Goal: Contribute content: Contribute content

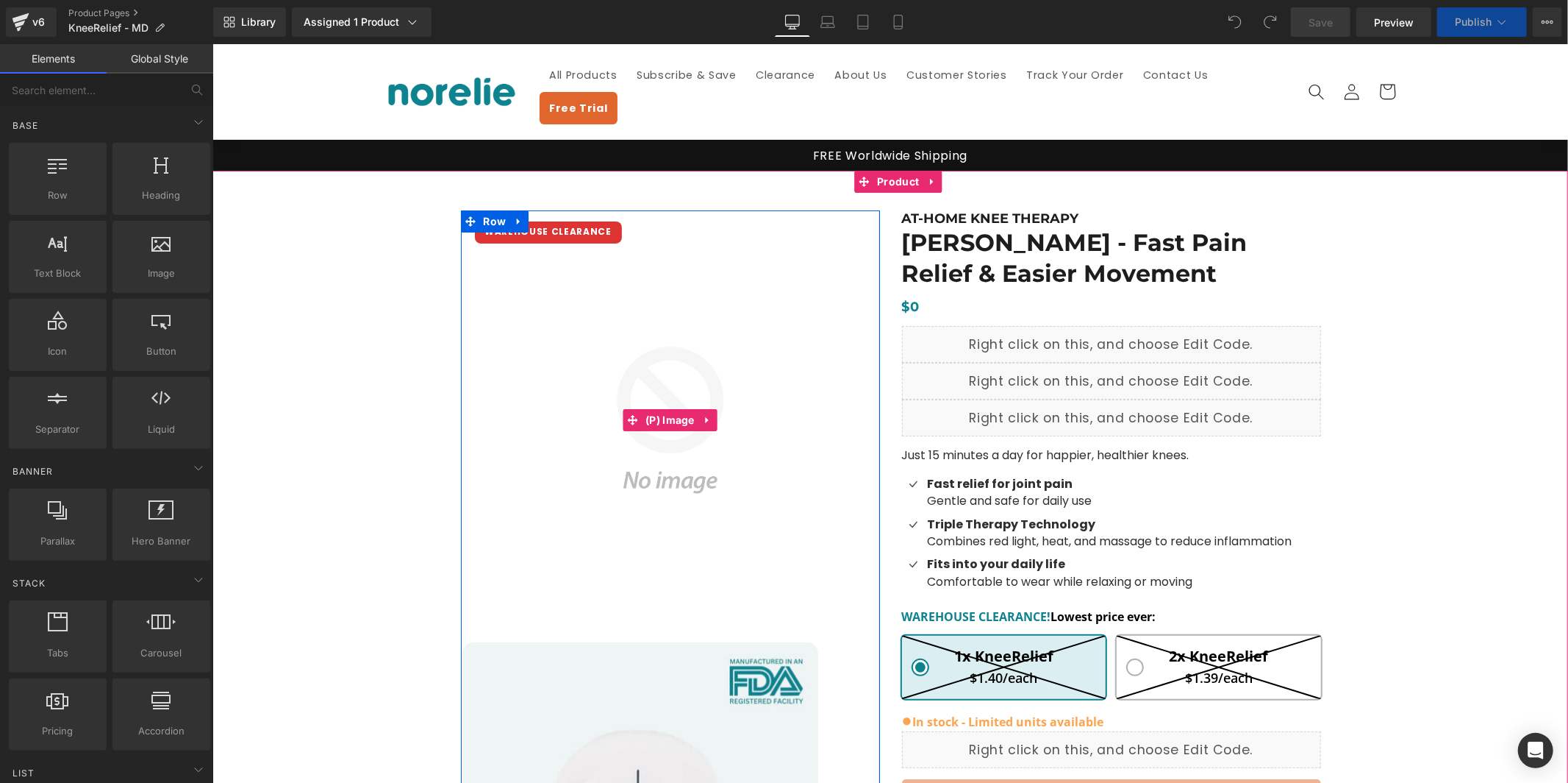
click at [573, 220] on div "WAREHOUSE CLEARANCE" at bounding box center [548, 231] width 147 height 22
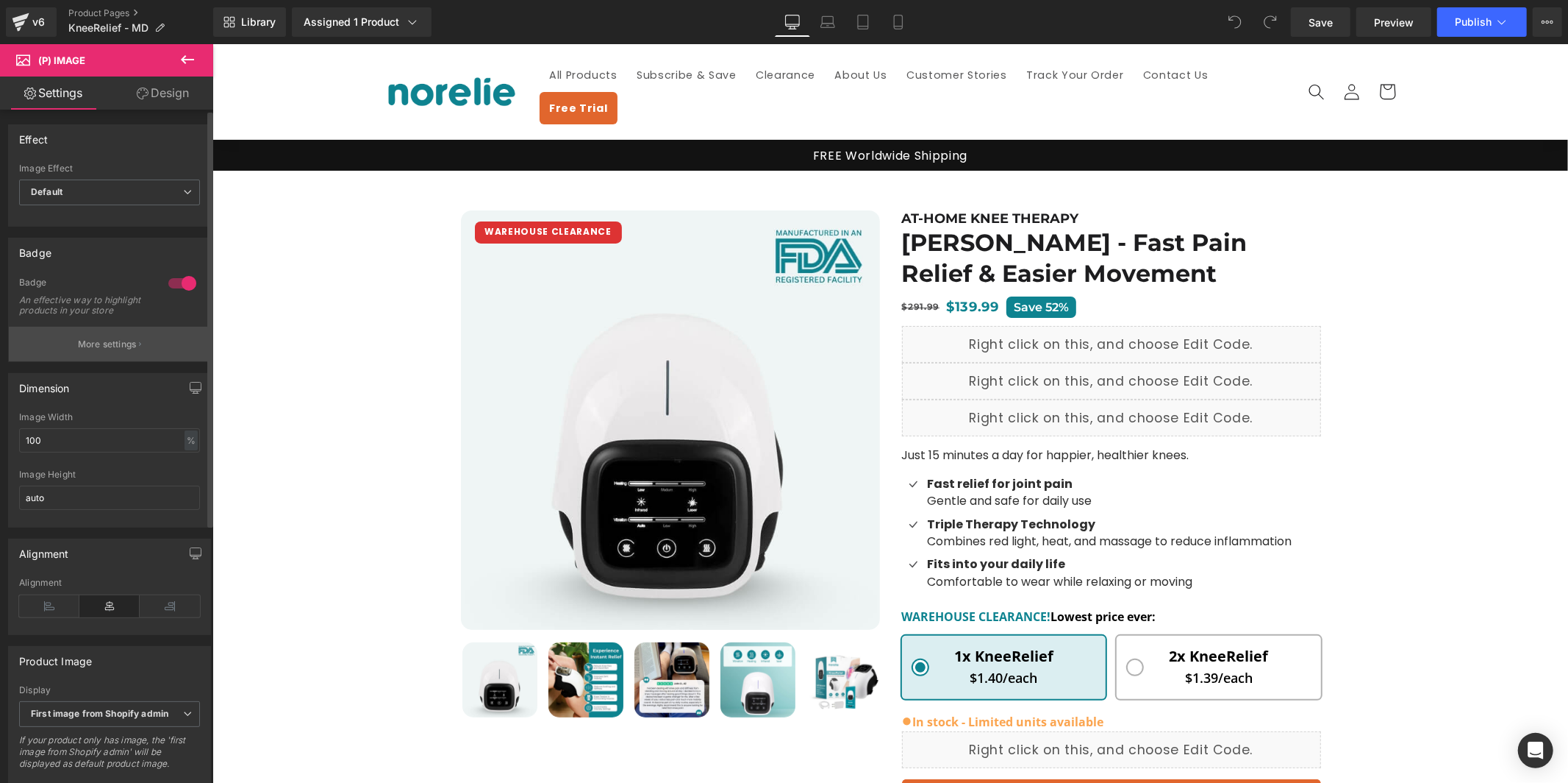
click at [123, 351] on p "More settings" at bounding box center [107, 344] width 59 height 13
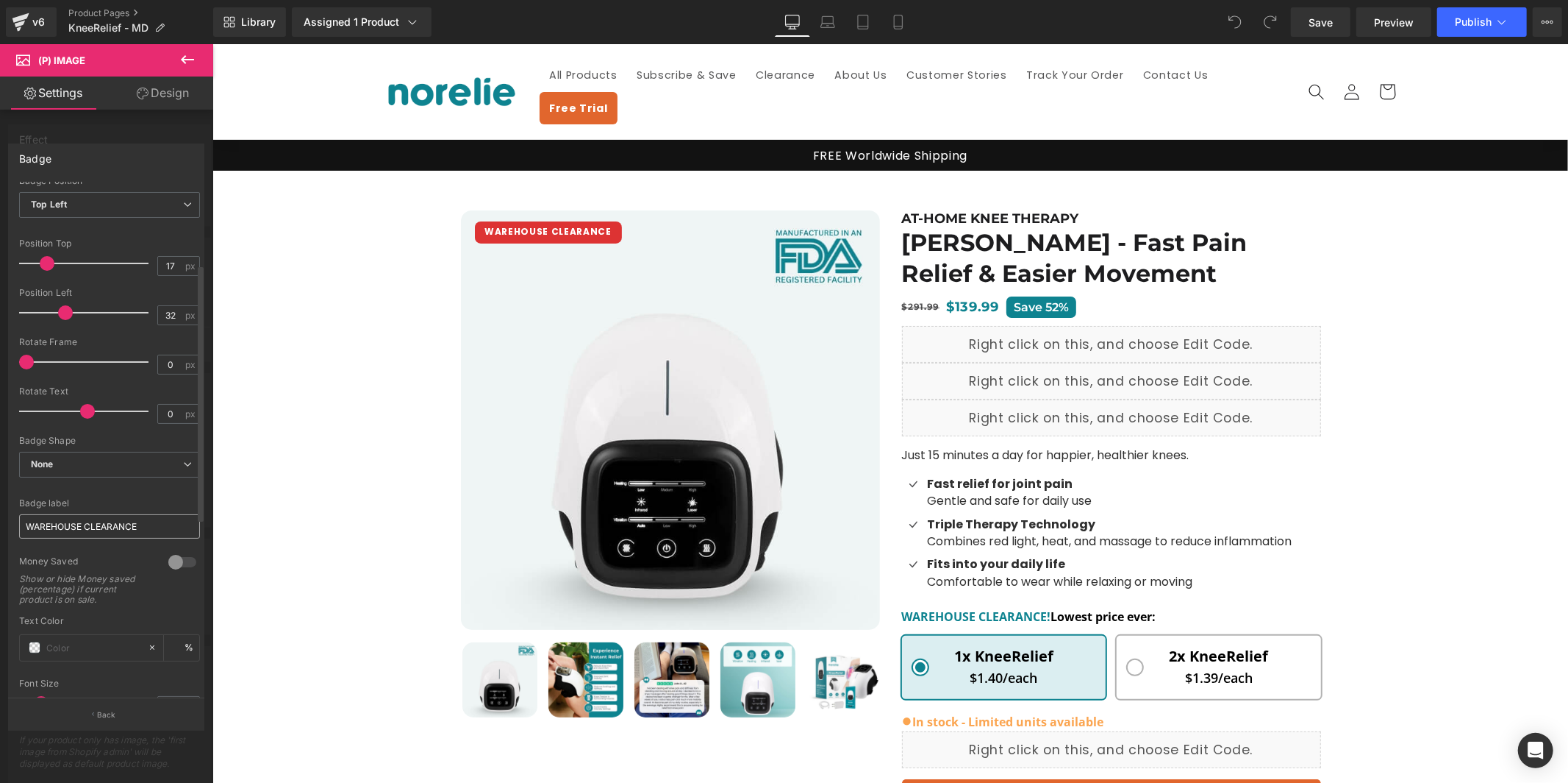
scroll to position [195, 0]
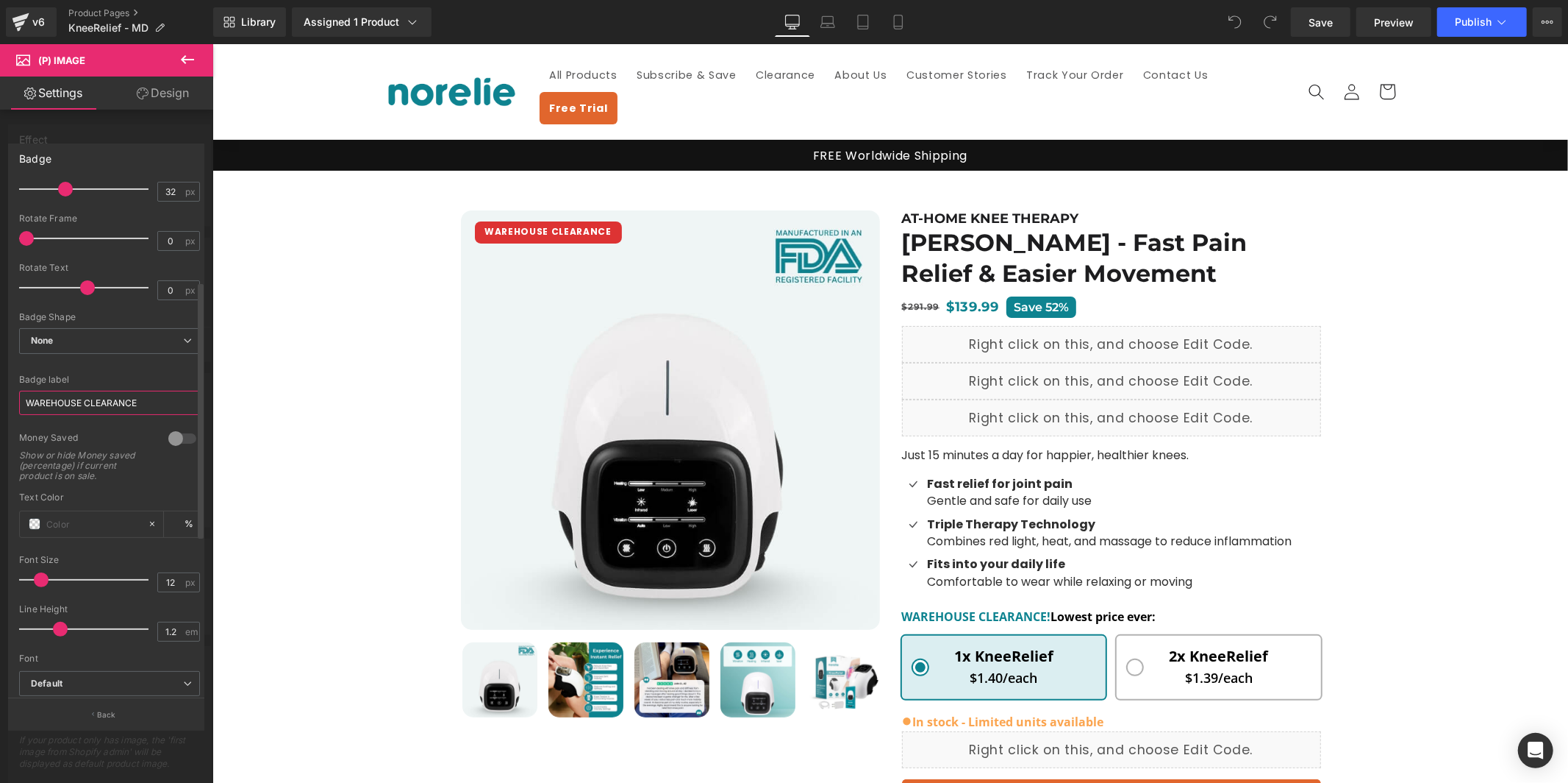
click at [119, 403] on input "WAREHOUSE CLEARANCE" at bounding box center [110, 402] width 181 height 24
type input "ON SALE"
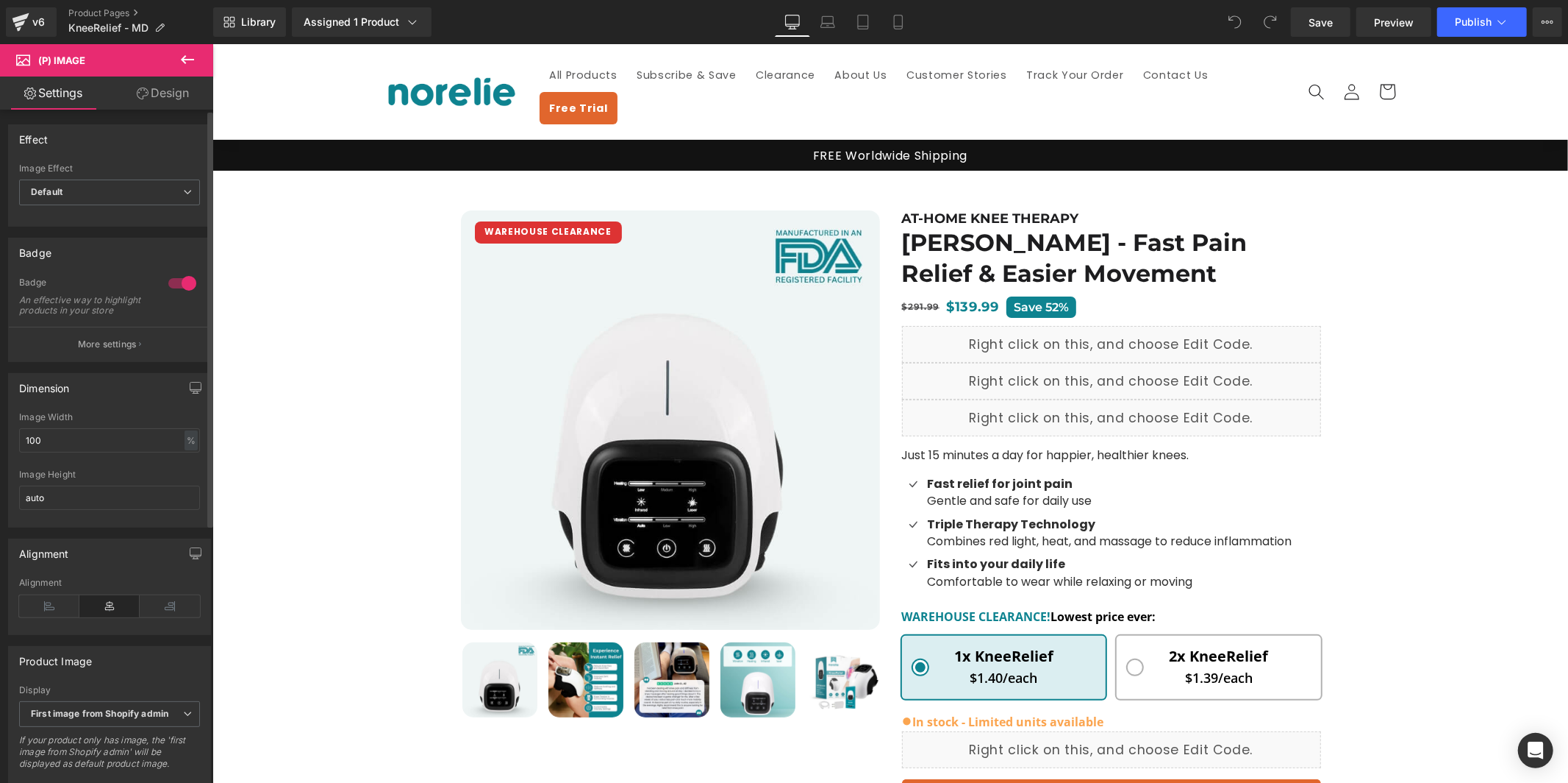
click at [147, 358] on button "More settings" at bounding box center [109, 343] width 202 height 35
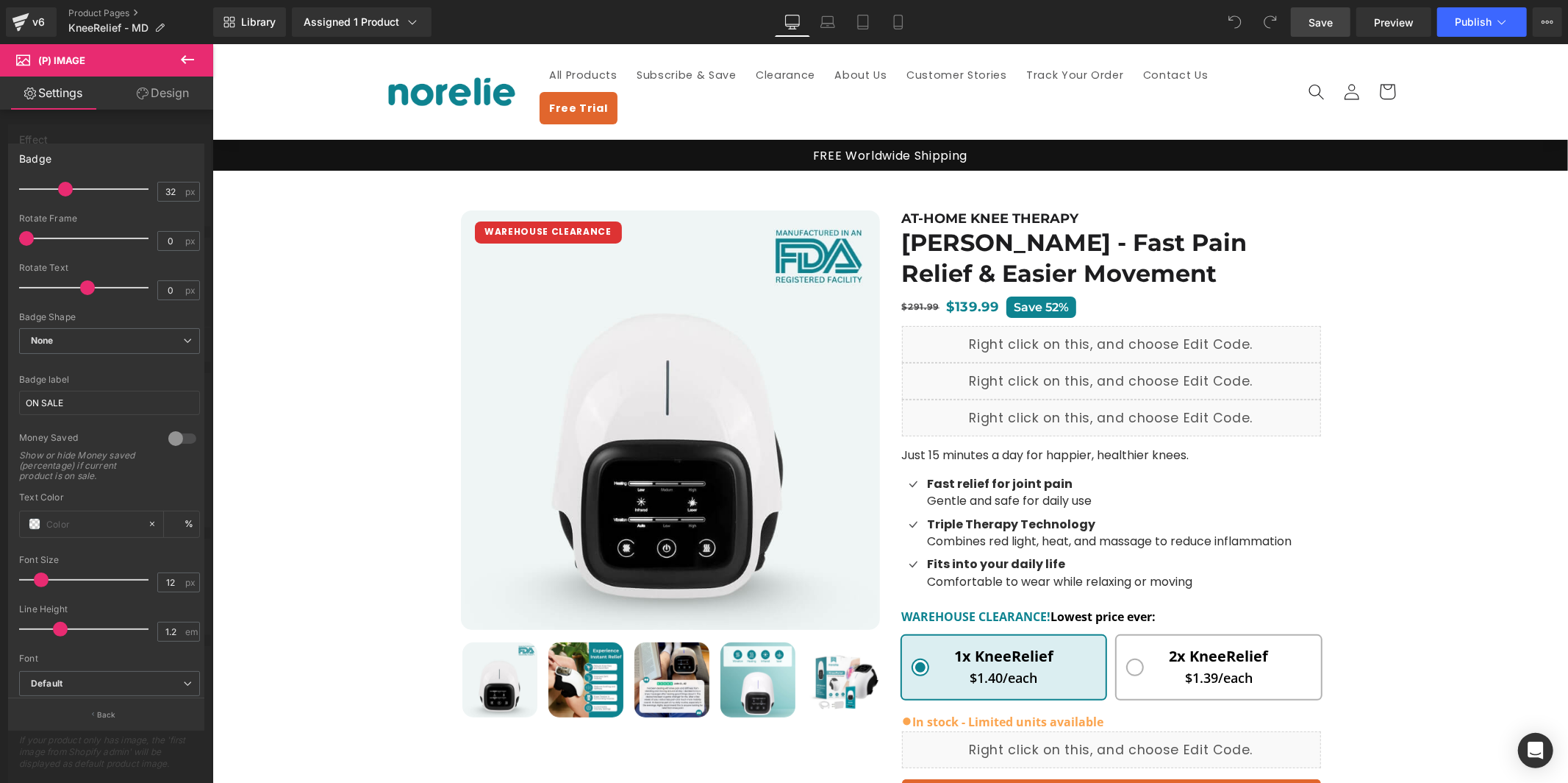
click at [1316, 15] on span "Save" at bounding box center [1320, 22] width 24 height 15
click at [834, 27] on icon at bounding box center [828, 25] width 14 height 4
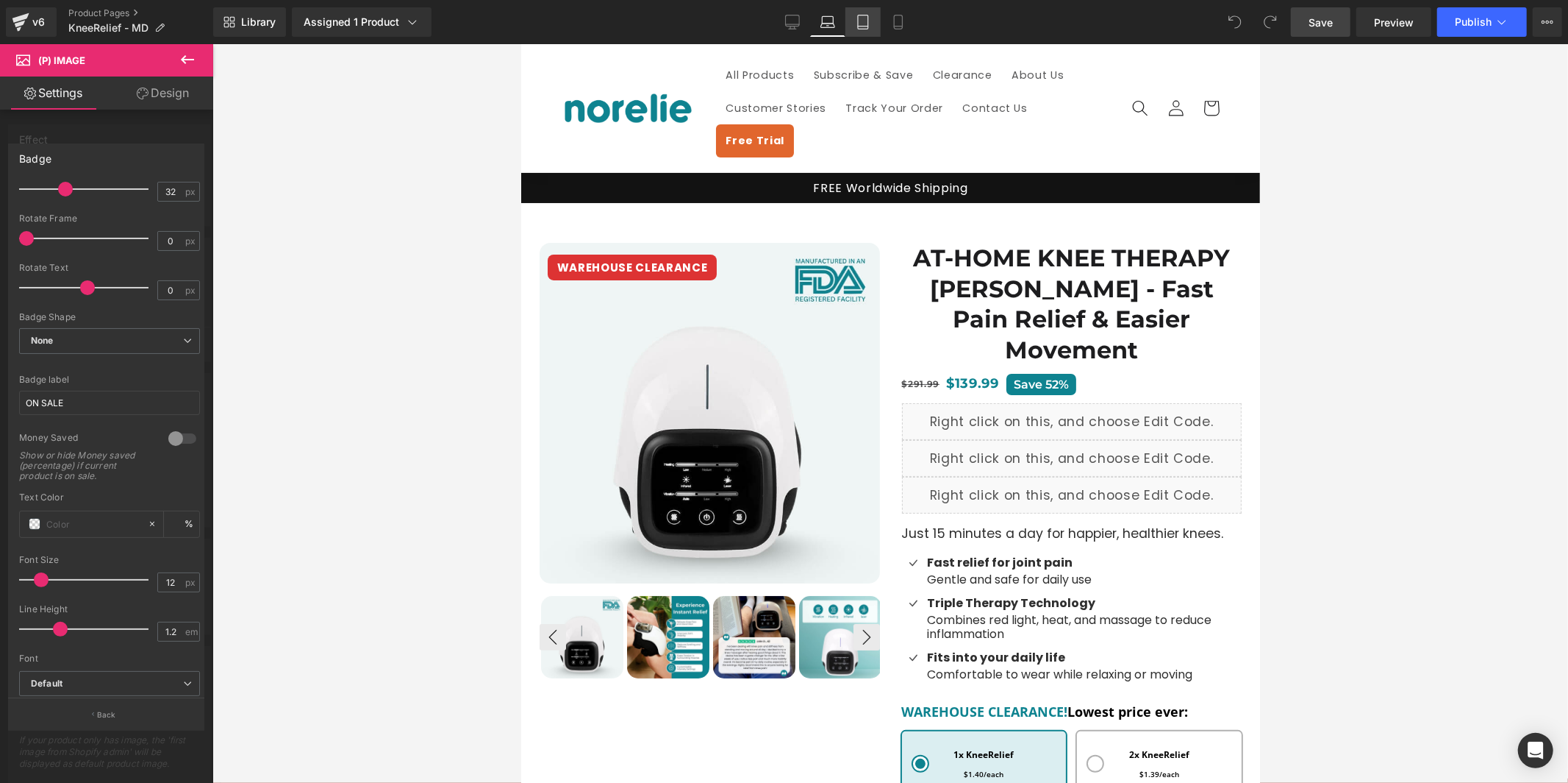
click at [850, 32] on link "Tablet" at bounding box center [864, 21] width 36 height 29
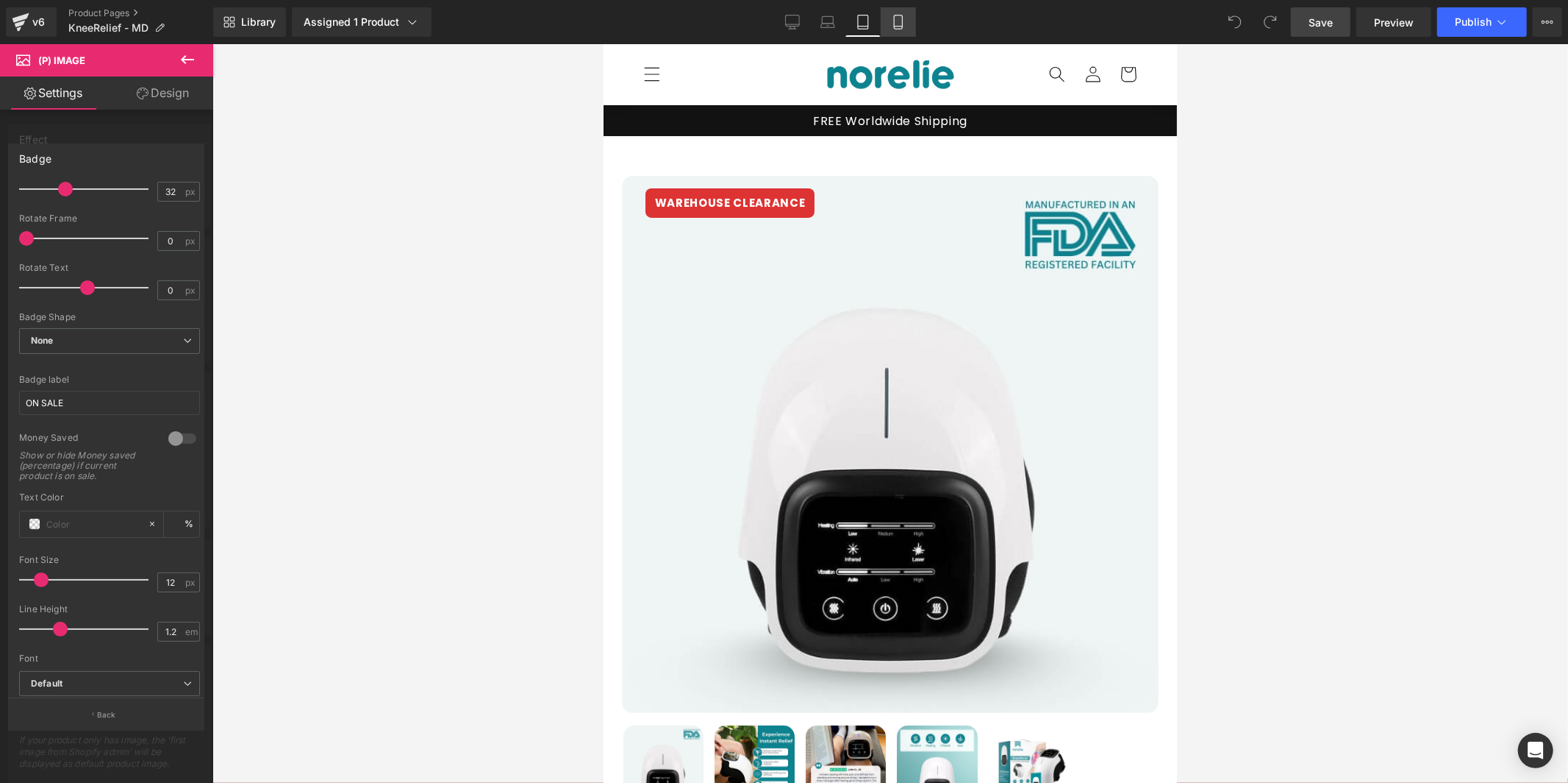
click at [904, 32] on link "Mobile" at bounding box center [898, 21] width 36 height 29
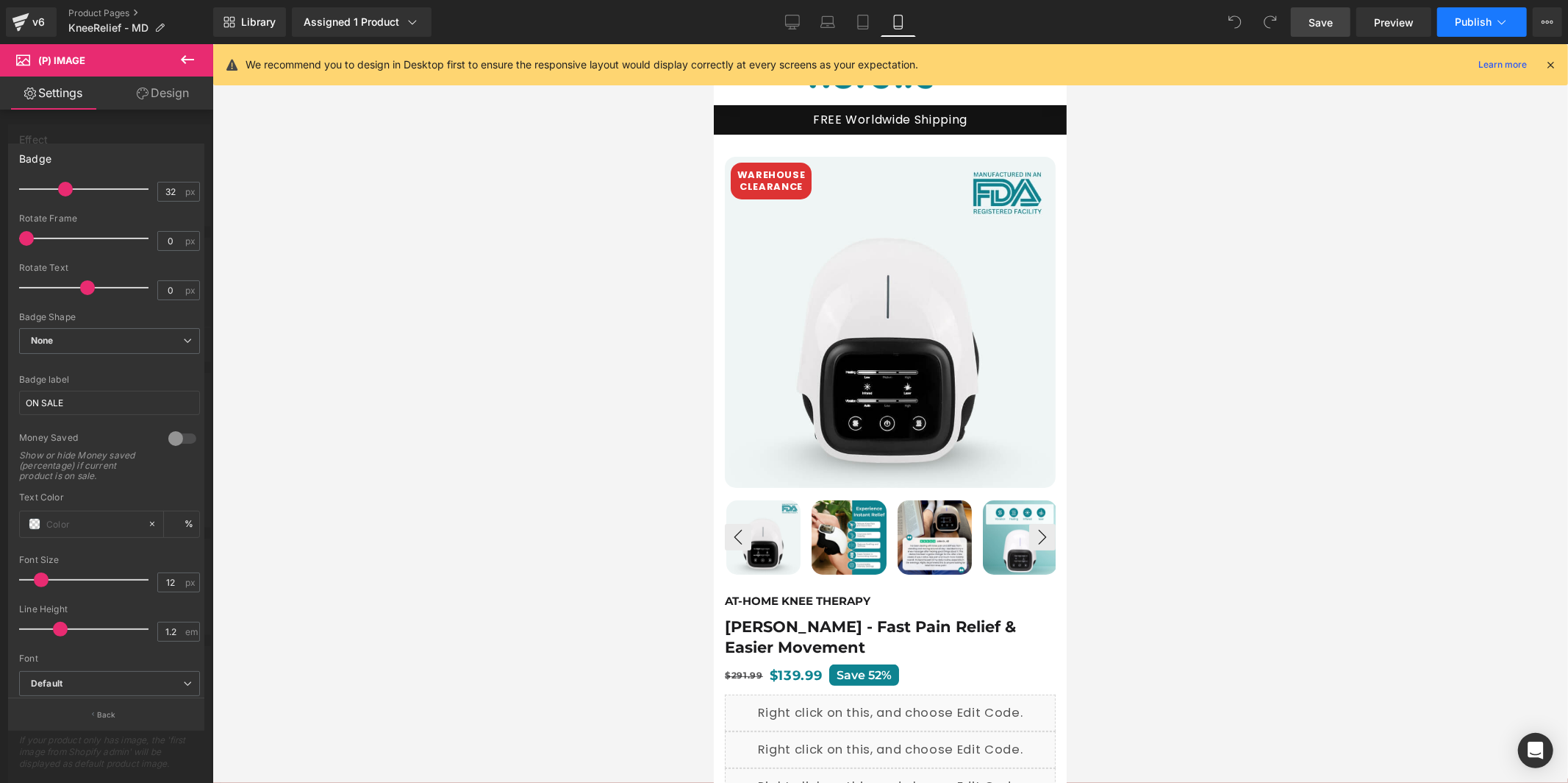
click at [1478, 28] on button "Publish" at bounding box center [1482, 21] width 90 height 29
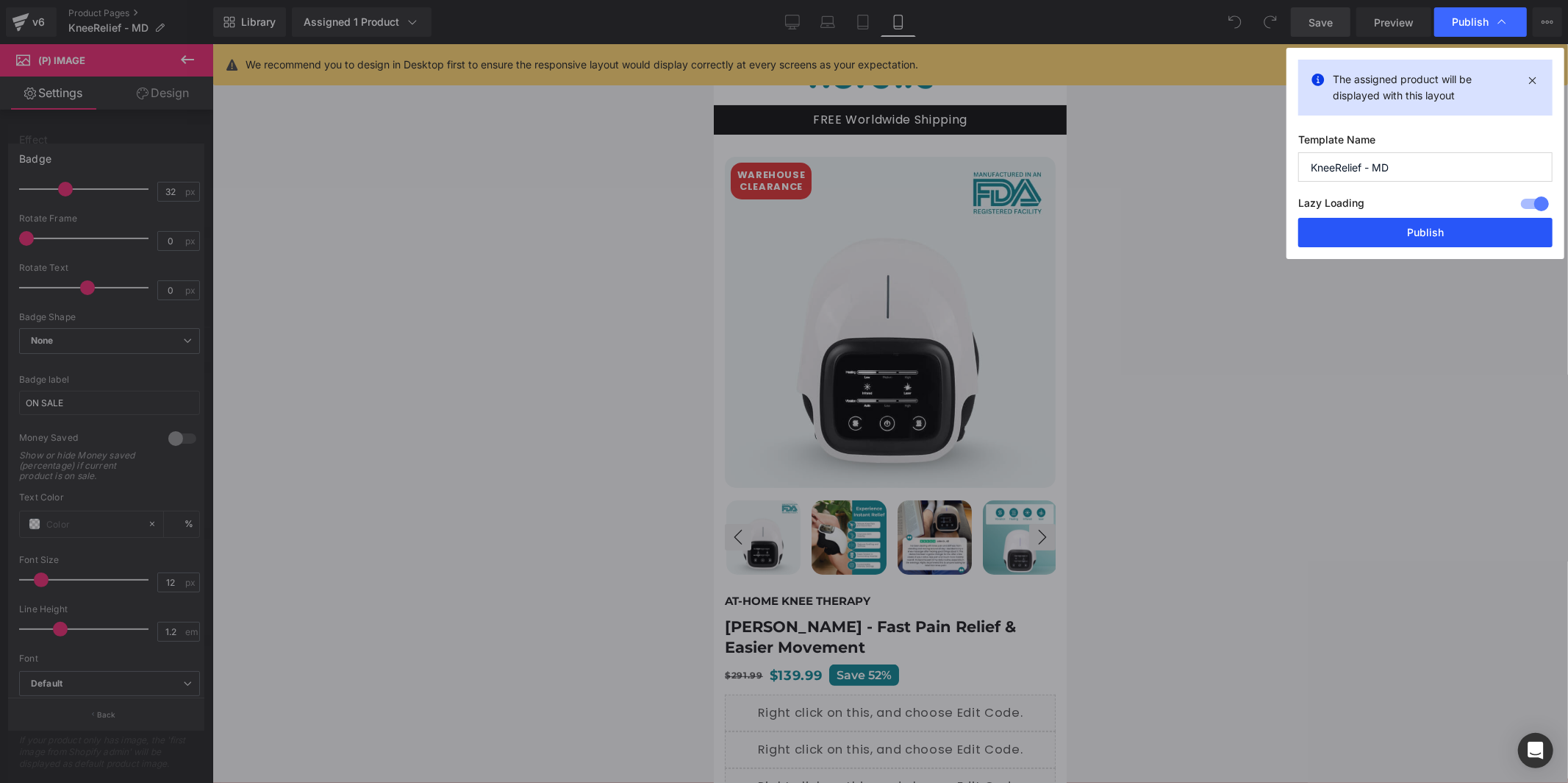
click at [1415, 236] on button "Publish" at bounding box center [1426, 232] width 254 height 29
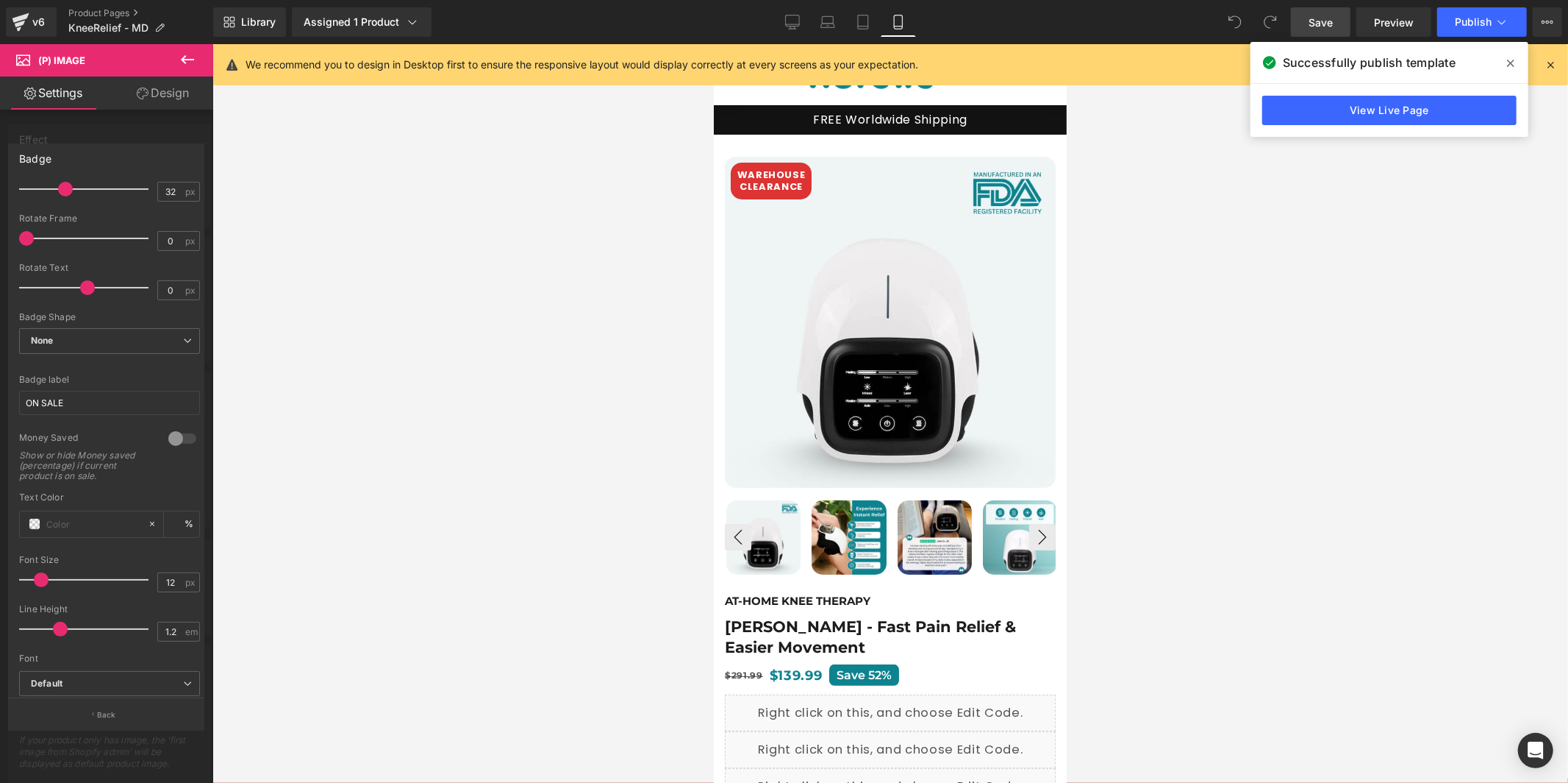
click at [609, 180] on div at bounding box center [890, 413] width 1356 height 739
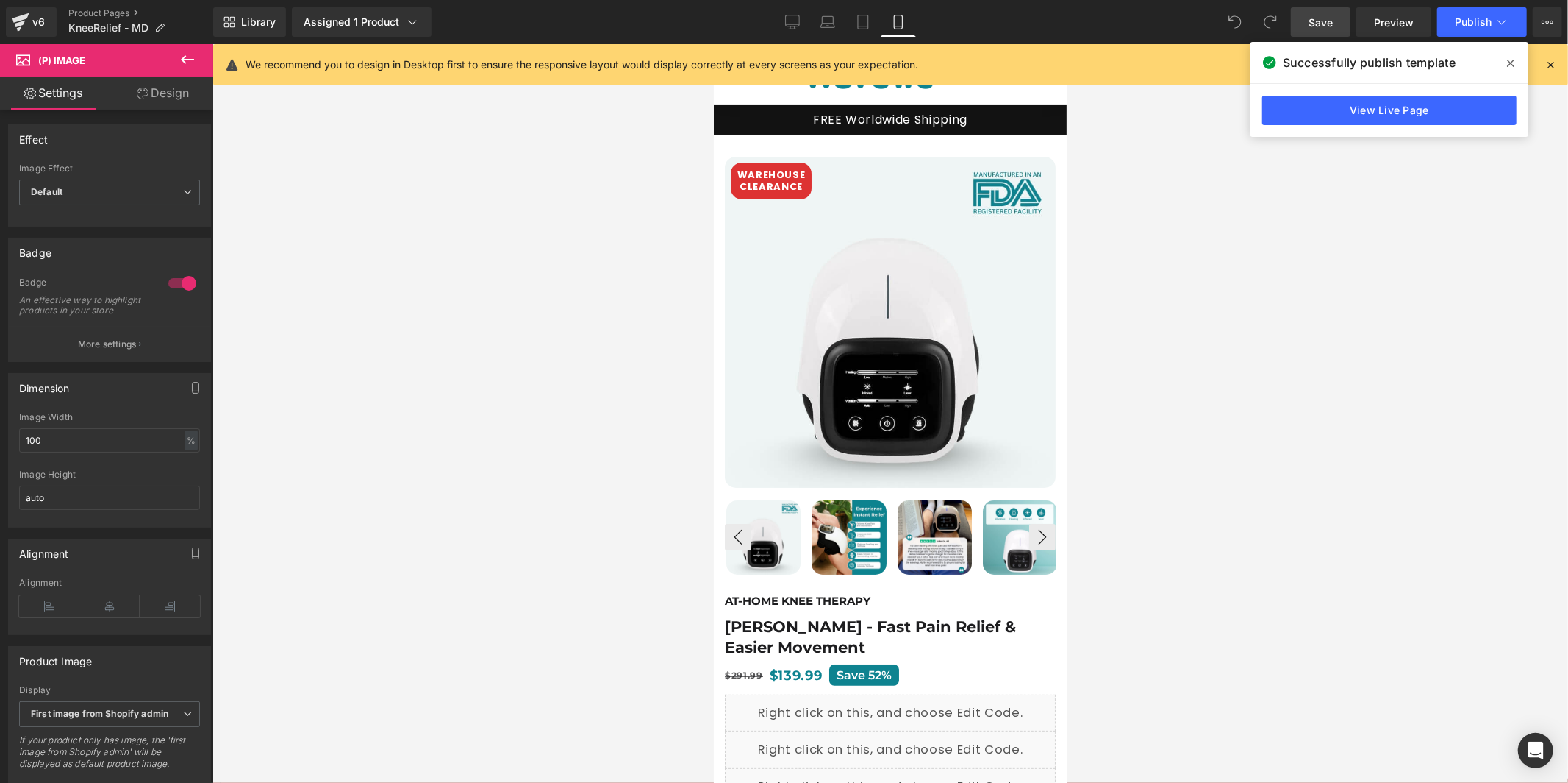
click at [192, 58] on icon at bounding box center [187, 60] width 13 height 9
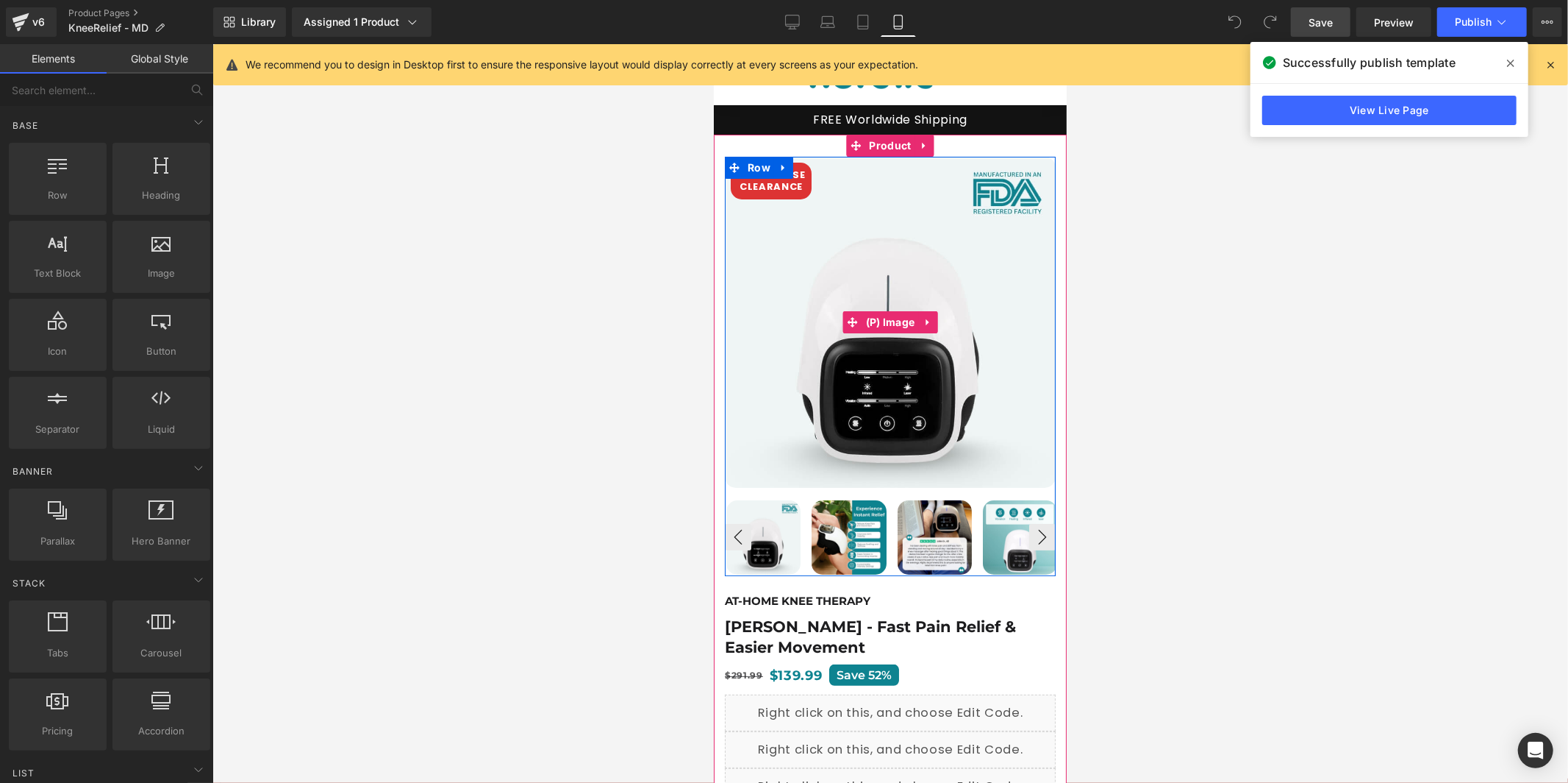
click at [782, 192] on div "WAREHOUSE CLEARANCE" at bounding box center [770, 180] width 81 height 36
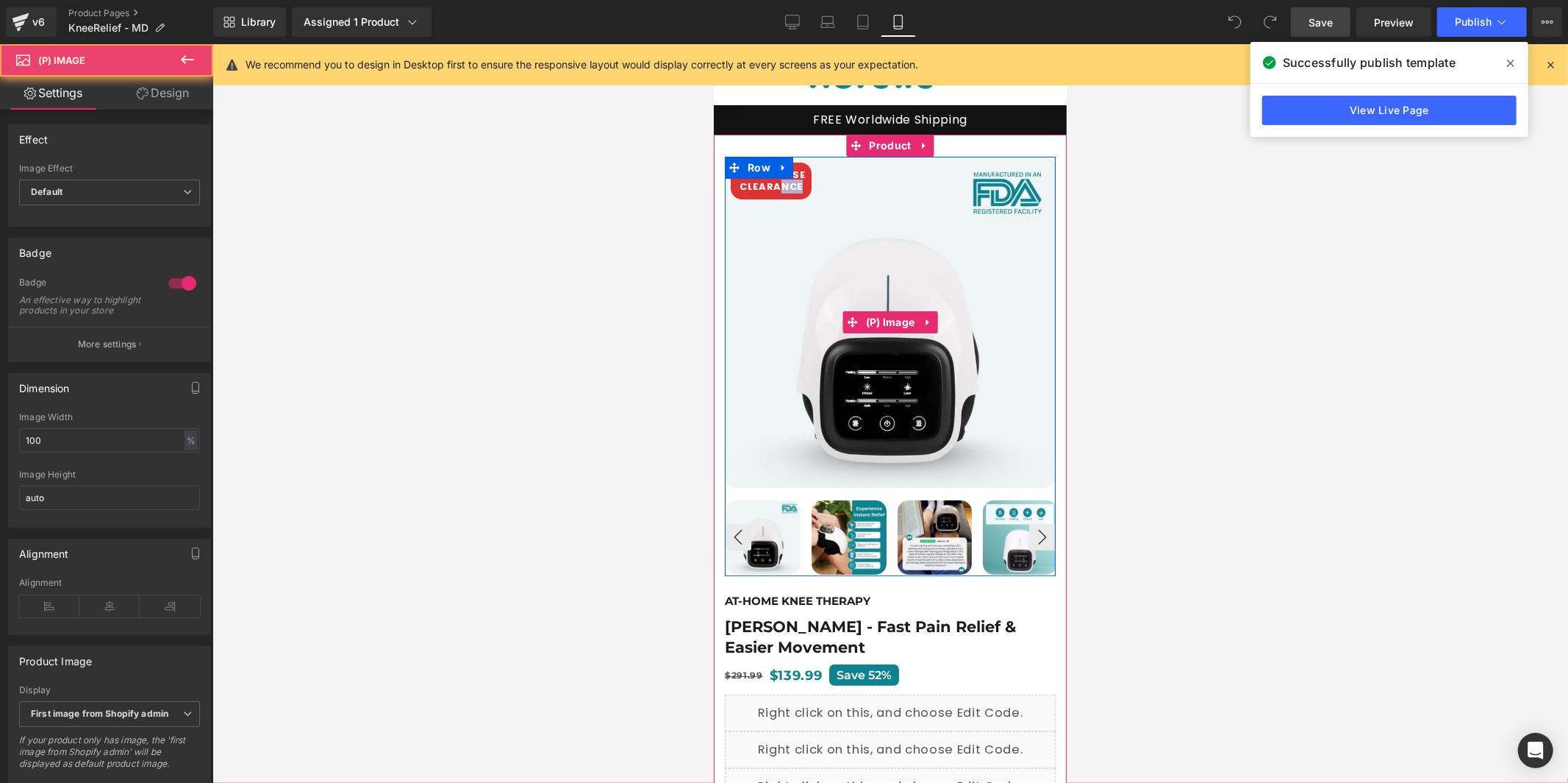
click at [782, 192] on div "WAREHOUSE CLEARANCE" at bounding box center [770, 180] width 81 height 36
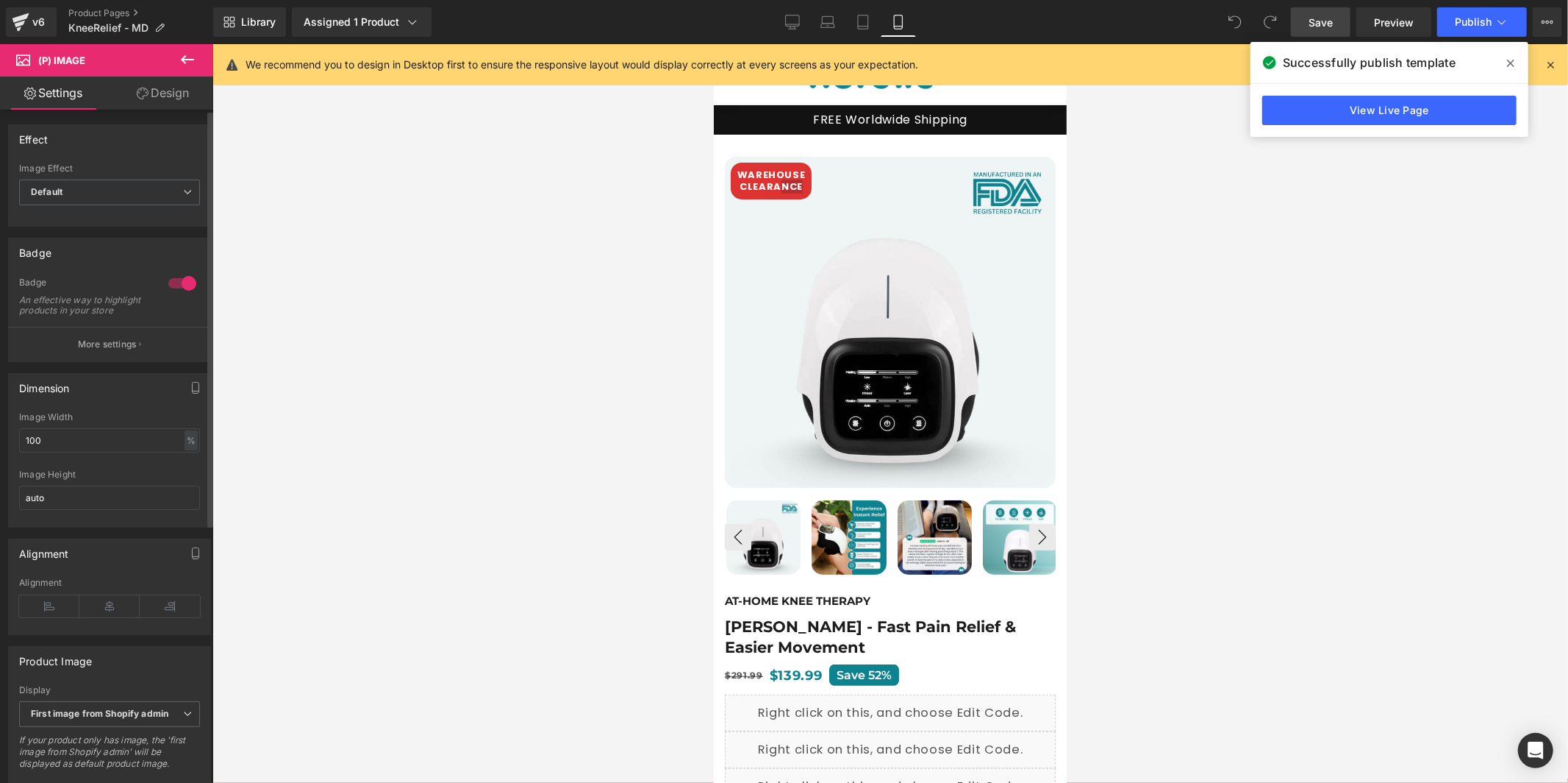
click at [141, 348] on button "More settings" at bounding box center [109, 343] width 202 height 35
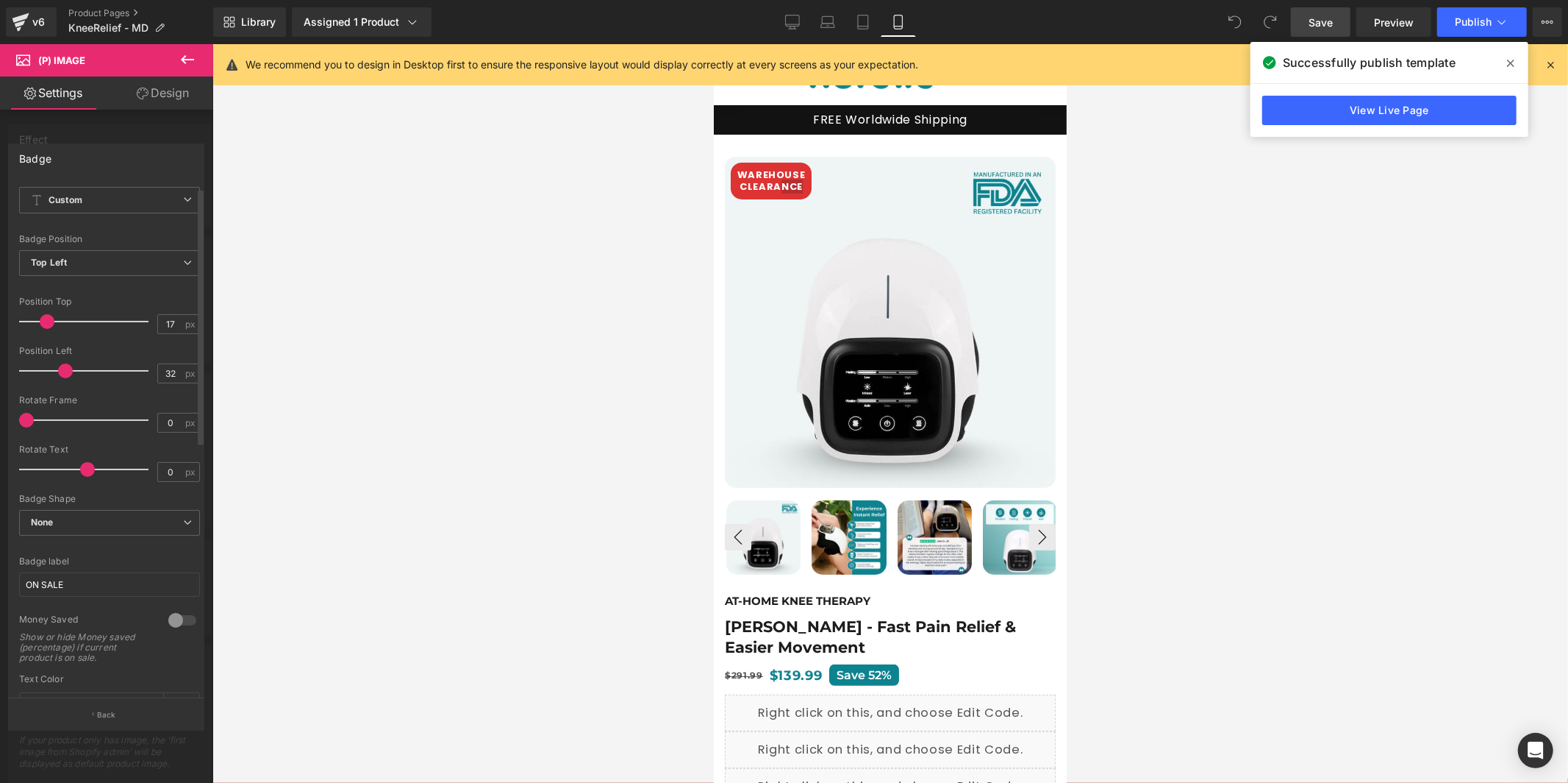
scroll to position [32, 0]
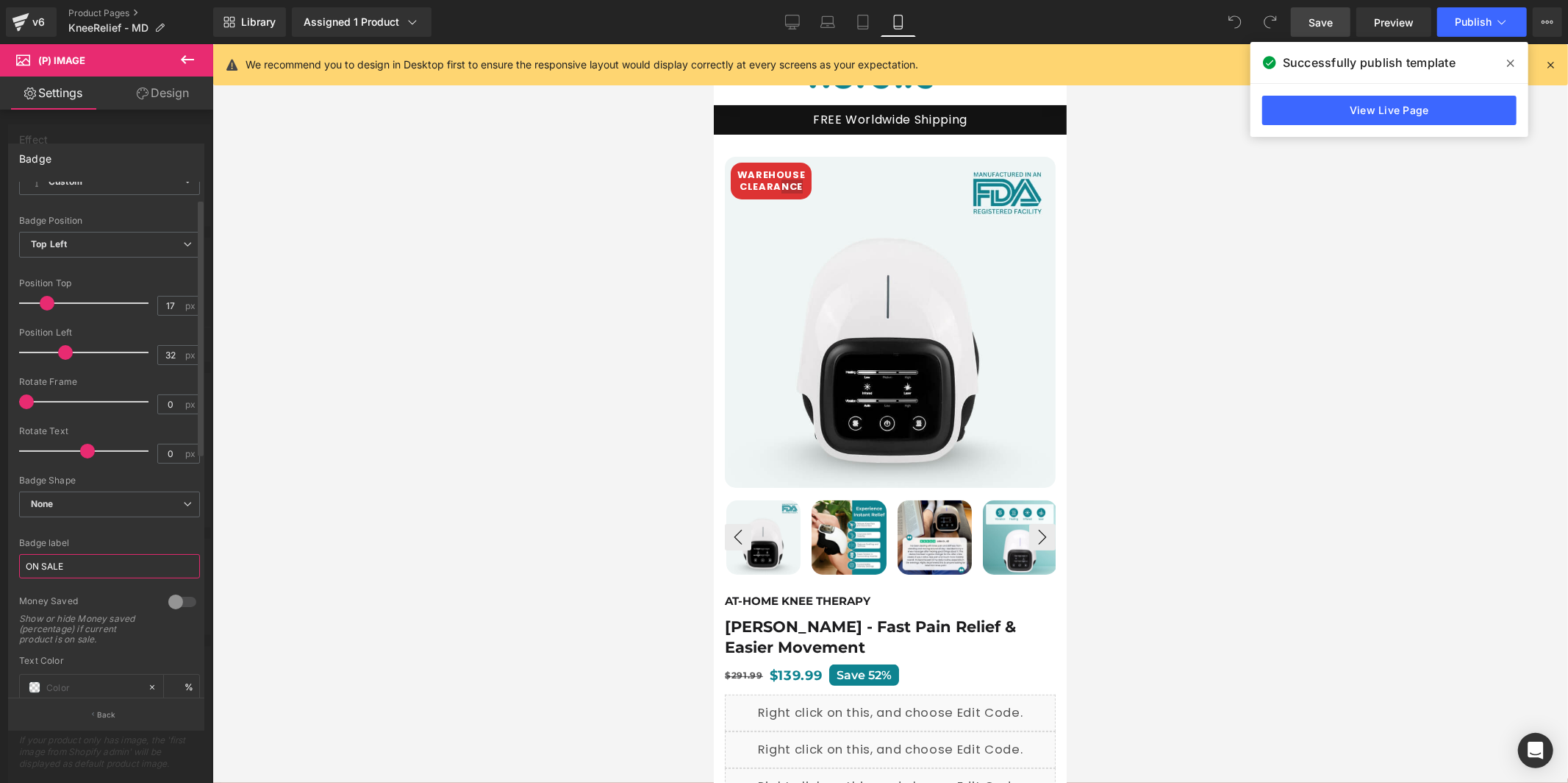
click at [85, 563] on input "ON SALE" at bounding box center [110, 565] width 181 height 24
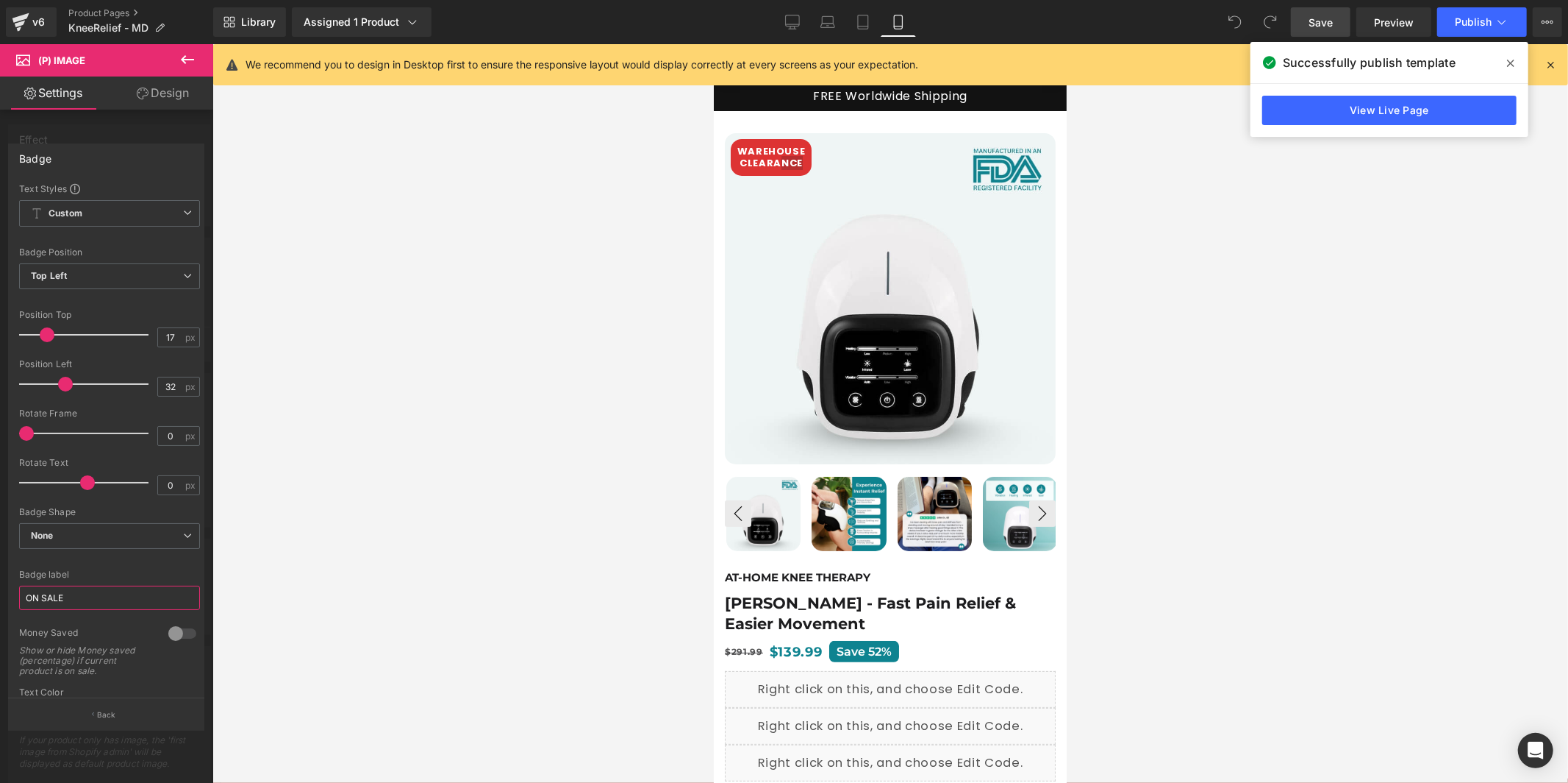
scroll to position [35, 0]
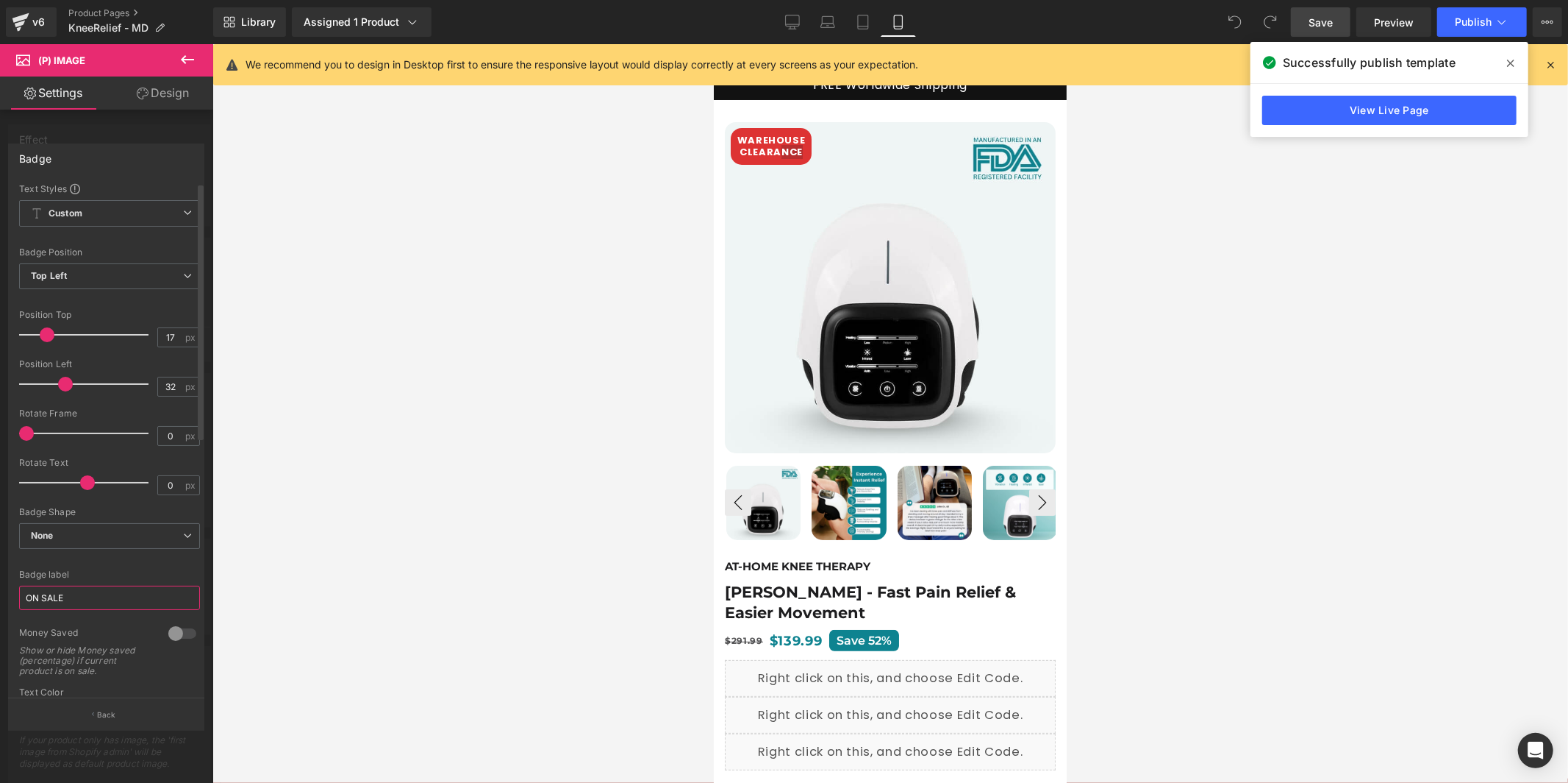
click at [147, 600] on input "ON SALE" at bounding box center [110, 597] width 181 height 24
click at [418, 331] on div at bounding box center [890, 413] width 1356 height 739
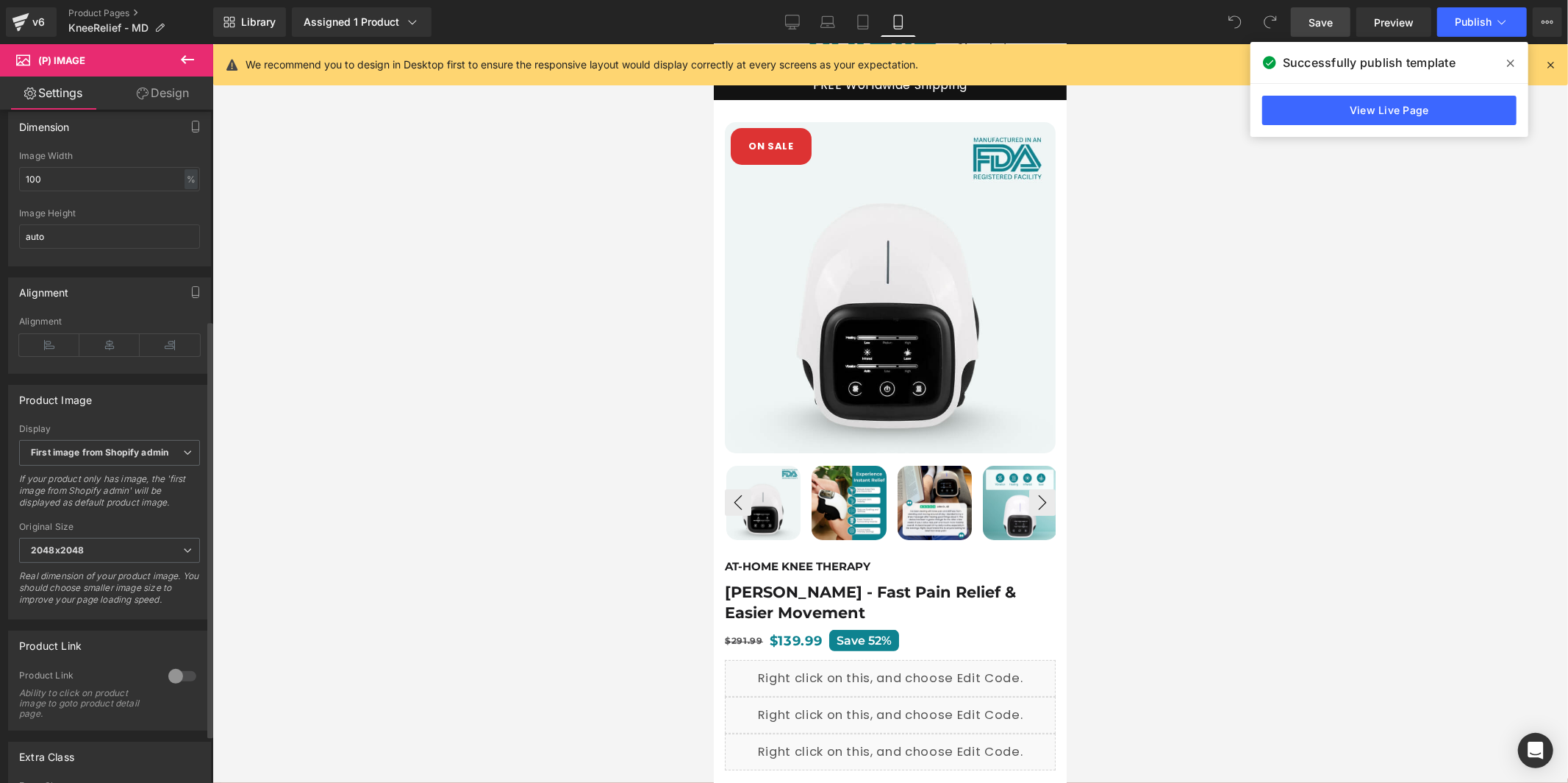
scroll to position [0, 0]
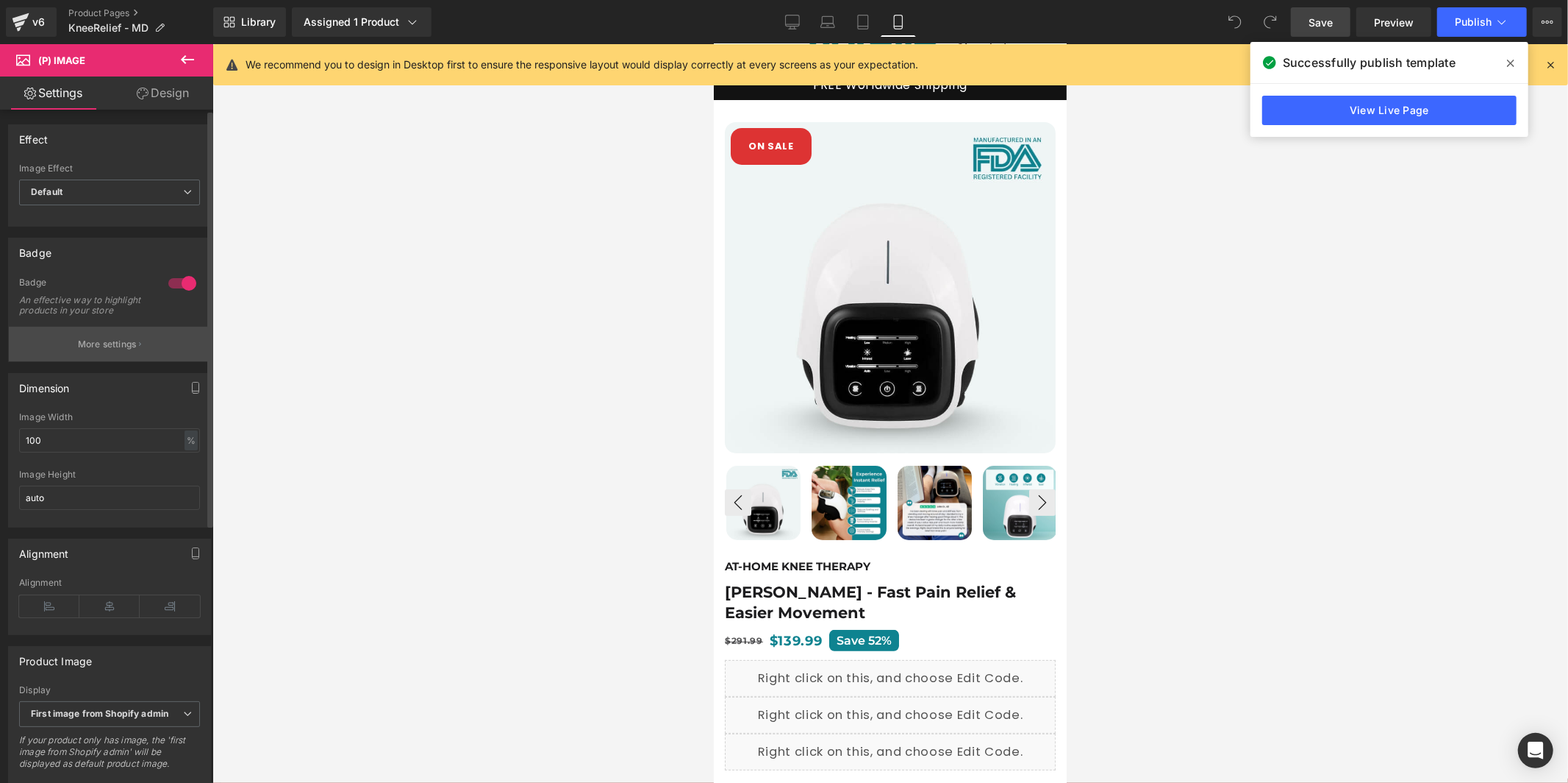
click at [151, 349] on button "More settings" at bounding box center [109, 343] width 202 height 35
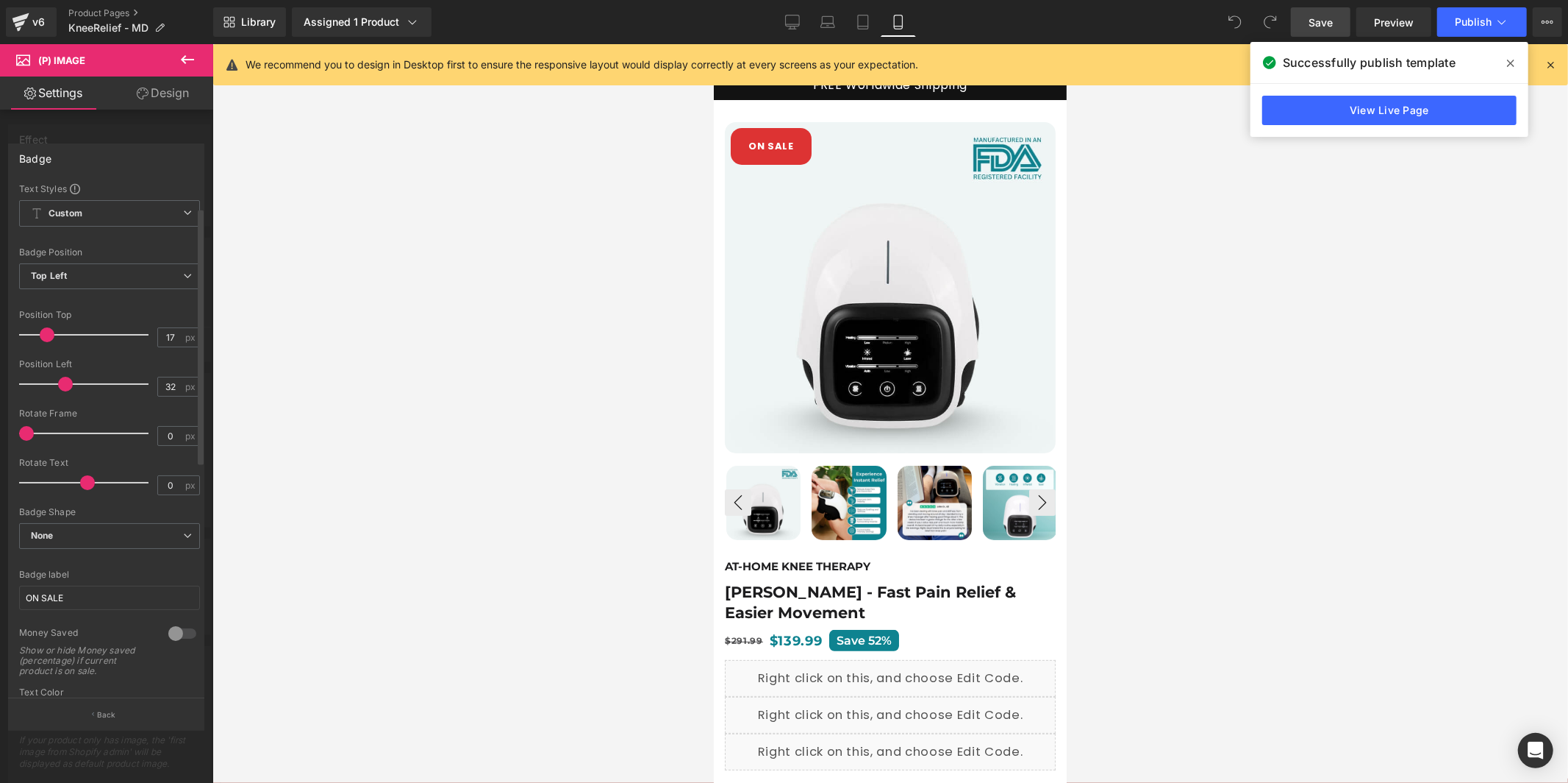
scroll to position [506, 0]
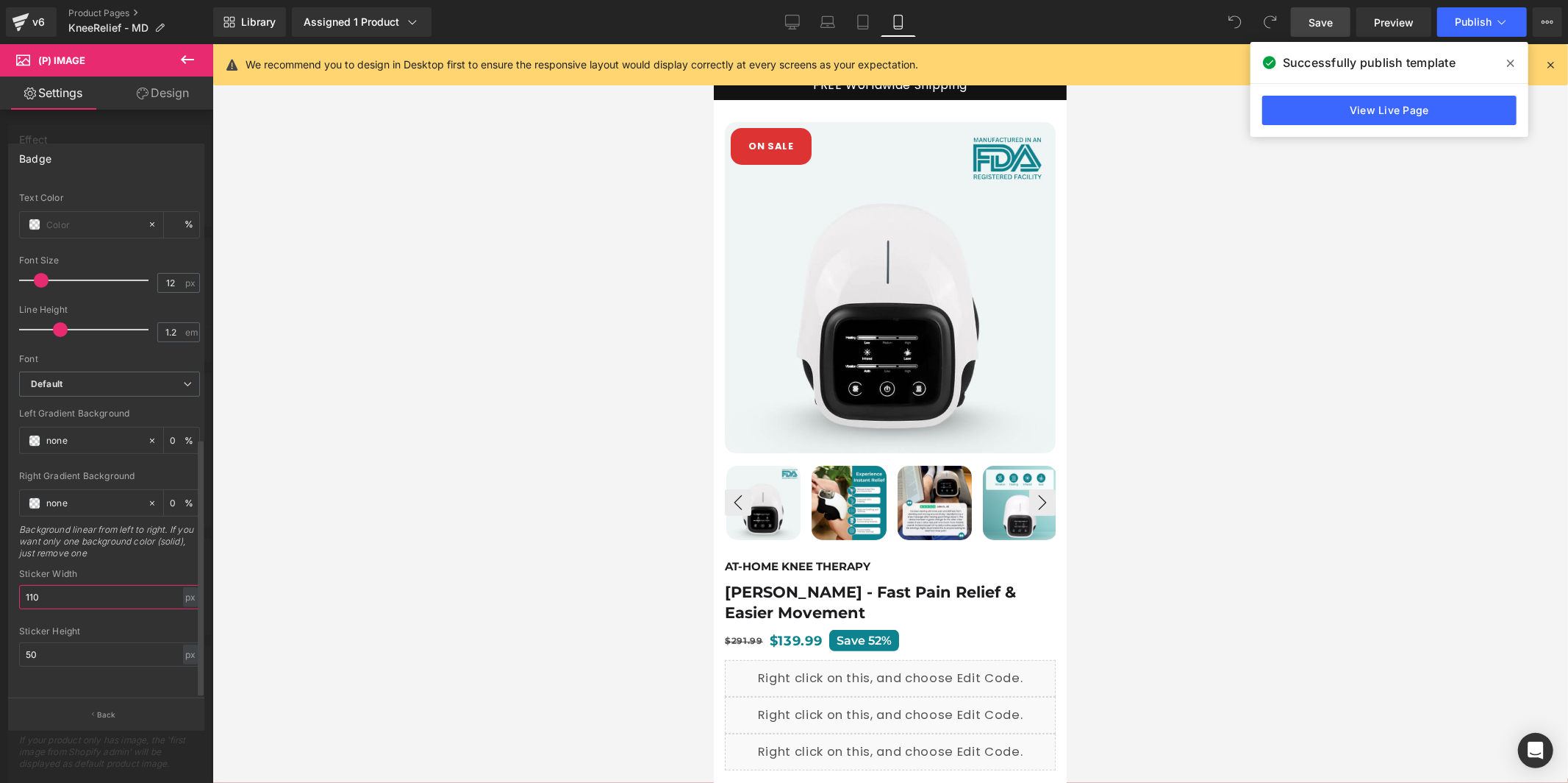
click at [79, 585] on input "110" at bounding box center [110, 596] width 181 height 24
type input "90"
click at [79, 646] on input "50" at bounding box center [110, 654] width 181 height 24
type input "34"
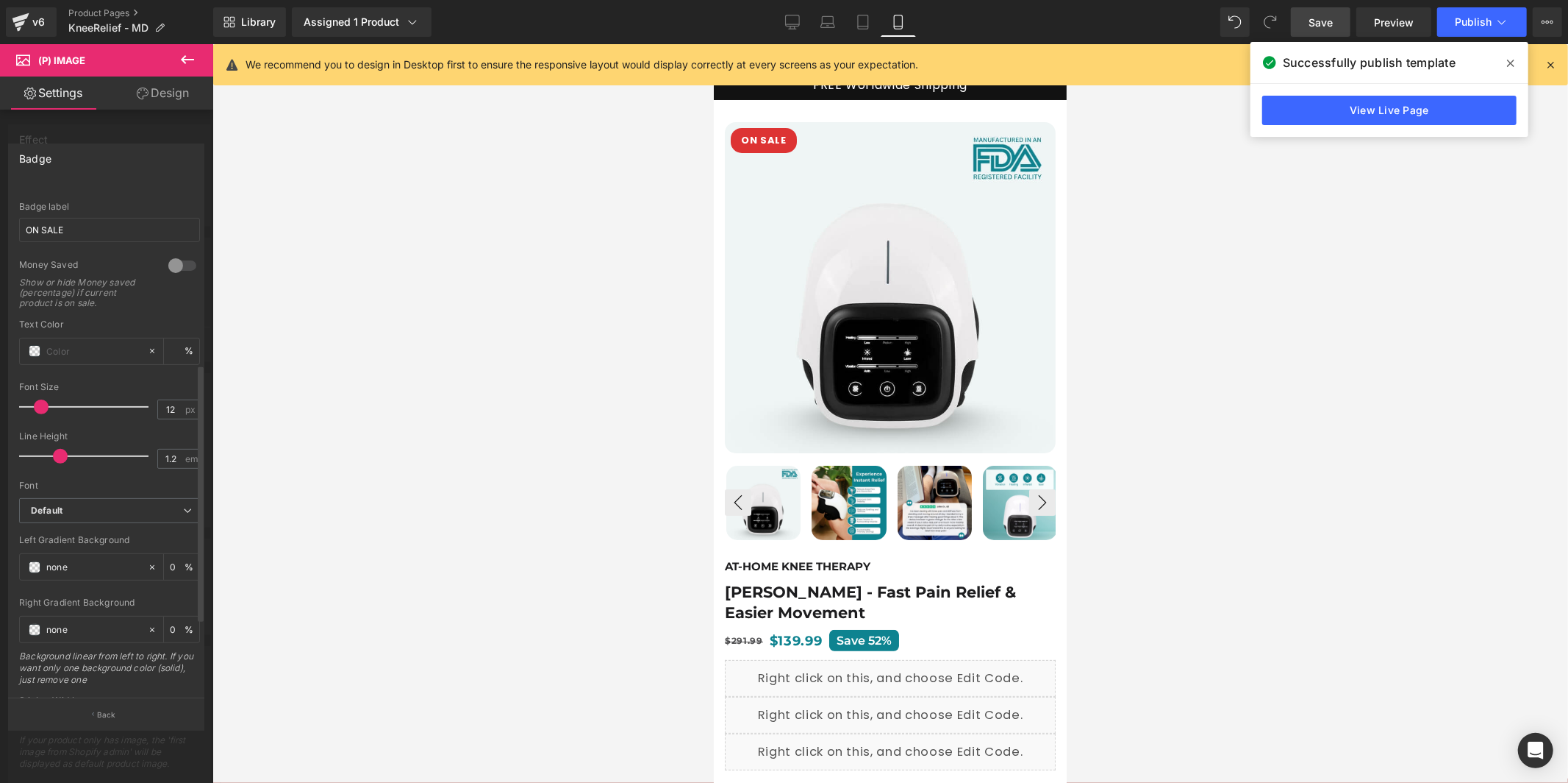
scroll to position [359, 0]
drag, startPoint x: 41, startPoint y: 238, endPoint x: 110, endPoint y: 268, distance: 75.2
click at [41, 238] on input "ON SALE" at bounding box center [110, 238] width 181 height 24
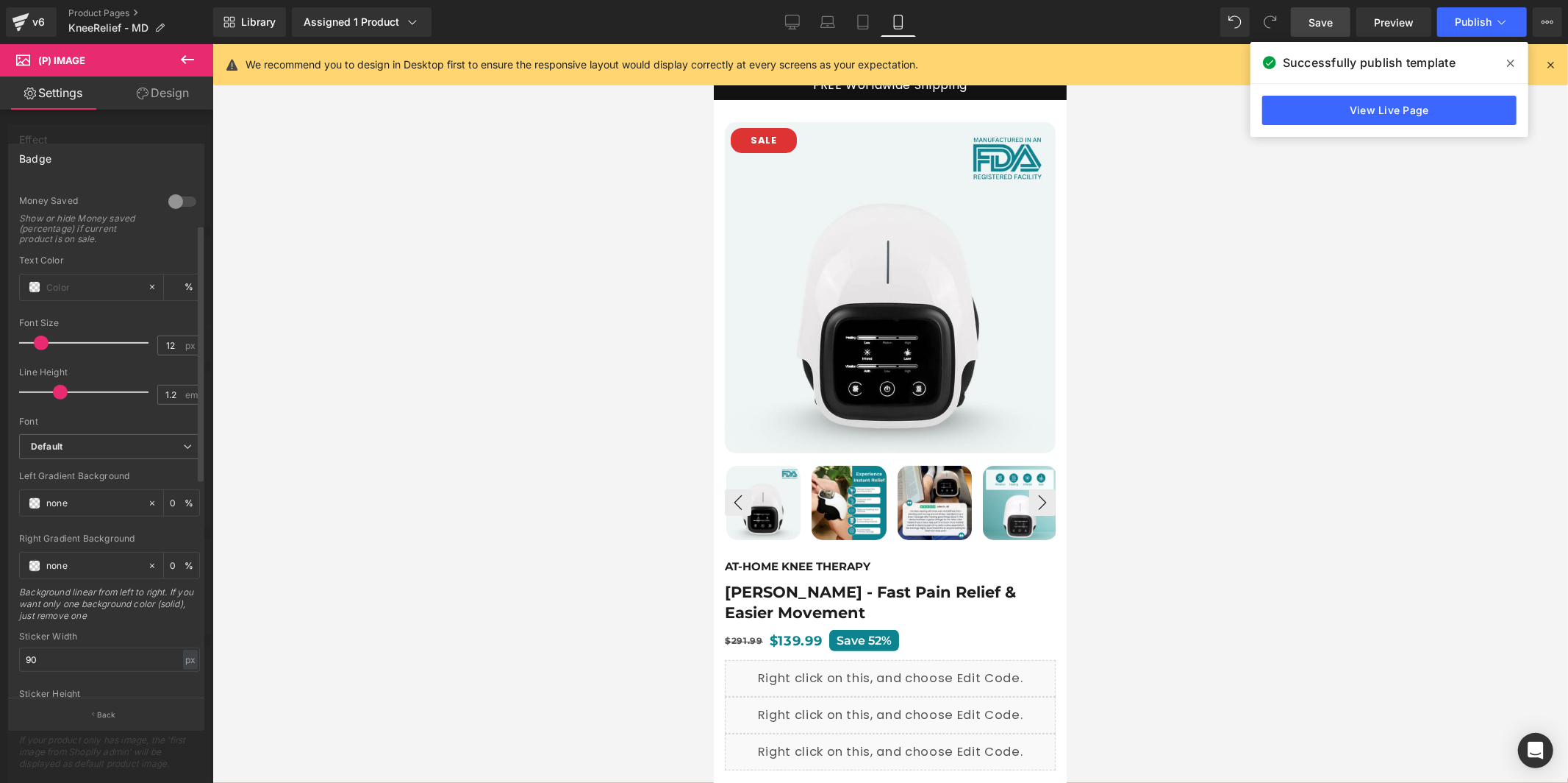
scroll to position [506, 0]
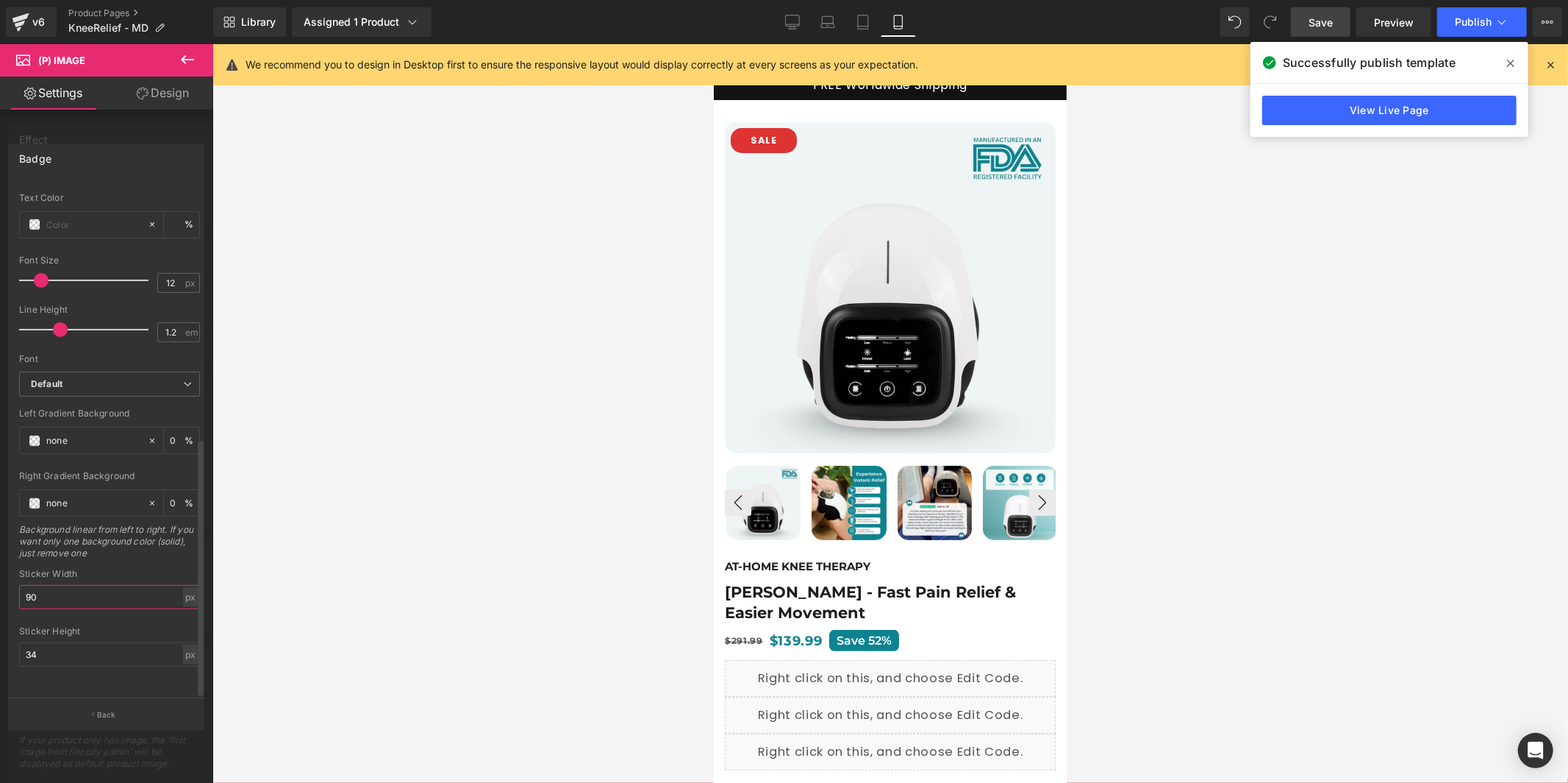
click at [102, 585] on input "90" at bounding box center [110, 596] width 181 height 24
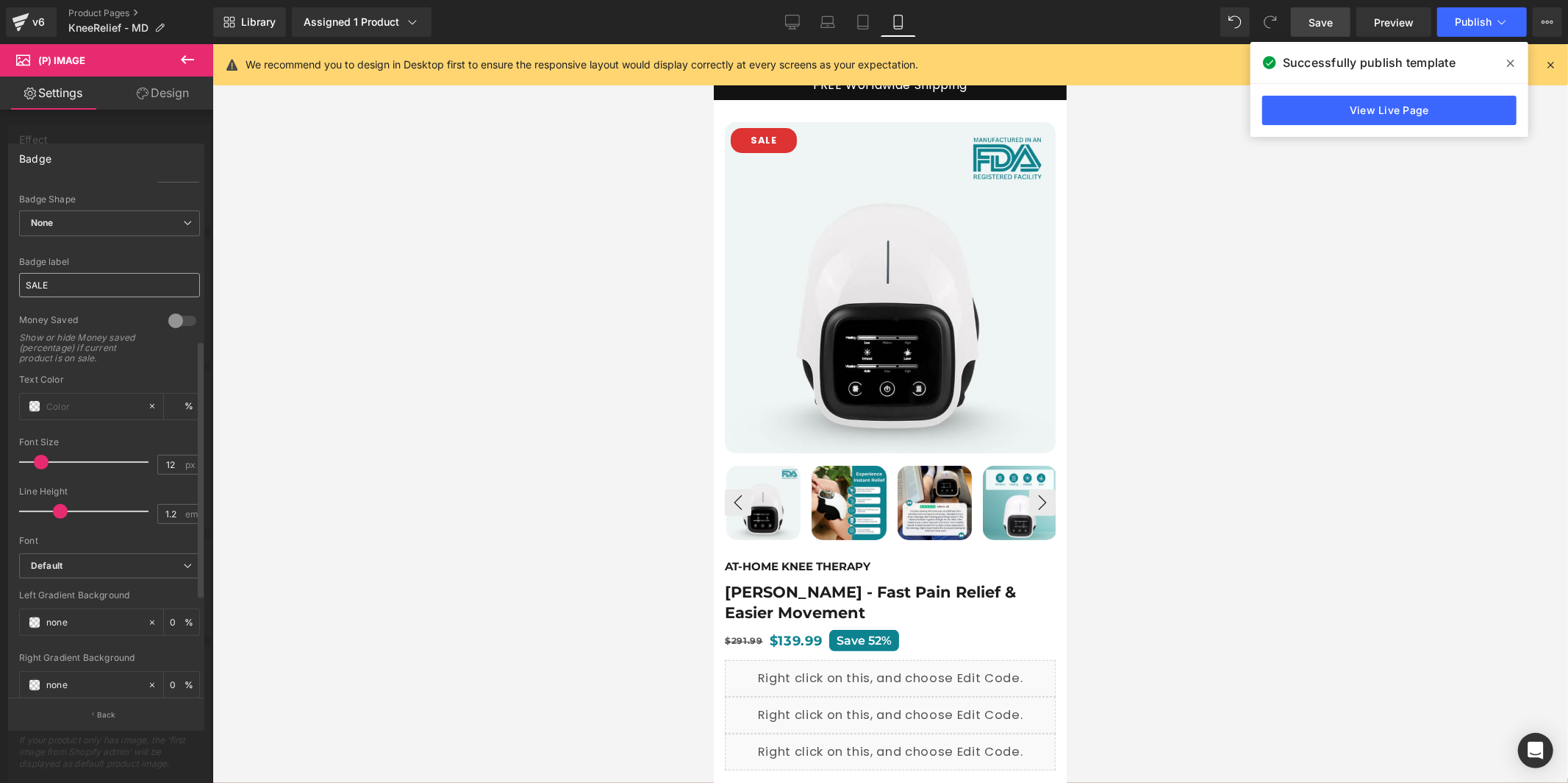
scroll to position [312, 0]
click at [30, 279] on input "SALE" at bounding box center [110, 285] width 181 height 24
click at [93, 284] on input "ON SALE" at bounding box center [110, 285] width 181 height 24
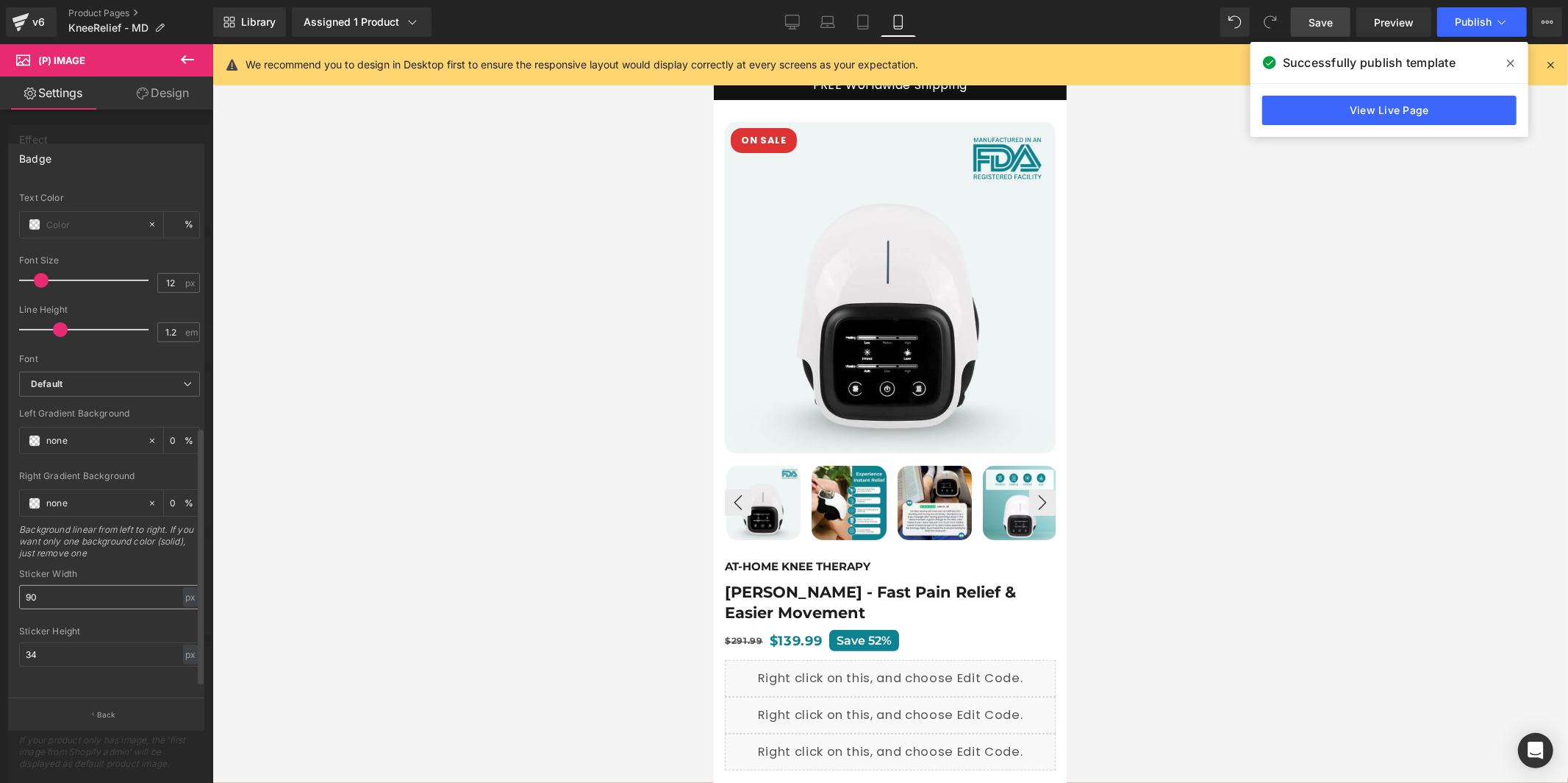
scroll to position [506, 0]
type input "ON SALE"
drag, startPoint x: 96, startPoint y: 643, endPoint x: 93, endPoint y: 635, distance: 8.5
click at [96, 643] on input "34" at bounding box center [110, 654] width 181 height 24
type input "35"
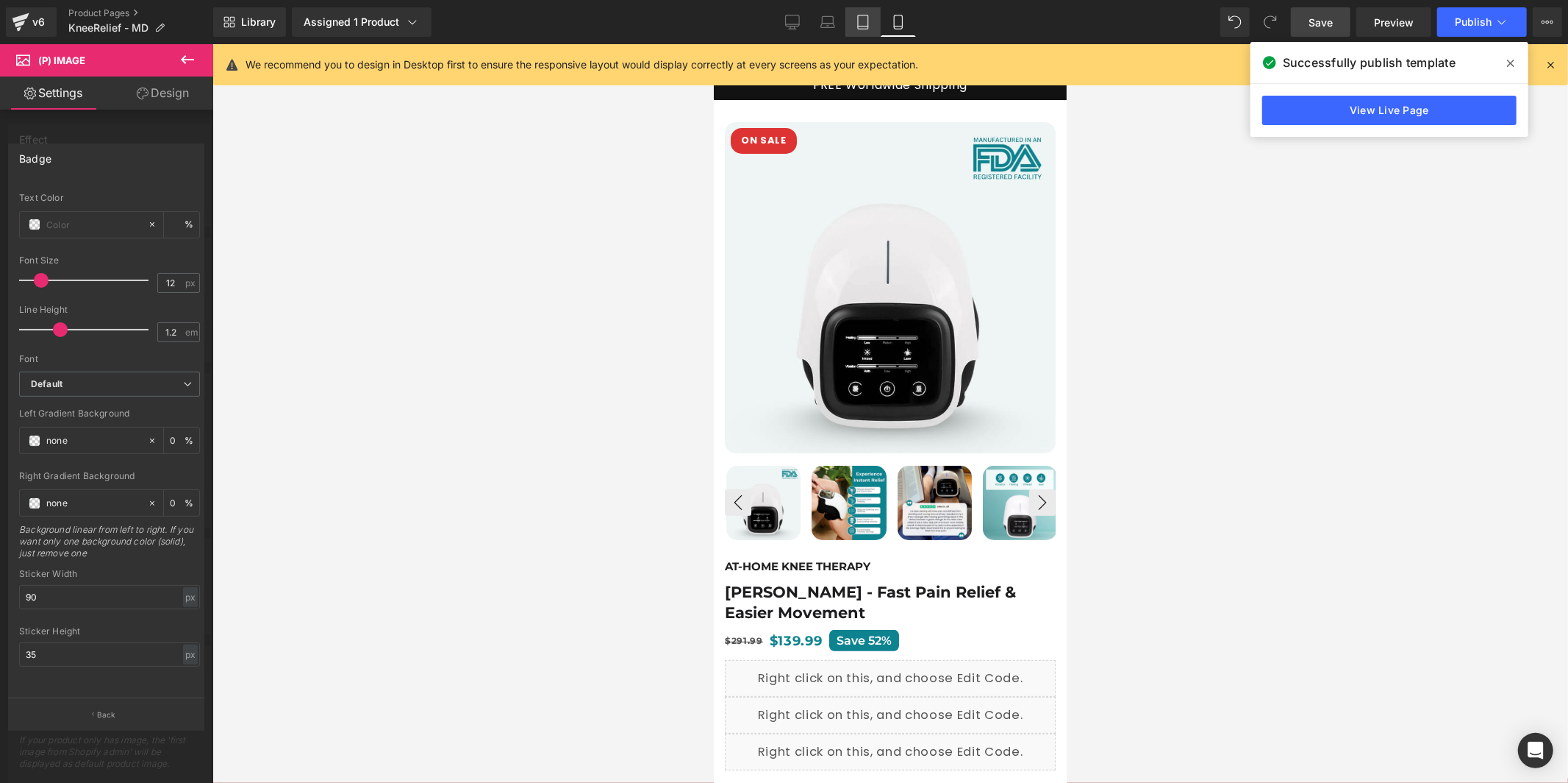
click at [864, 28] on icon at bounding box center [863, 22] width 15 height 15
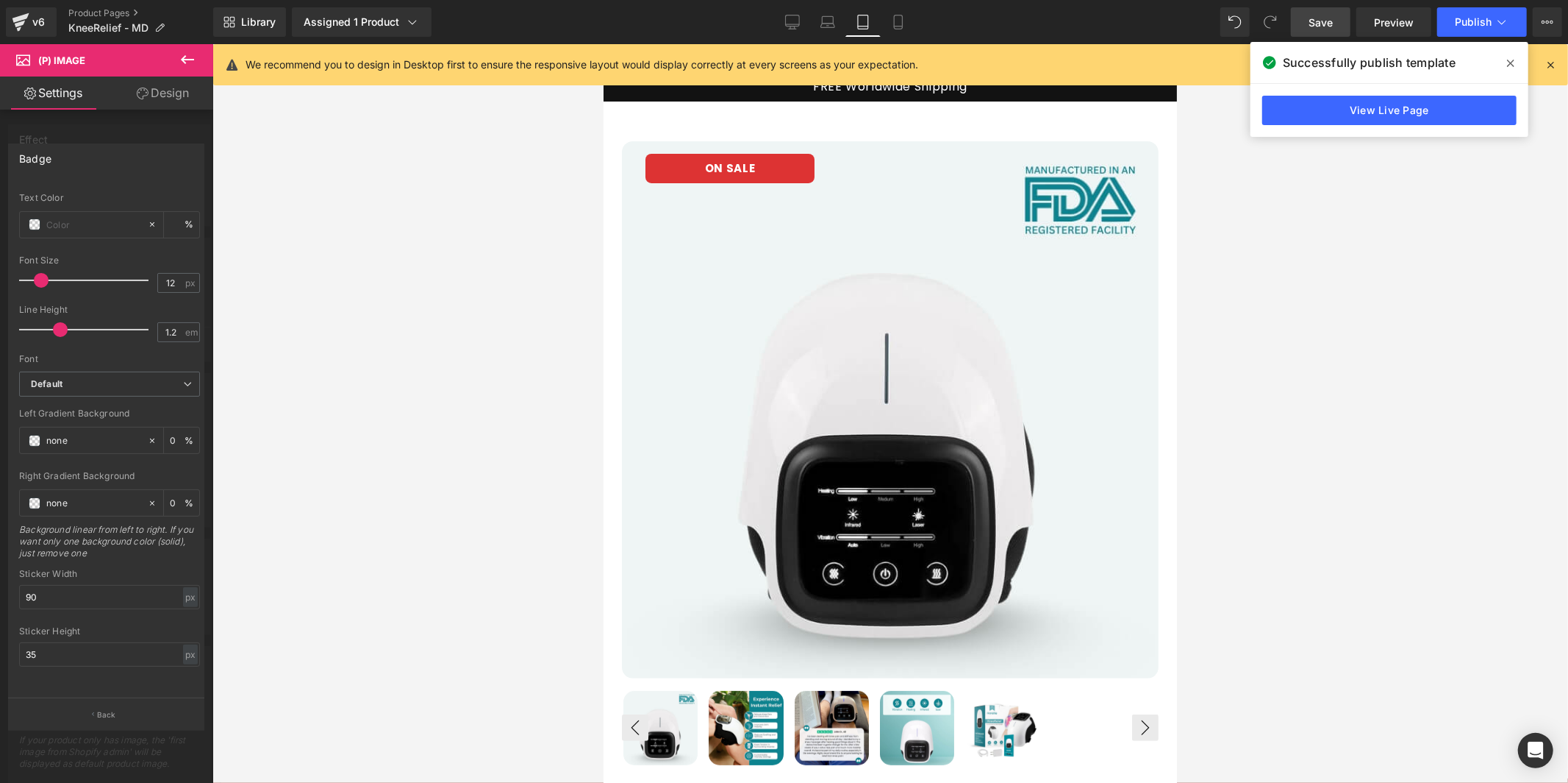
scroll to position [53, 0]
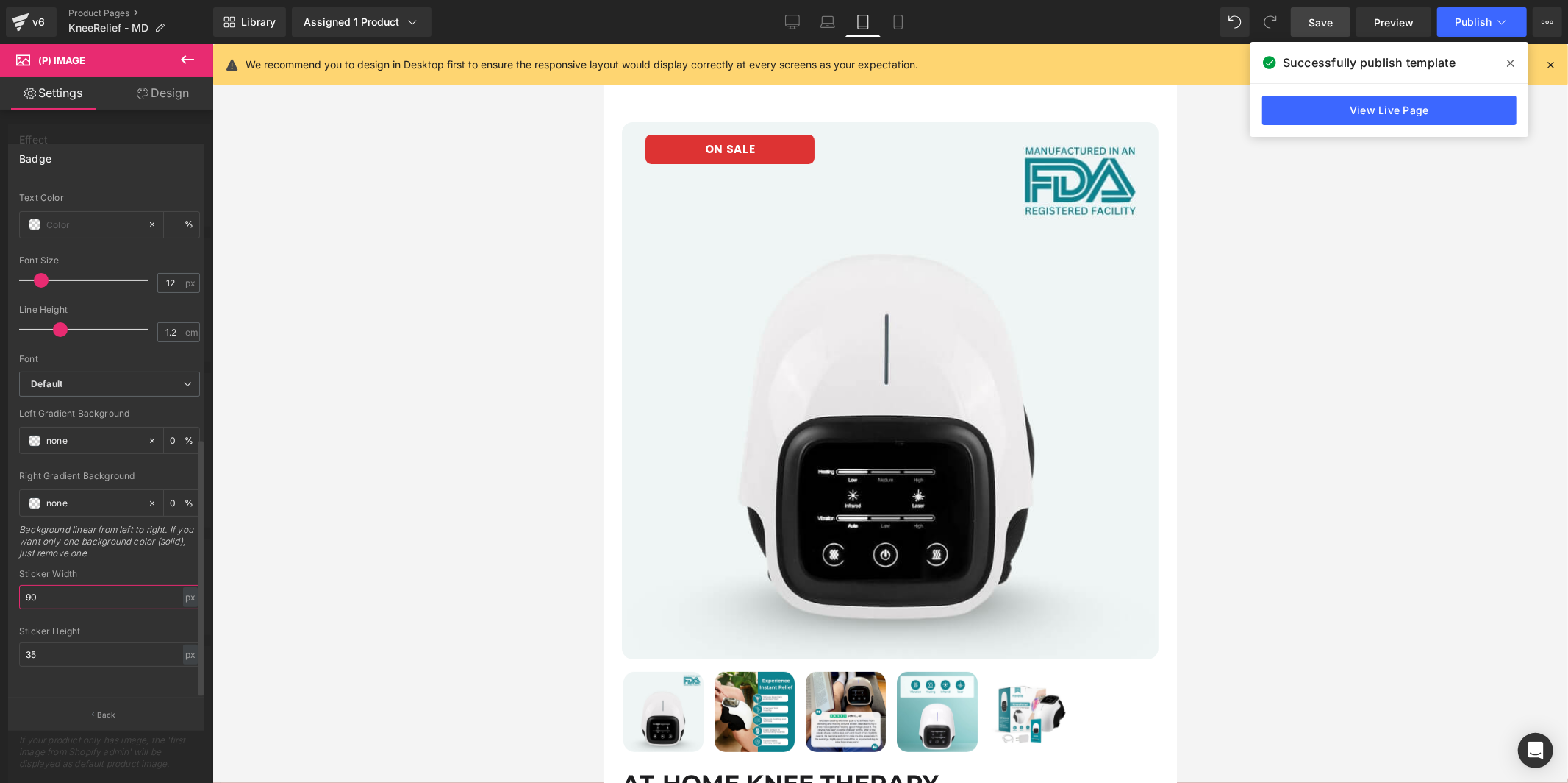
click at [120, 587] on input "90" at bounding box center [110, 596] width 181 height 24
click at [81, 643] on input "35" at bounding box center [110, 654] width 181 height 24
click at [831, 17] on icon at bounding box center [828, 22] width 15 height 15
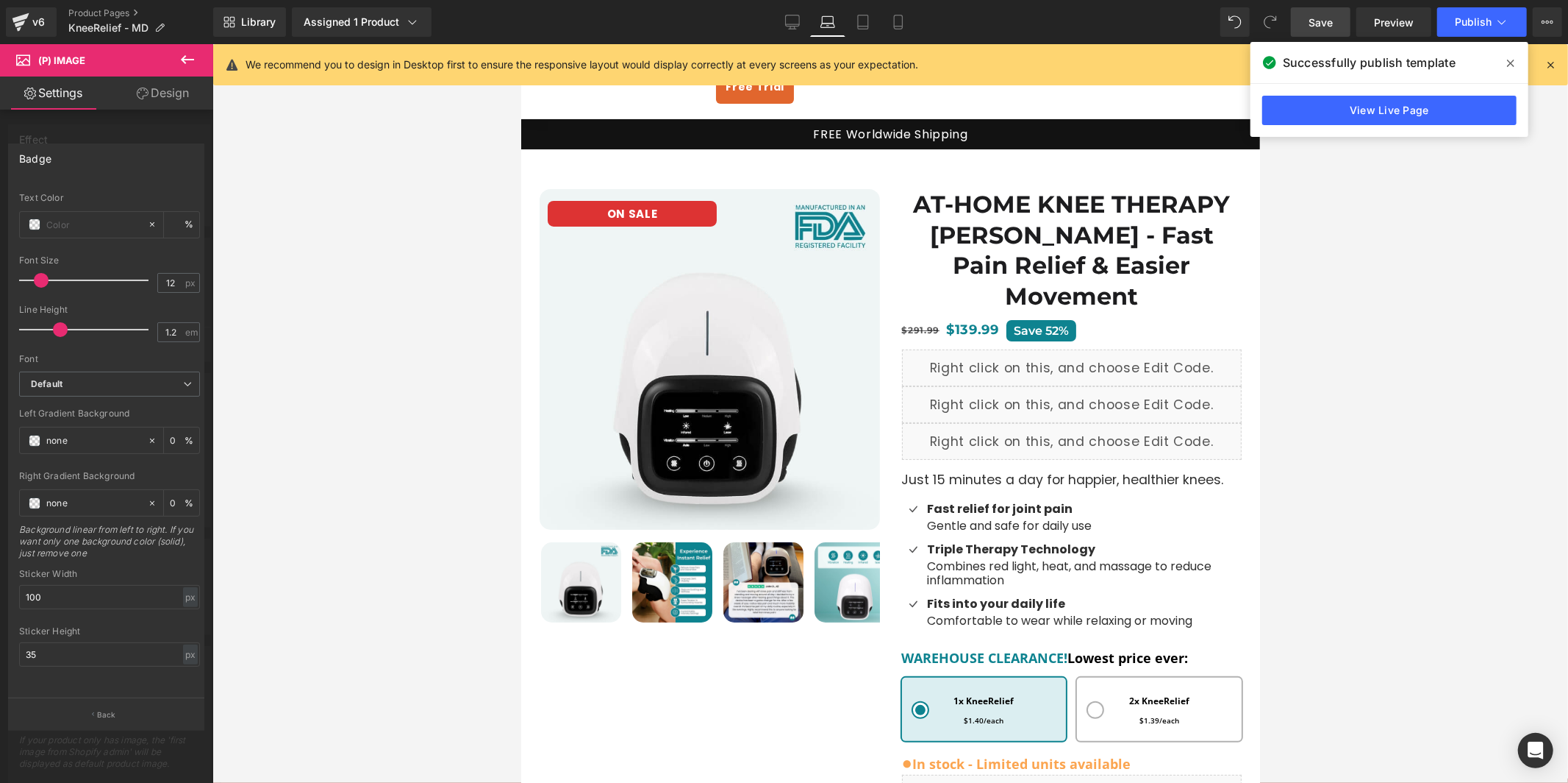
scroll to position [88, 0]
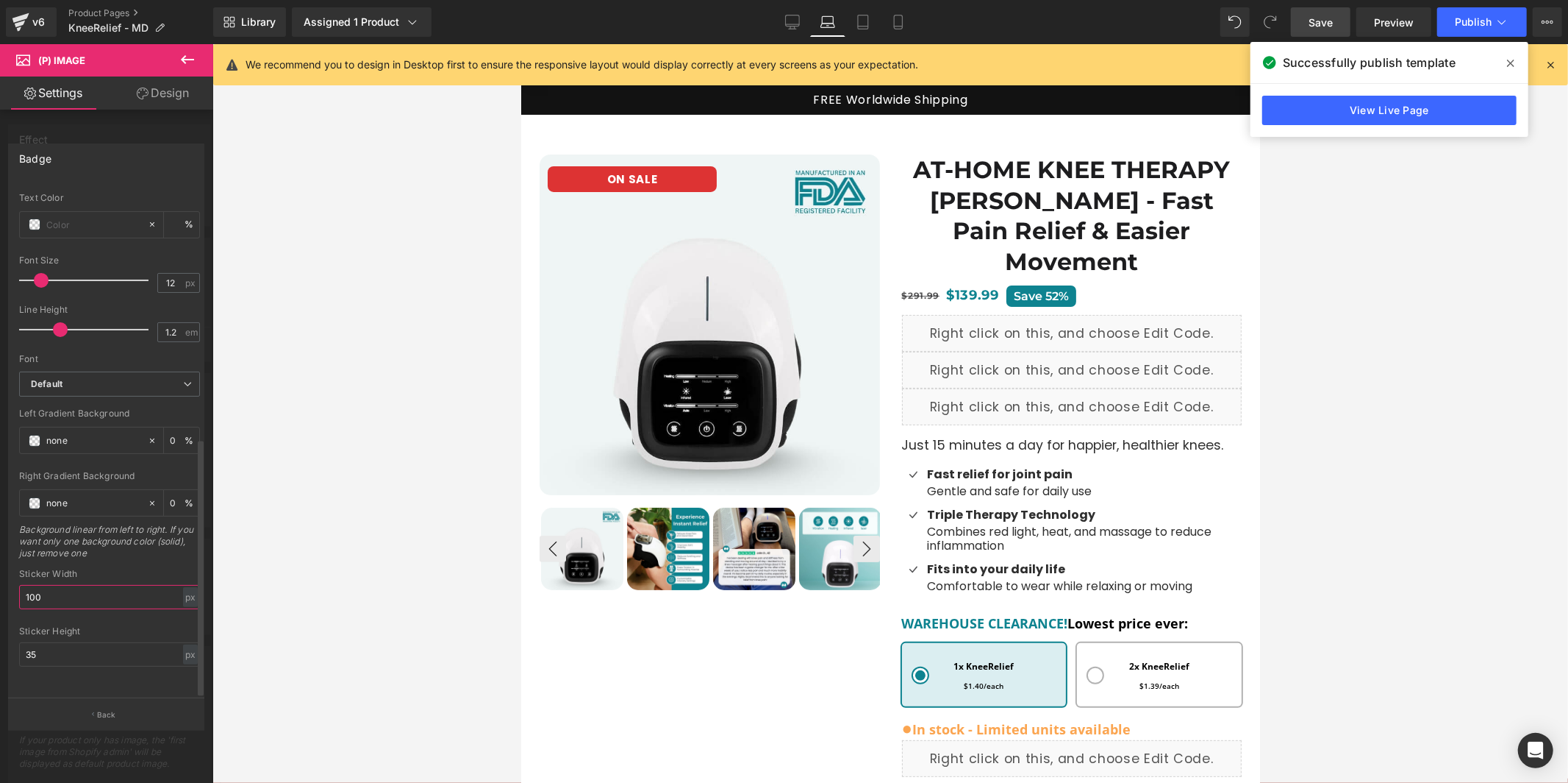
click at [71, 585] on input "100" at bounding box center [110, 596] width 181 height 24
click at [331, 299] on div at bounding box center [890, 413] width 1356 height 739
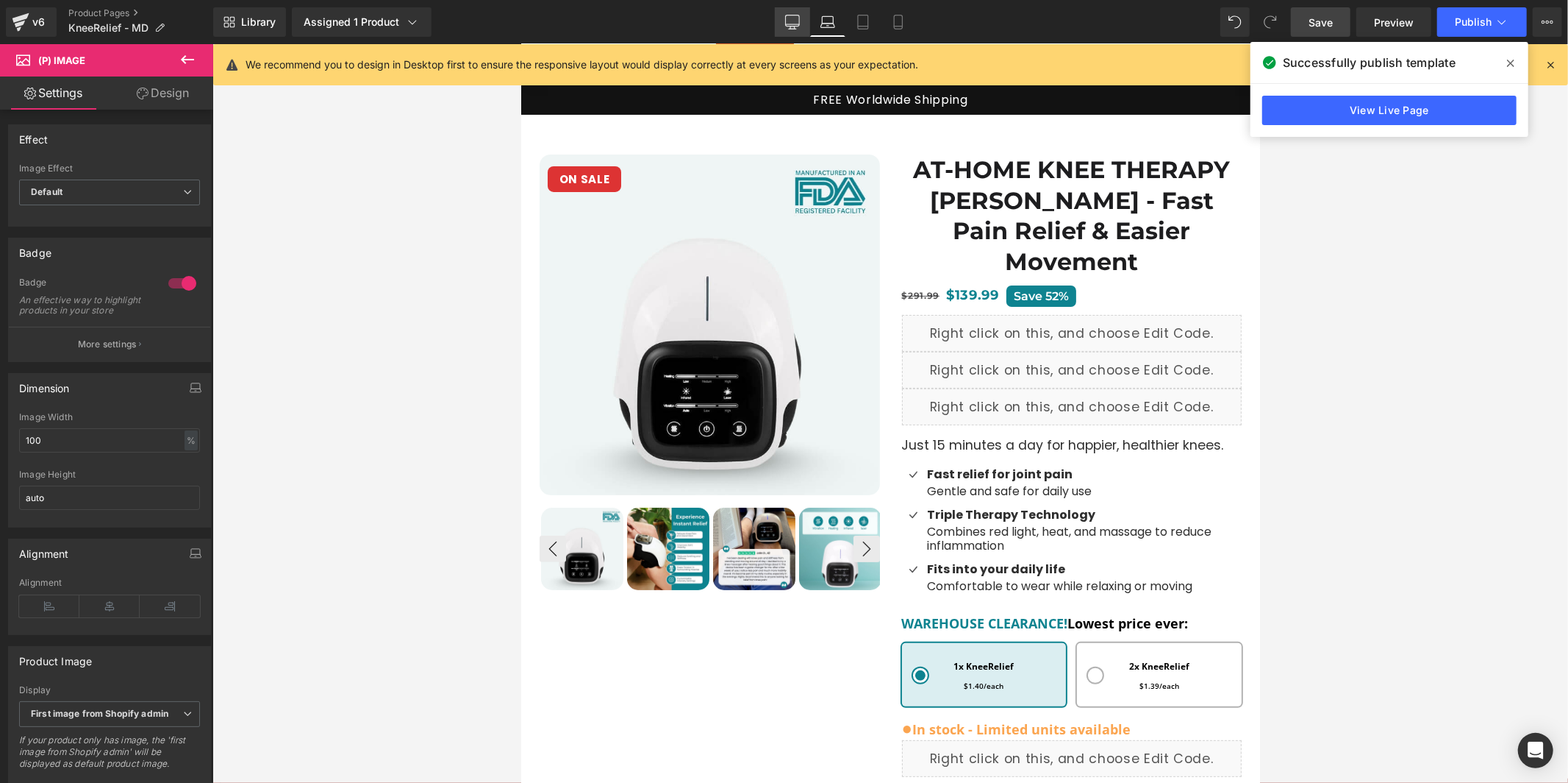
drag, startPoint x: 815, startPoint y: 13, endPoint x: 805, endPoint y: 17, distance: 10.8
click at [813, 13] on link "Laptop" at bounding box center [828, 21] width 36 height 29
click at [800, 20] on icon at bounding box center [792, 22] width 15 height 15
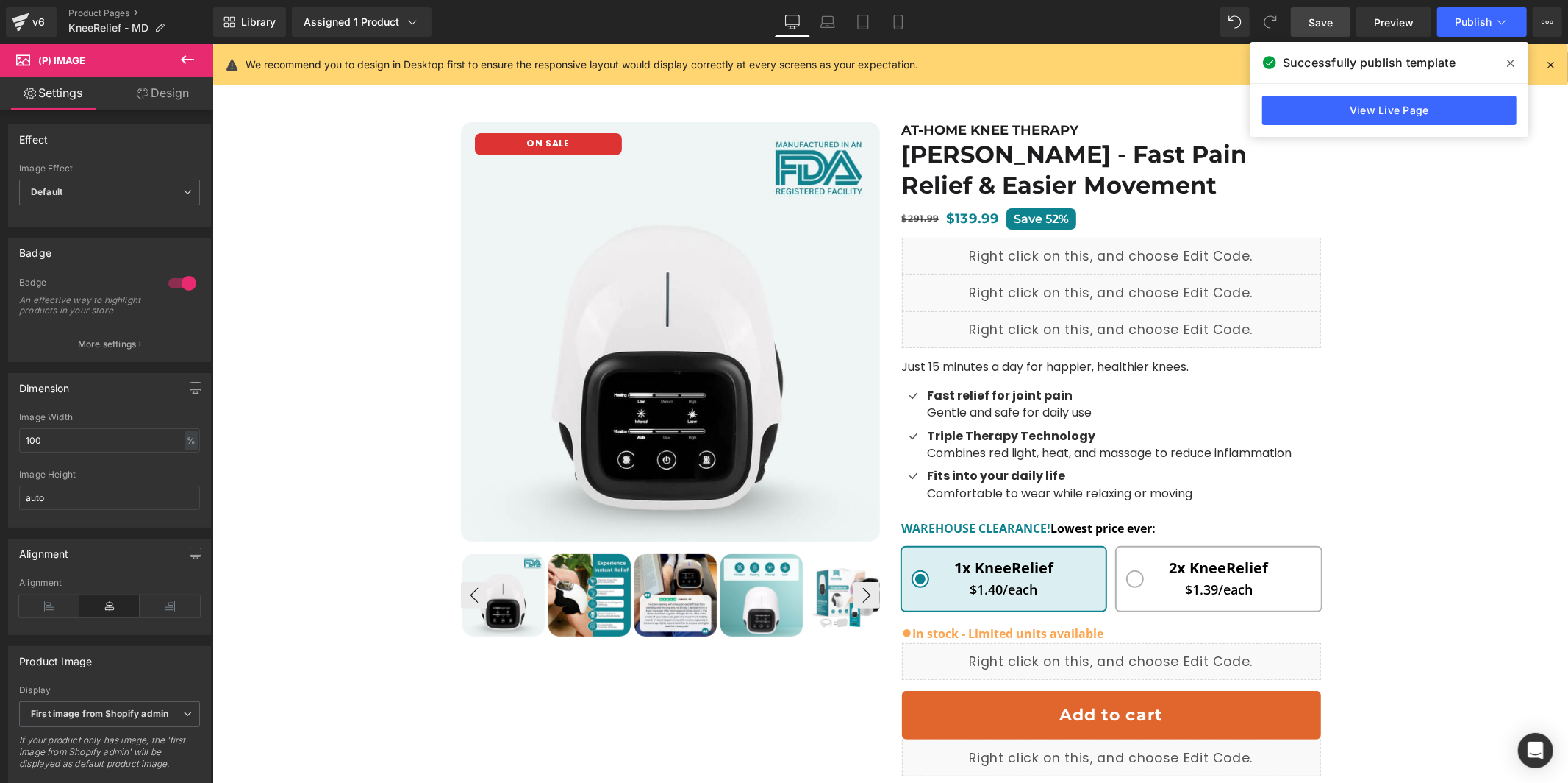
scroll to position [68, 0]
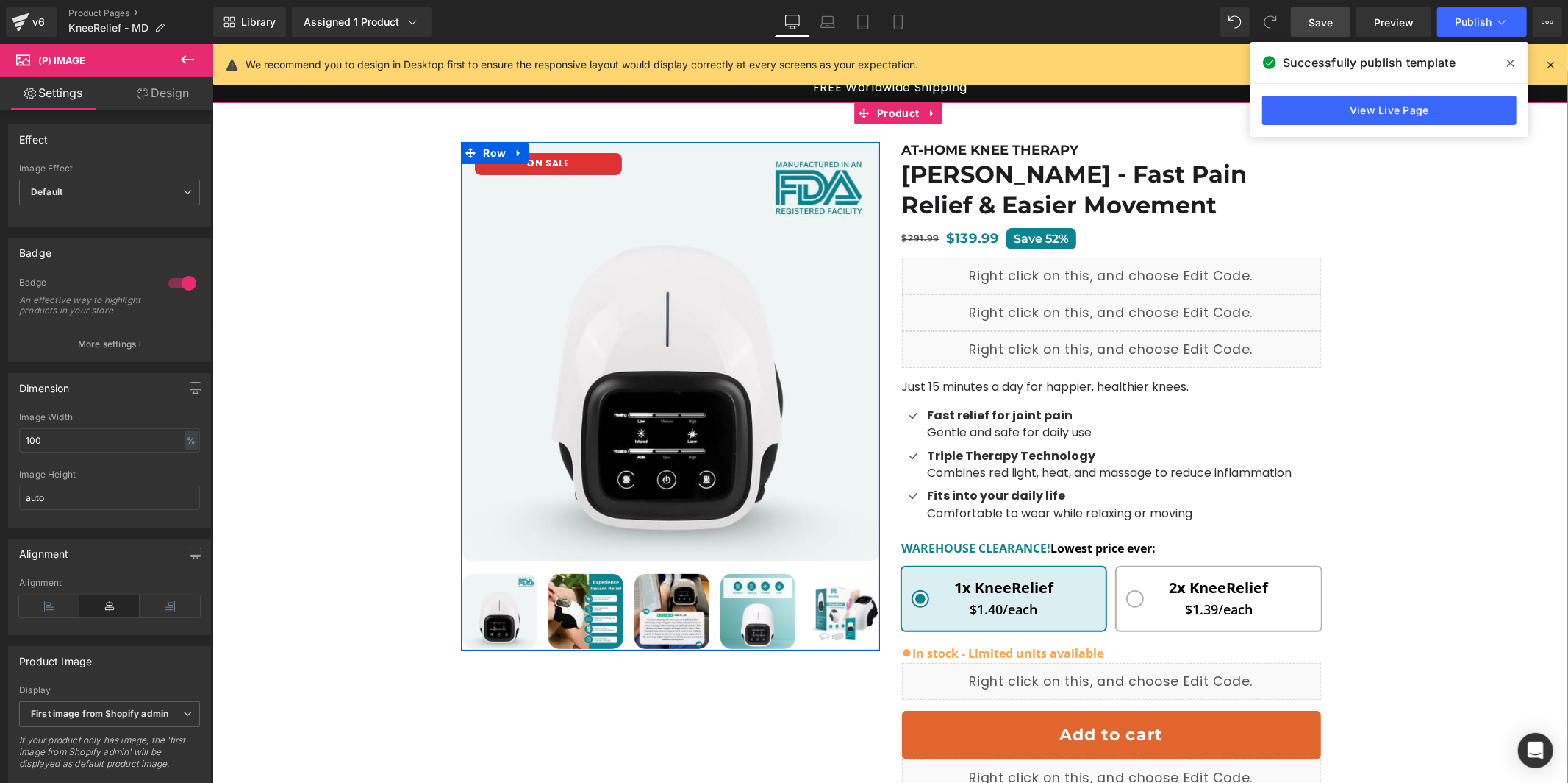
click at [521, 141] on link at bounding box center [519, 152] width 20 height 22
click at [552, 176] on img at bounding box center [670, 351] width 419 height 419
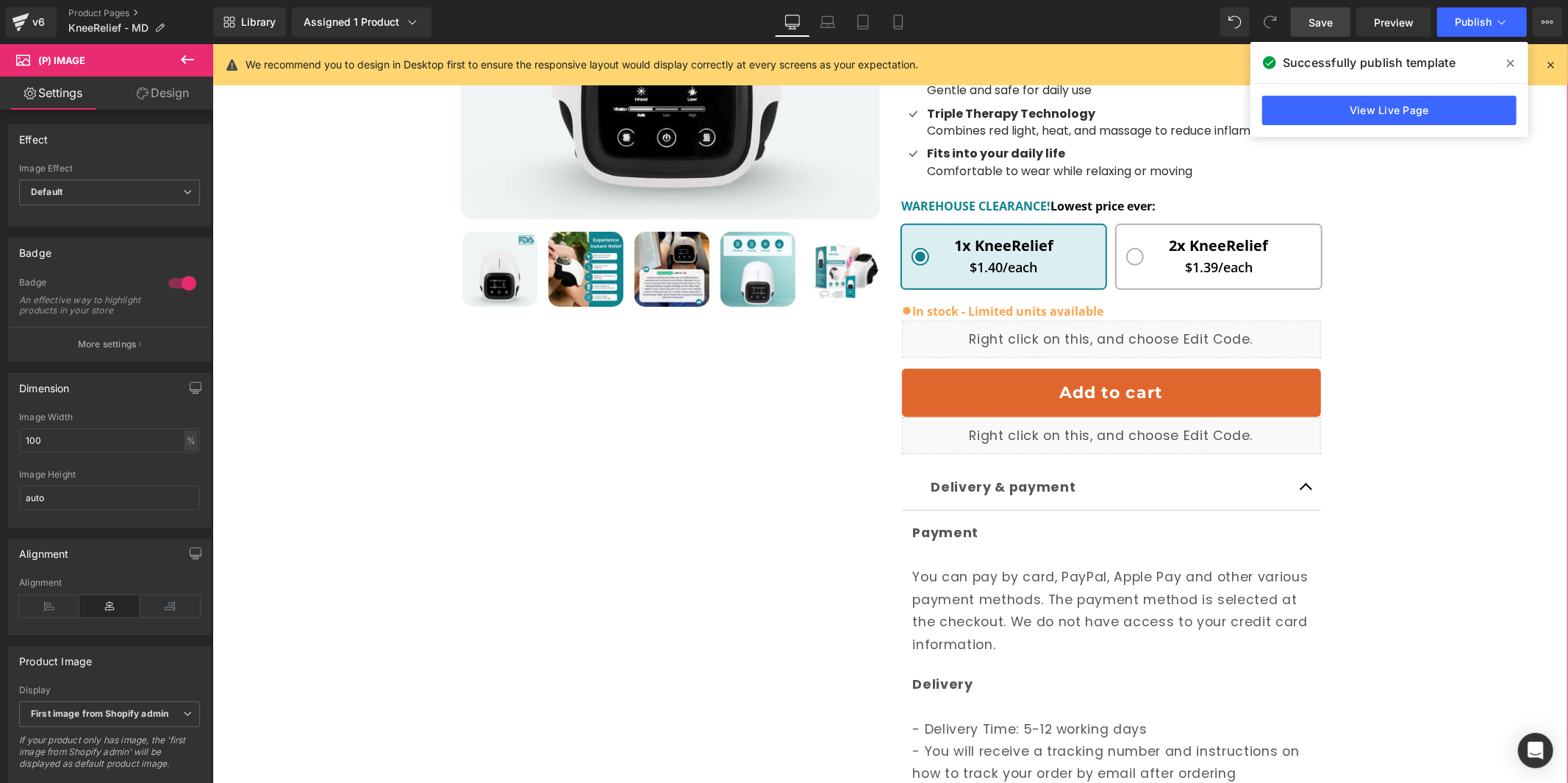
scroll to position [126, 0]
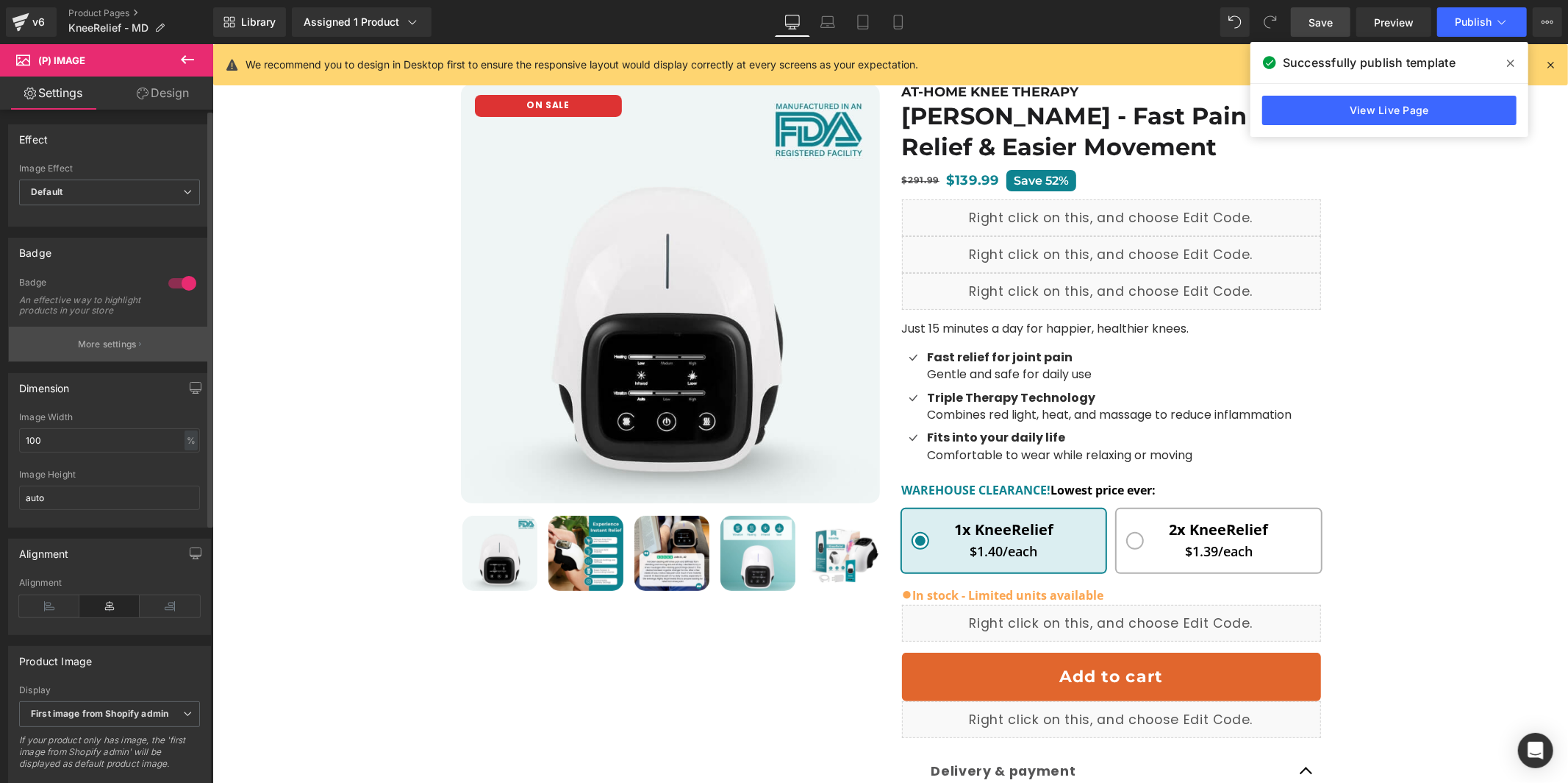
click at [124, 342] on button "More settings" at bounding box center [109, 343] width 202 height 35
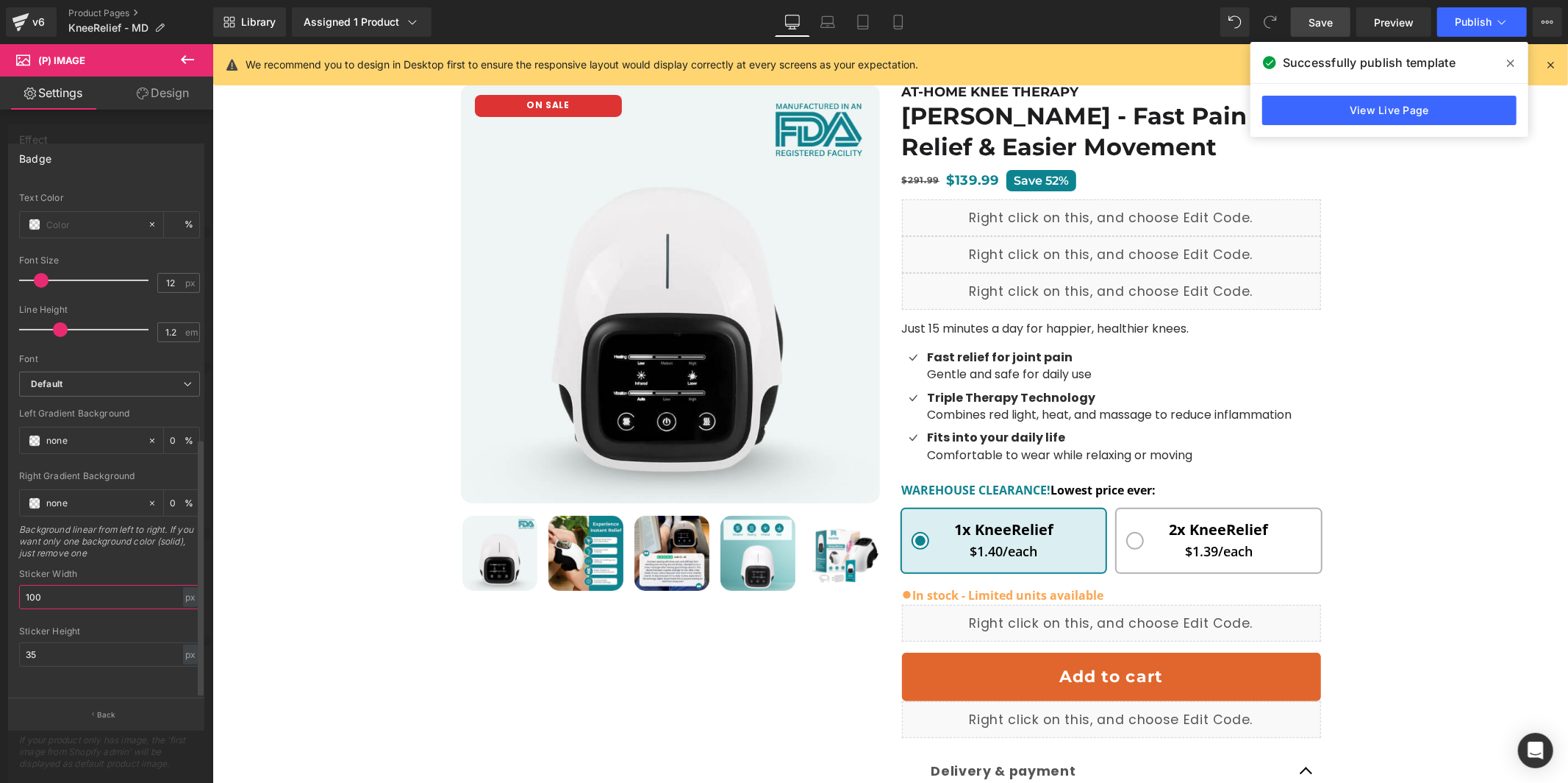
click at [83, 585] on input "100" at bounding box center [110, 596] width 181 height 24
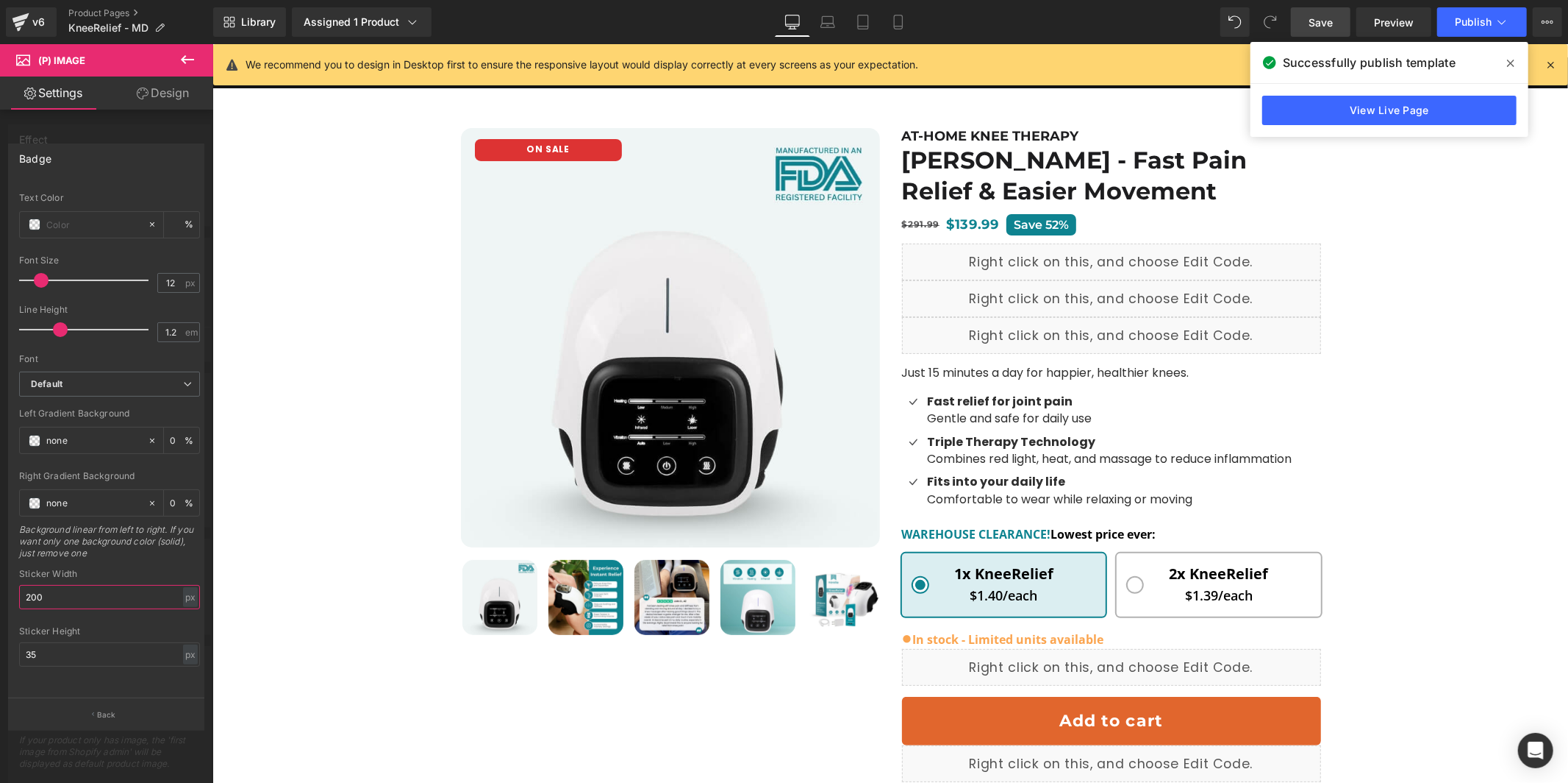
scroll to position [0, 0]
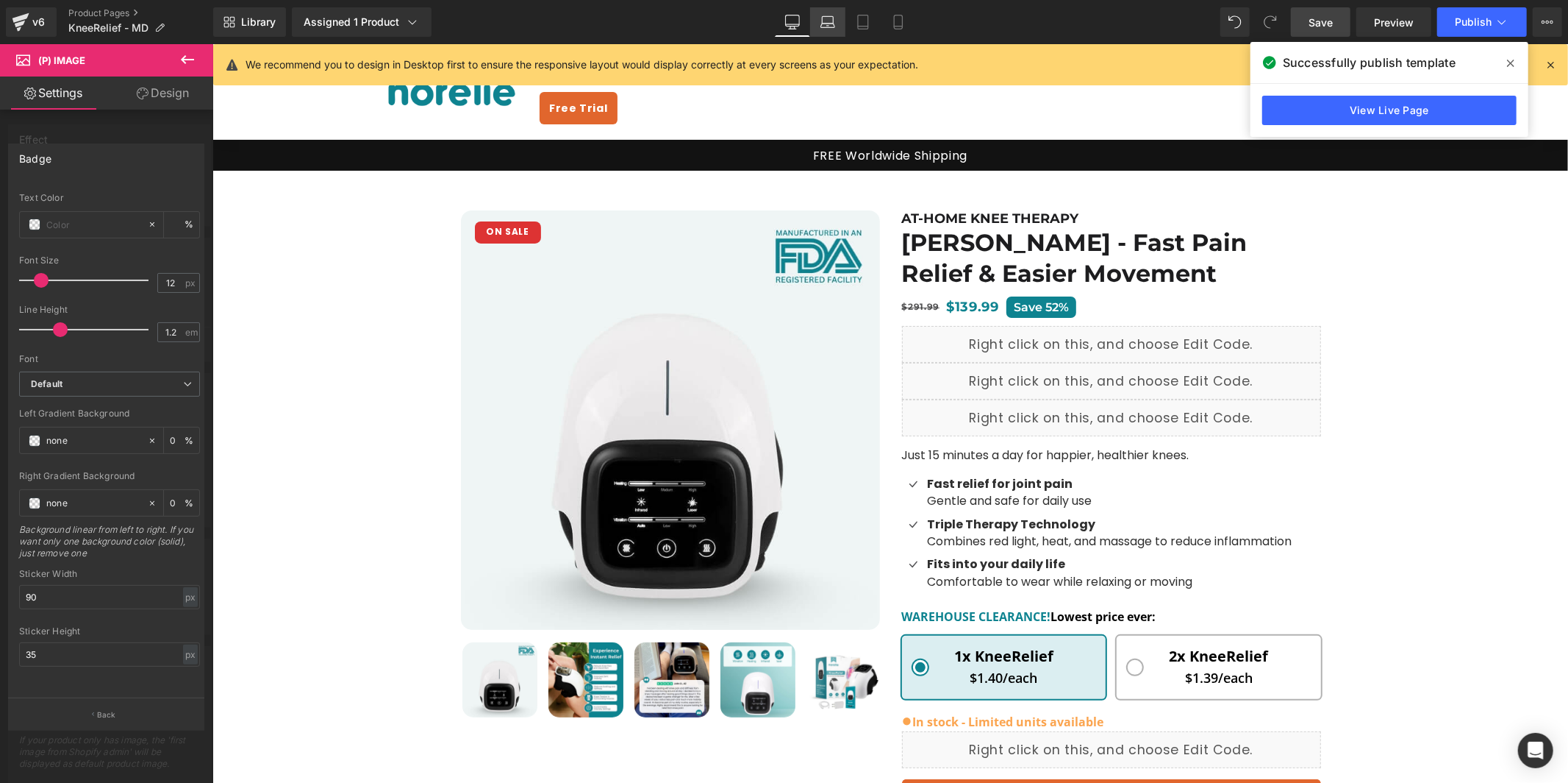
click at [835, 20] on icon at bounding box center [828, 22] width 15 height 15
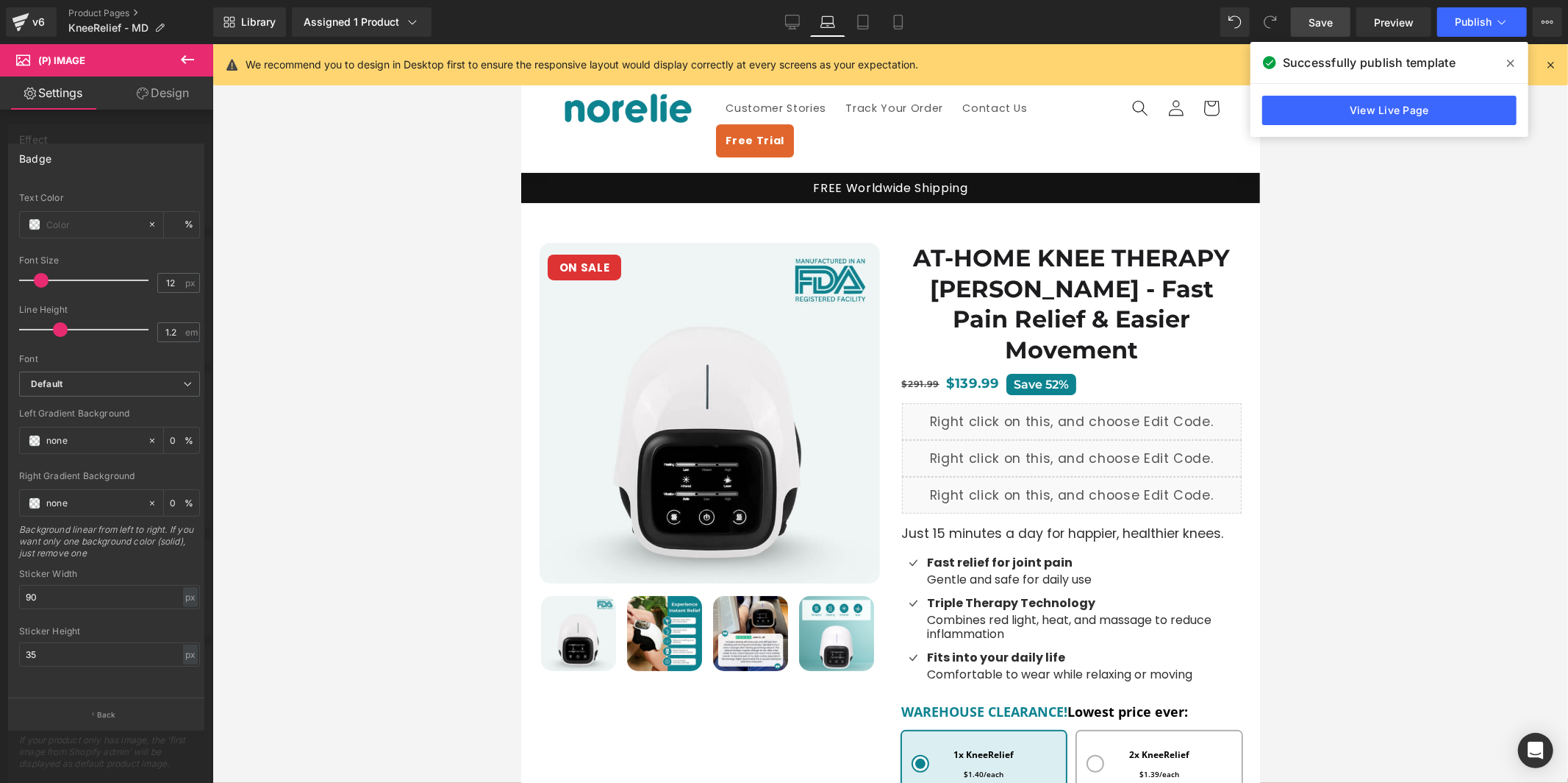
scroll to position [20, 0]
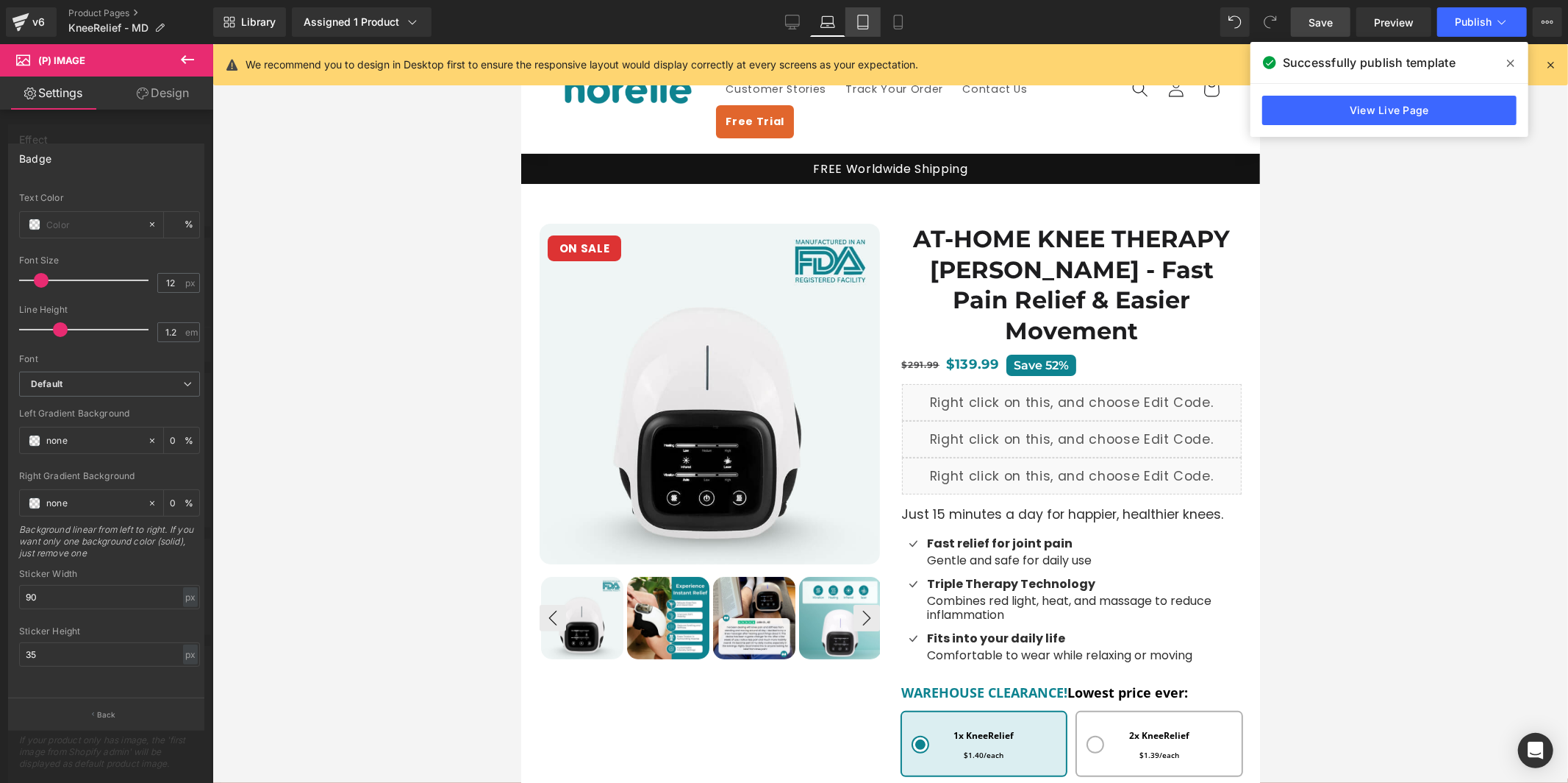
click at [861, 32] on link "Tablet" at bounding box center [864, 21] width 36 height 29
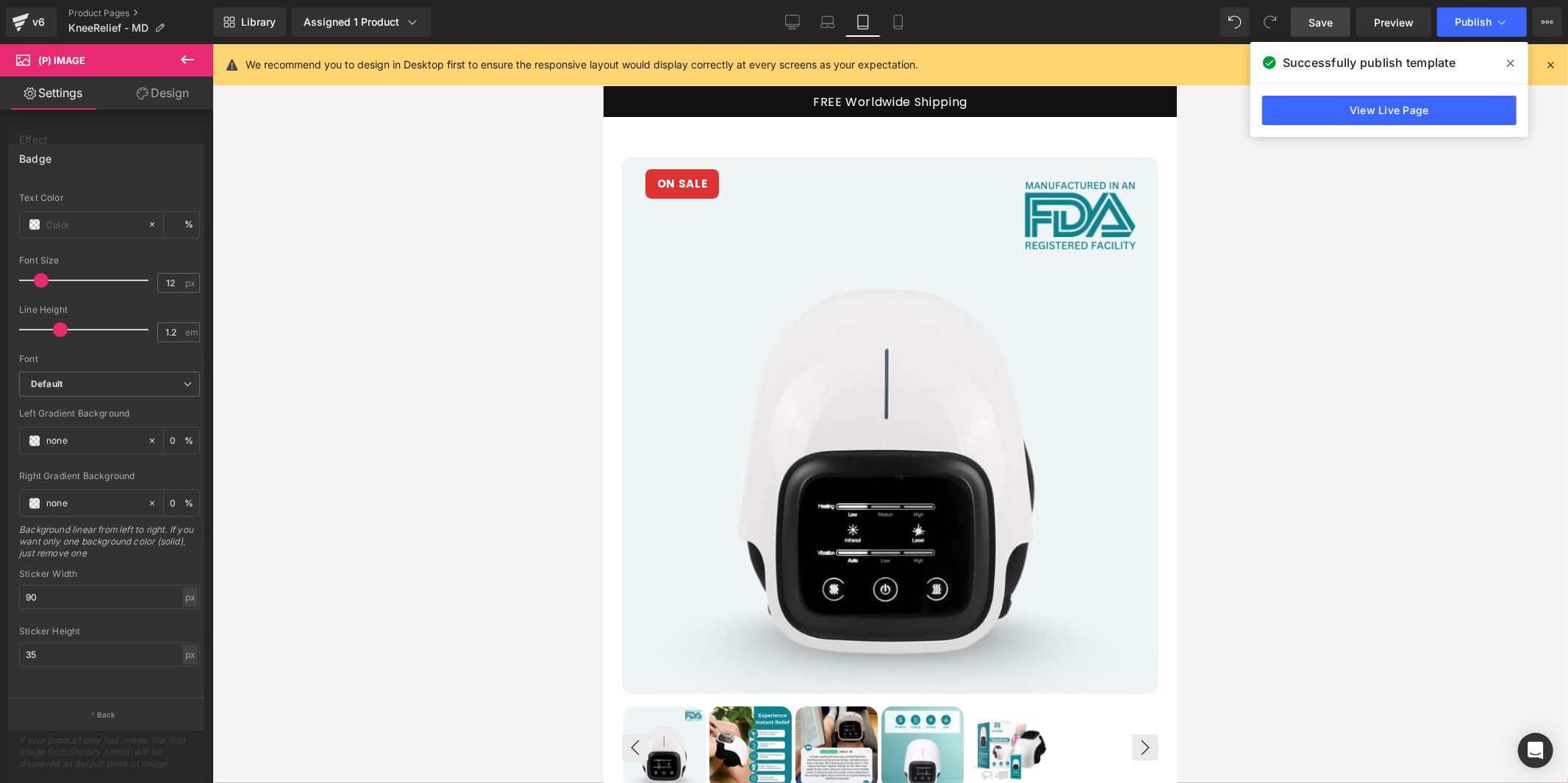
scroll to position [0, 0]
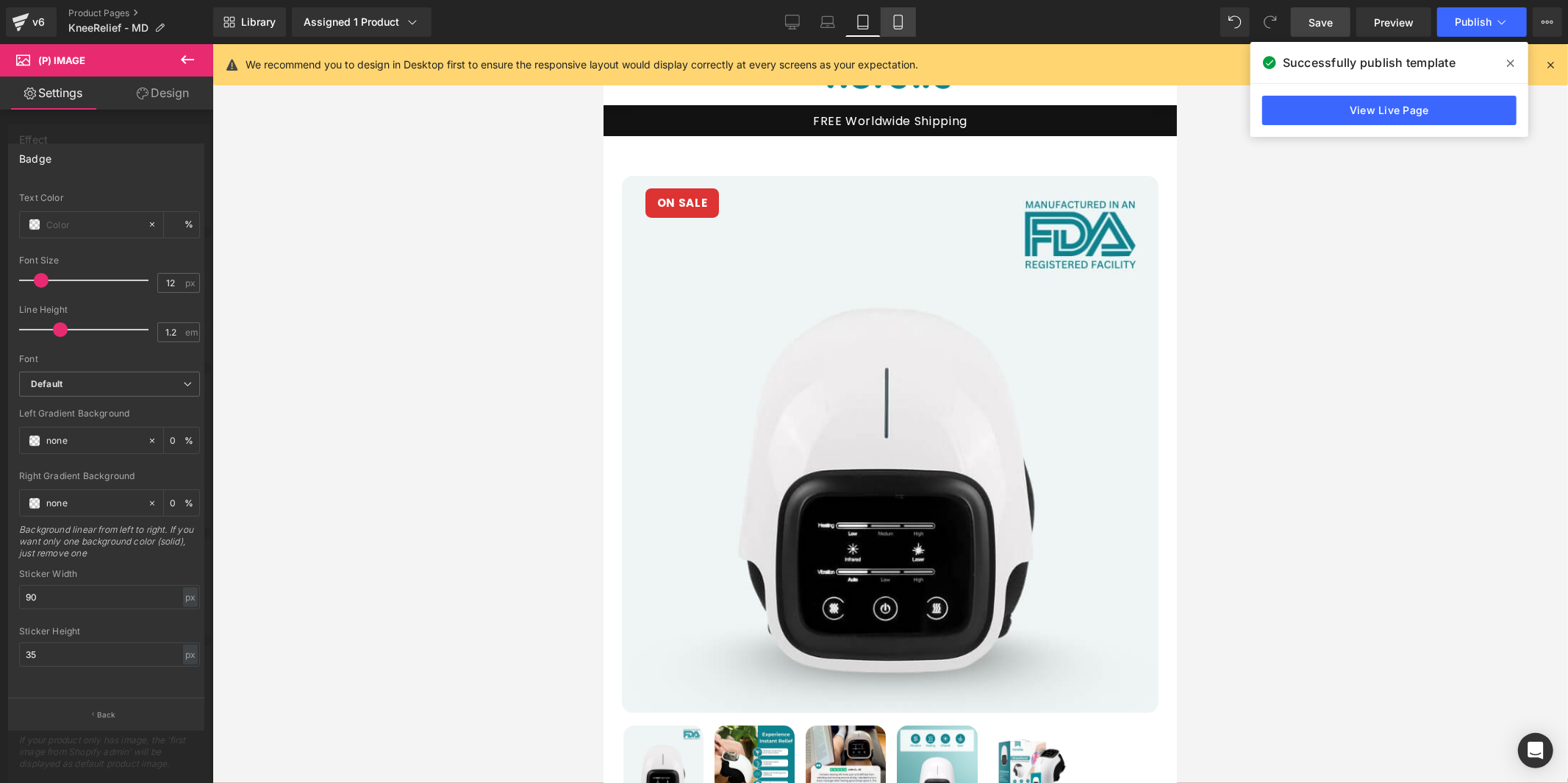
drag, startPoint x: 897, startPoint y: 34, endPoint x: 889, endPoint y: 33, distance: 8.1
click at [896, 34] on link "Mobile" at bounding box center [898, 21] width 36 height 29
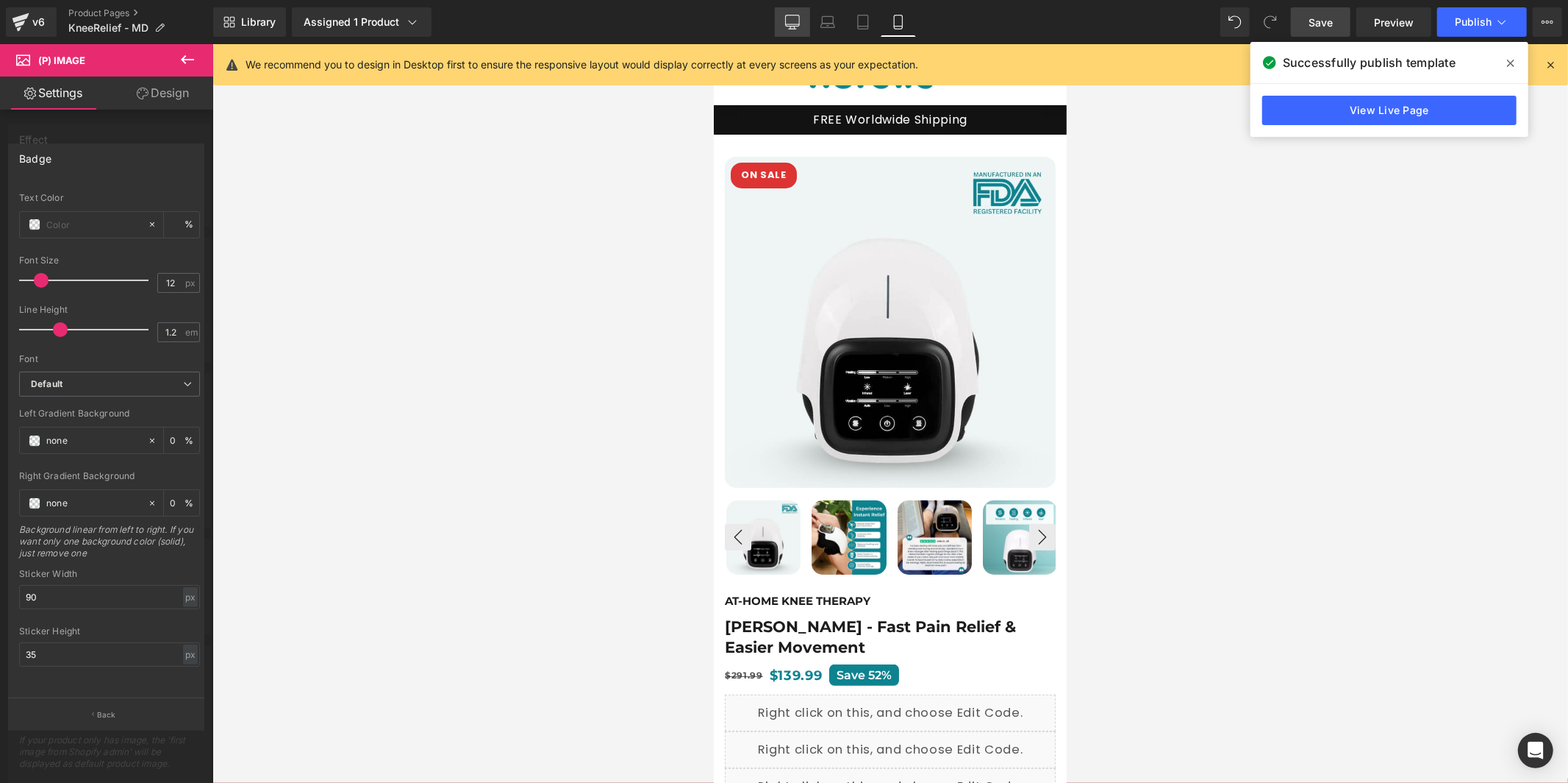
click at [790, 28] on icon at bounding box center [792, 22] width 15 height 15
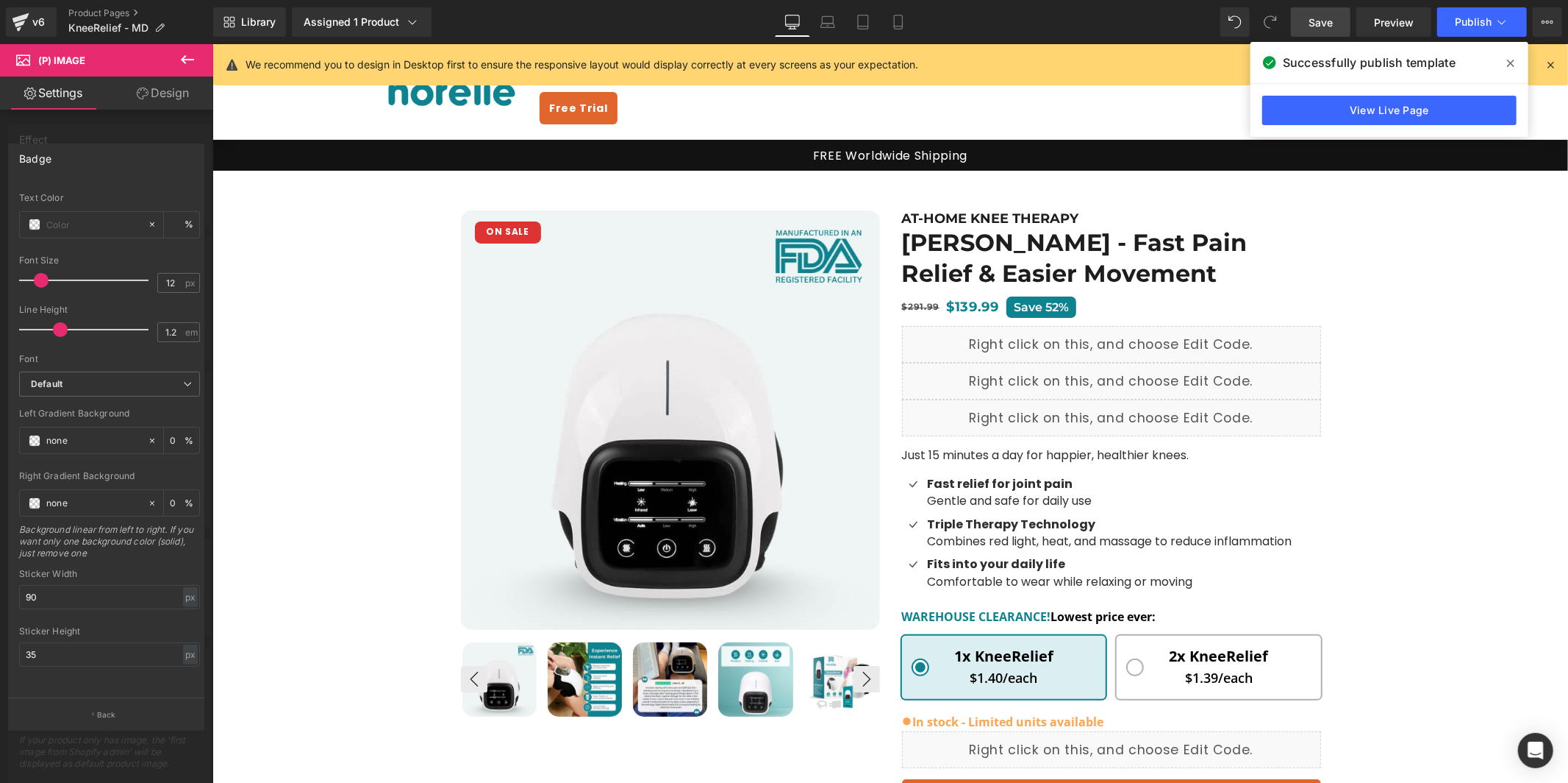
scroll to position [33, 0]
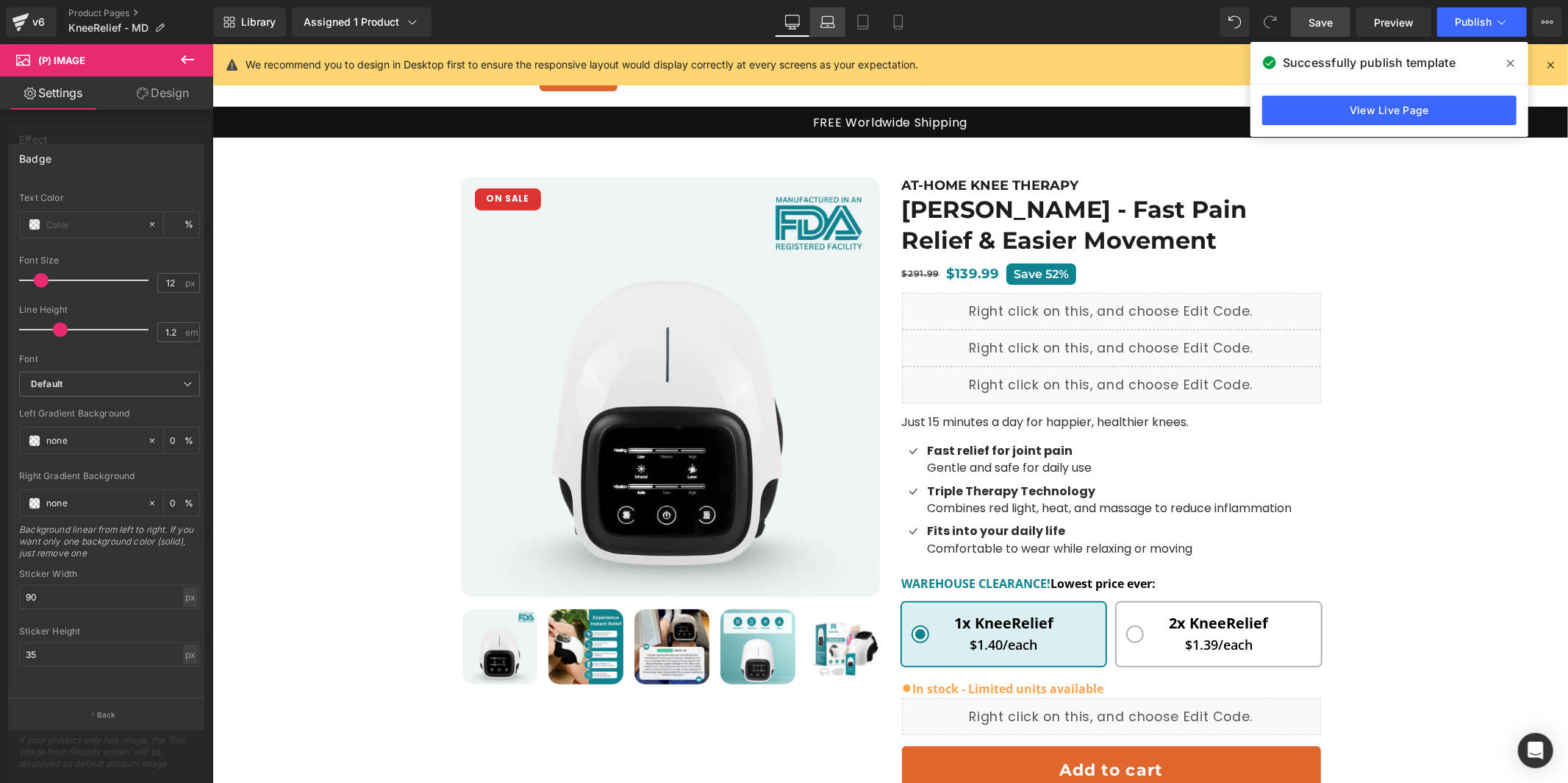
click at [830, 31] on link "Laptop" at bounding box center [828, 21] width 36 height 29
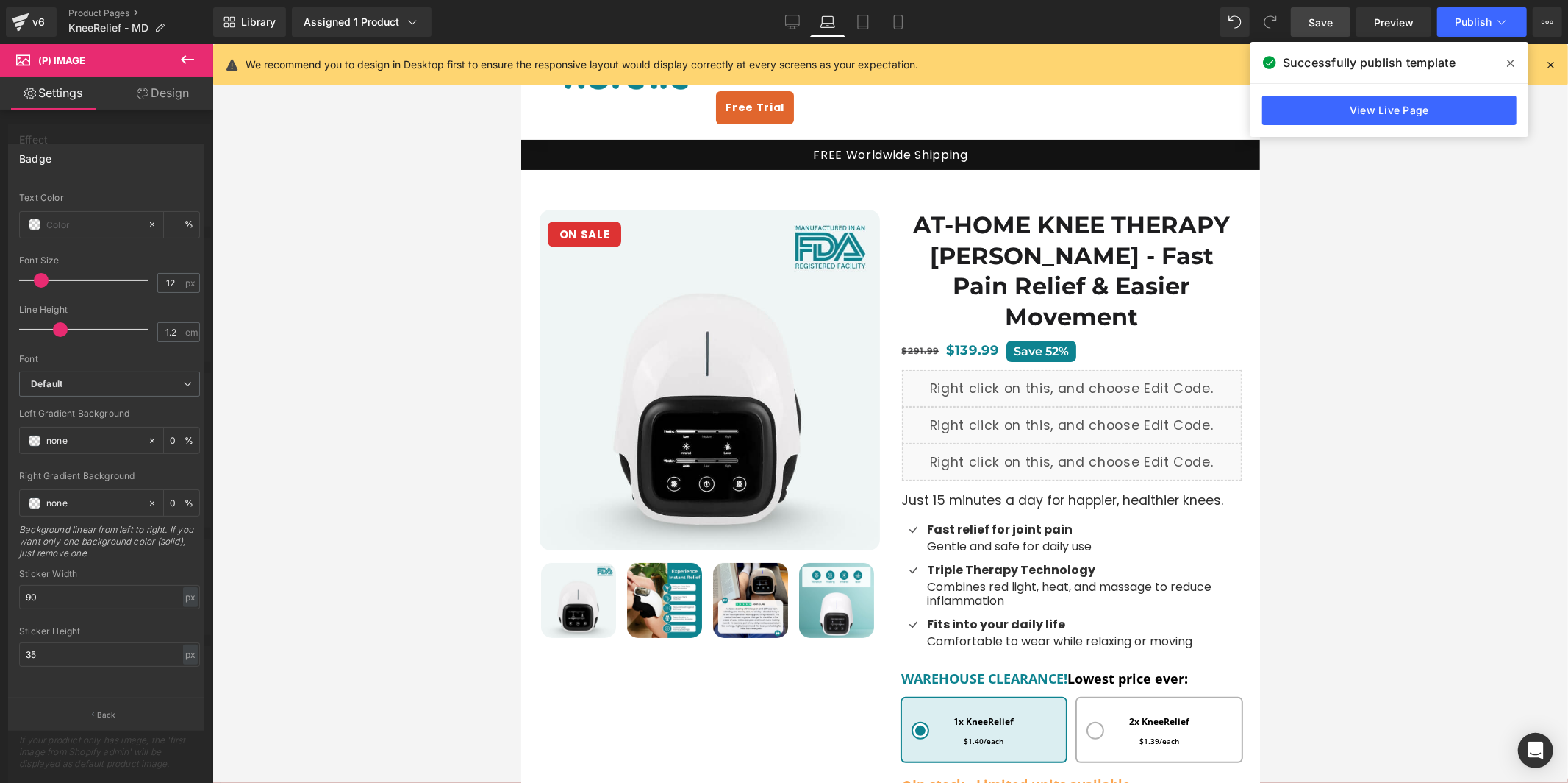
scroll to position [53, 0]
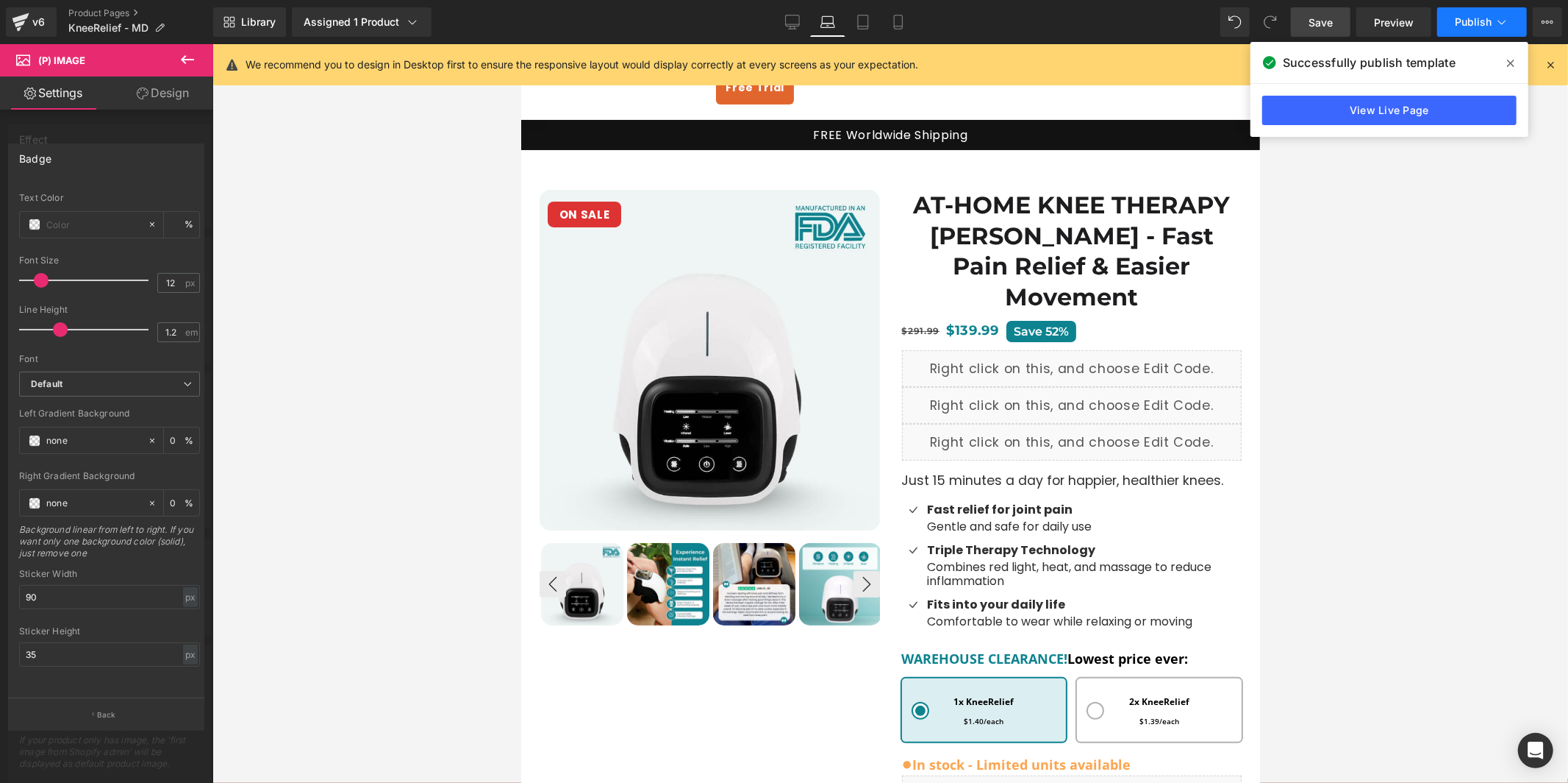
click at [1468, 26] on span "Publish" at bounding box center [1473, 21] width 36 height 12
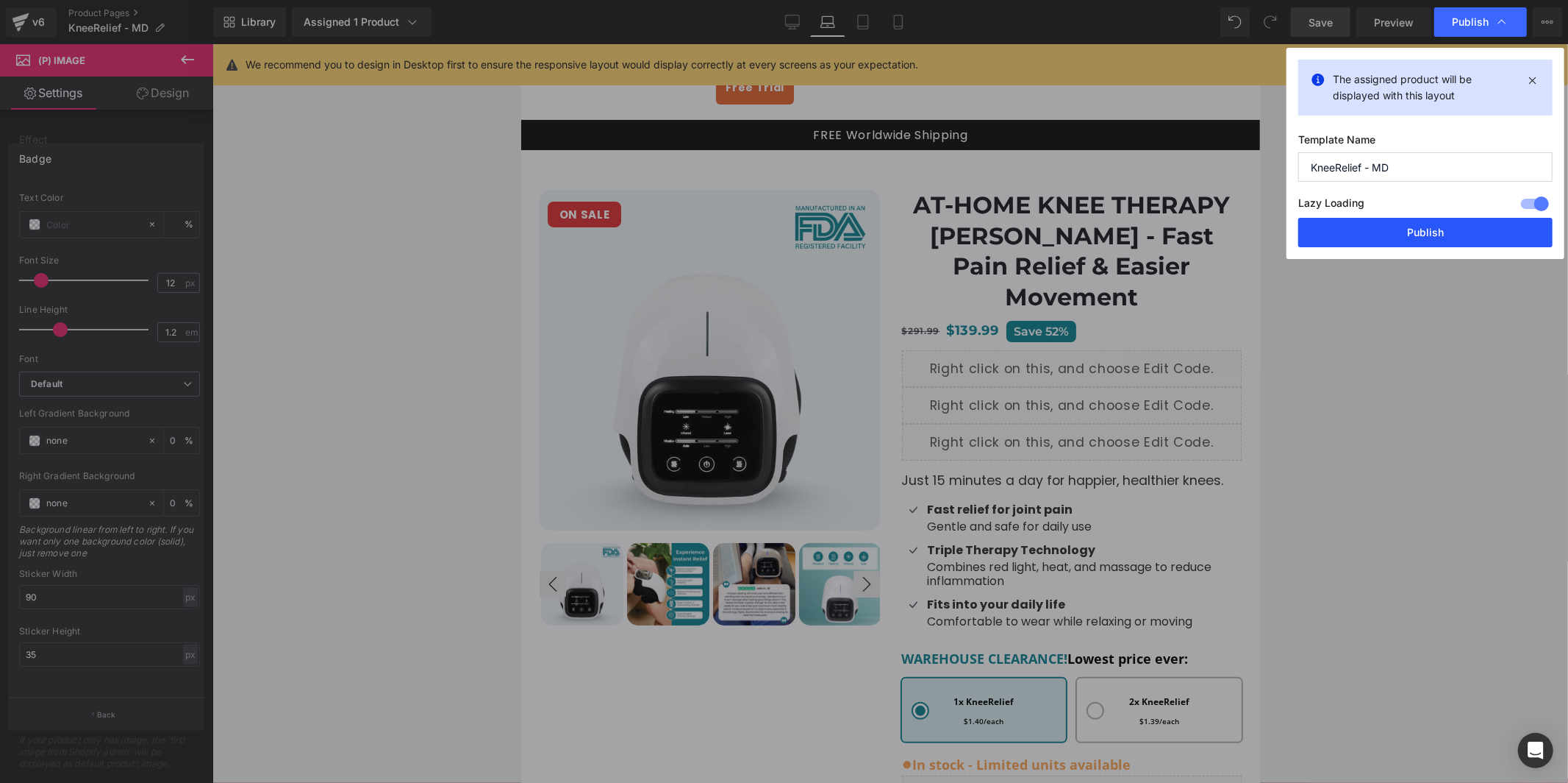
click at [1448, 236] on button "Publish" at bounding box center [1426, 232] width 254 height 29
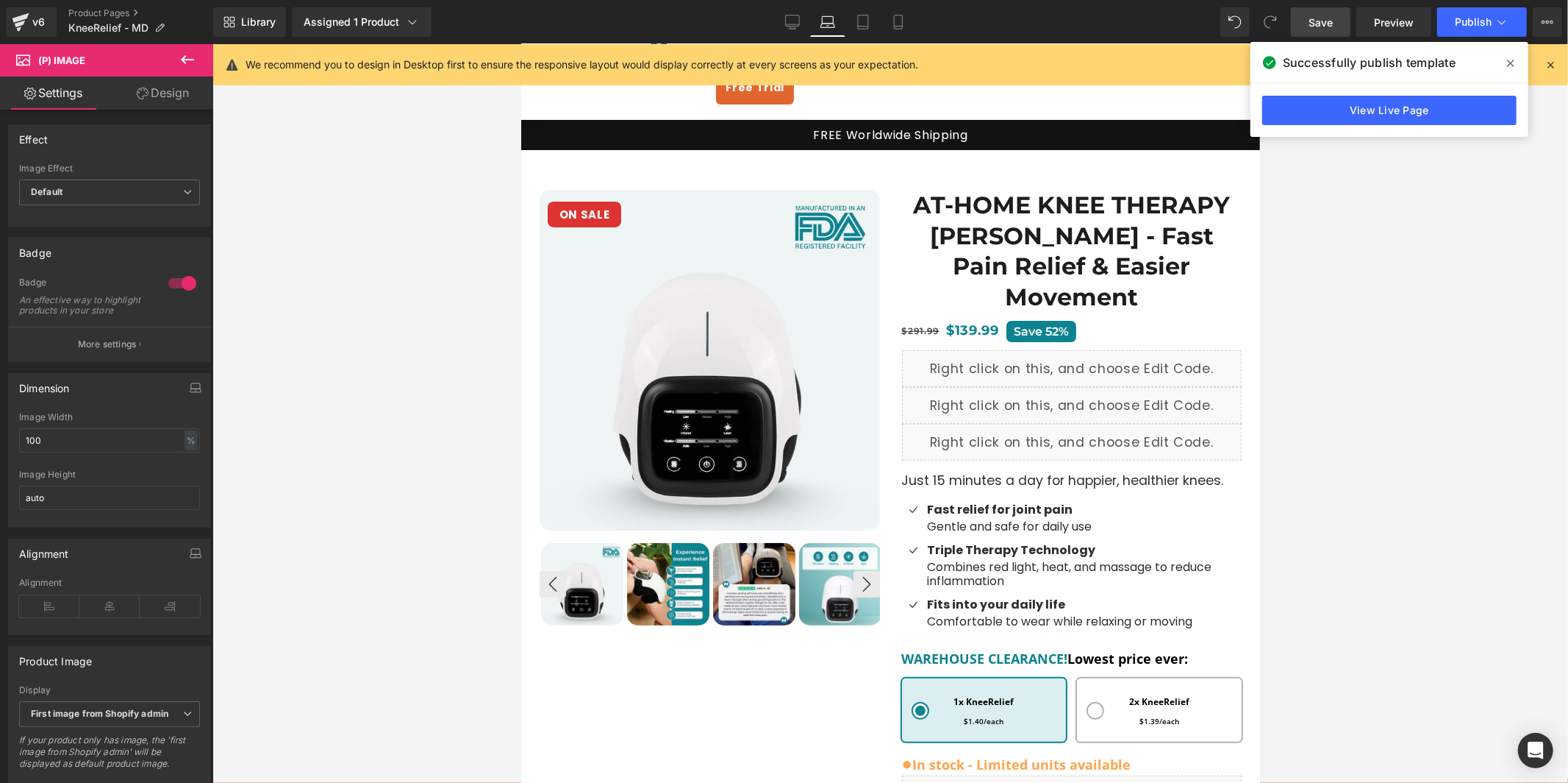
click at [70, 361] on button "More settings" at bounding box center [109, 343] width 202 height 35
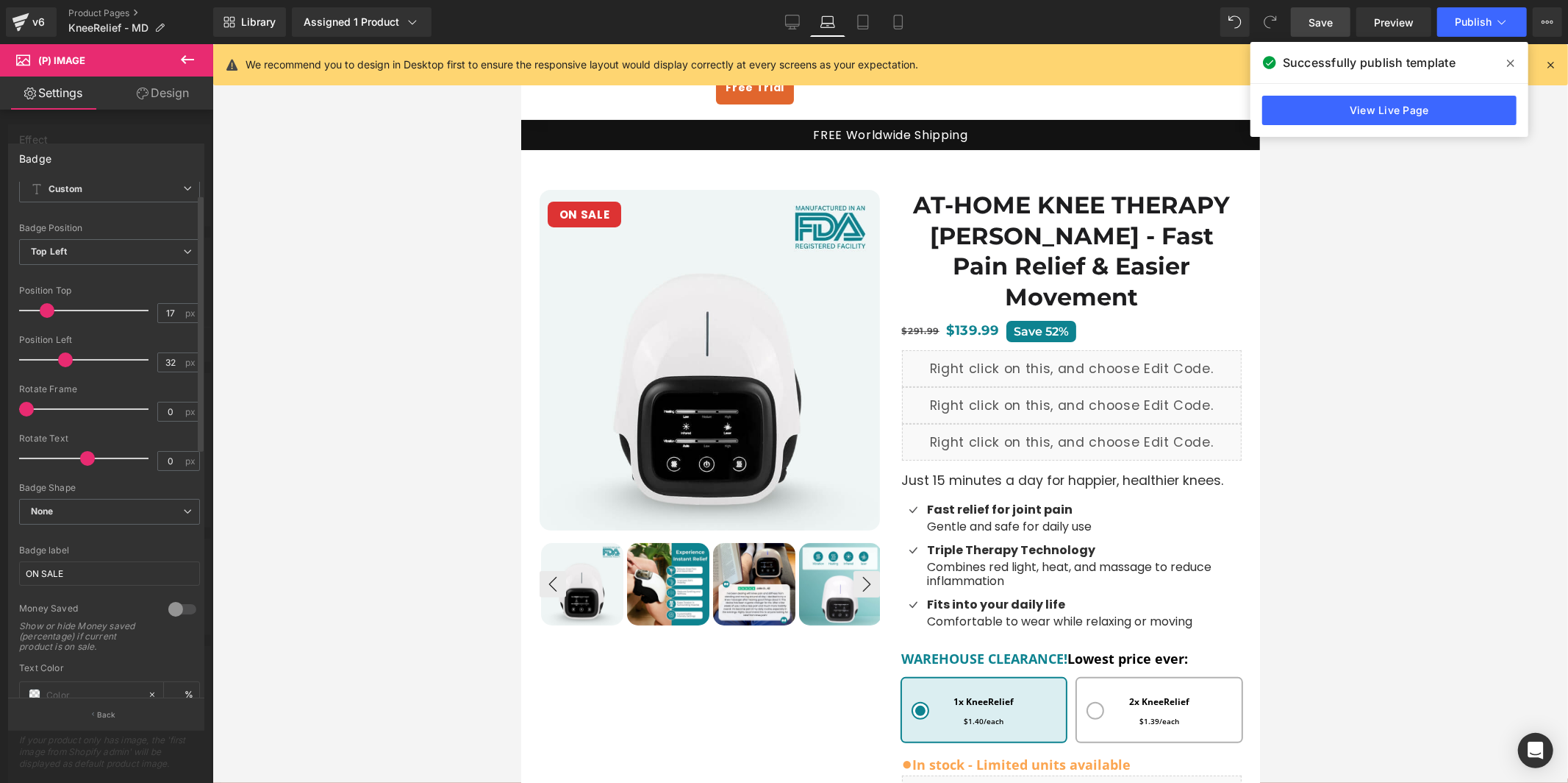
scroll to position [0, 0]
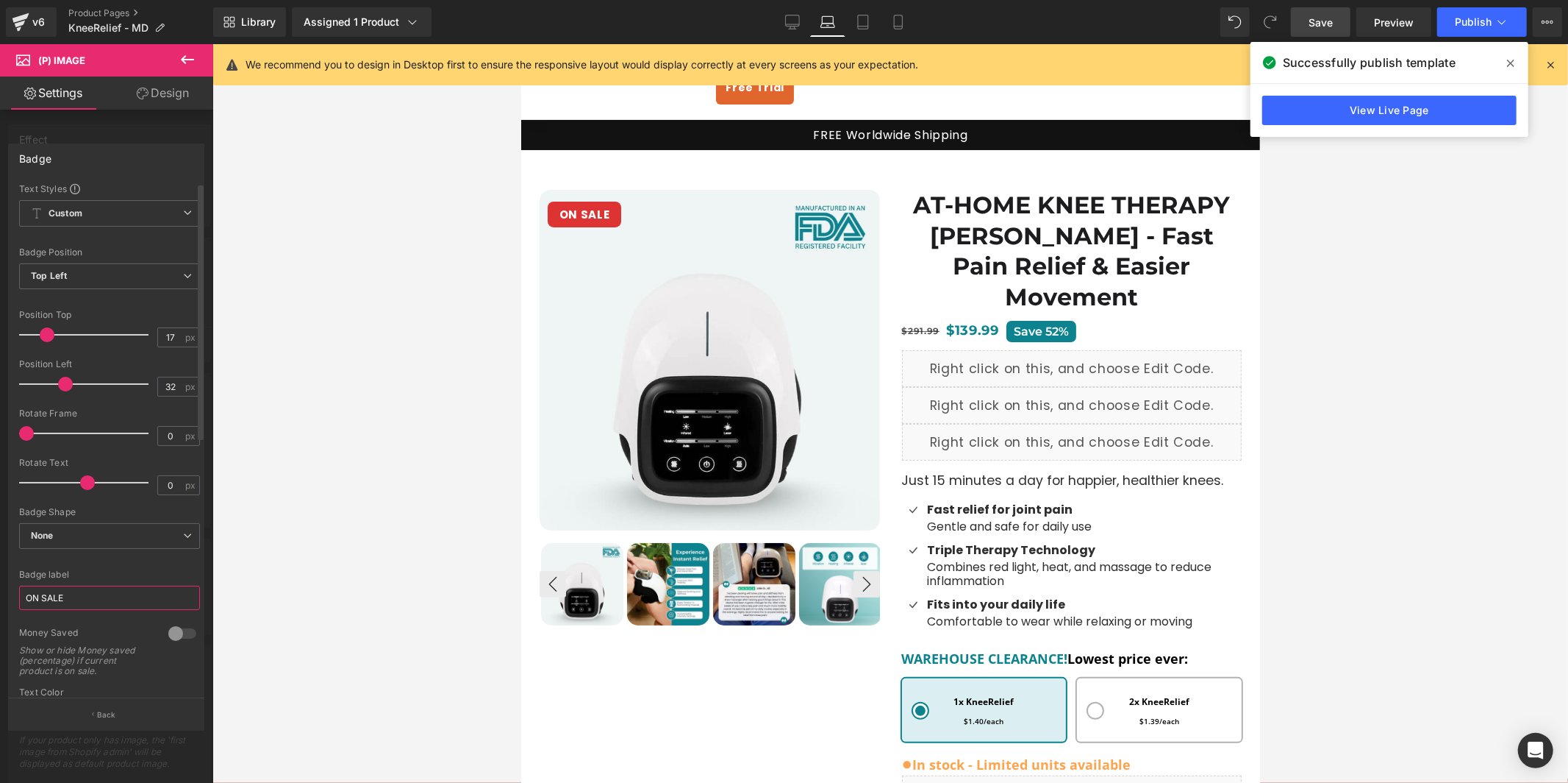
click at [89, 593] on input "ON SALE" at bounding box center [110, 597] width 181 height 24
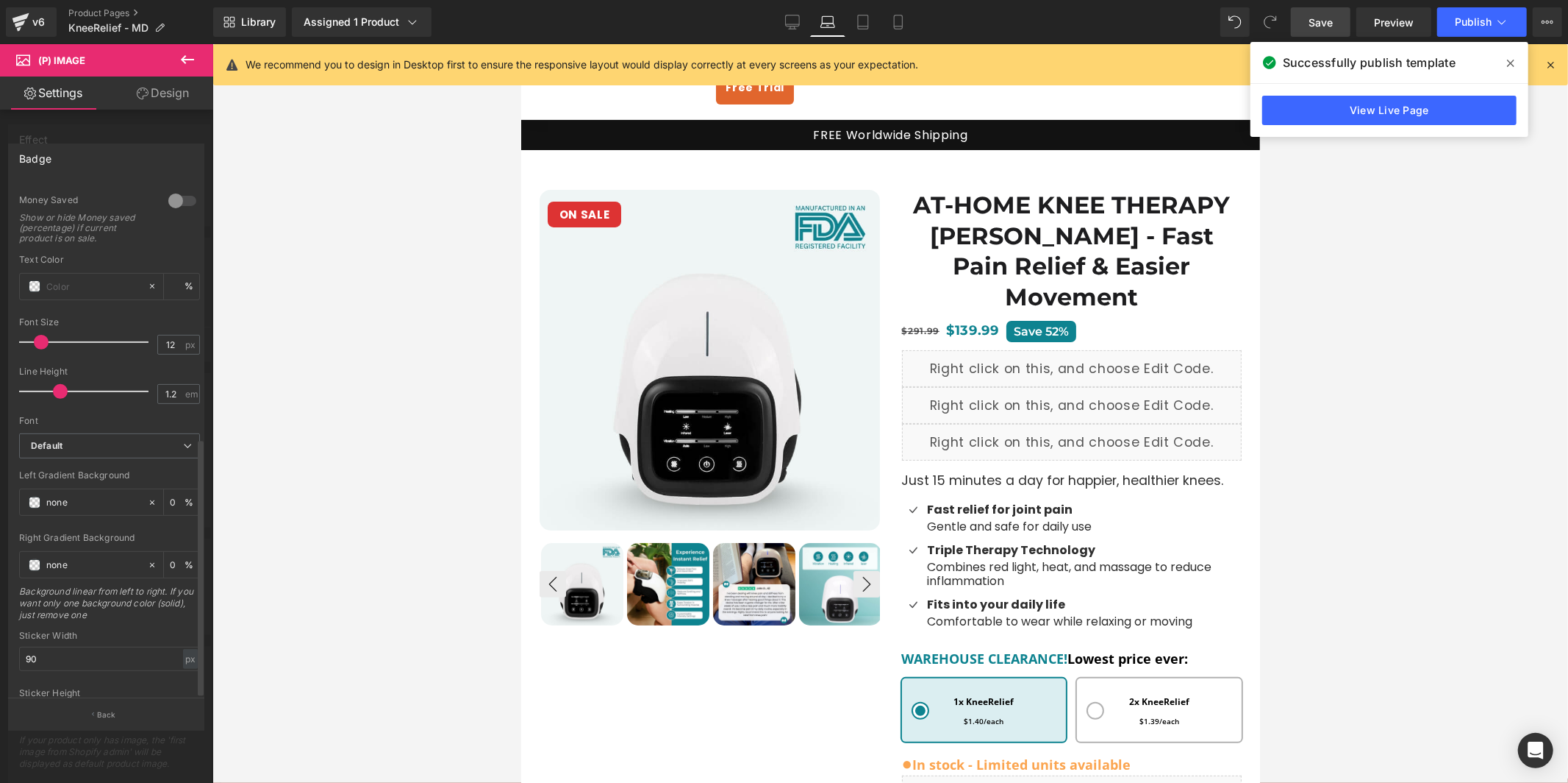
scroll to position [506, 0]
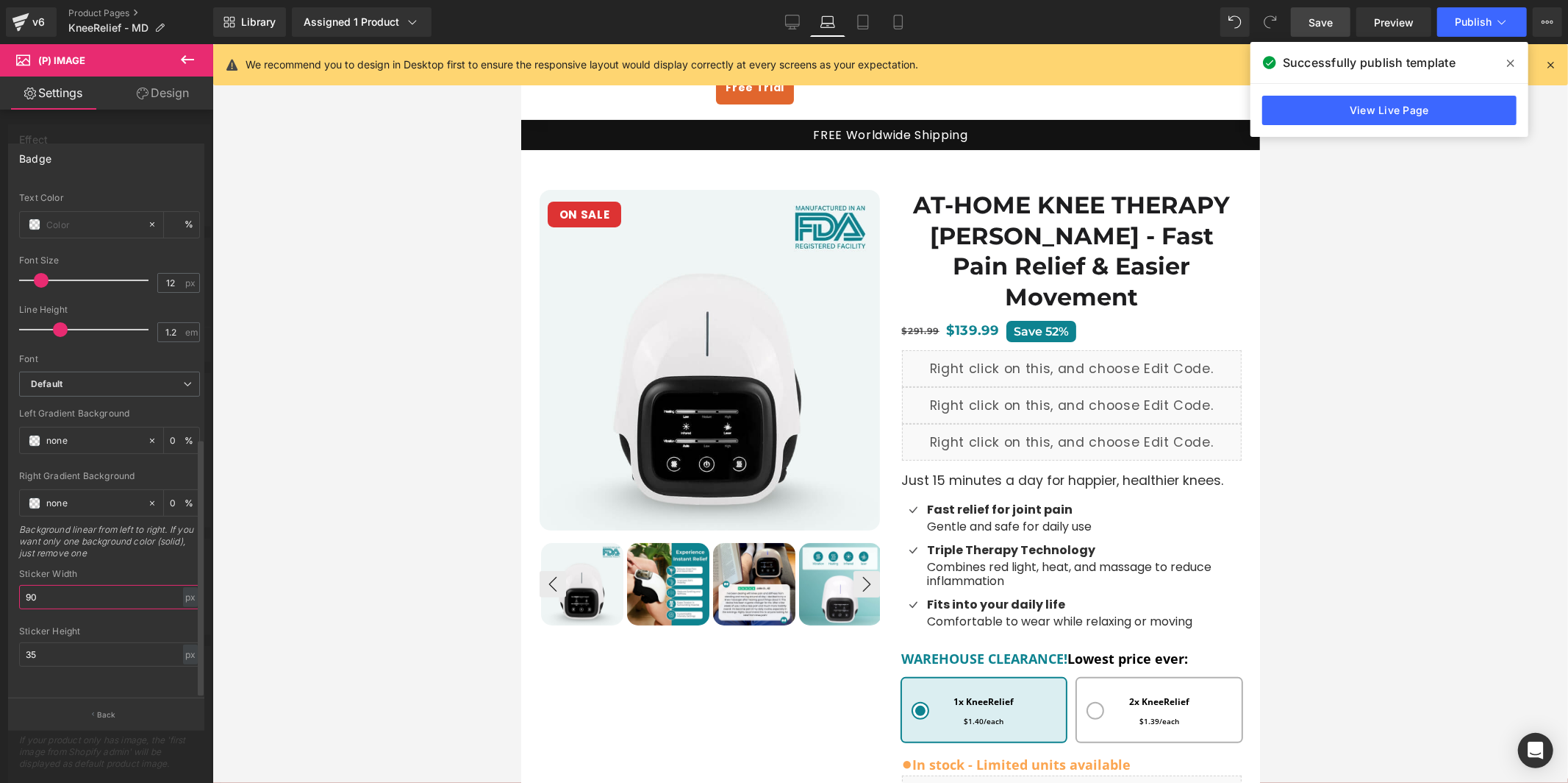
click at [94, 595] on input "90" at bounding box center [110, 596] width 181 height 24
type input "100"
click at [800, 20] on icon at bounding box center [792, 20] width 14 height 11
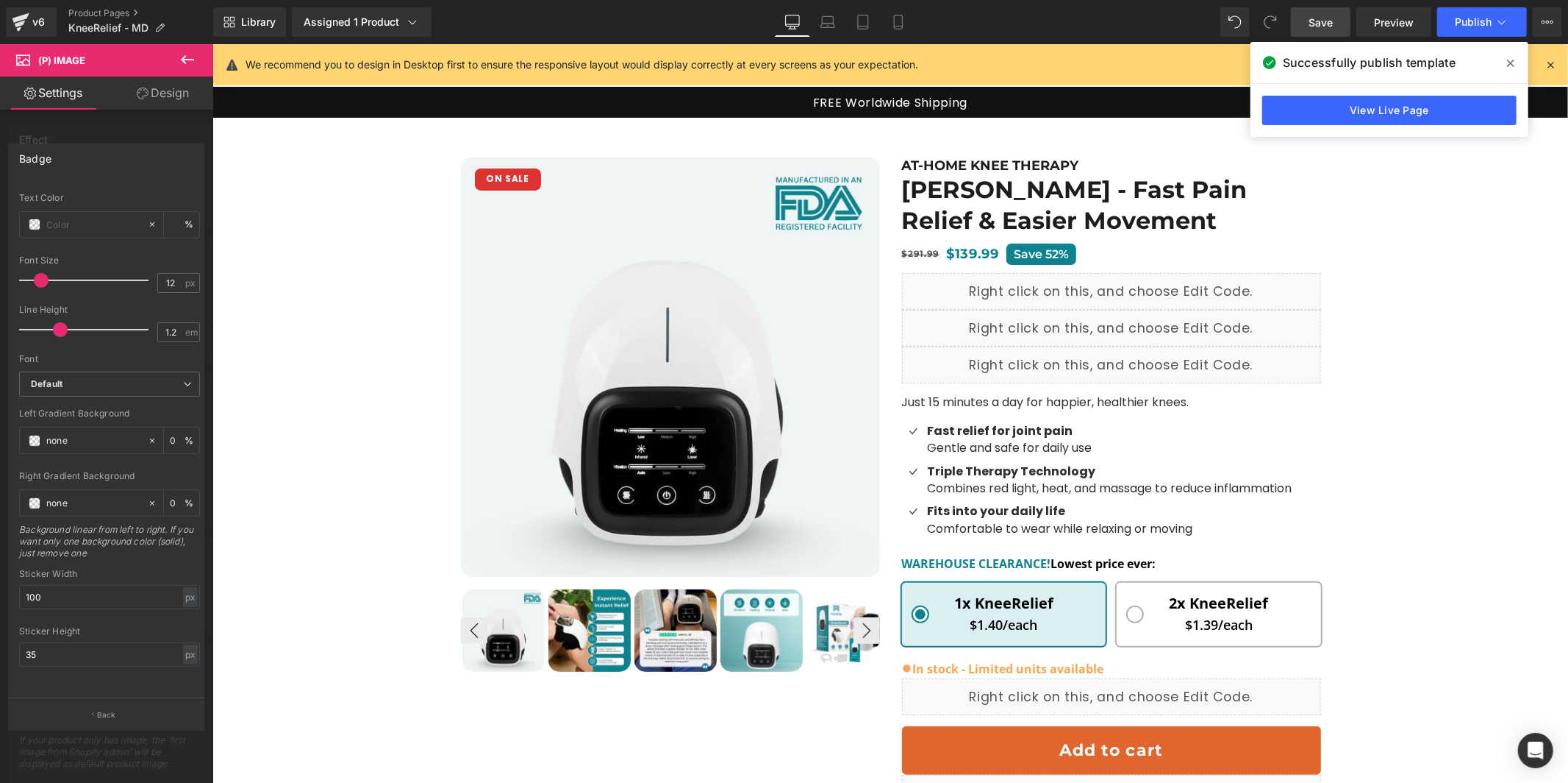
scroll to position [33, 0]
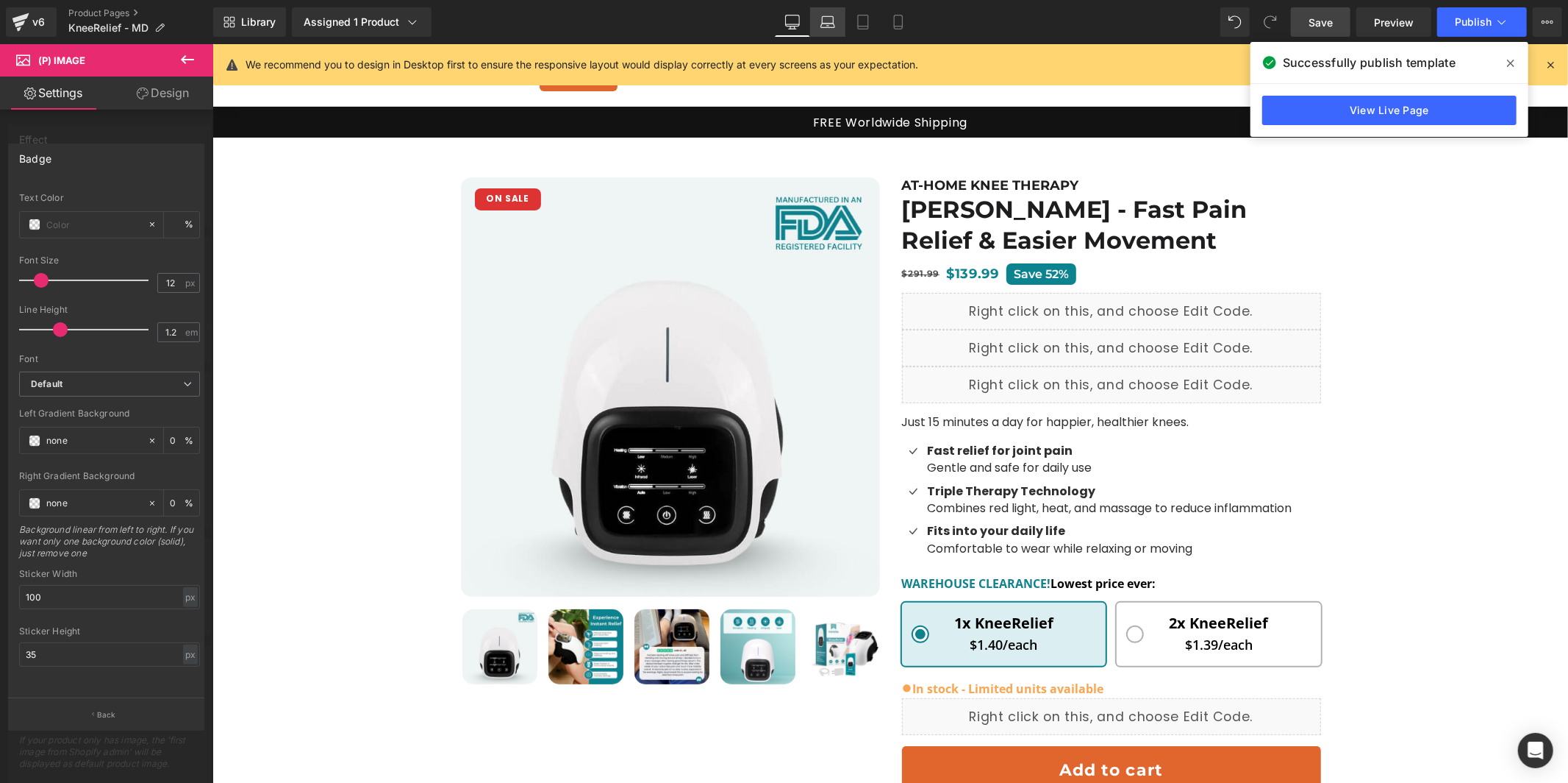
click at [831, 20] on icon at bounding box center [828, 22] width 15 height 15
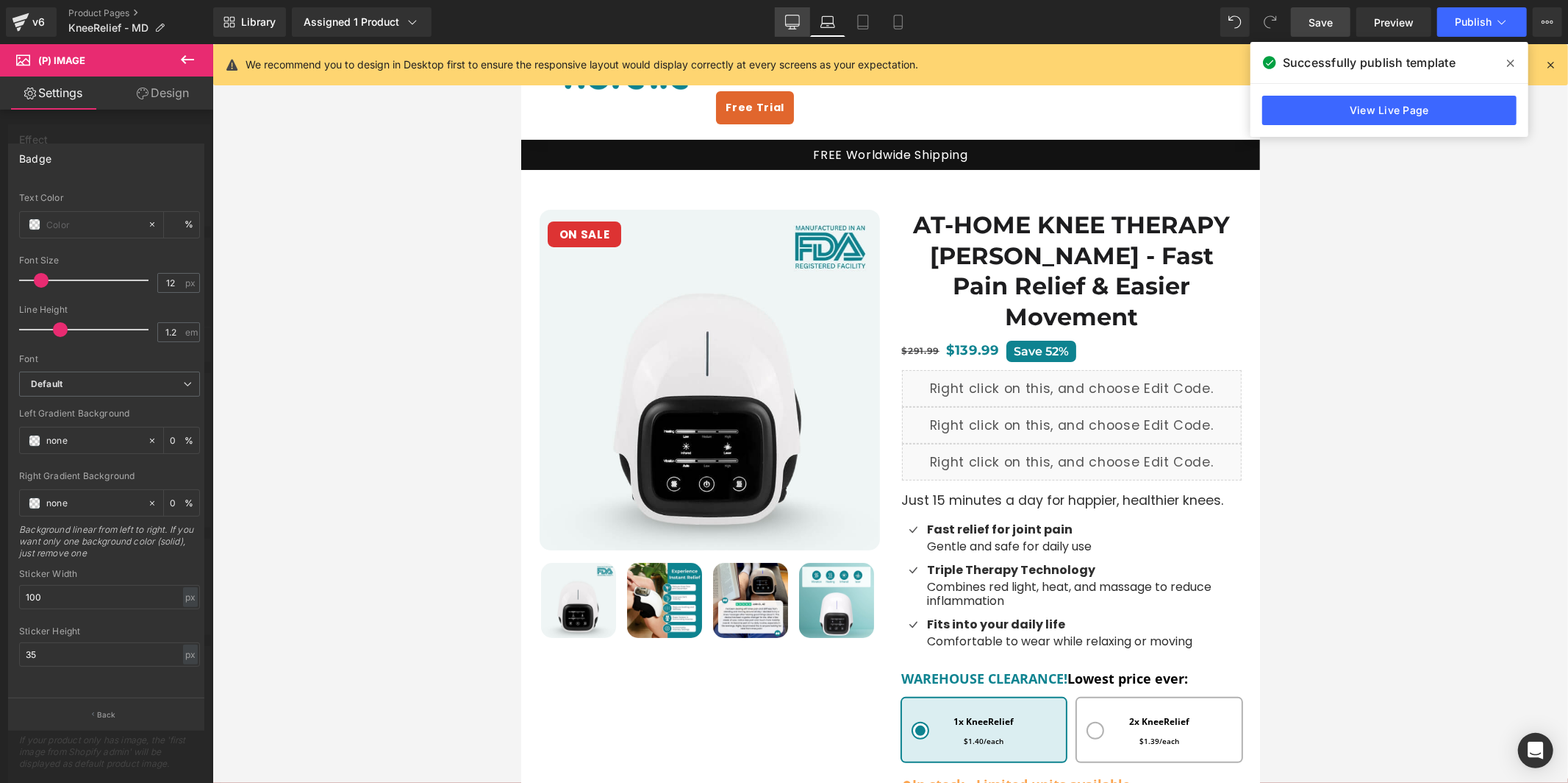
scroll to position [53, 0]
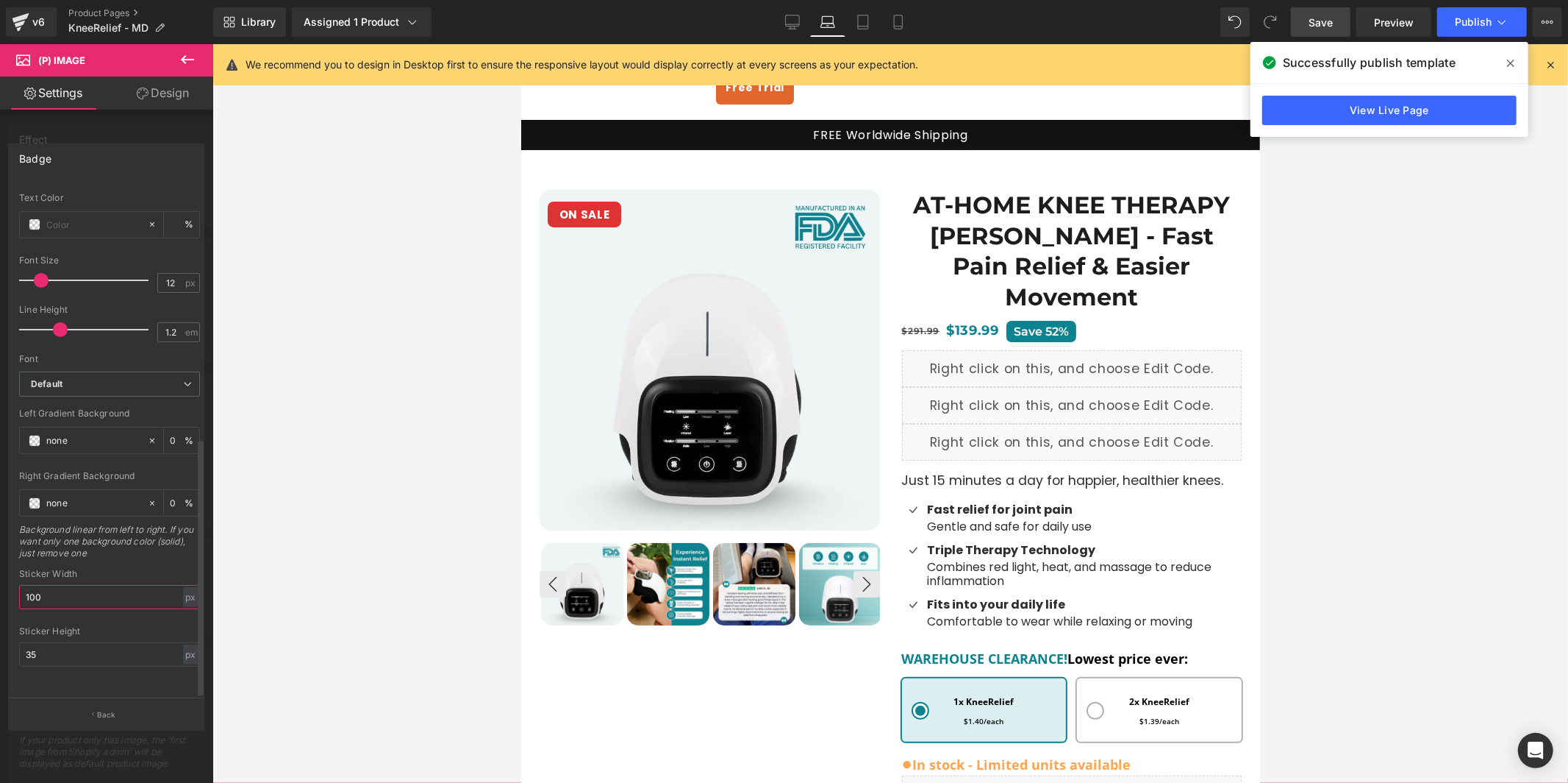
click at [96, 585] on input "100" at bounding box center [110, 596] width 181 height 24
click at [851, 23] on link "Tablet" at bounding box center [864, 21] width 36 height 29
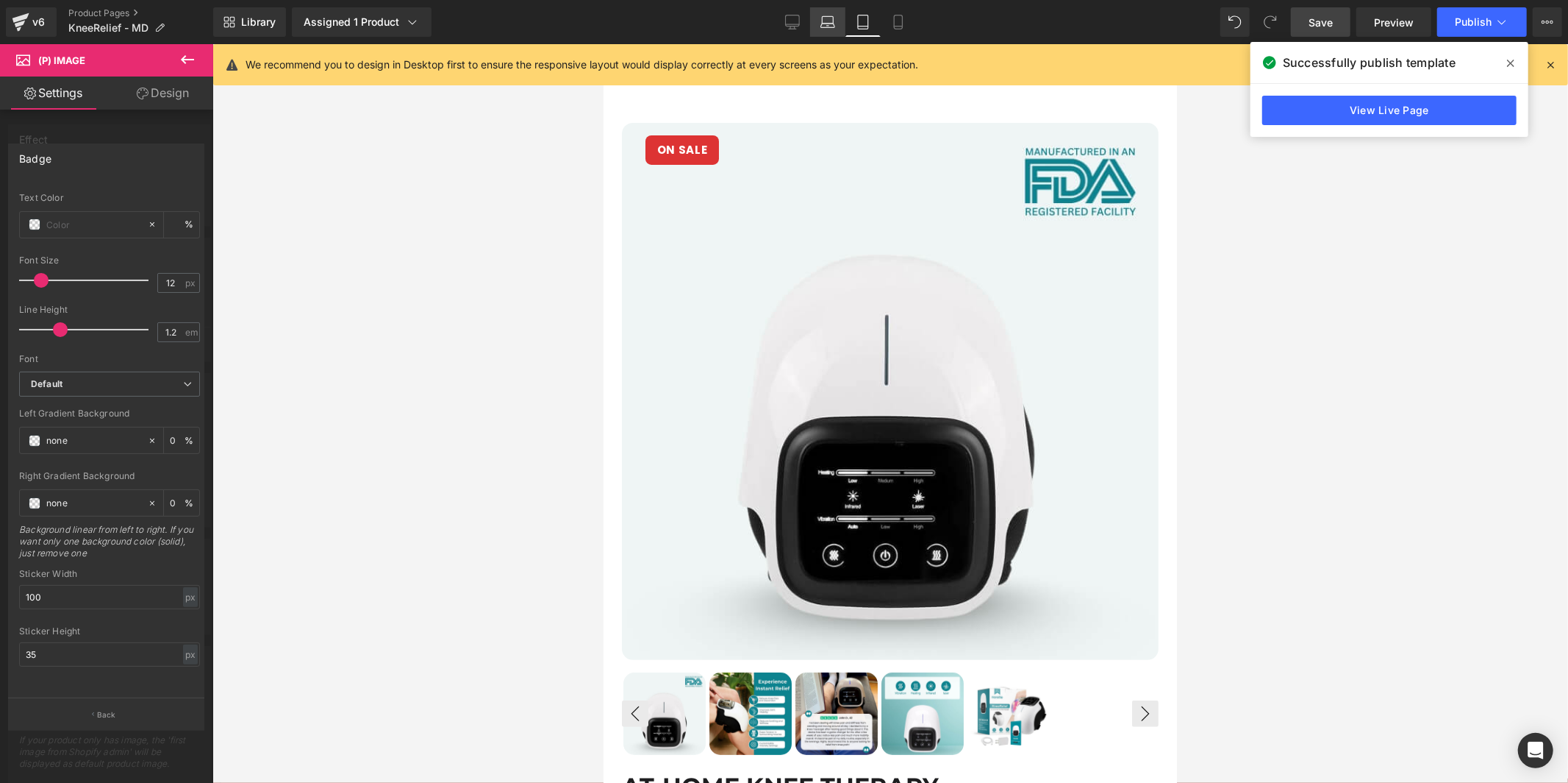
scroll to position [19, 0]
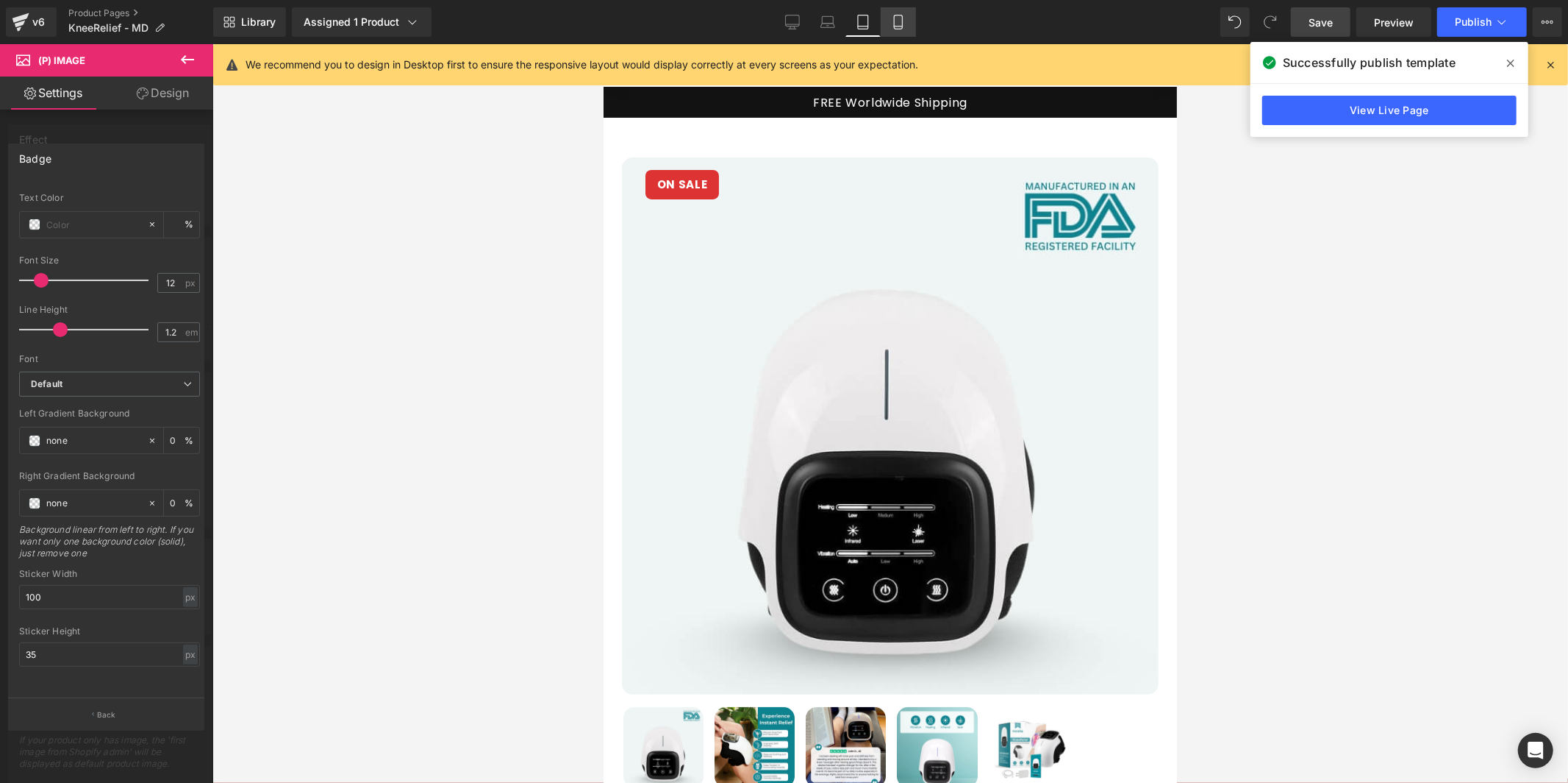
click at [898, 15] on icon at bounding box center [898, 22] width 15 height 15
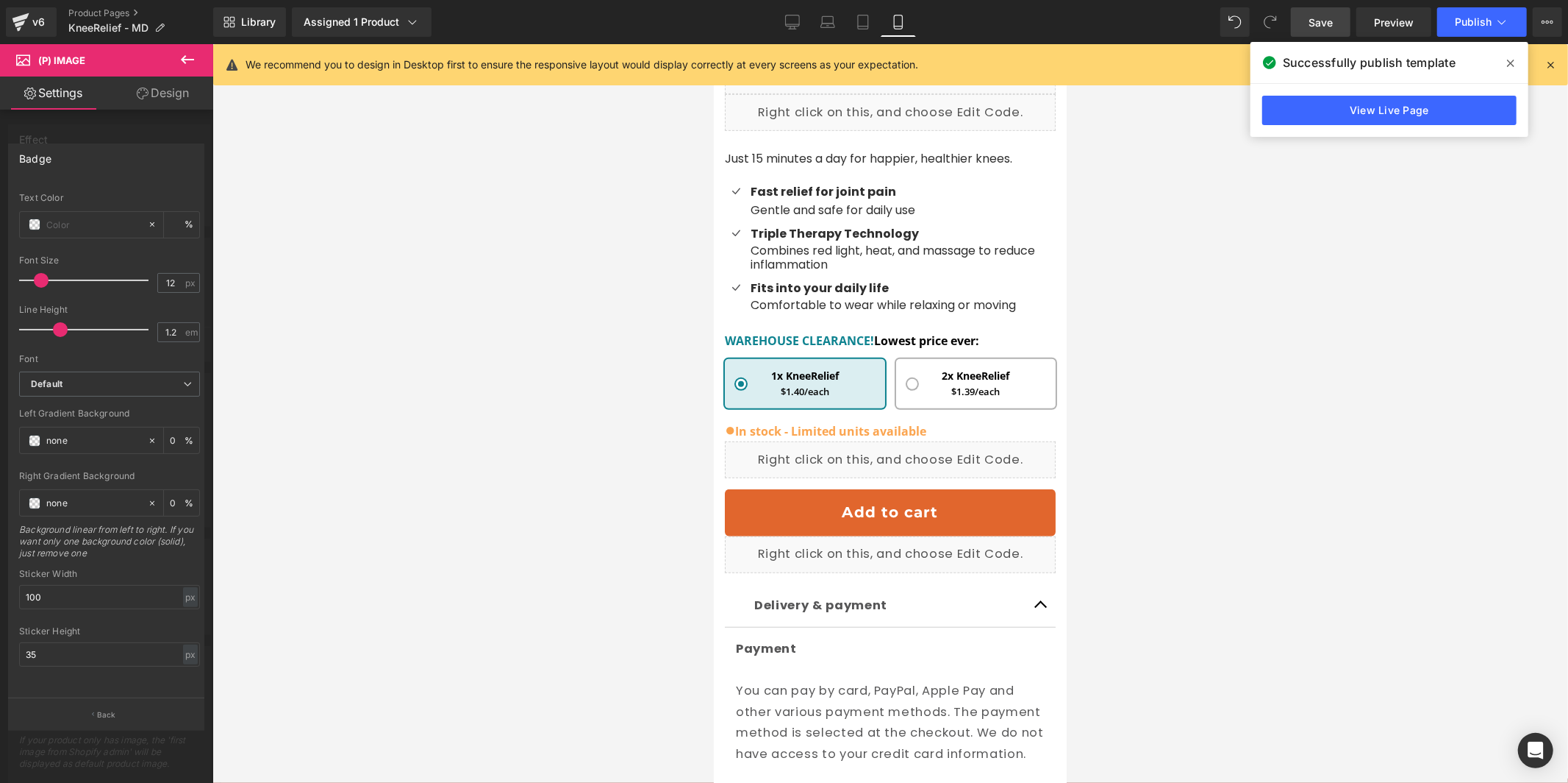
scroll to position [590, 0]
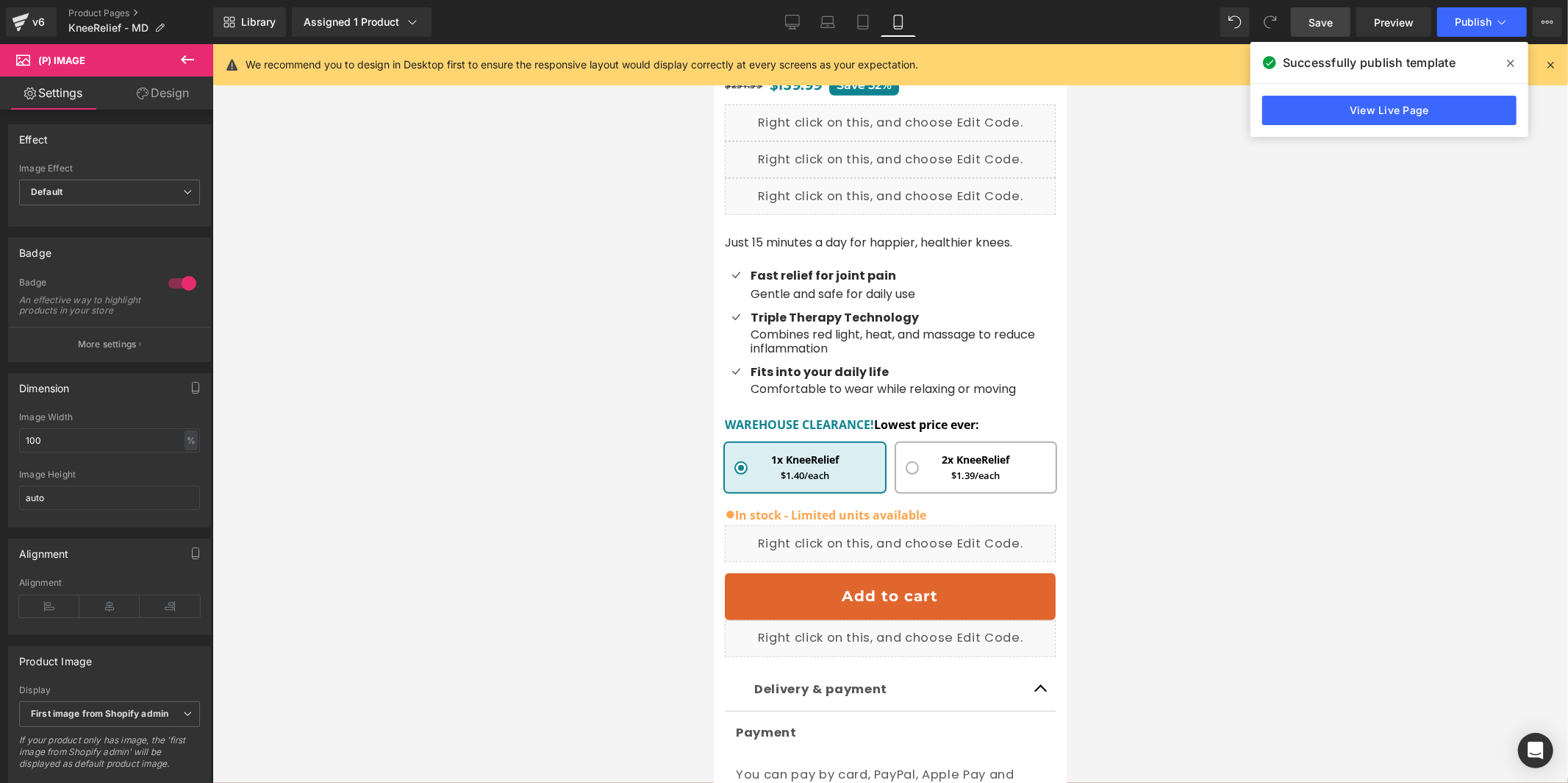
click at [850, 419] on span at bounding box center [849, 425] width 15 height 18
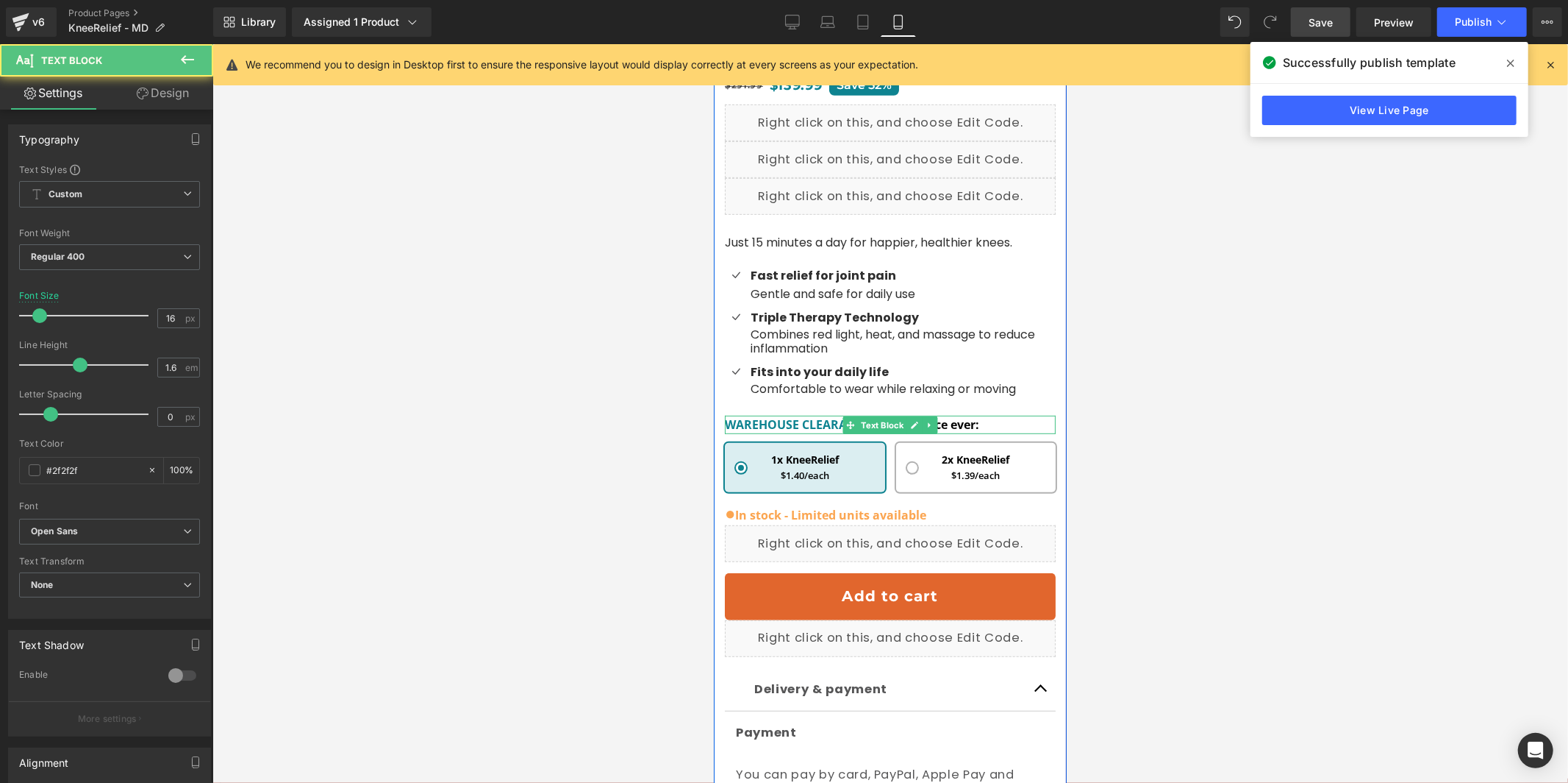
click at [781, 423] on span "WAREHOUSE CLEARANCE!" at bounding box center [799, 424] width 149 height 16
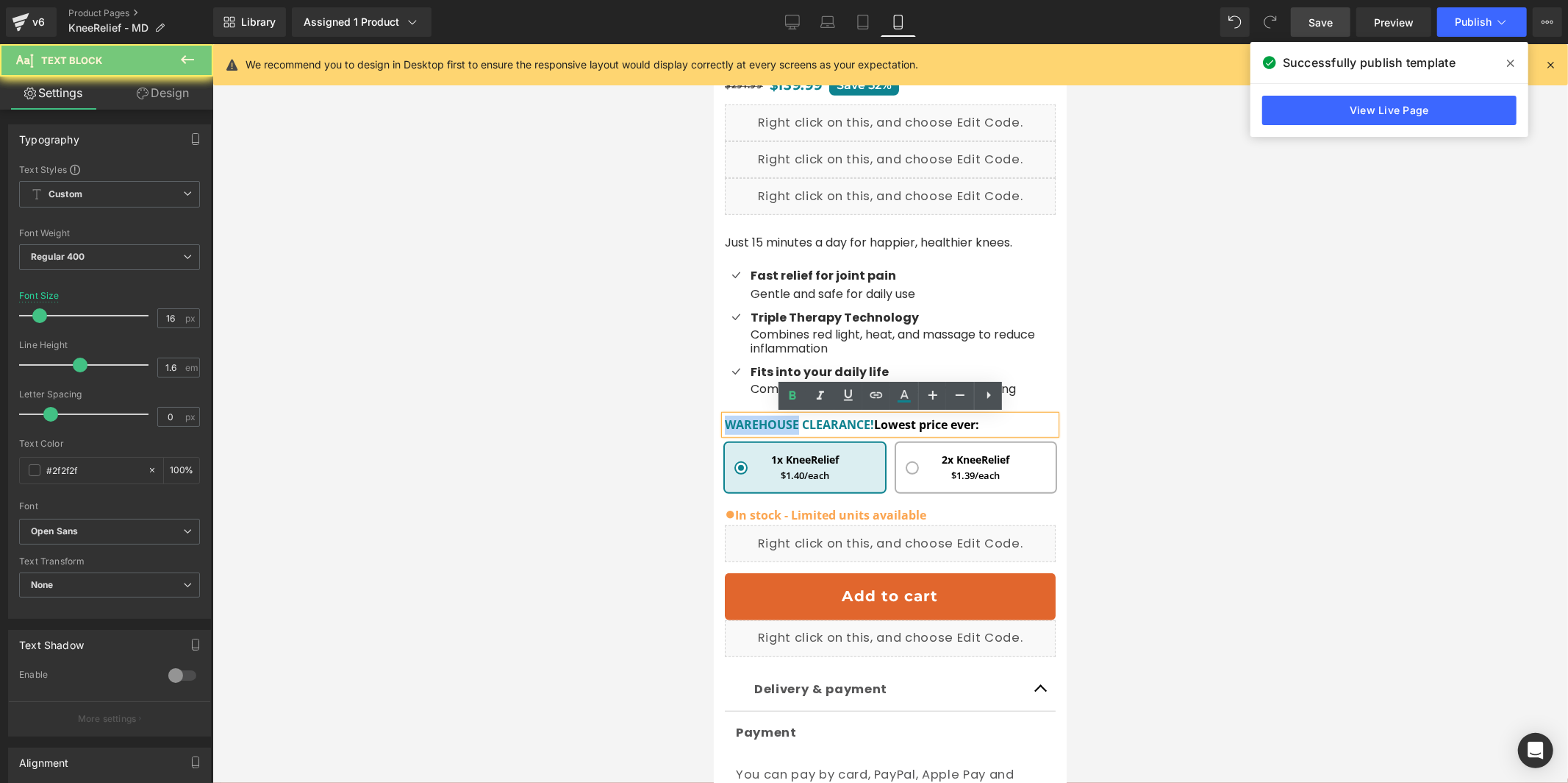
click at [780, 423] on span "WAREHOUSE CLEARANCE!" at bounding box center [799, 424] width 149 height 16
click at [890, 425] on span "Lowest price ever:" at bounding box center [926, 424] width 105 height 16
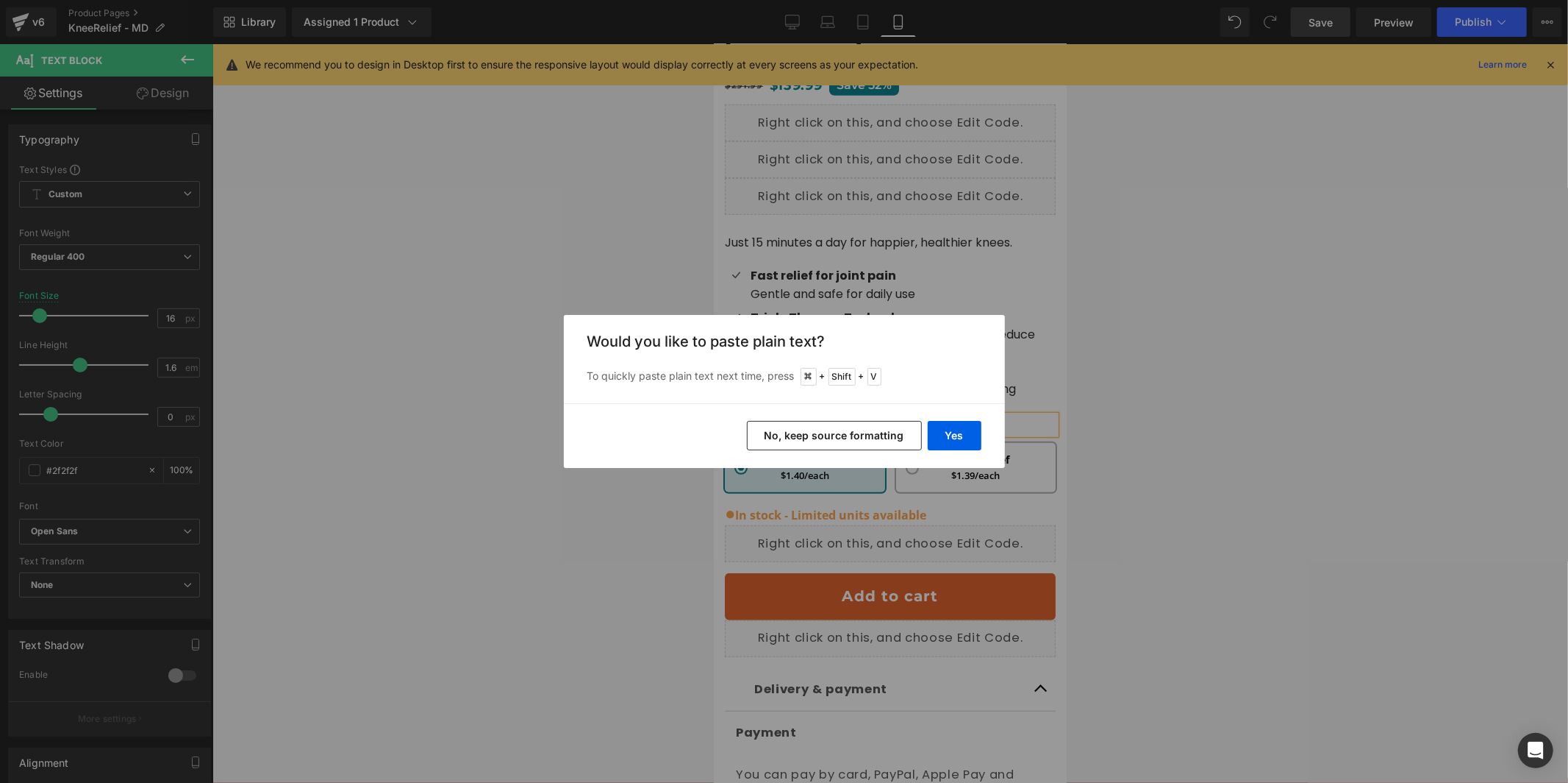
click at [906, 435] on button "No, keep source formatting" at bounding box center [834, 435] width 175 height 29
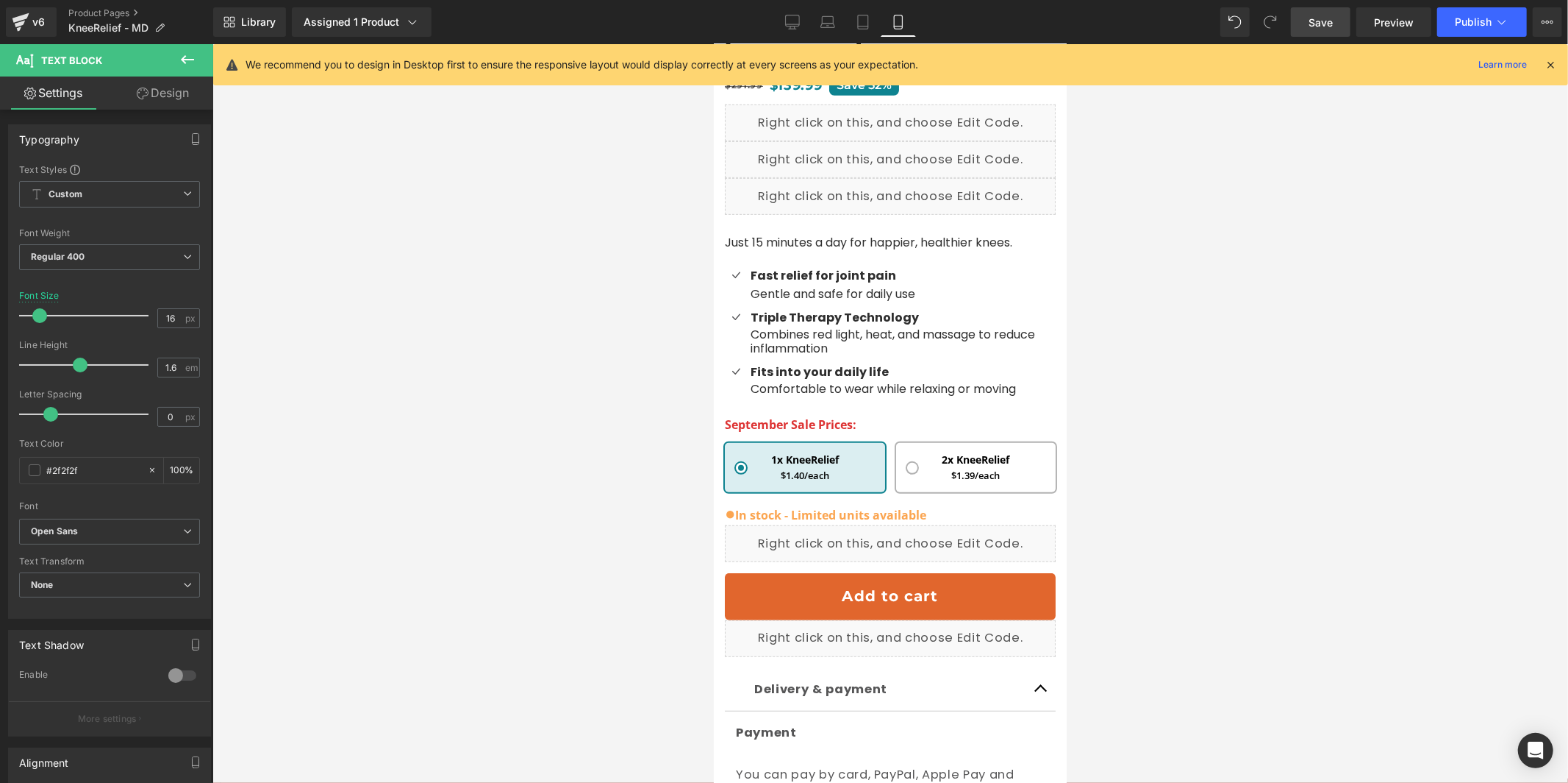
click at [637, 408] on div at bounding box center [890, 413] width 1356 height 739
click at [780, 20] on link "Desktop" at bounding box center [792, 21] width 36 height 29
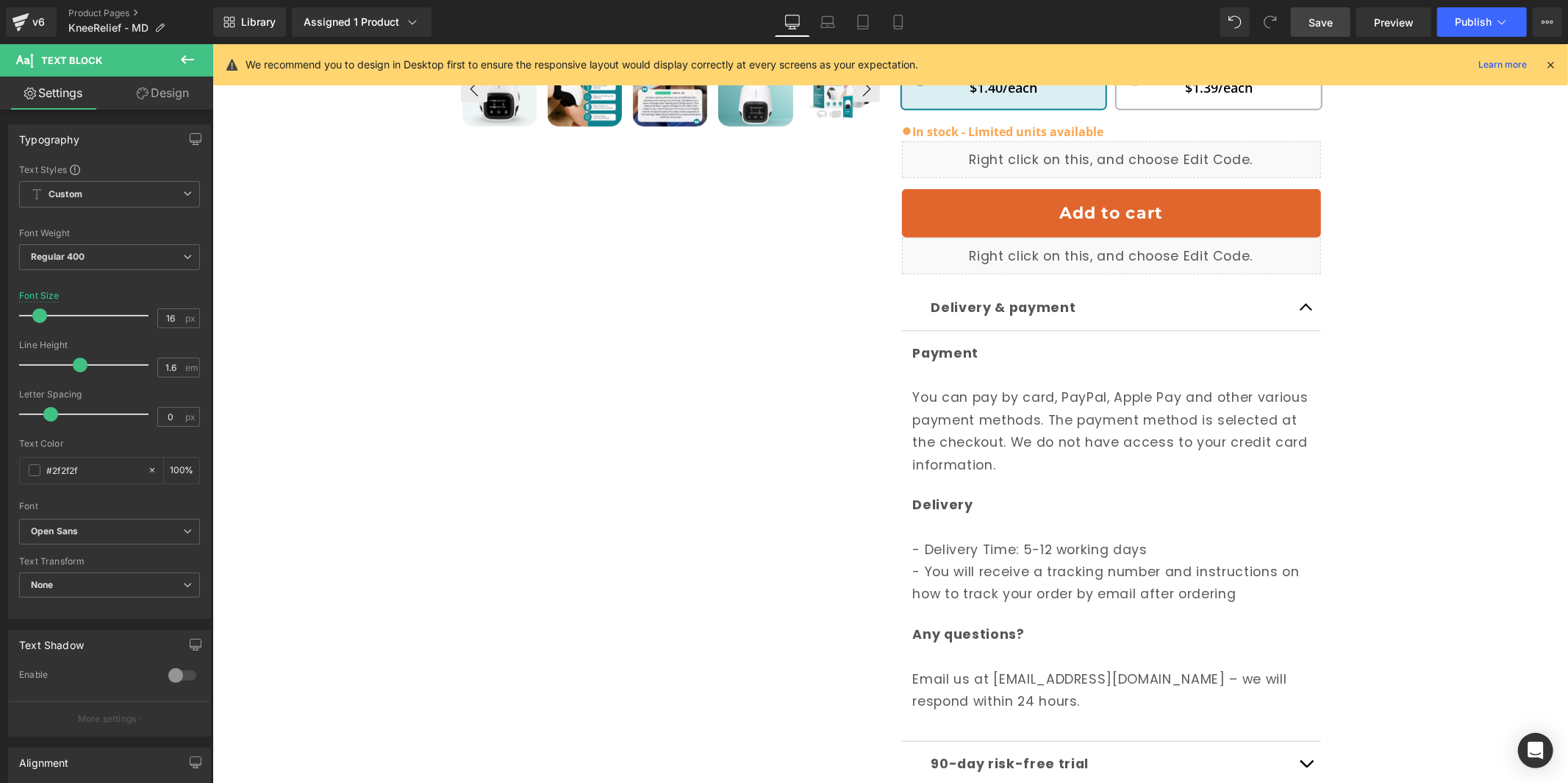
click at [791, 28] on icon at bounding box center [792, 22] width 15 height 15
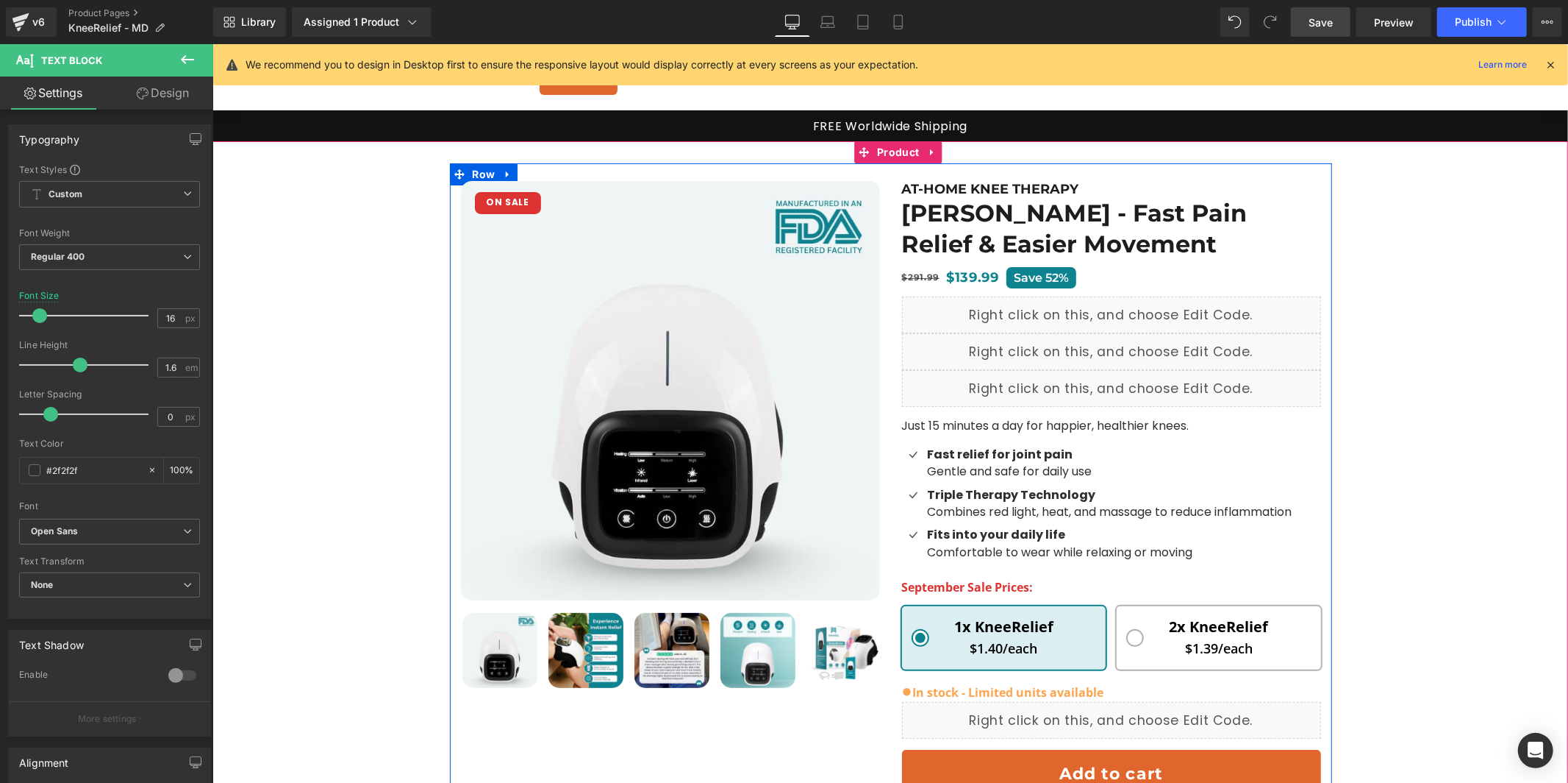
scroll to position [28, 0]
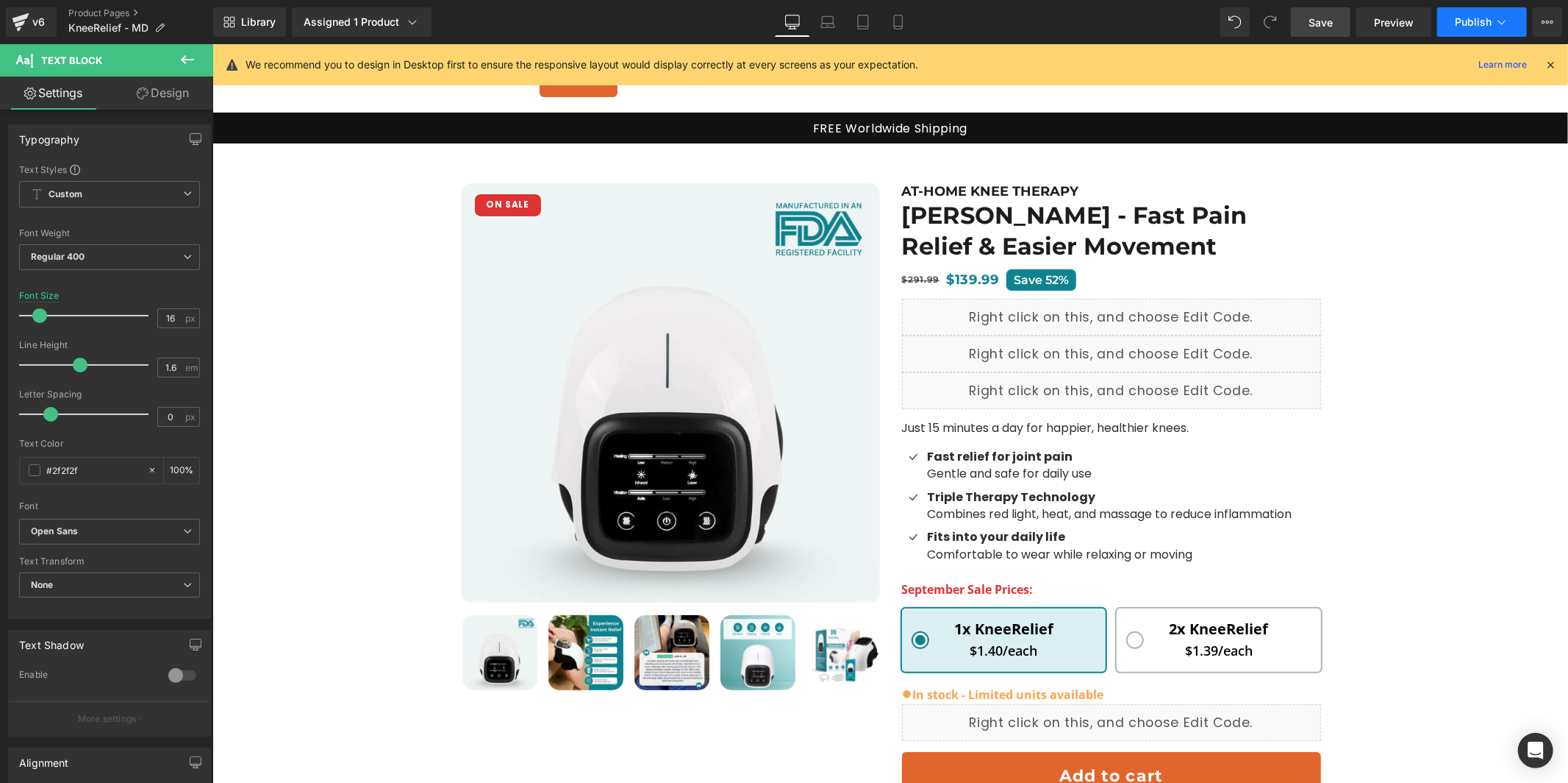
click at [1453, 23] on button "Publish" at bounding box center [1482, 21] width 90 height 29
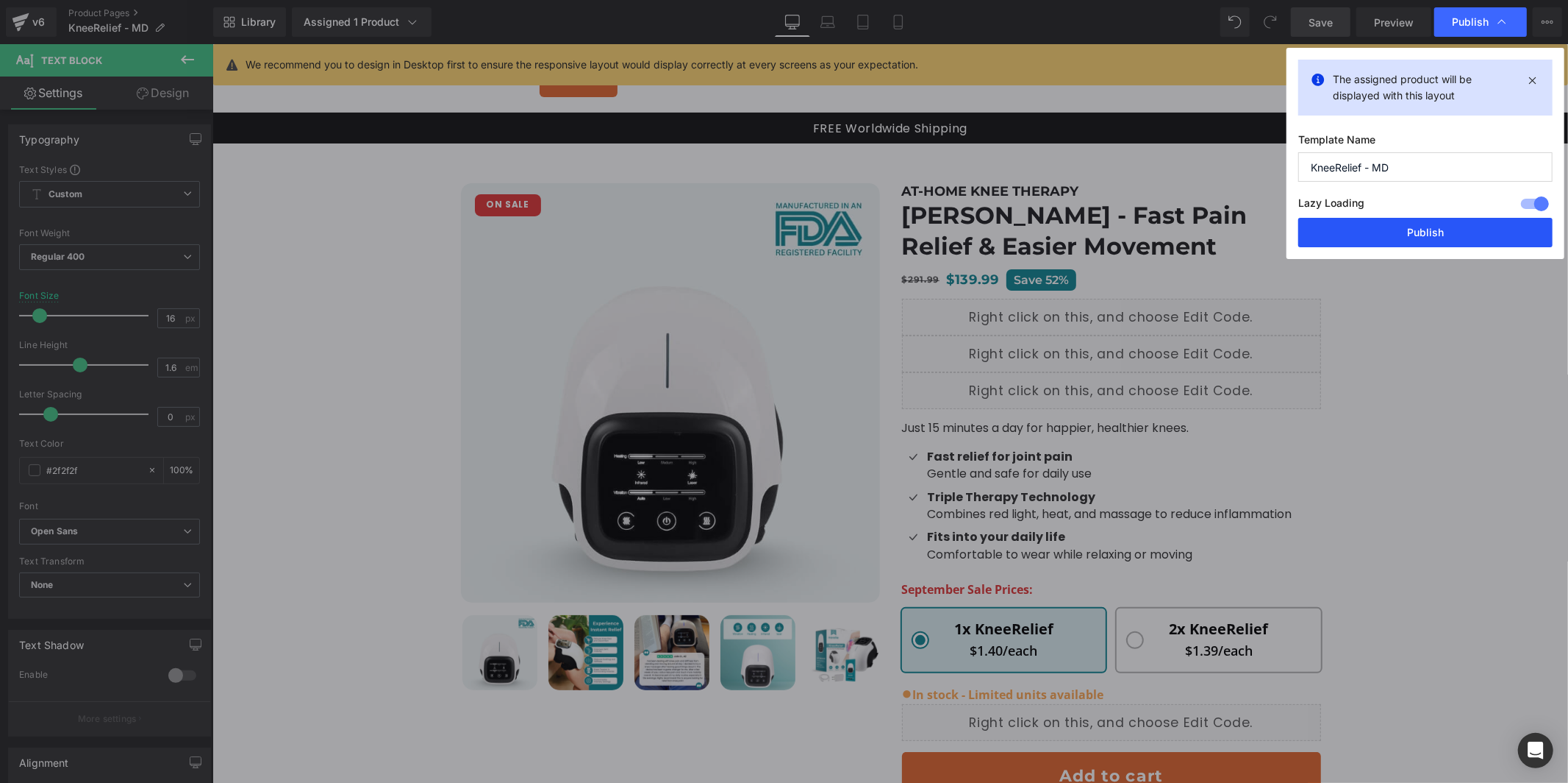
click at [1380, 229] on button "Publish" at bounding box center [1426, 232] width 254 height 29
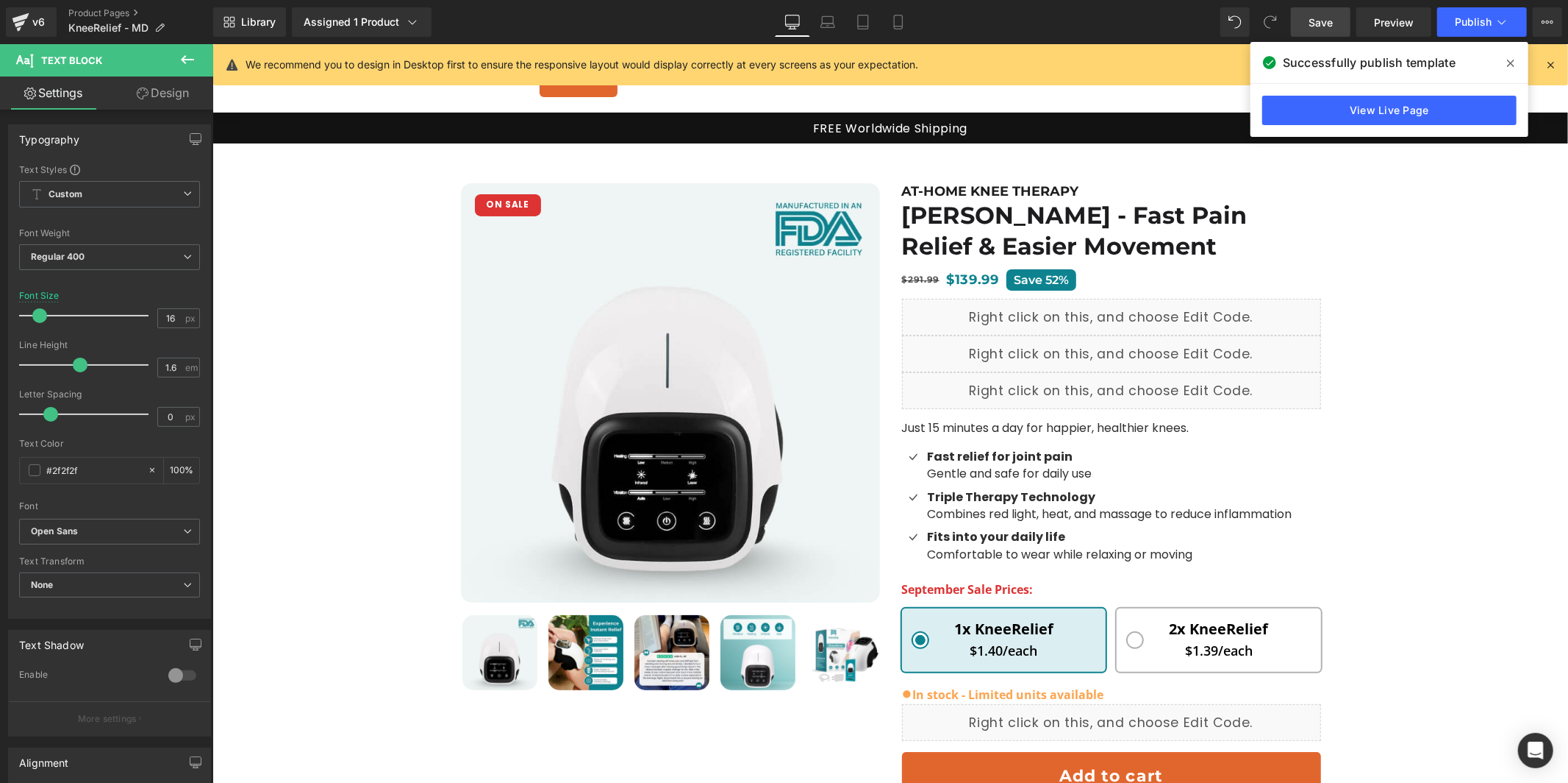
click at [804, 18] on link "Desktop" at bounding box center [792, 21] width 36 height 29
click at [524, 198] on span "ON SALE" at bounding box center [506, 204] width 44 height 12
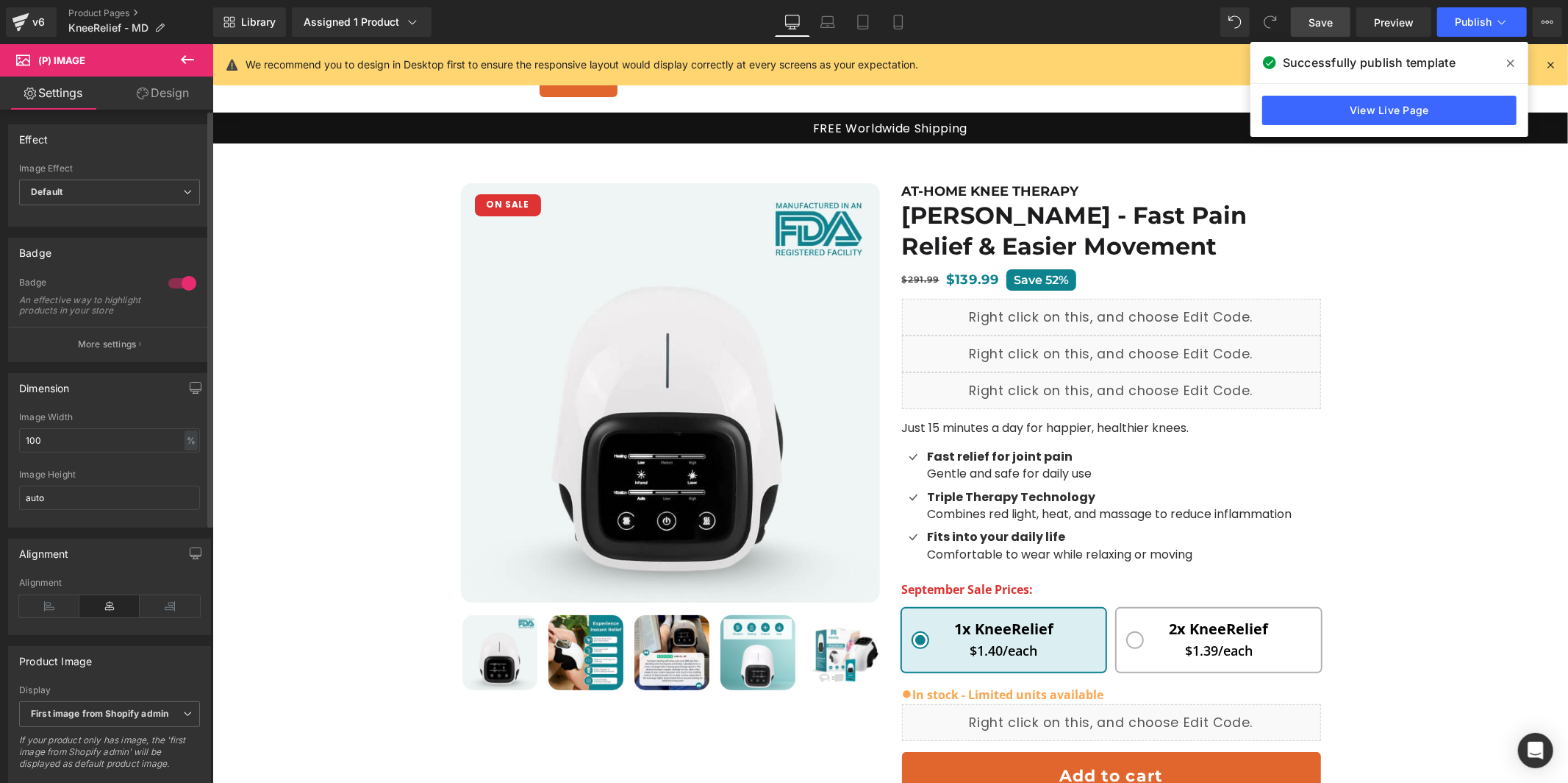
click at [117, 361] on button "More settings" at bounding box center [109, 343] width 202 height 35
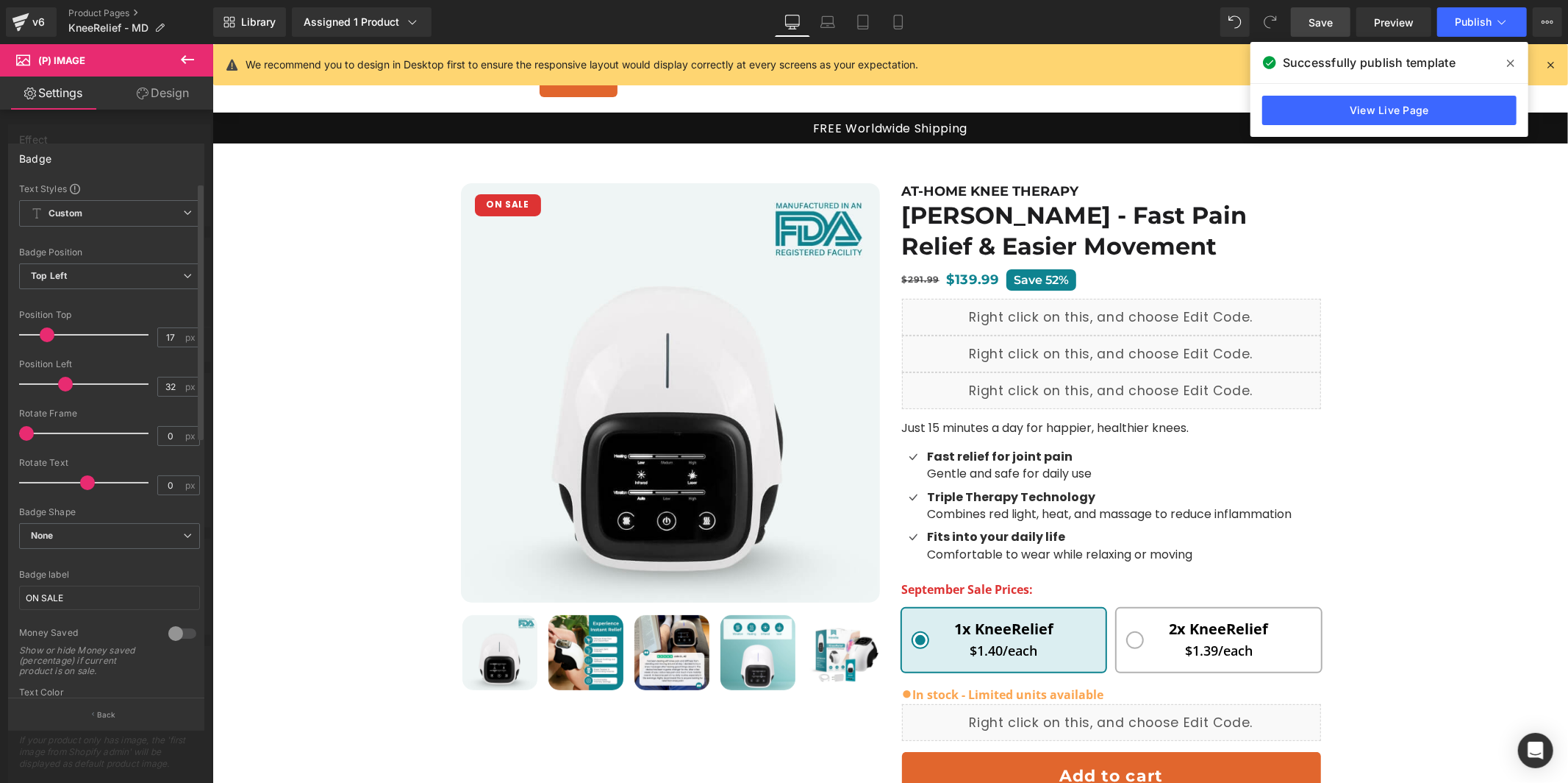
scroll to position [3, 0]
click at [67, 601] on input "ON SALE" at bounding box center [110, 594] width 181 height 24
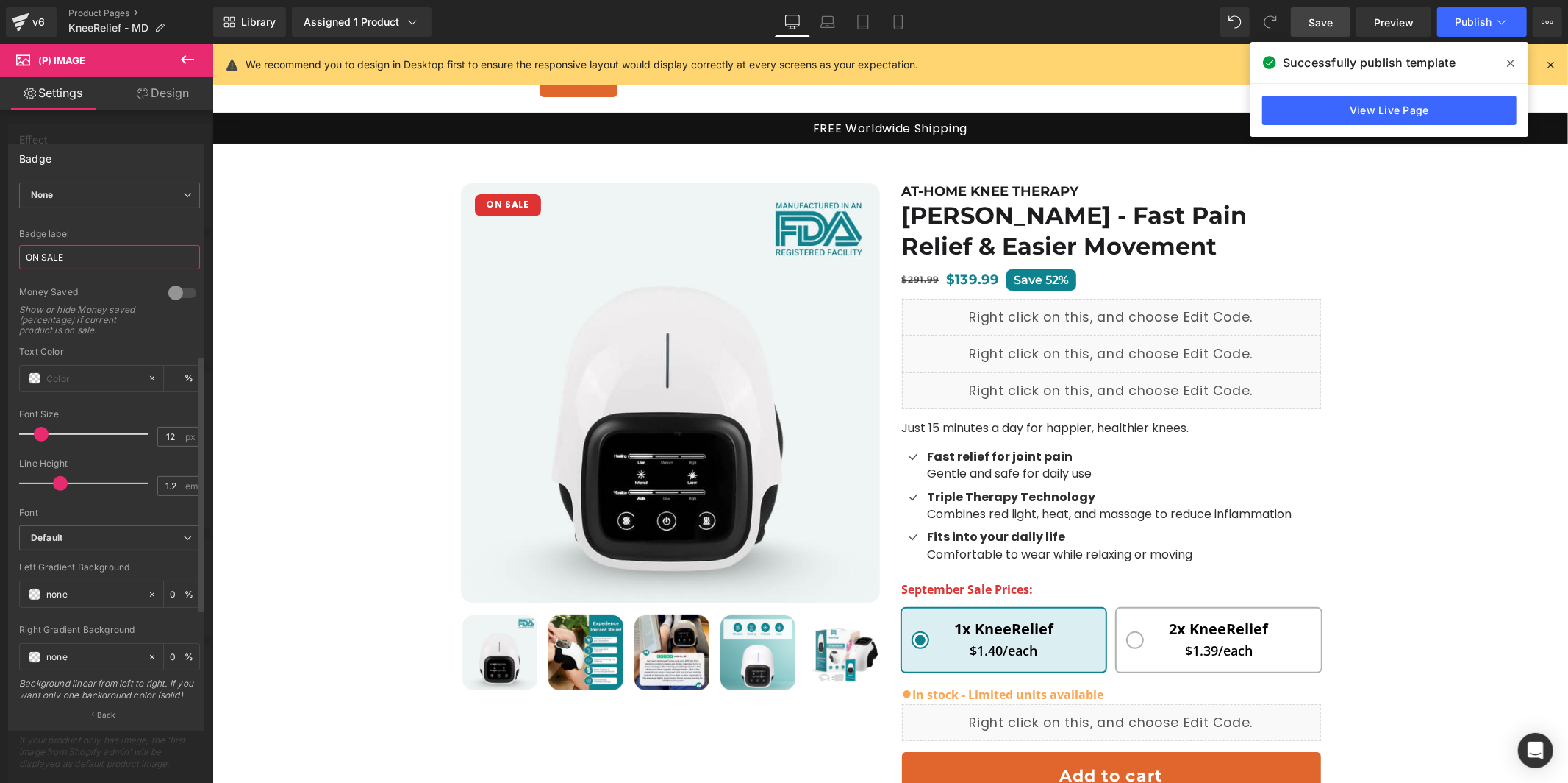
scroll to position [506, 0]
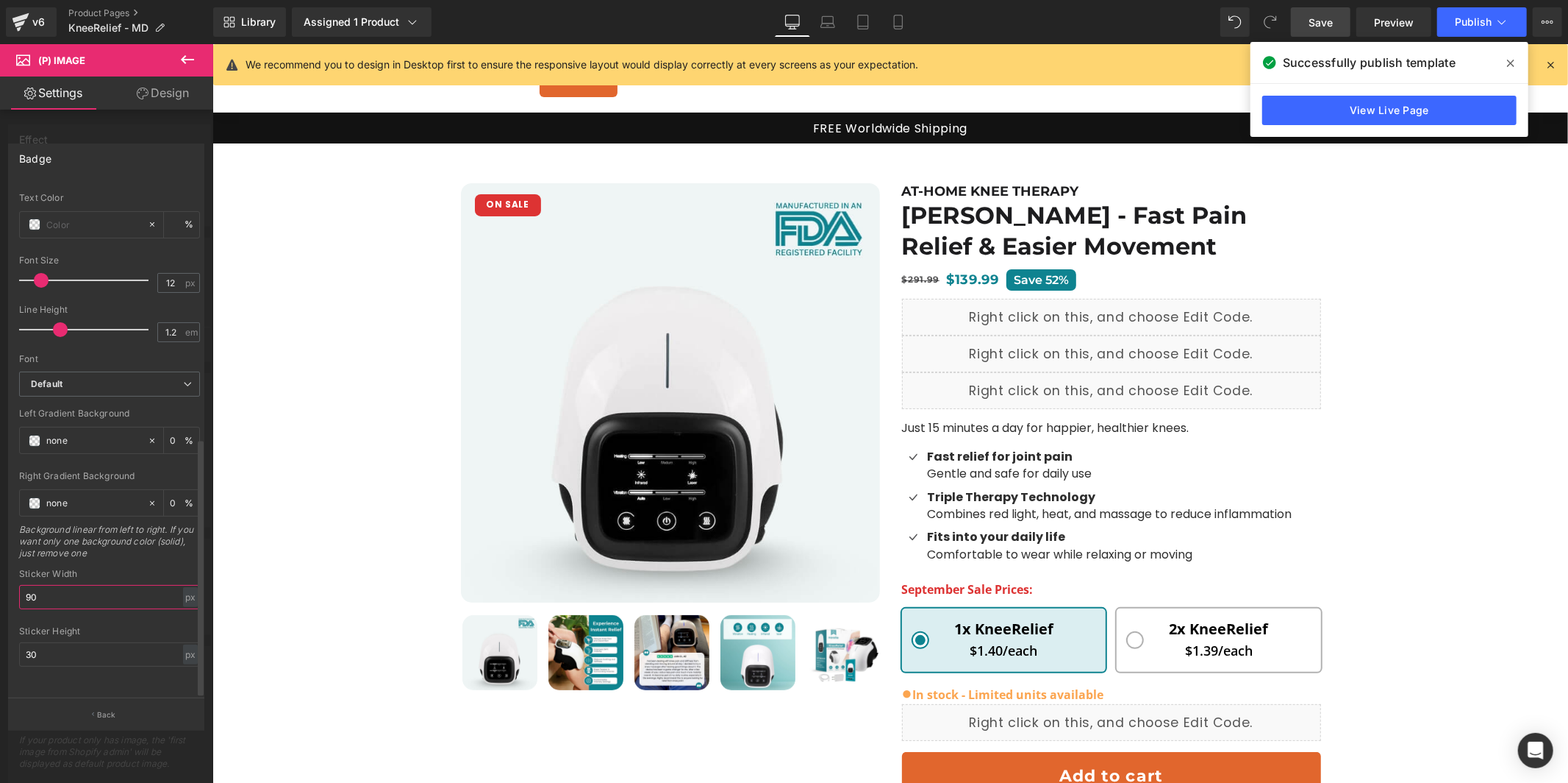
click at [70, 586] on input "90" at bounding box center [110, 596] width 181 height 24
click at [841, 20] on link "Laptop" at bounding box center [828, 21] width 36 height 29
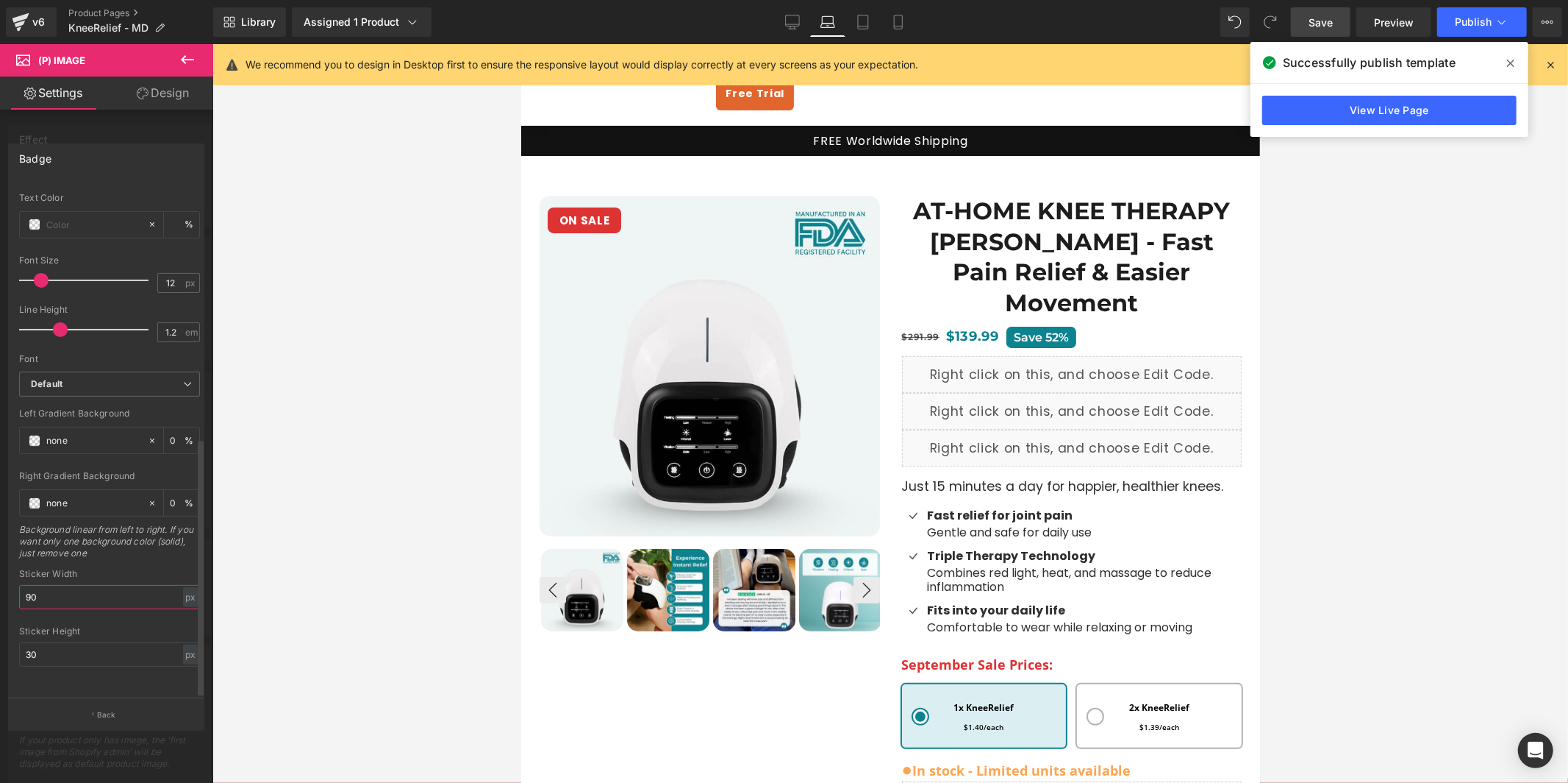
click at [100, 585] on input "90" at bounding box center [110, 596] width 181 height 24
type input "100"
click at [877, 21] on link "Tablet" at bounding box center [864, 21] width 36 height 29
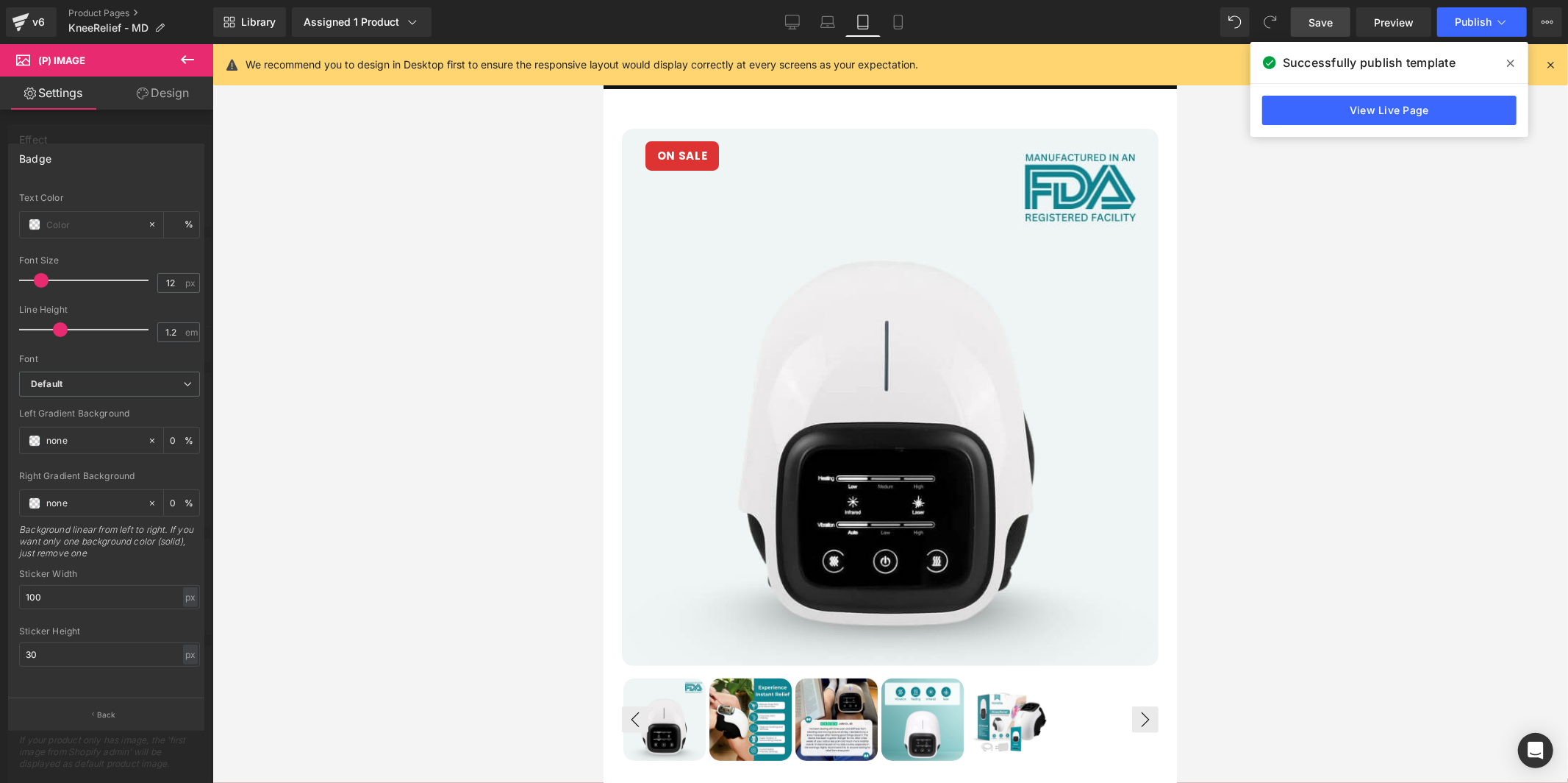
scroll to position [12, 0]
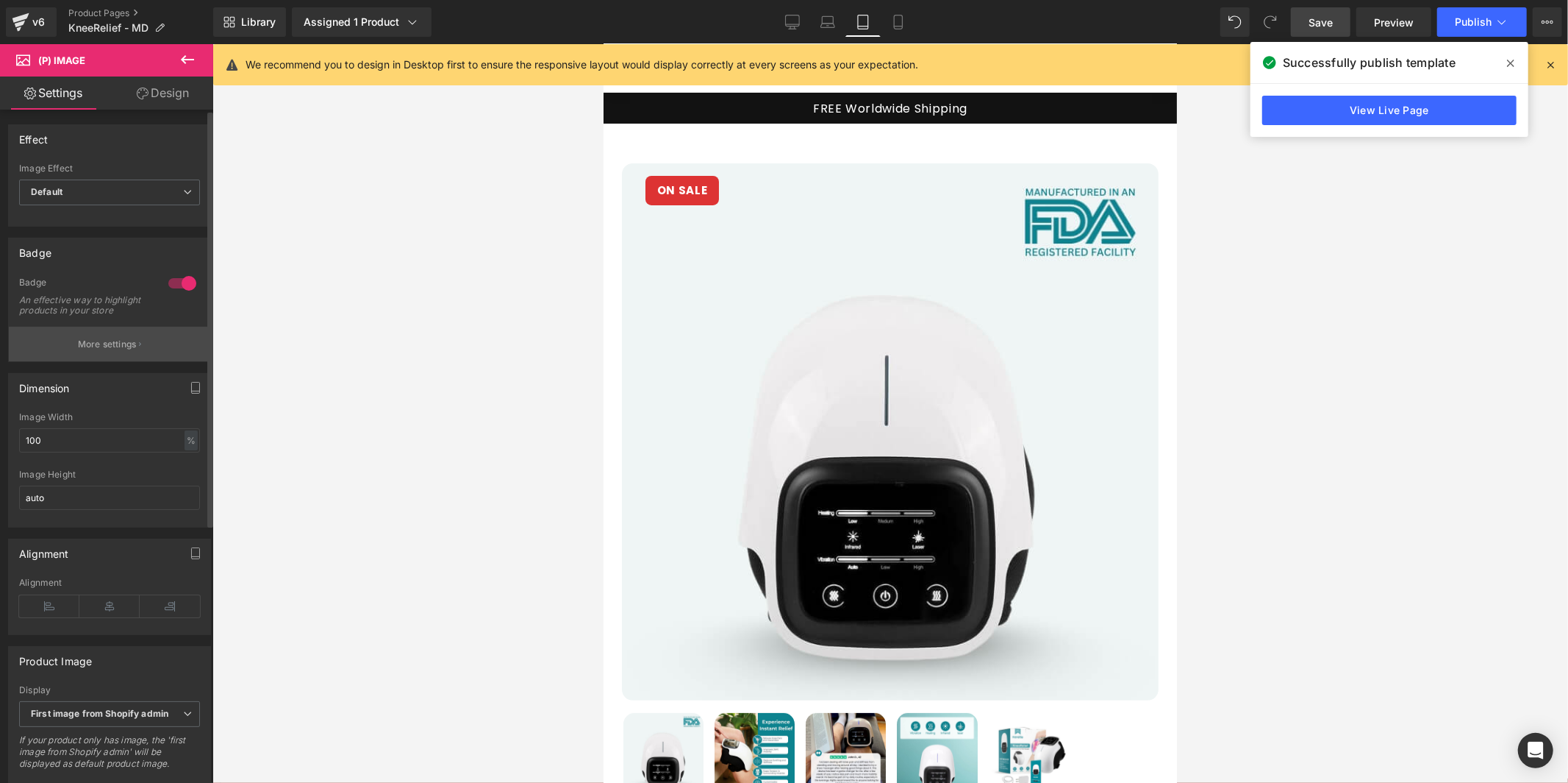
click at [139, 348] on icon "button" at bounding box center [139, 344] width 2 height 7
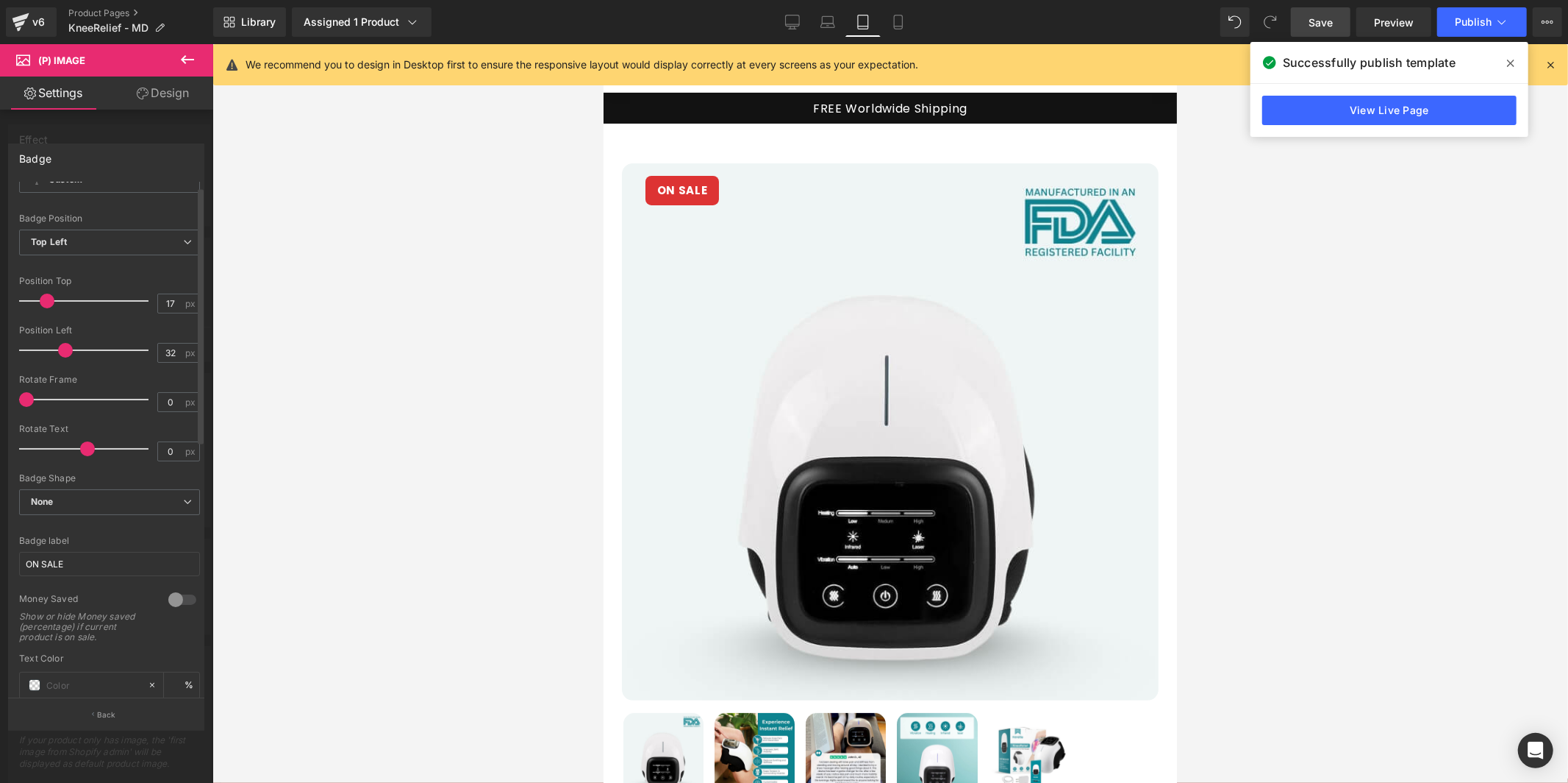
scroll to position [0, 0]
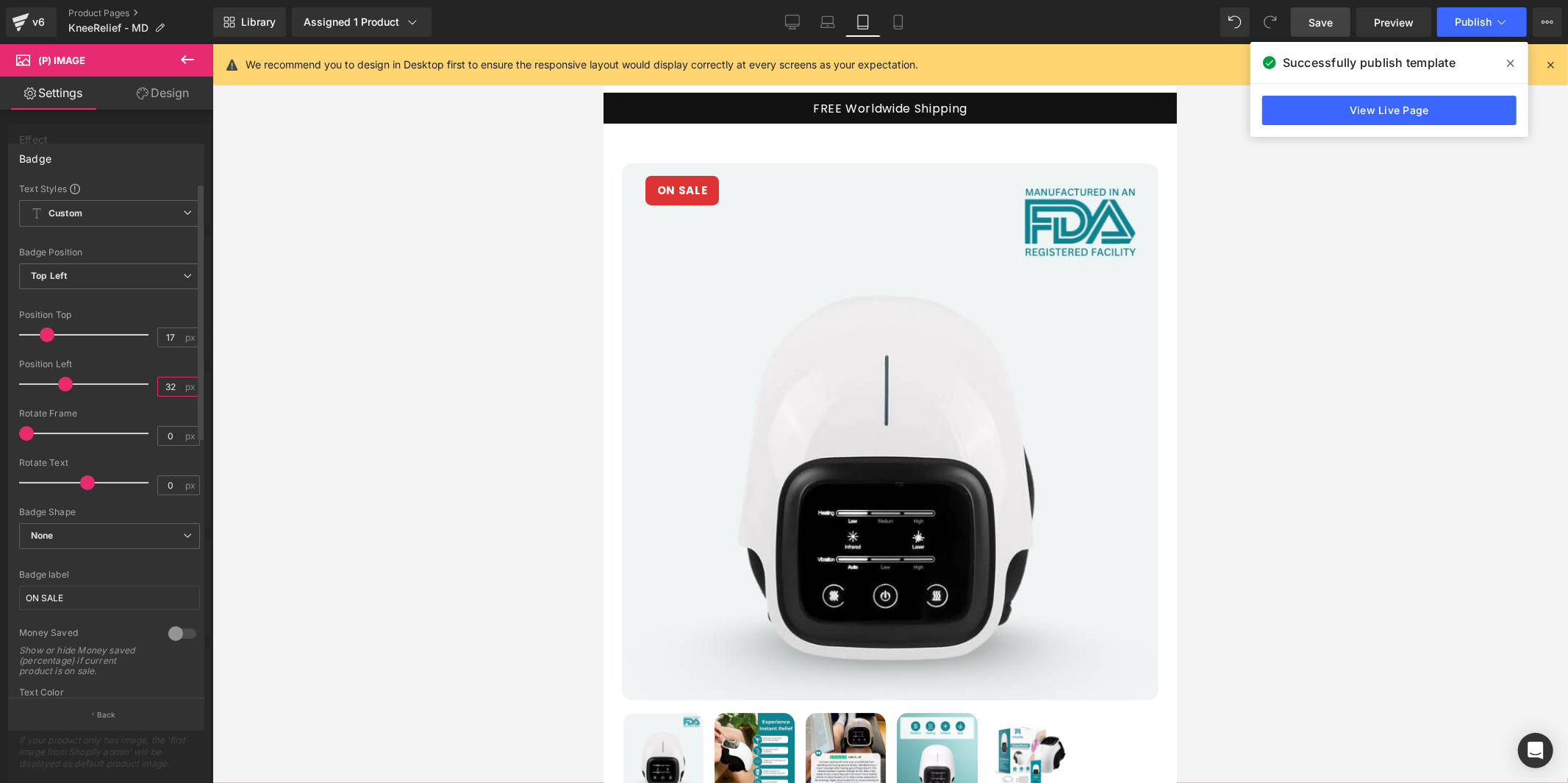
click at [169, 381] on input "32" at bounding box center [171, 387] width 26 height 19
type input "15"
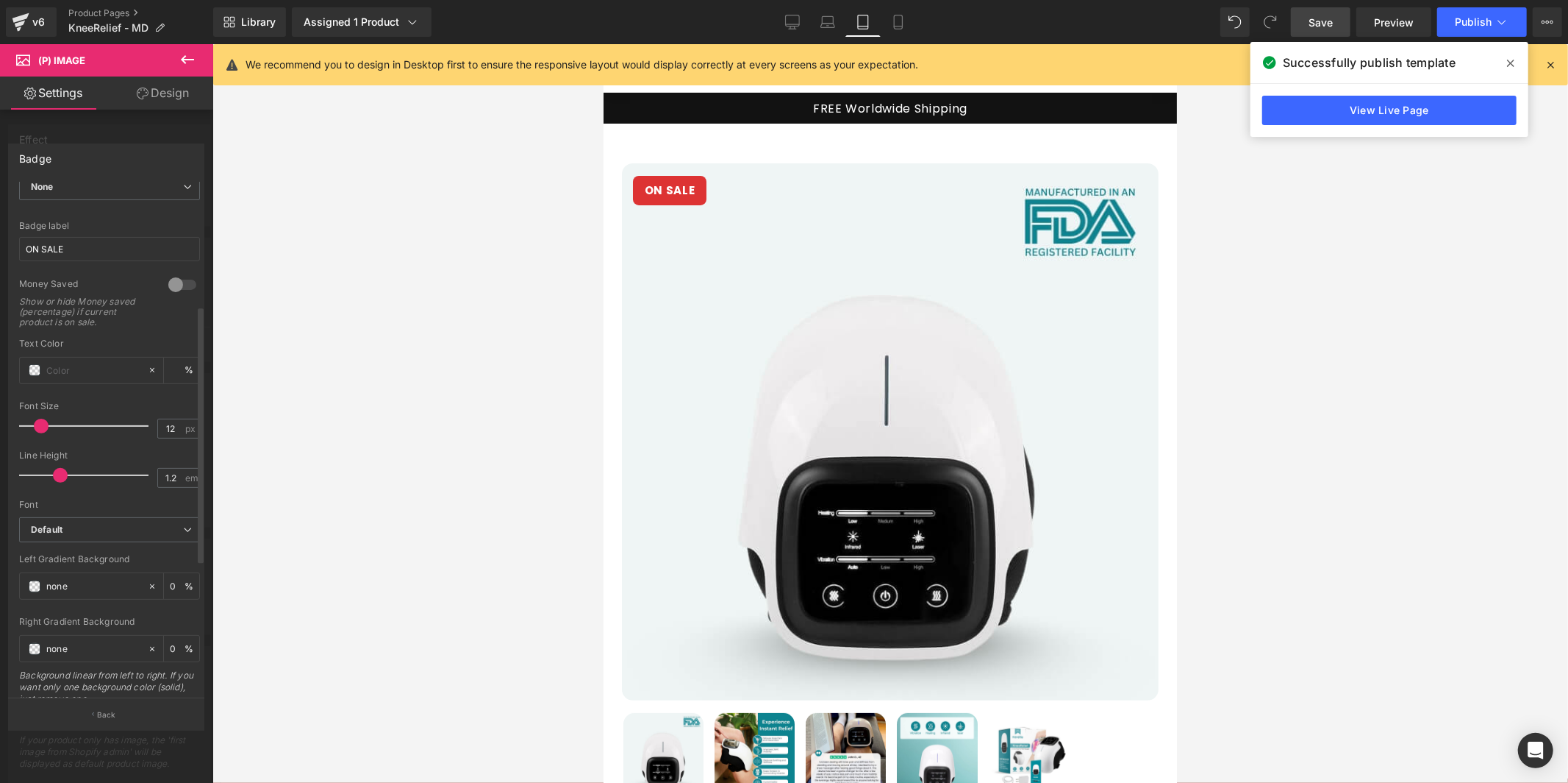
scroll to position [506, 0]
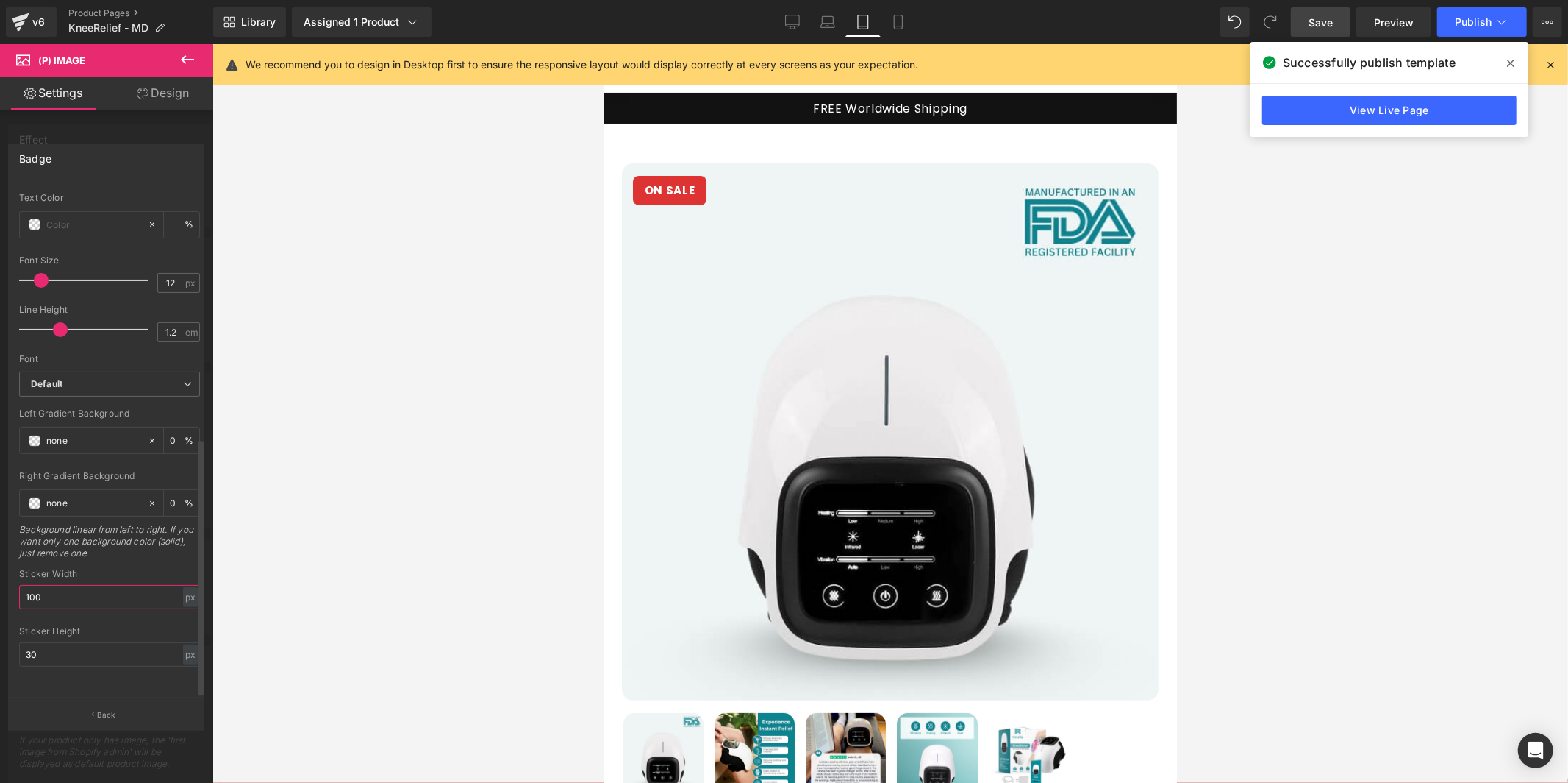
click at [100, 589] on input "100" at bounding box center [110, 596] width 181 height 24
click at [897, 20] on icon at bounding box center [898, 22] width 15 height 15
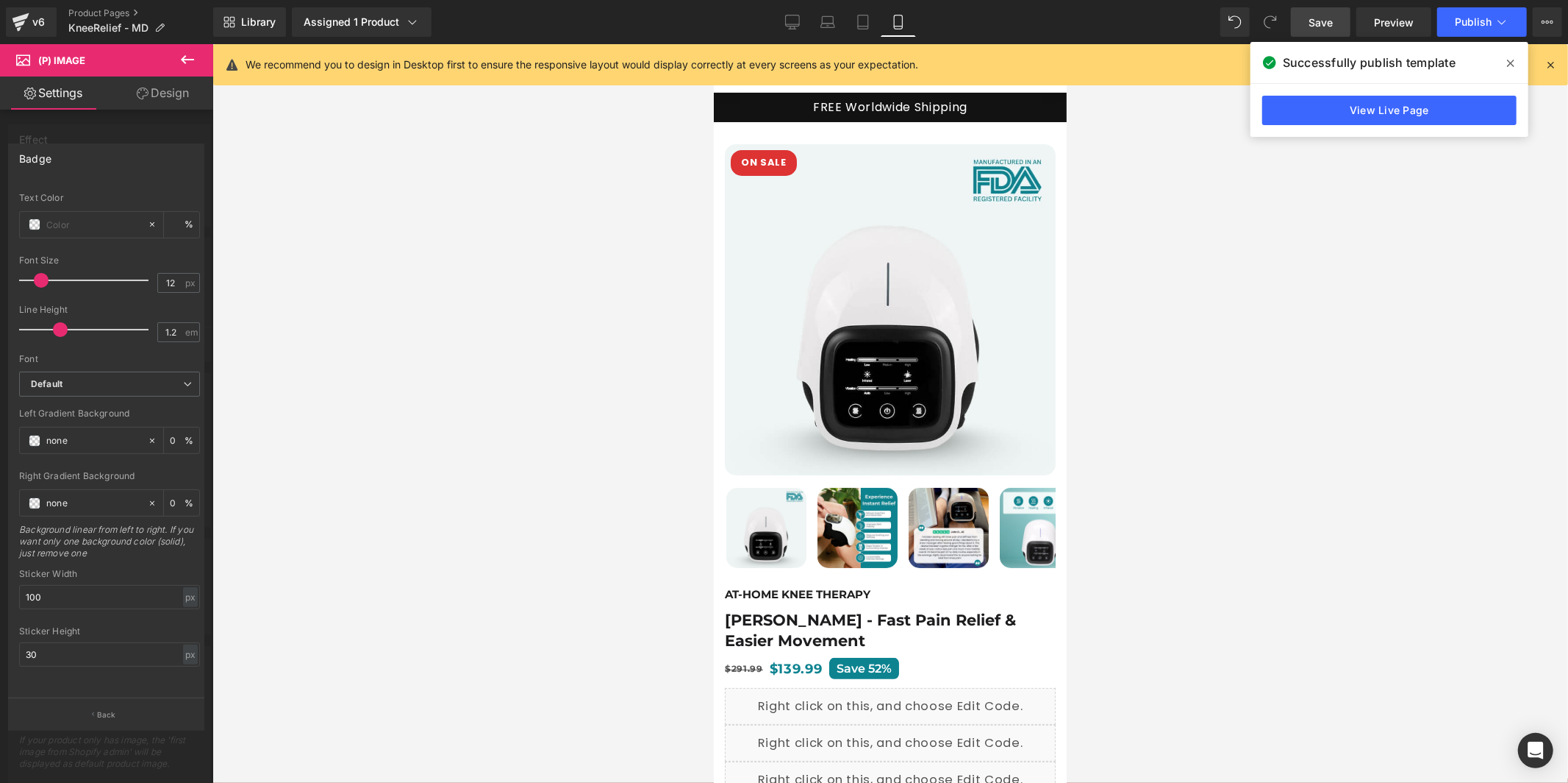
scroll to position [0, 0]
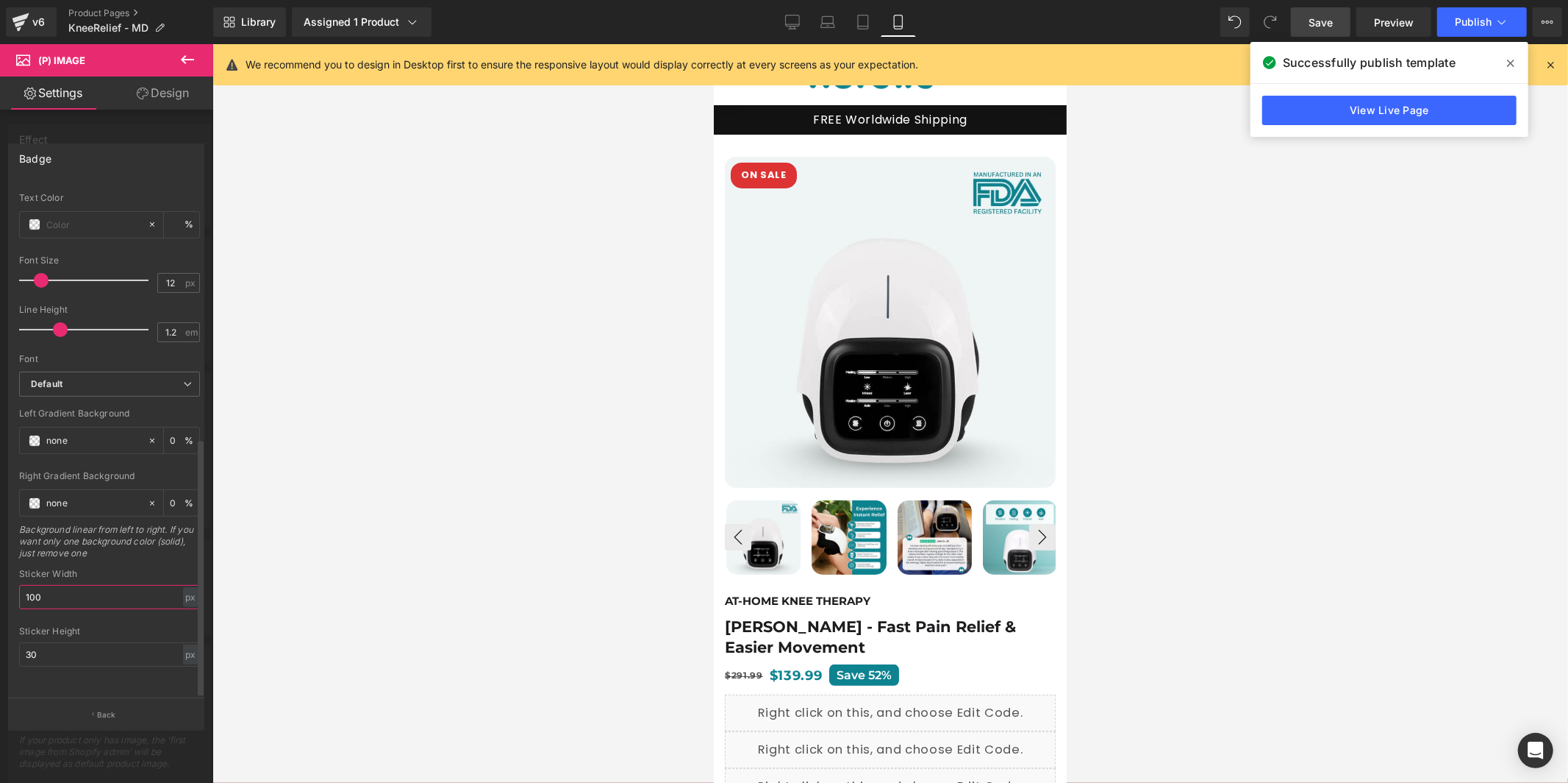
click at [72, 595] on input "100" at bounding box center [110, 596] width 181 height 24
type input "90"
click at [91, 644] on input "30" at bounding box center [110, 654] width 181 height 24
type input "35"
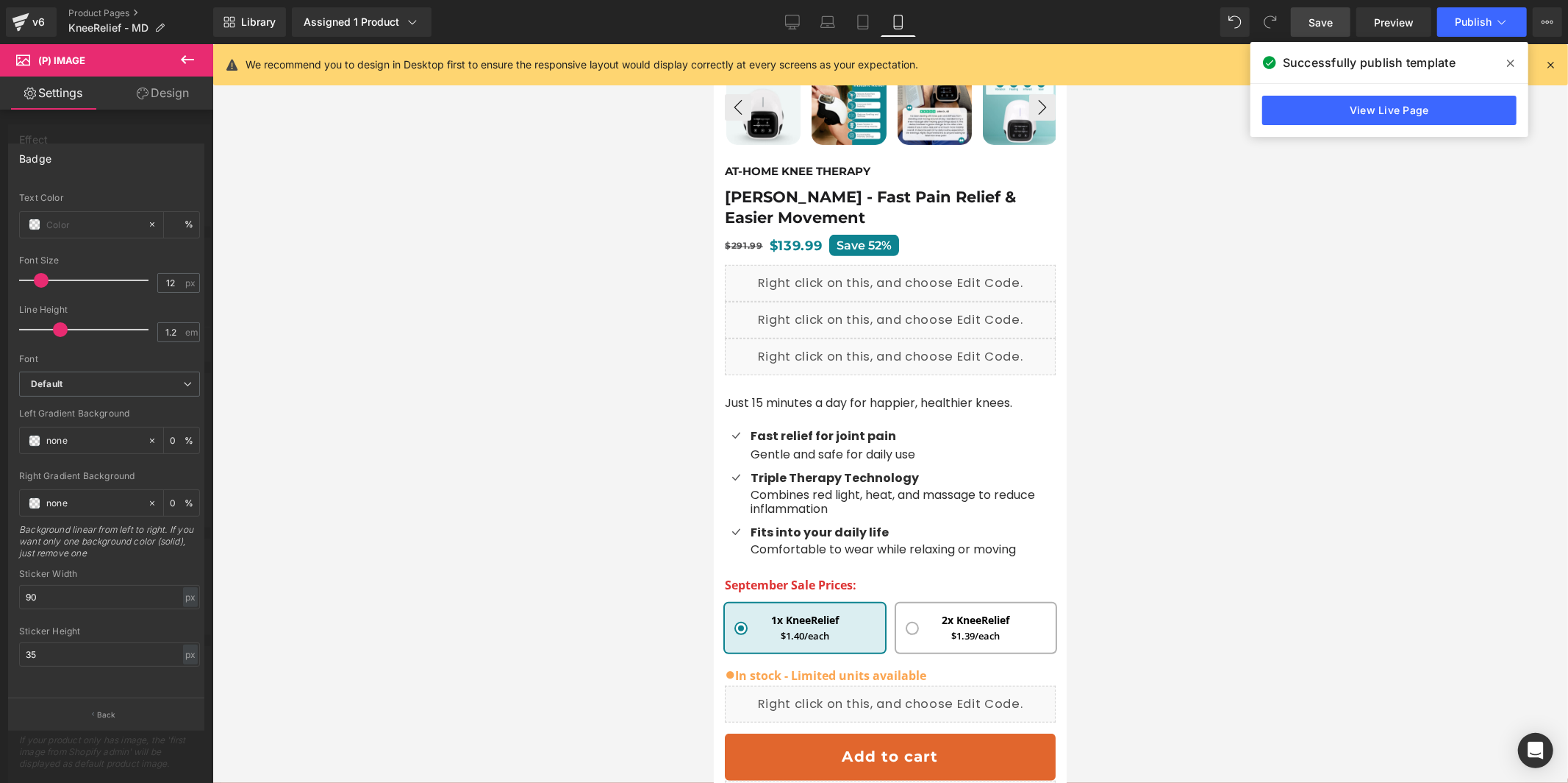
scroll to position [611, 0]
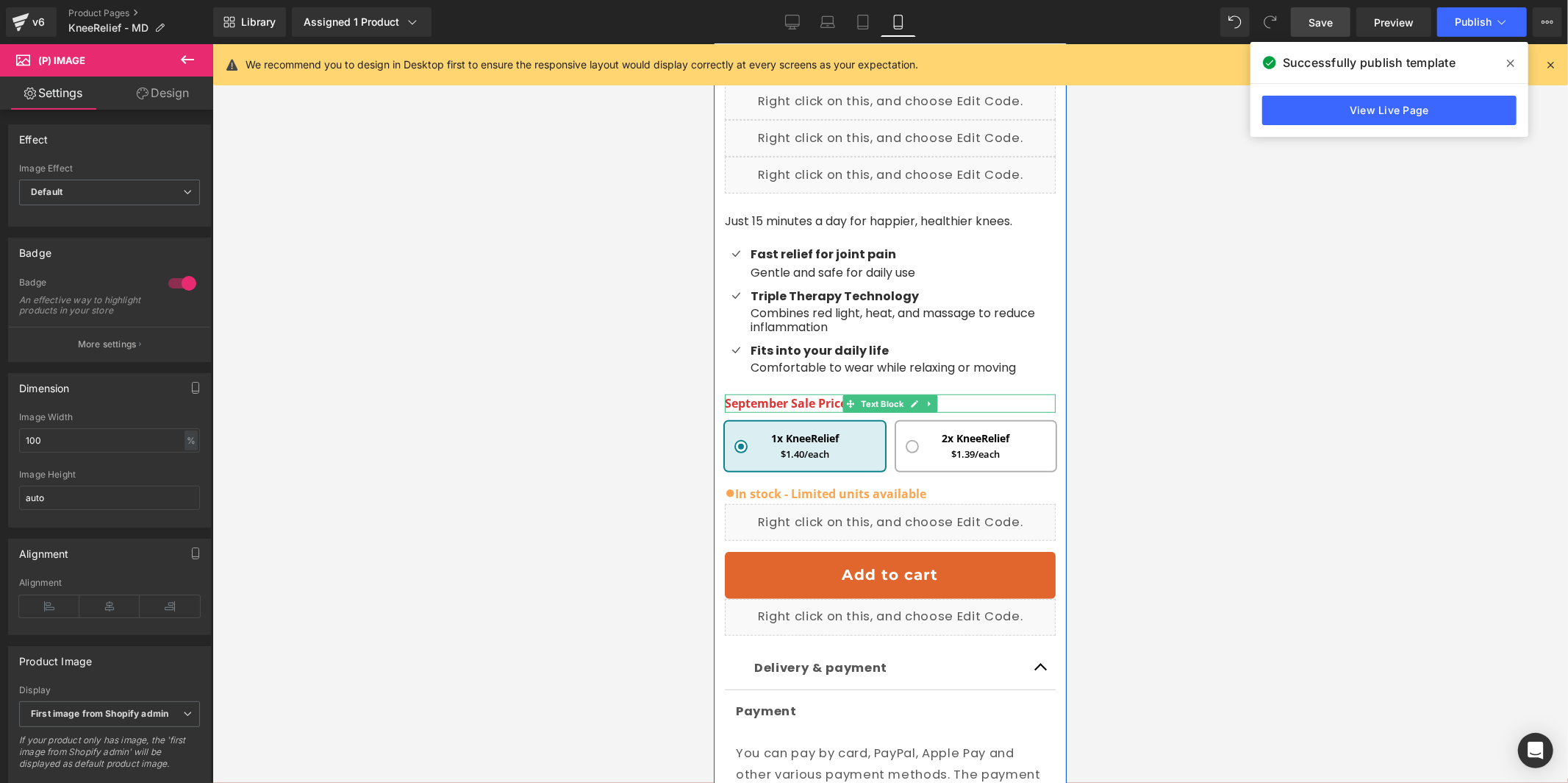
click at [826, 403] on span "September Sale Prices:" at bounding box center [790, 403] width 131 height 16
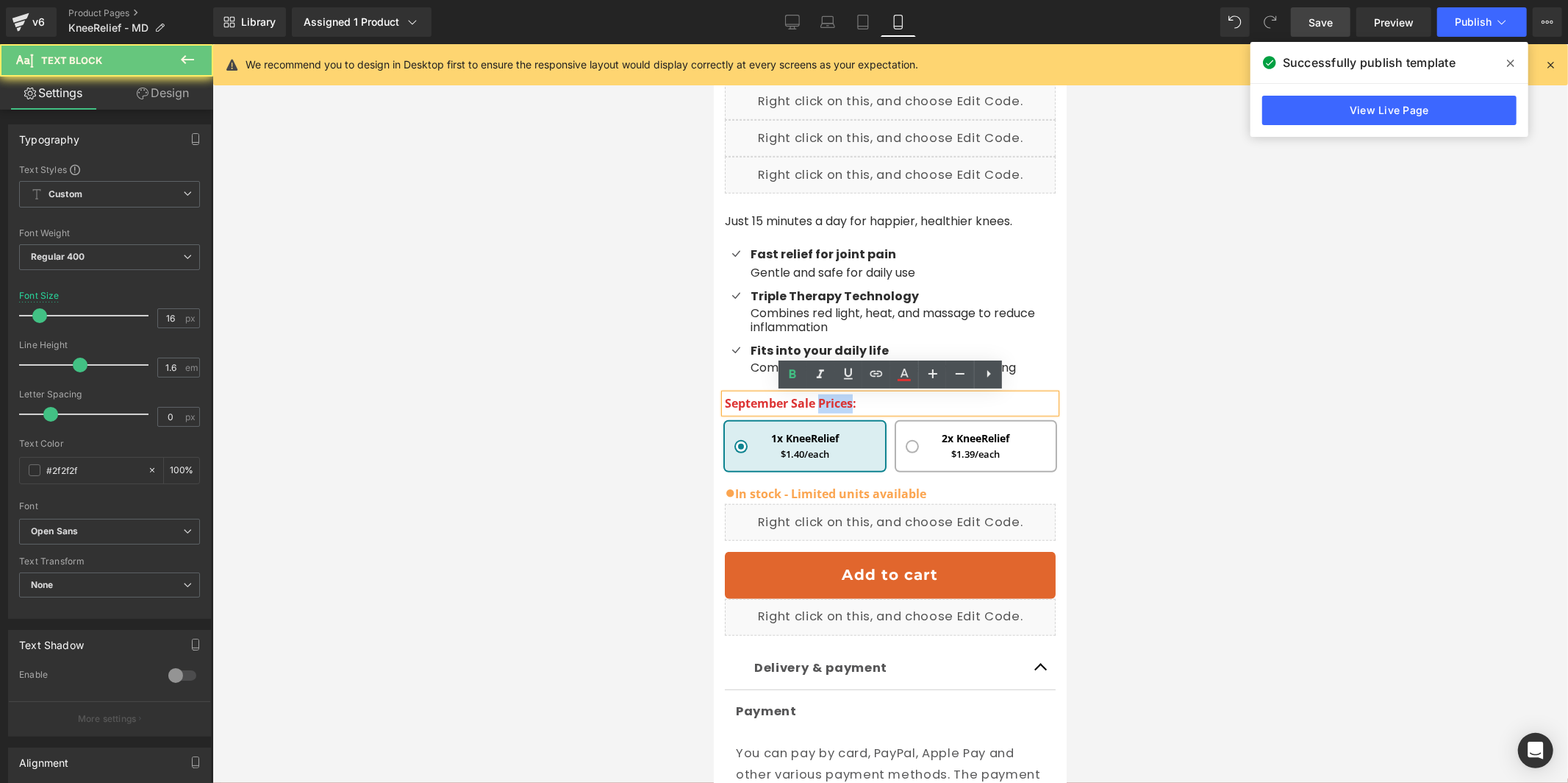
click at [826, 403] on span "September Sale Prices:" at bounding box center [790, 403] width 131 height 16
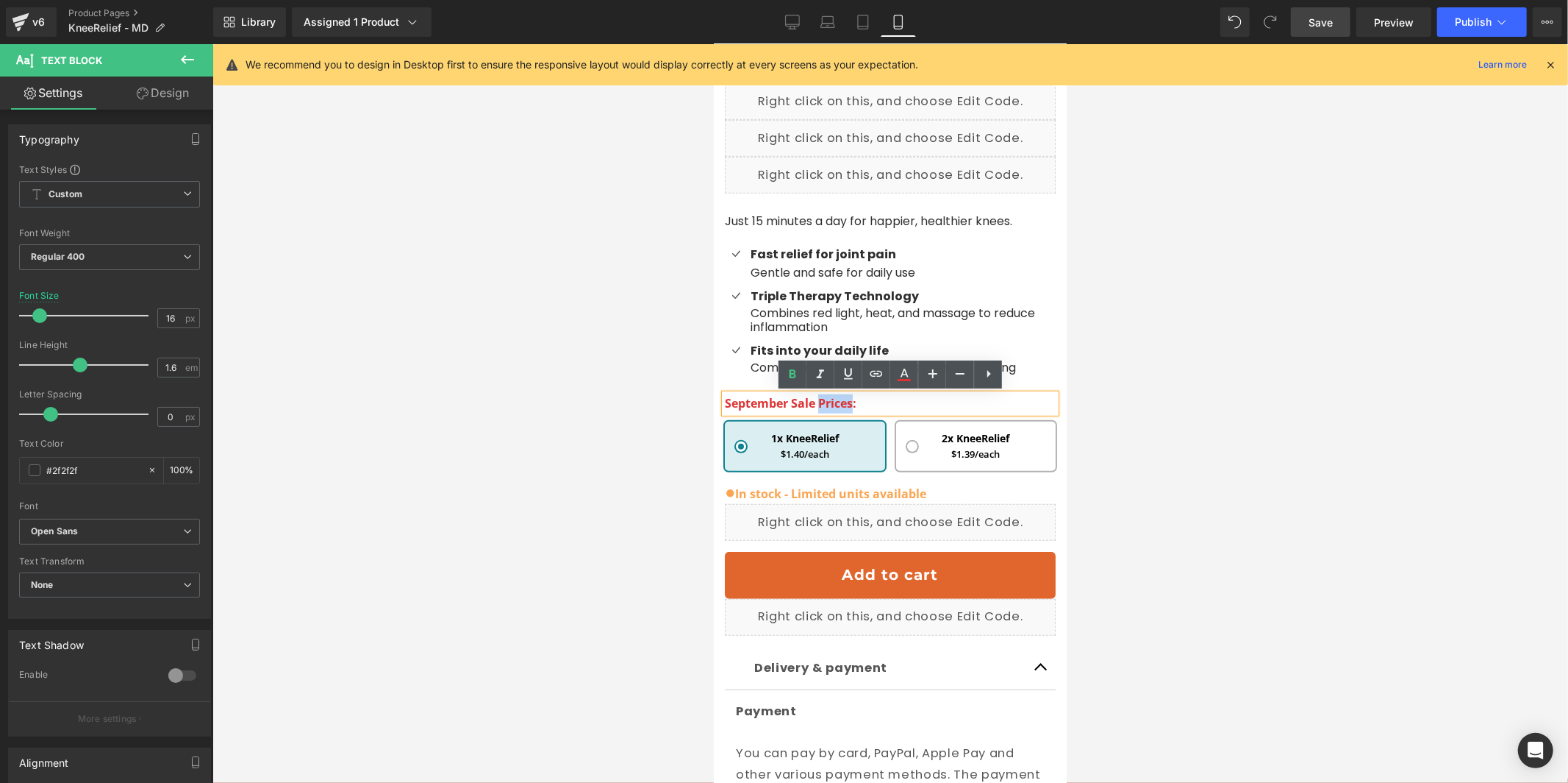
copy span "September Sale Prices:"
click at [804, 26] on link "Desktop" at bounding box center [792, 21] width 36 height 29
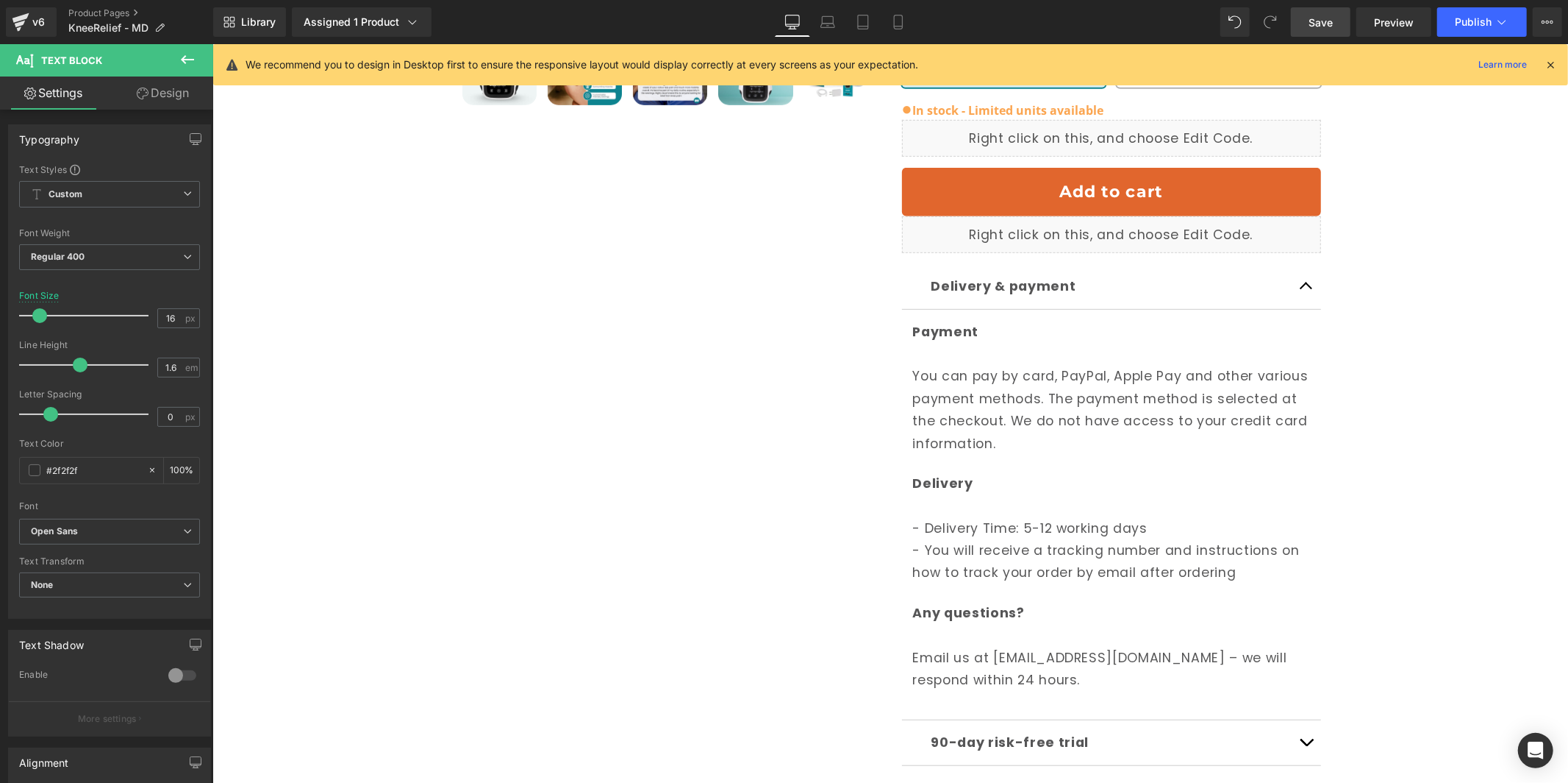
scroll to position [194, 0]
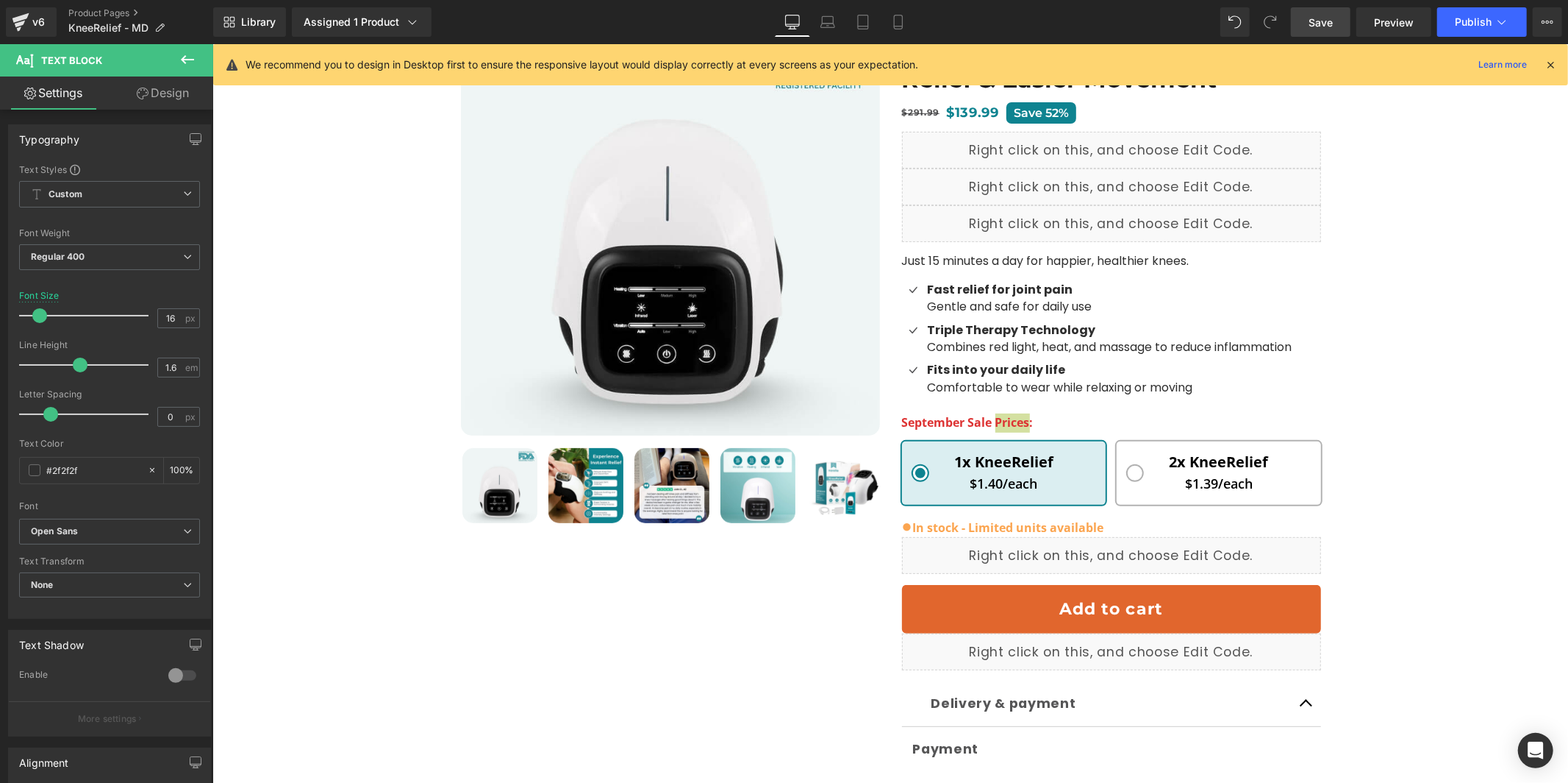
click at [1557, 62] on div "We recommend you to design in Desktop first to ensure the responsive layout wou…" at bounding box center [890, 65] width 1355 height 41
drag, startPoint x: 1554, startPoint y: 63, endPoint x: 1285, endPoint y: 20, distance: 272.4
click at [1554, 63] on icon at bounding box center [1550, 64] width 13 height 13
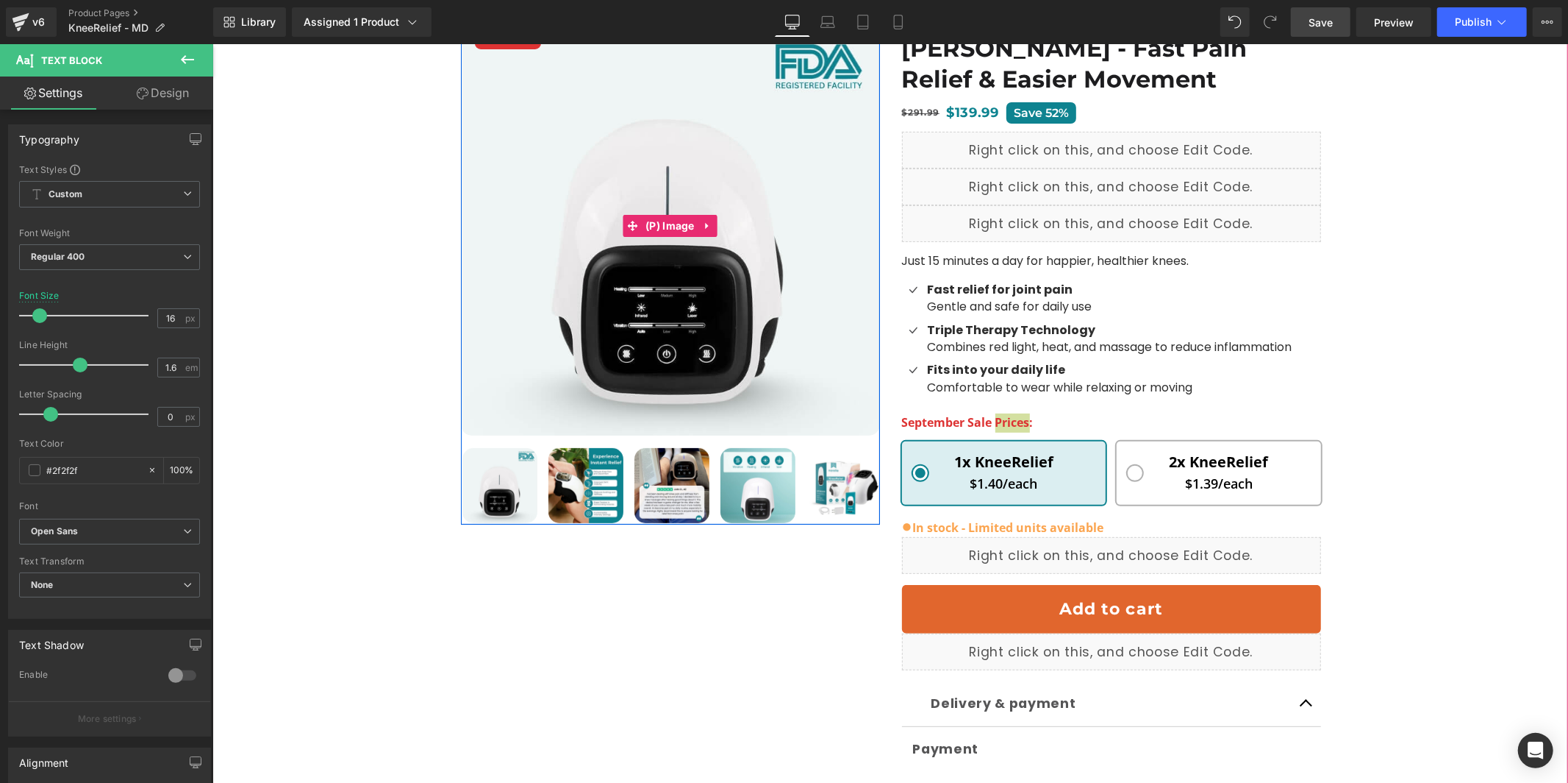
scroll to position [0, 0]
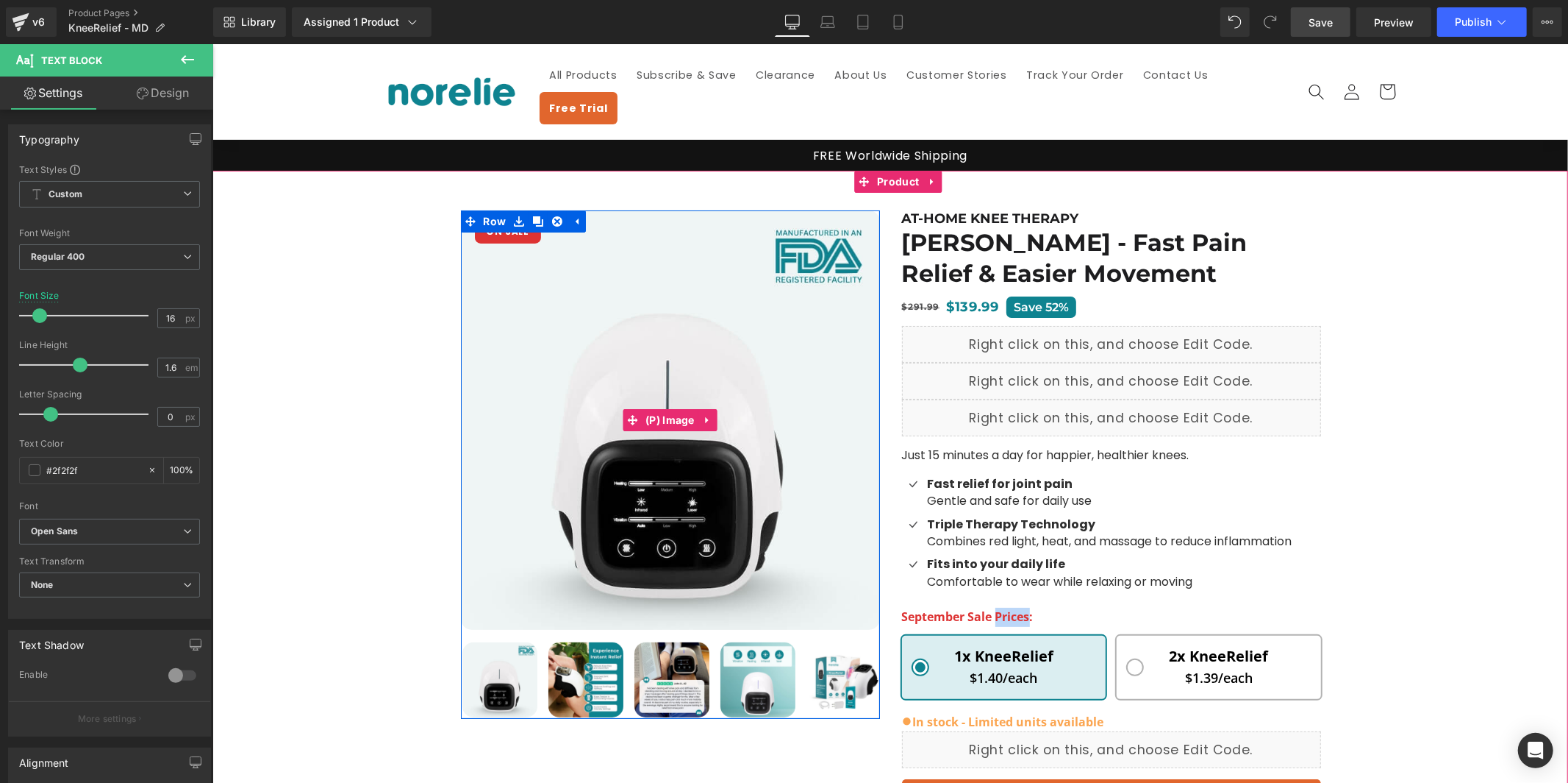
click at [600, 276] on img at bounding box center [670, 419] width 419 height 419
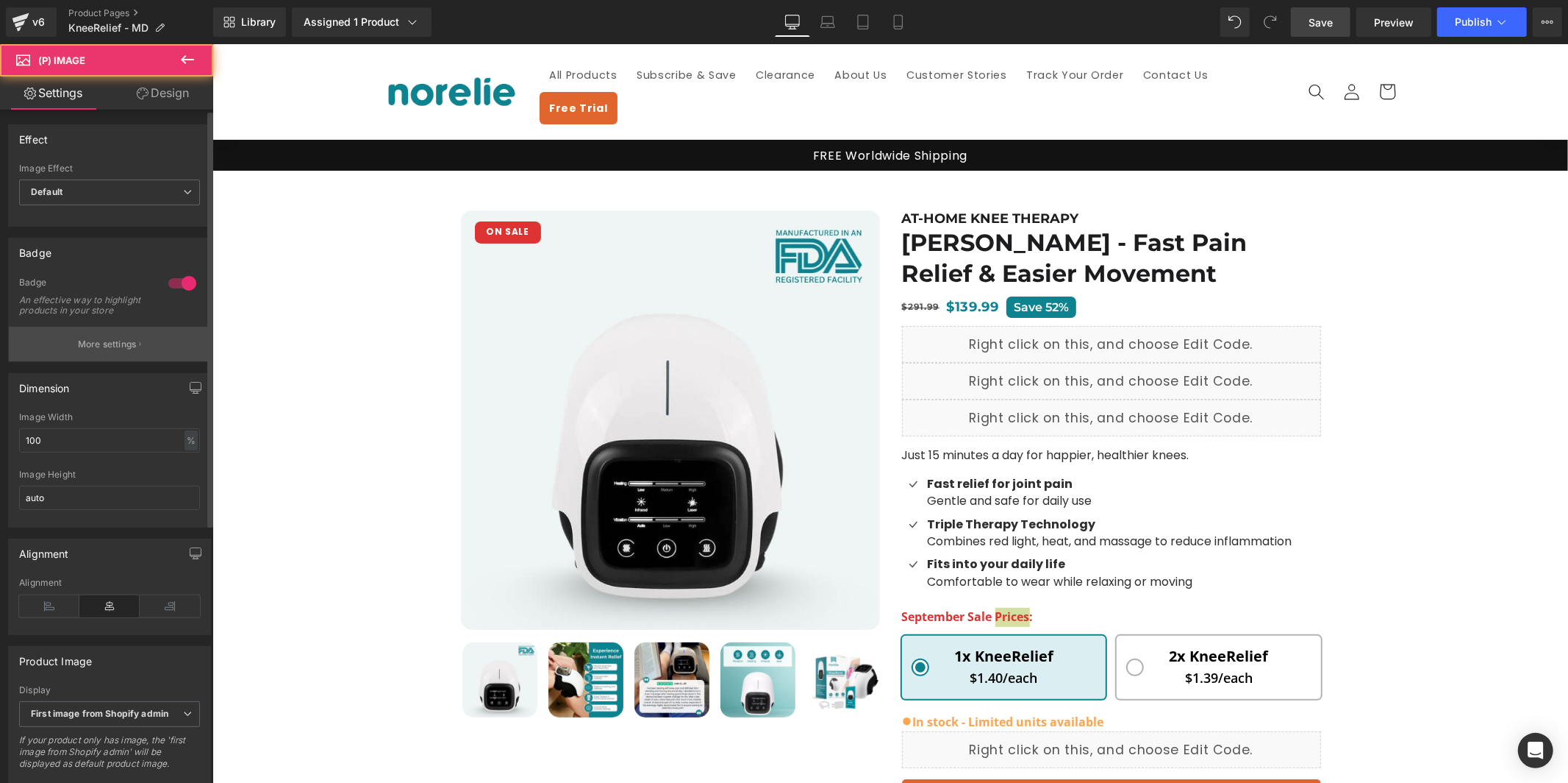
click at [156, 359] on button "More settings" at bounding box center [109, 343] width 202 height 35
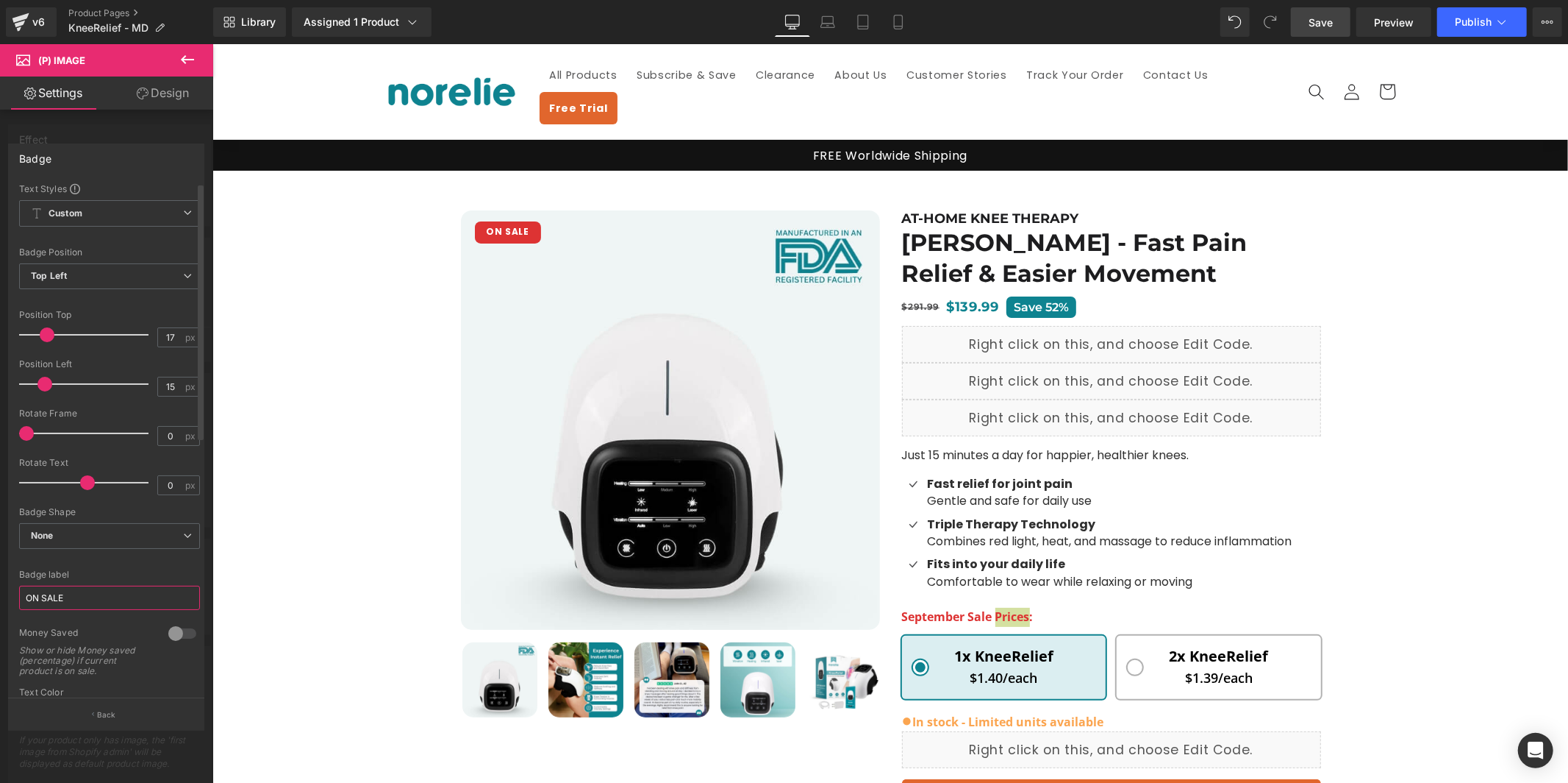
click at [131, 609] on input "ON SALE" at bounding box center [110, 597] width 181 height 24
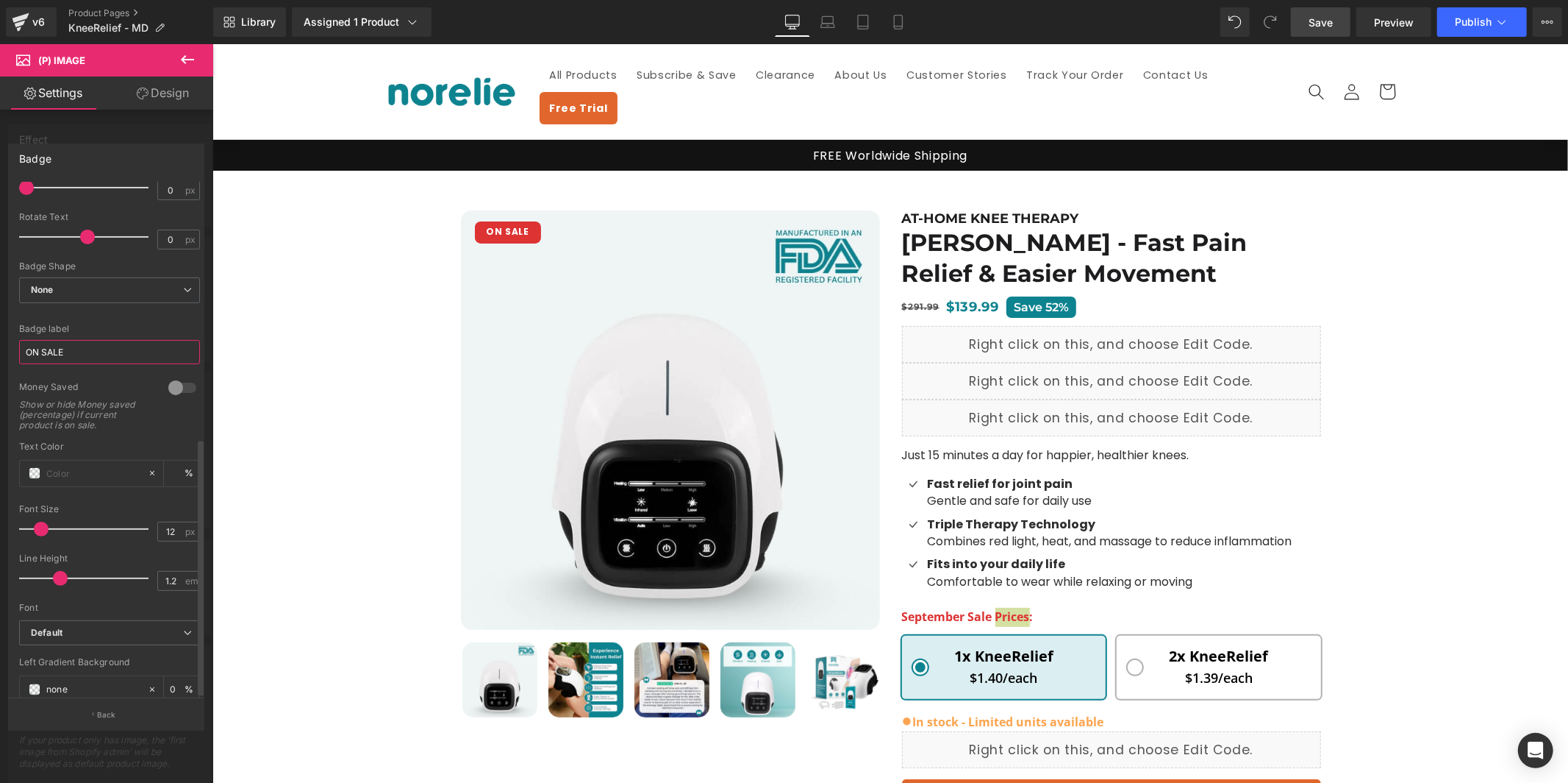
scroll to position [506, 0]
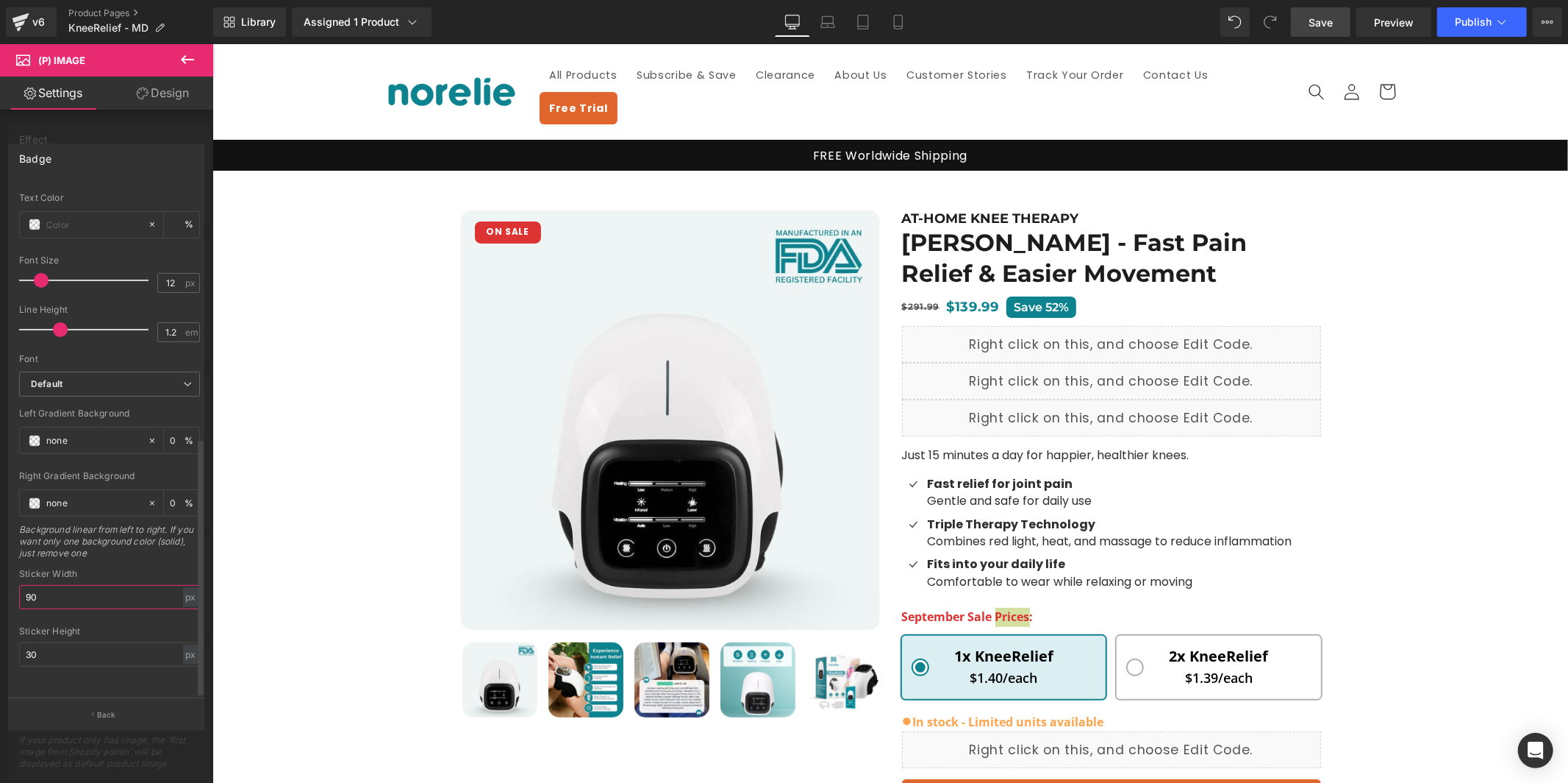
click at [100, 591] on input "90" at bounding box center [110, 596] width 181 height 24
click at [820, 19] on link "Laptop" at bounding box center [828, 21] width 36 height 29
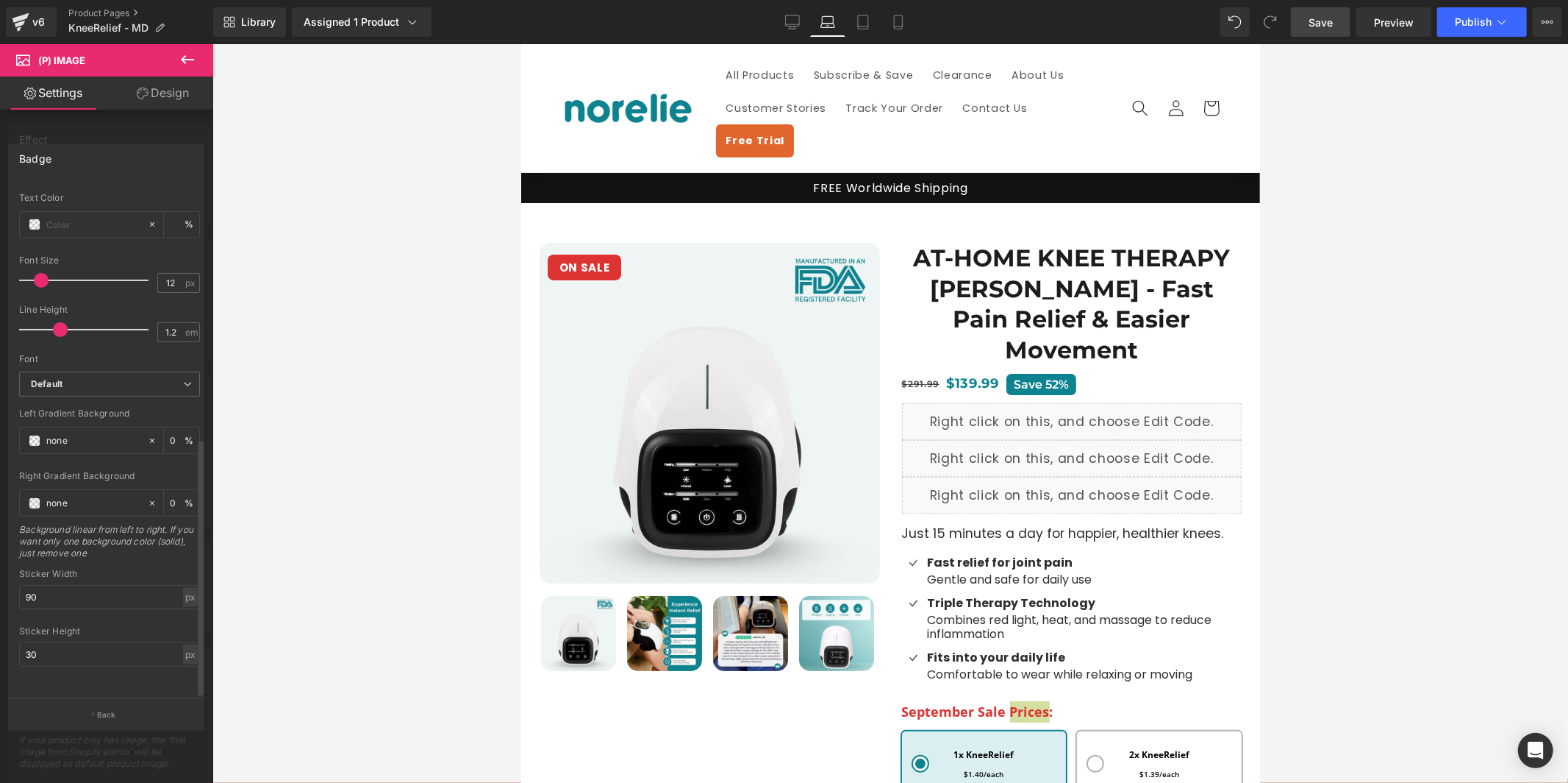
scroll to position [20, 0]
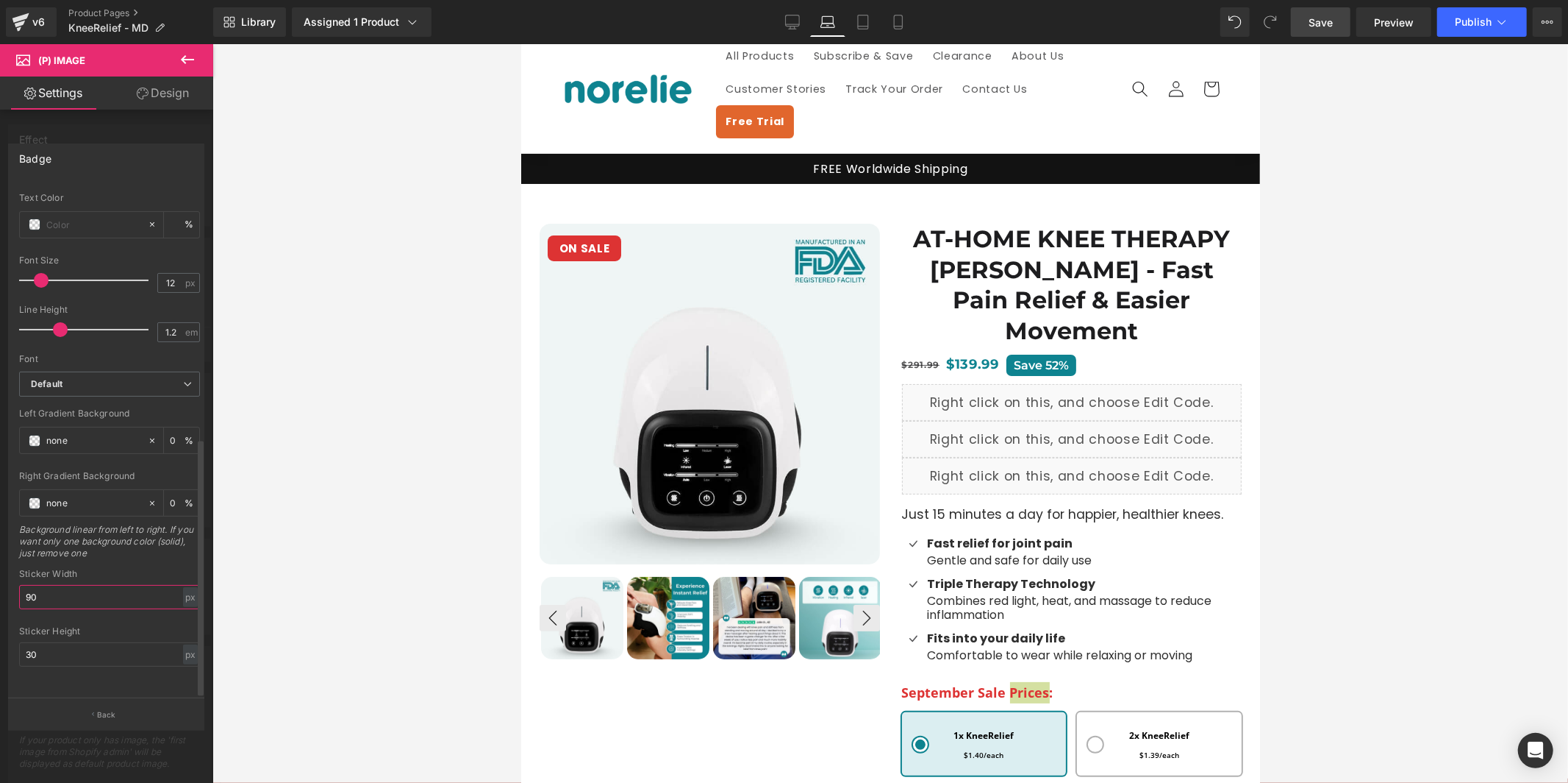
click at [104, 585] on input "90" at bounding box center [110, 596] width 181 height 24
click at [870, 20] on link "Tablet" at bounding box center [864, 21] width 36 height 29
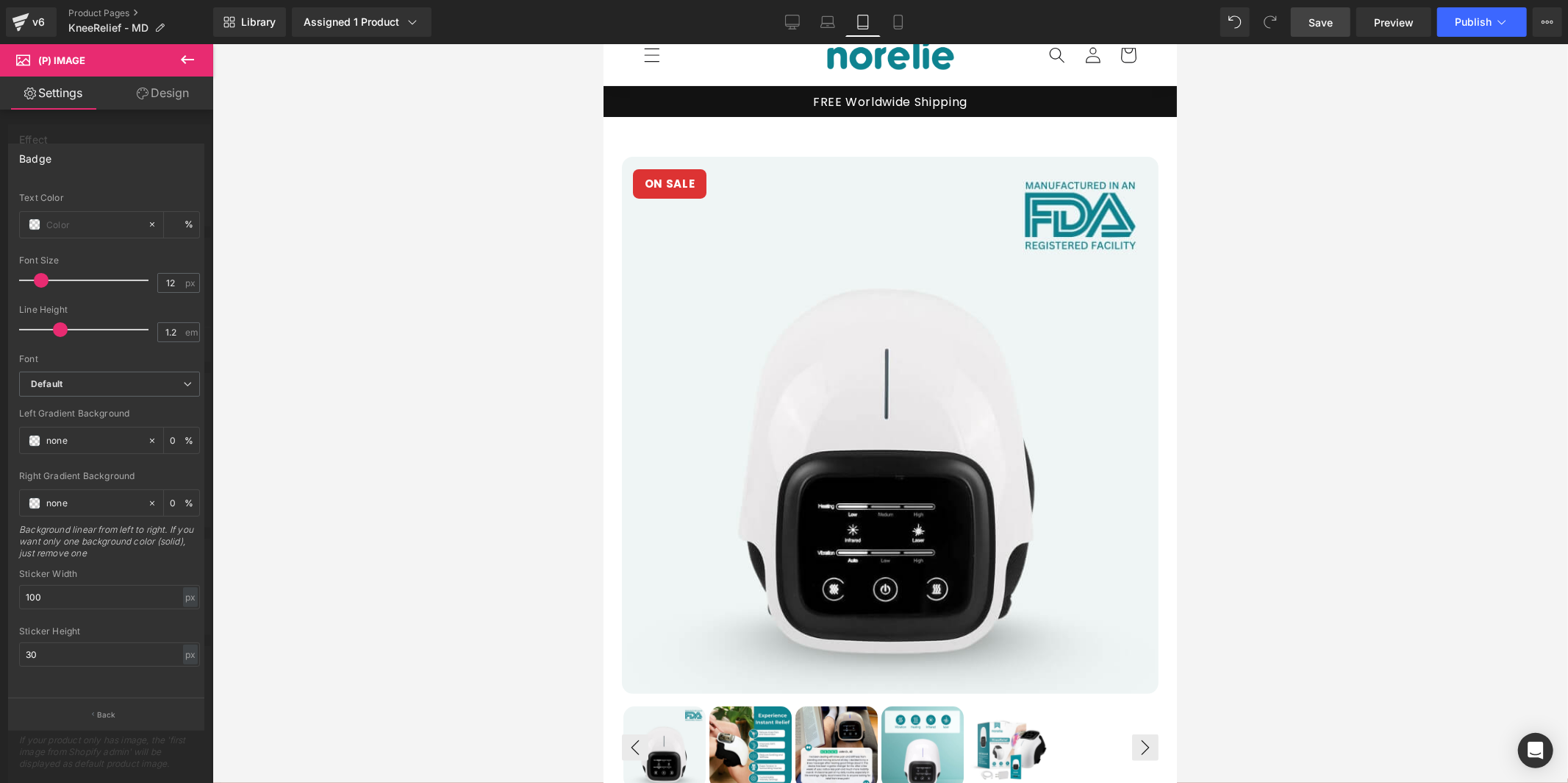
scroll to position [0, 0]
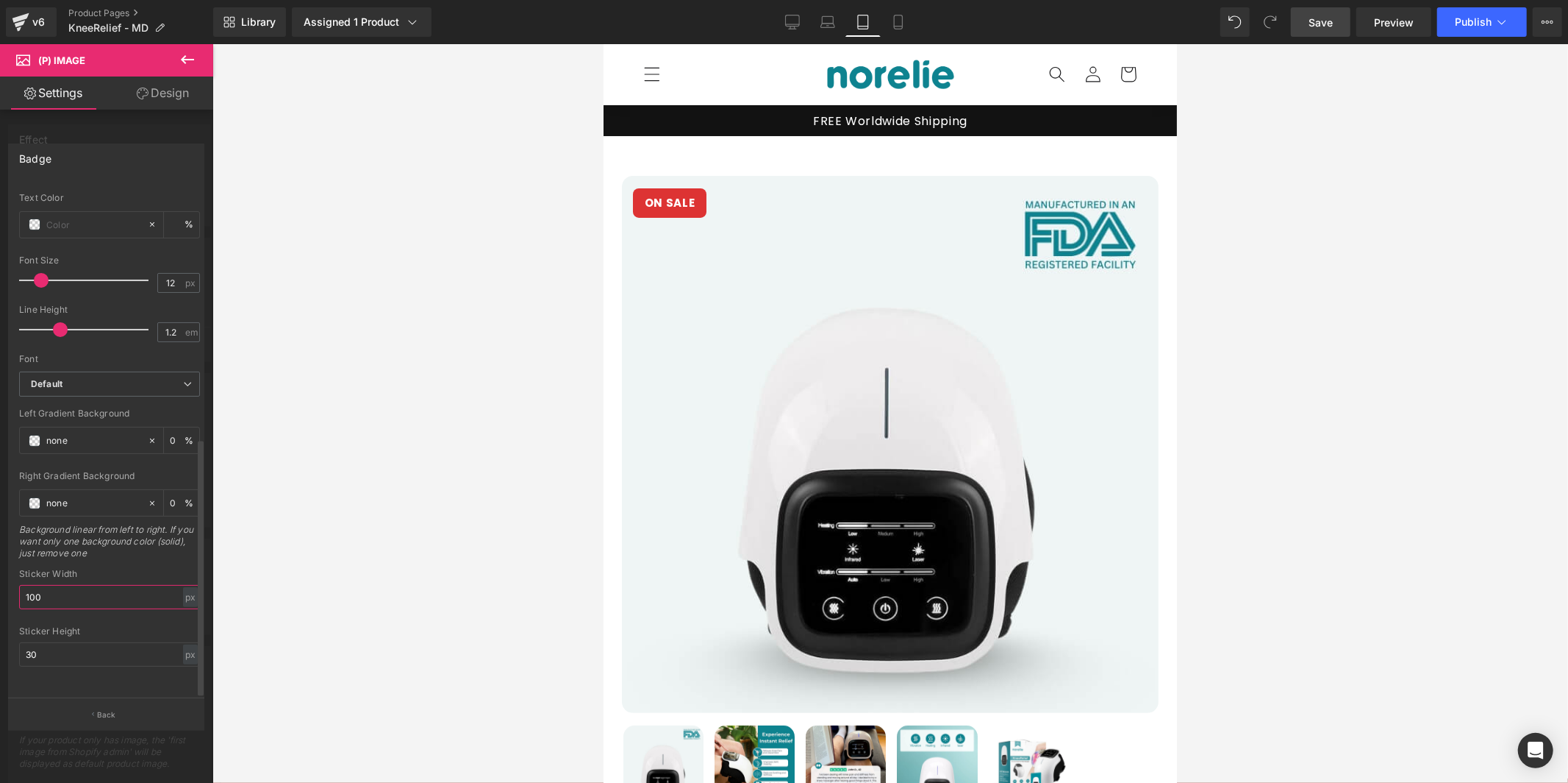
click at [92, 586] on input "100" at bounding box center [110, 596] width 181 height 24
click at [899, 23] on icon at bounding box center [898, 22] width 15 height 15
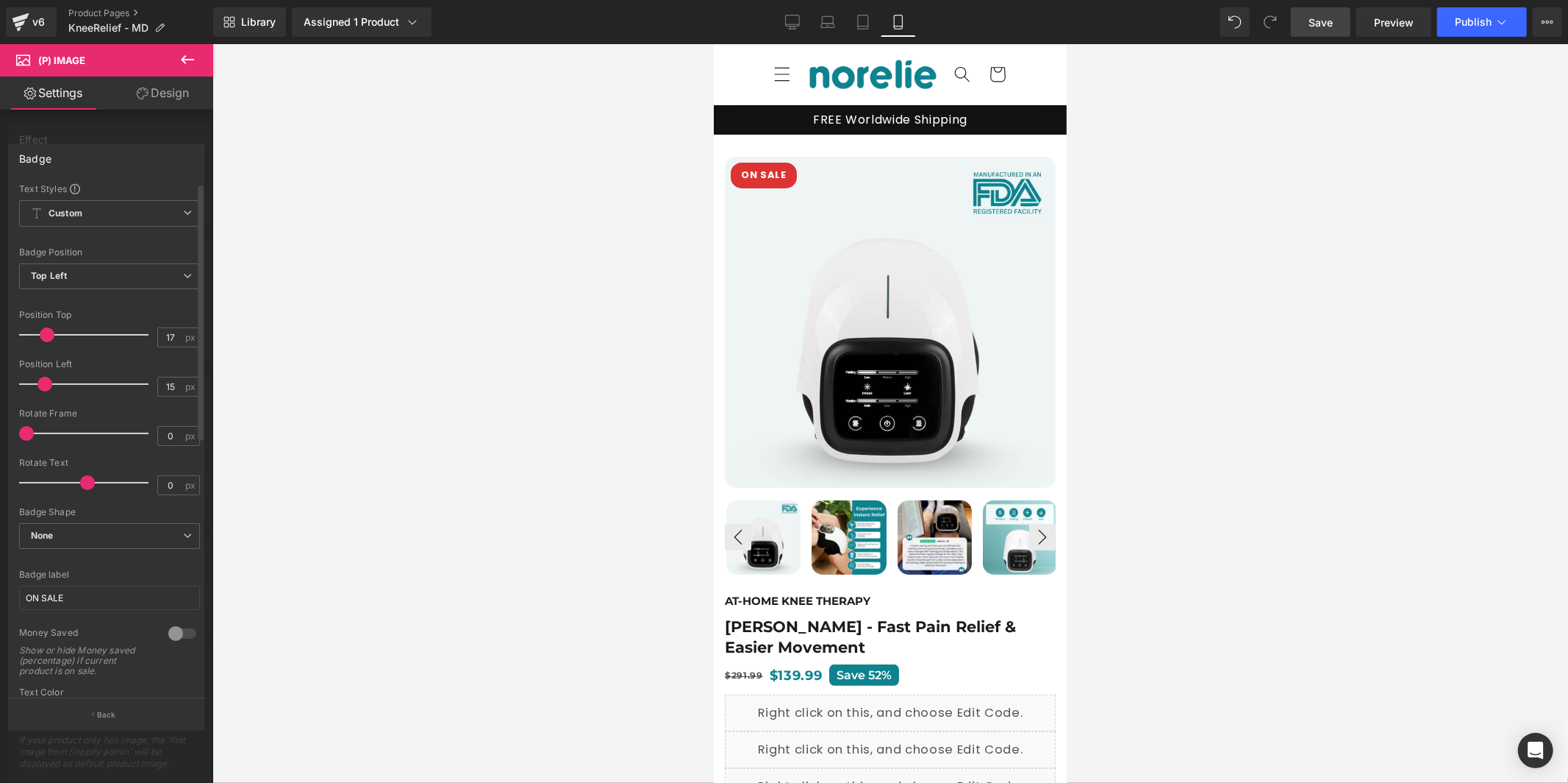
scroll to position [506, 0]
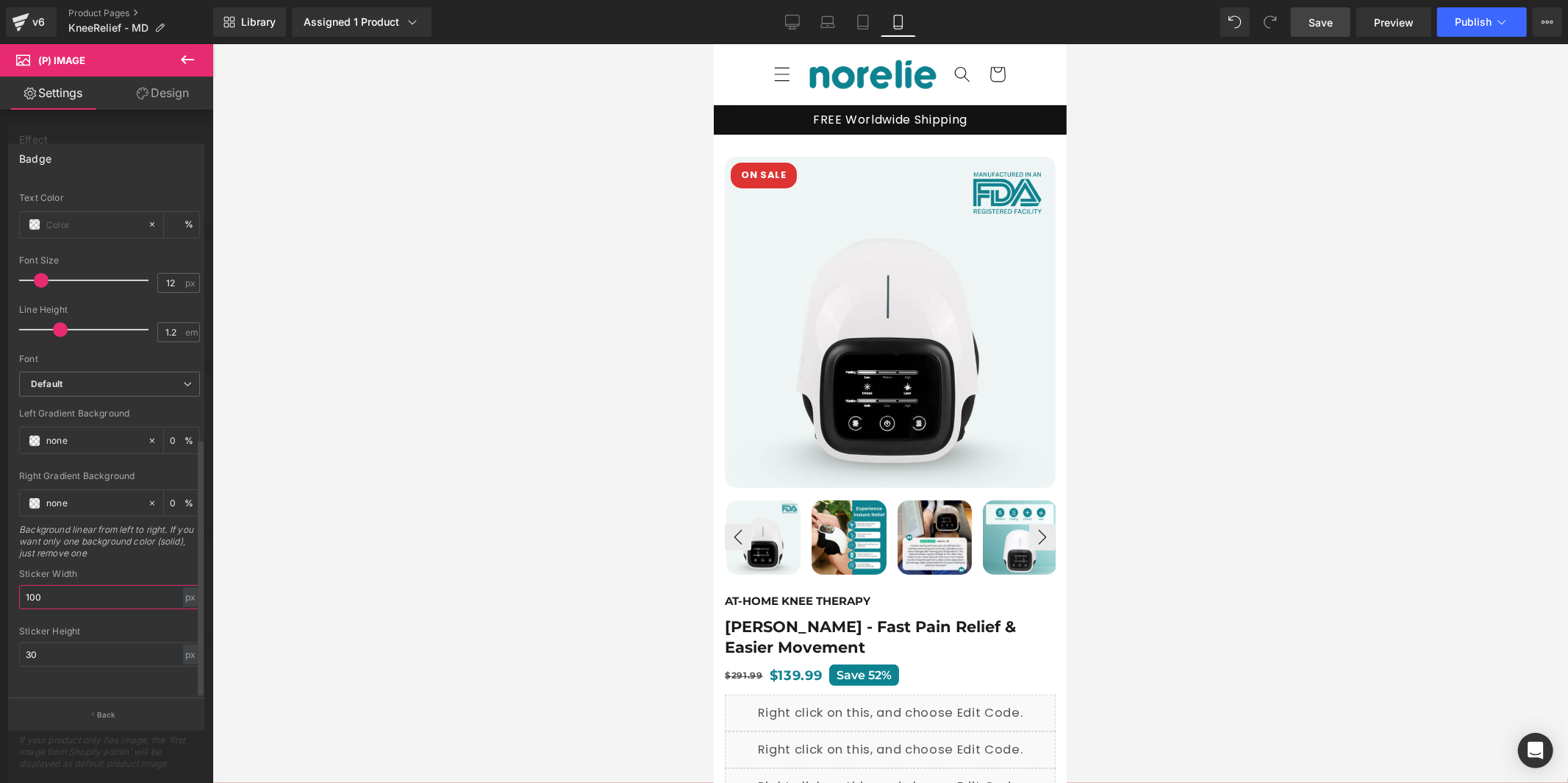
click at [80, 585] on input "100" at bounding box center [110, 596] width 181 height 24
type input "90"
click at [805, 36] on link "Desktop" at bounding box center [792, 21] width 36 height 29
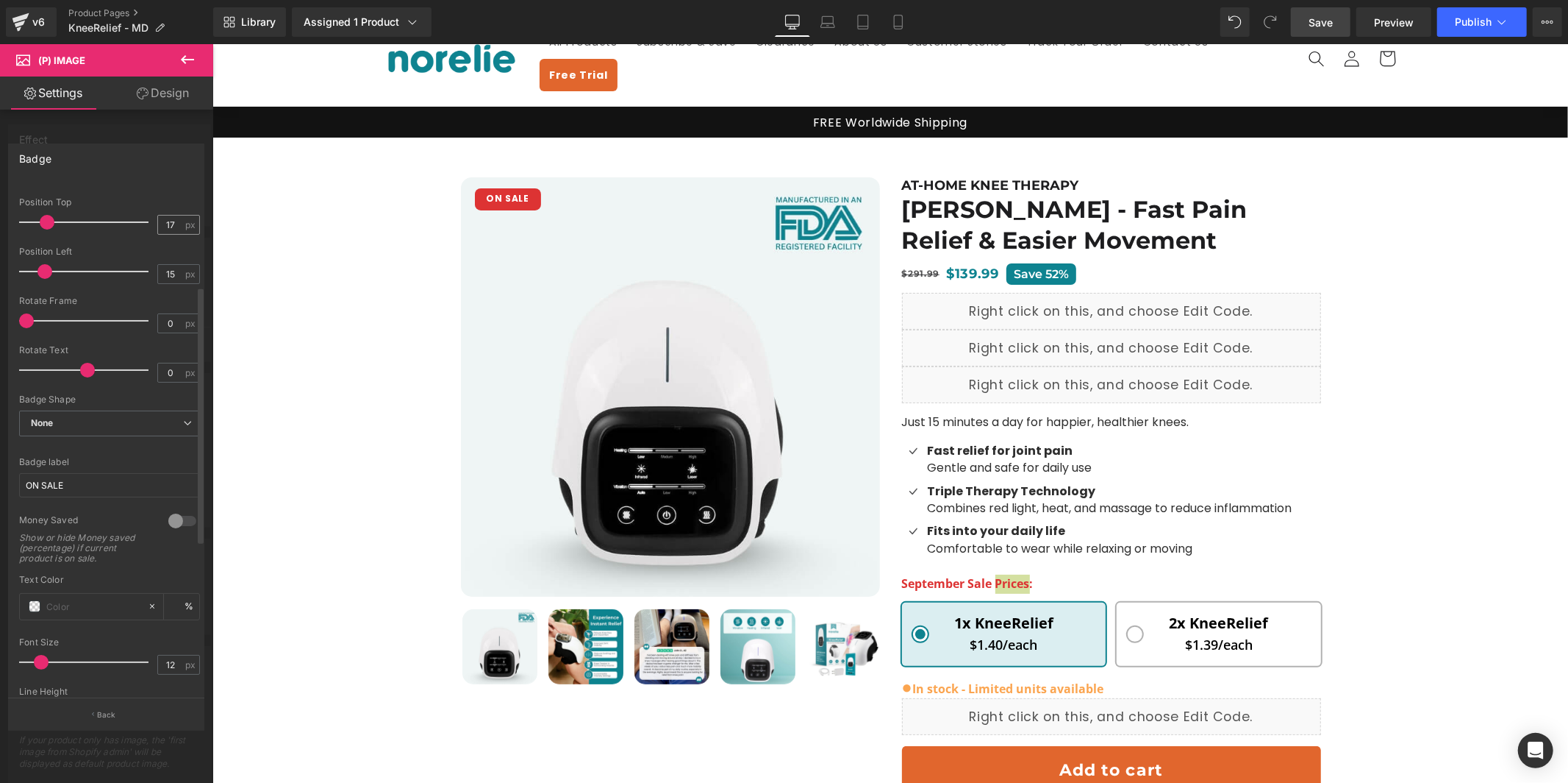
scroll to position [204, 0]
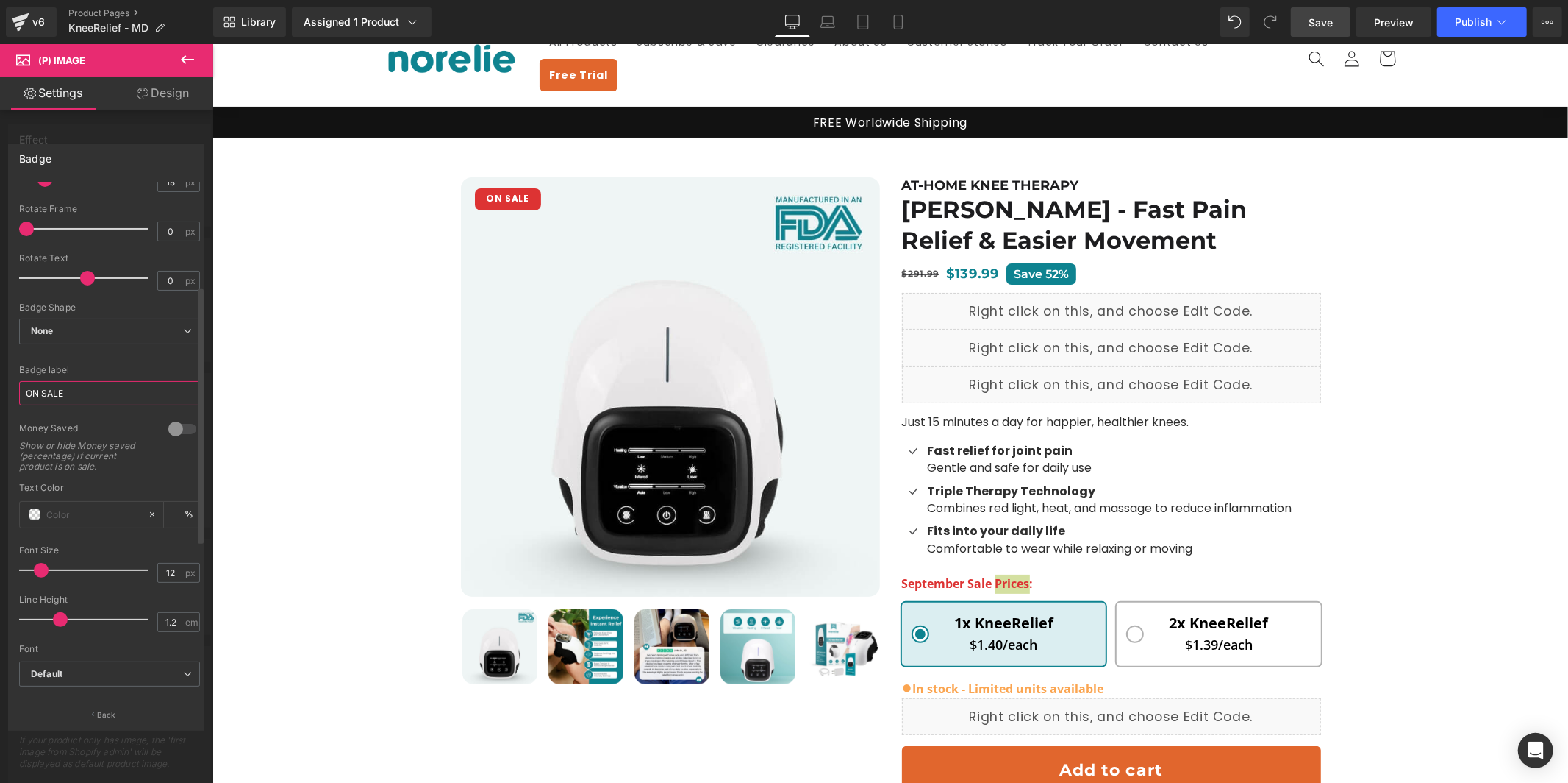
click at [87, 393] on input "ON SALE" at bounding box center [110, 393] width 181 height 24
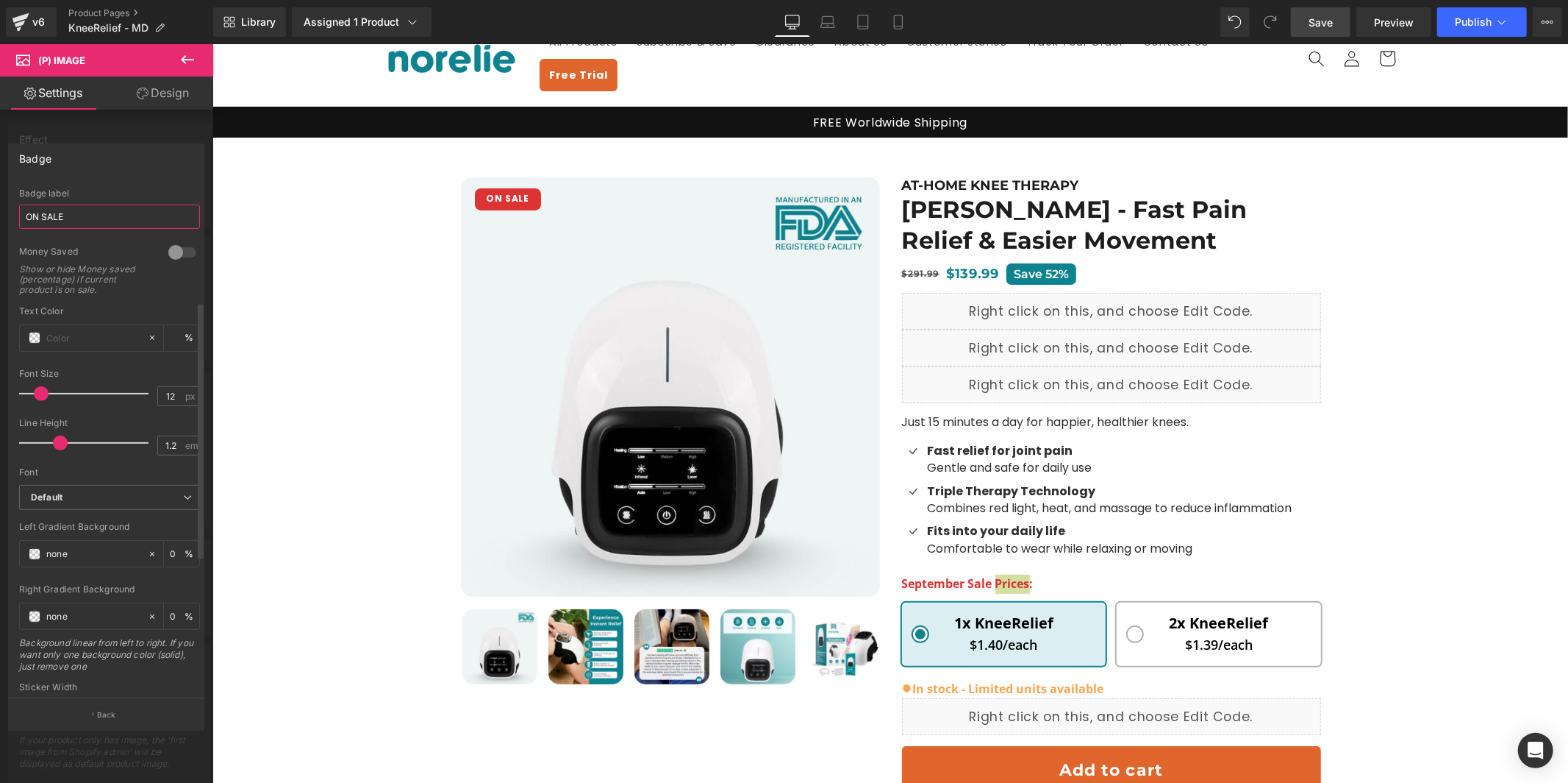
scroll to position [506, 0]
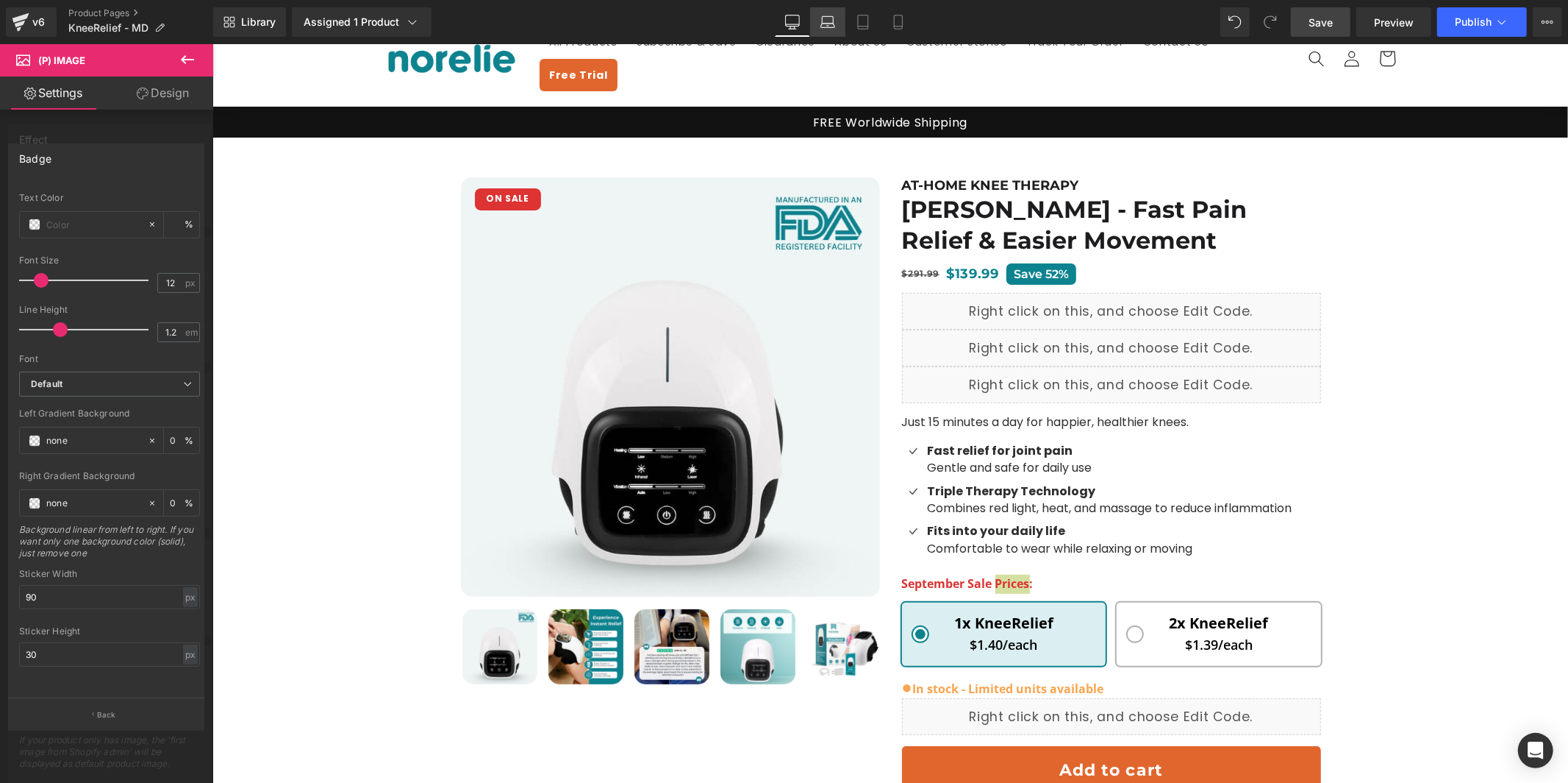
click at [833, 20] on icon at bounding box center [827, 20] width 11 height 6
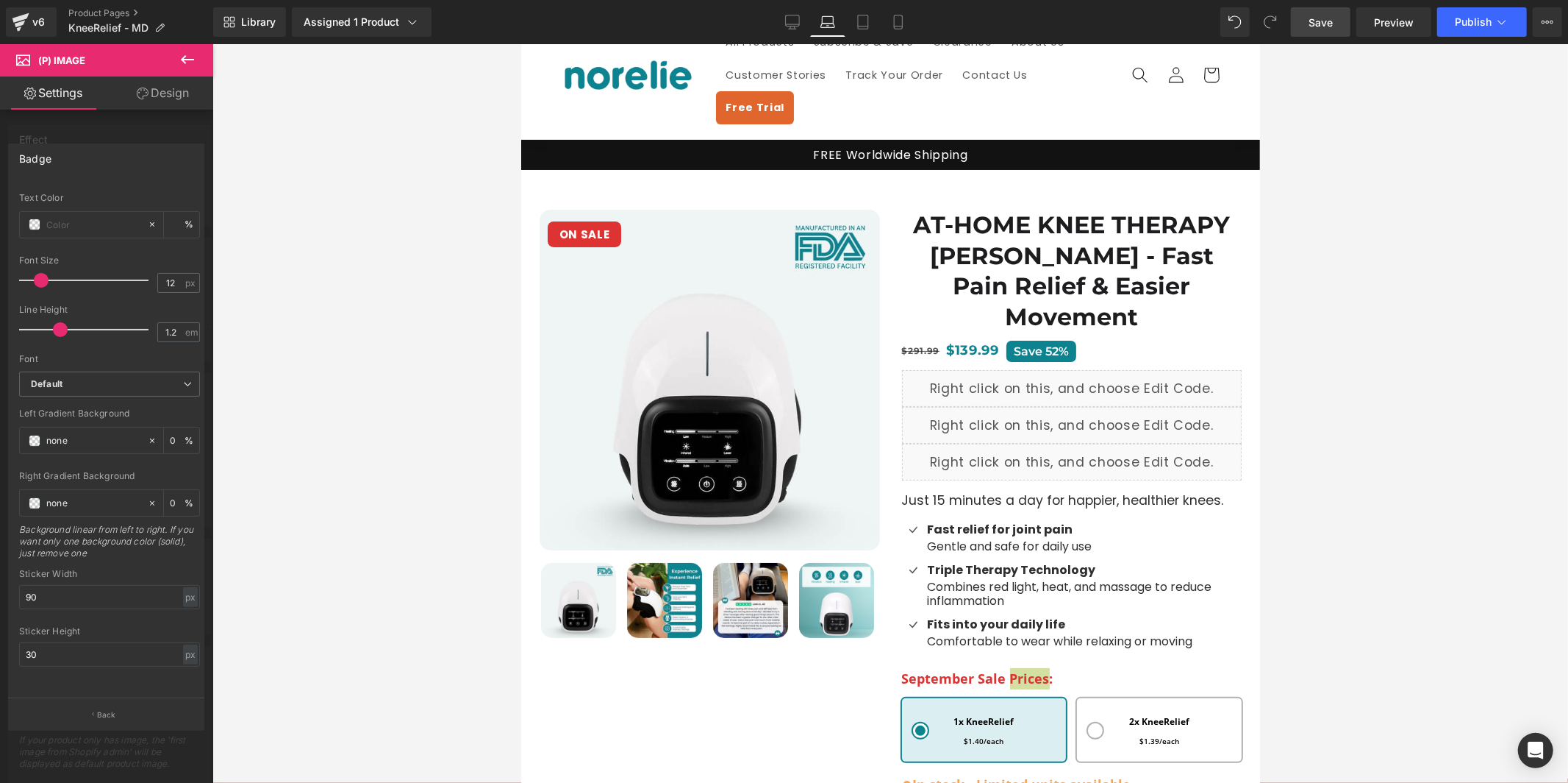
scroll to position [53, 0]
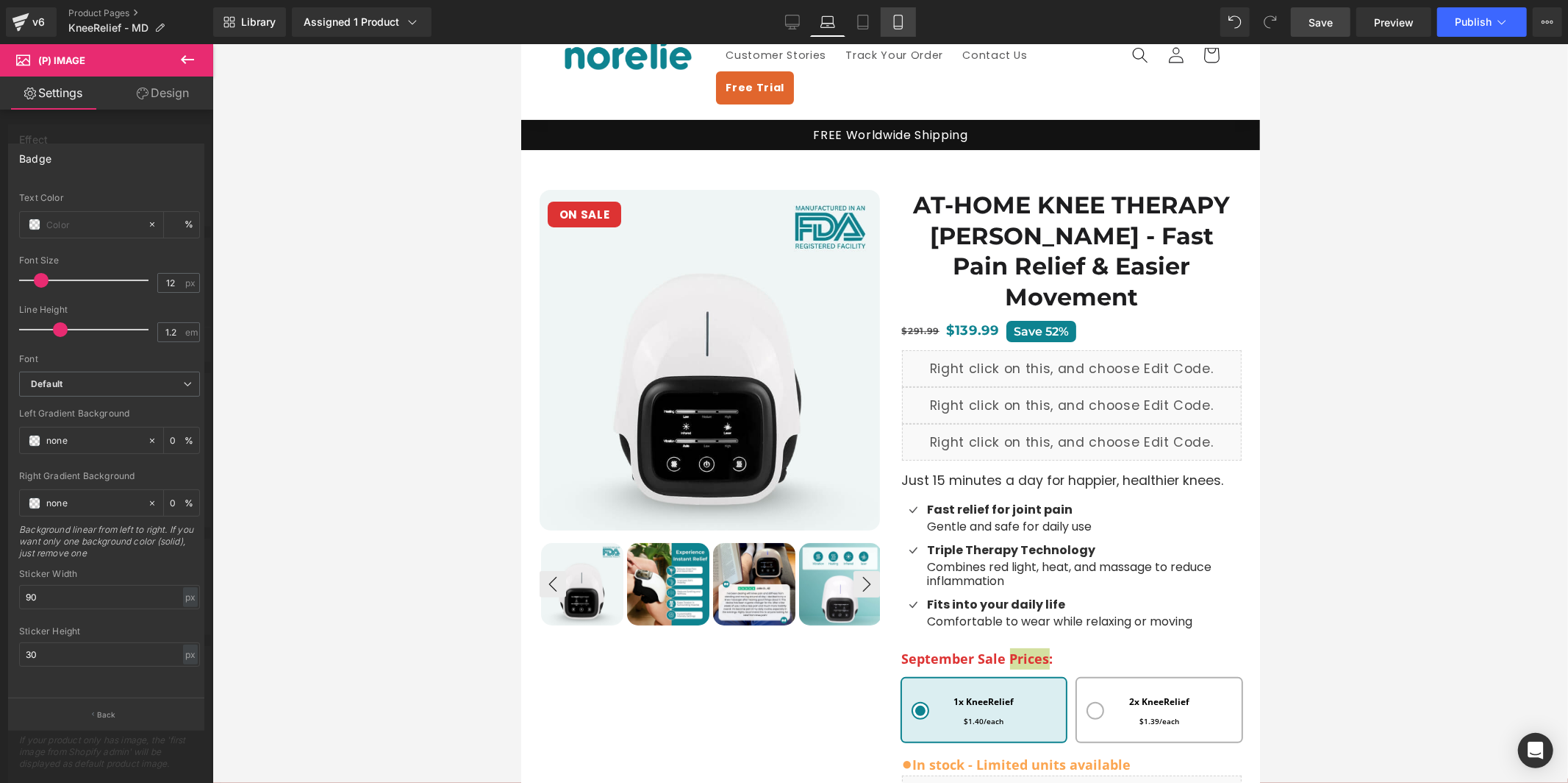
click at [908, 28] on link "Mobile" at bounding box center [898, 21] width 36 height 29
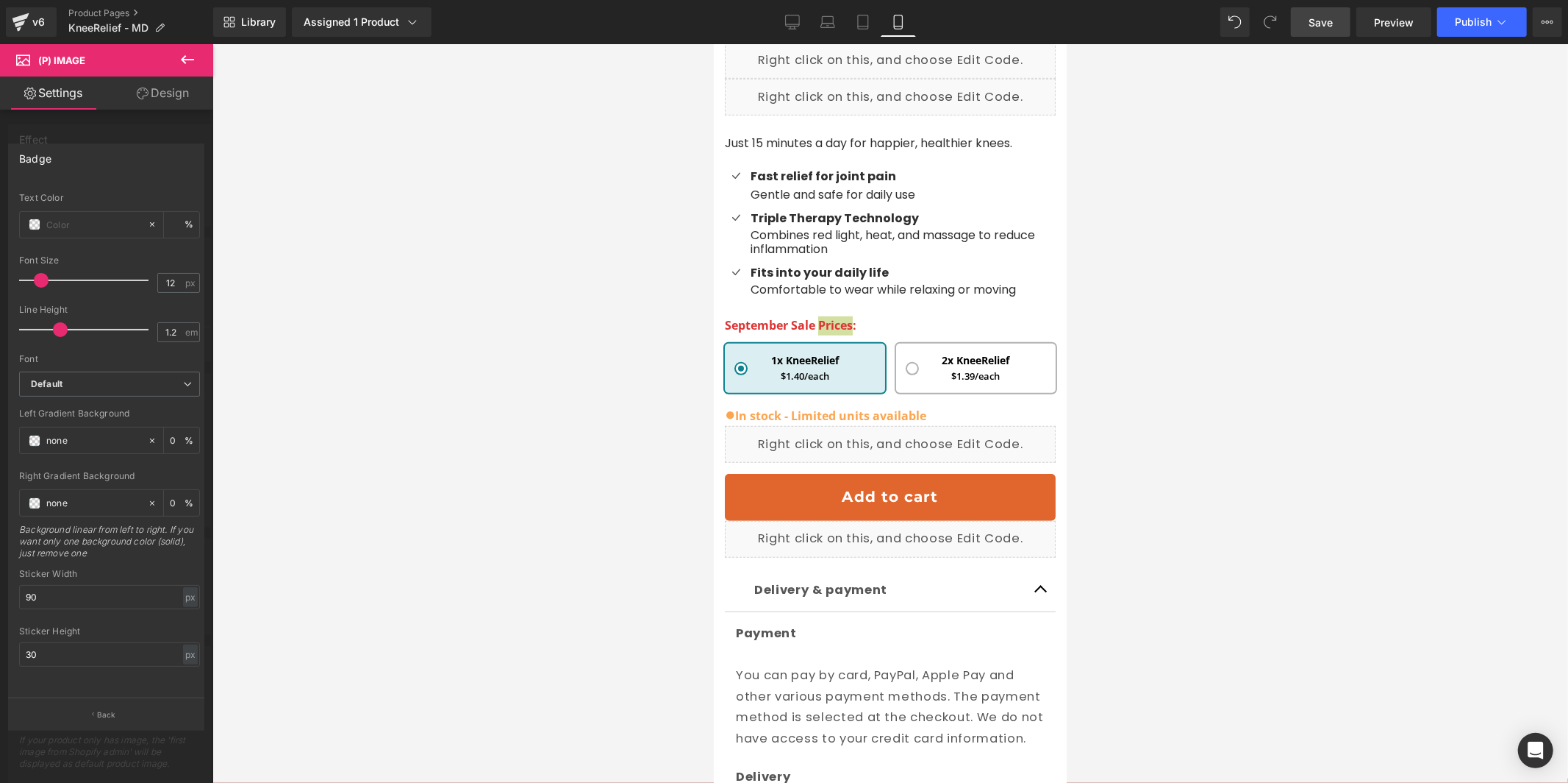
scroll to position [690, 0]
click at [44, 22] on div "v6" at bounding box center [38, 22] width 19 height 20
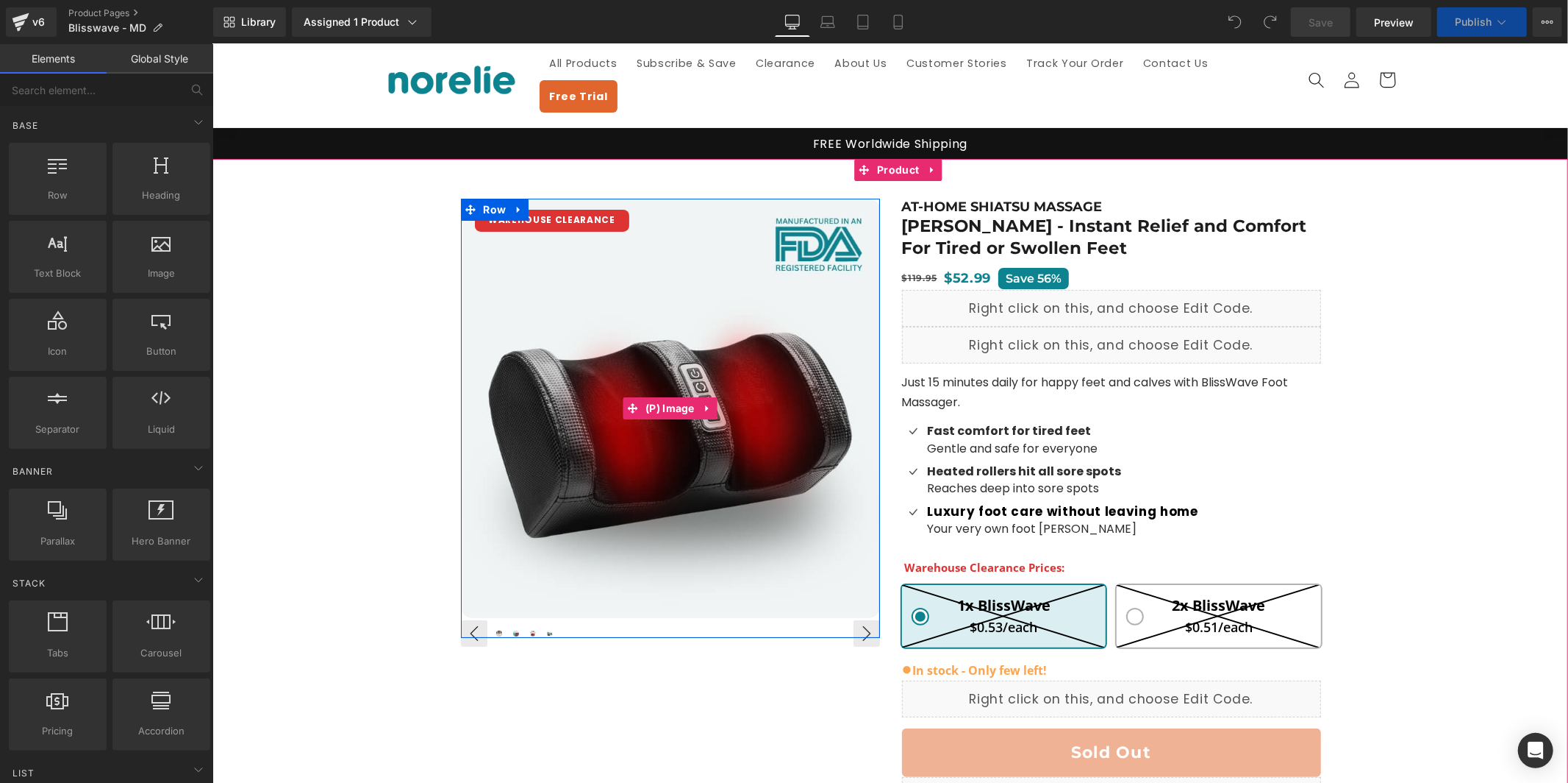
scroll to position [29, 0]
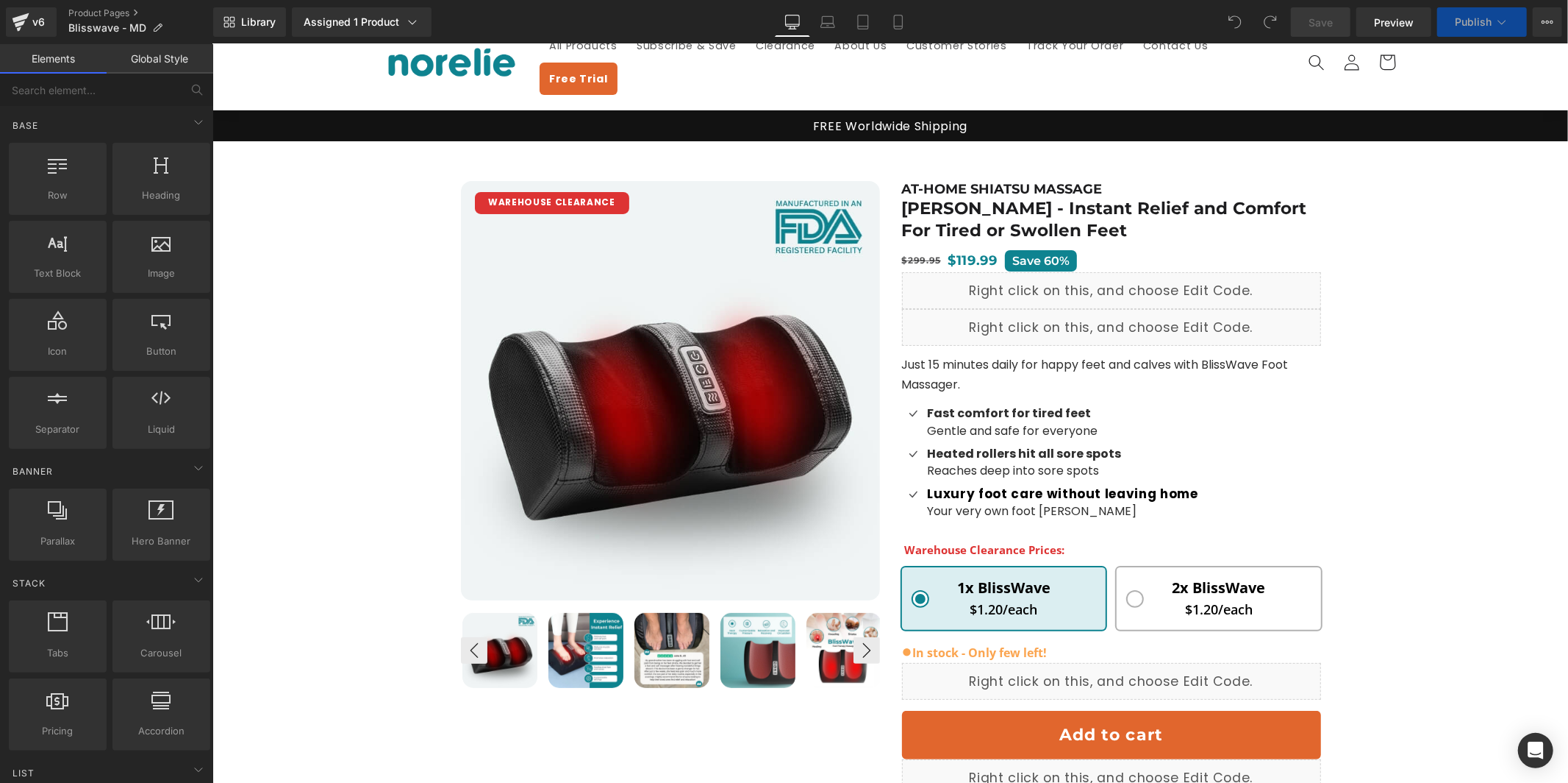
drag, startPoint x: 629, startPoint y: 276, endPoint x: 589, endPoint y: 240, distance: 53.8
click at [590, 240] on img at bounding box center [670, 390] width 419 height 419
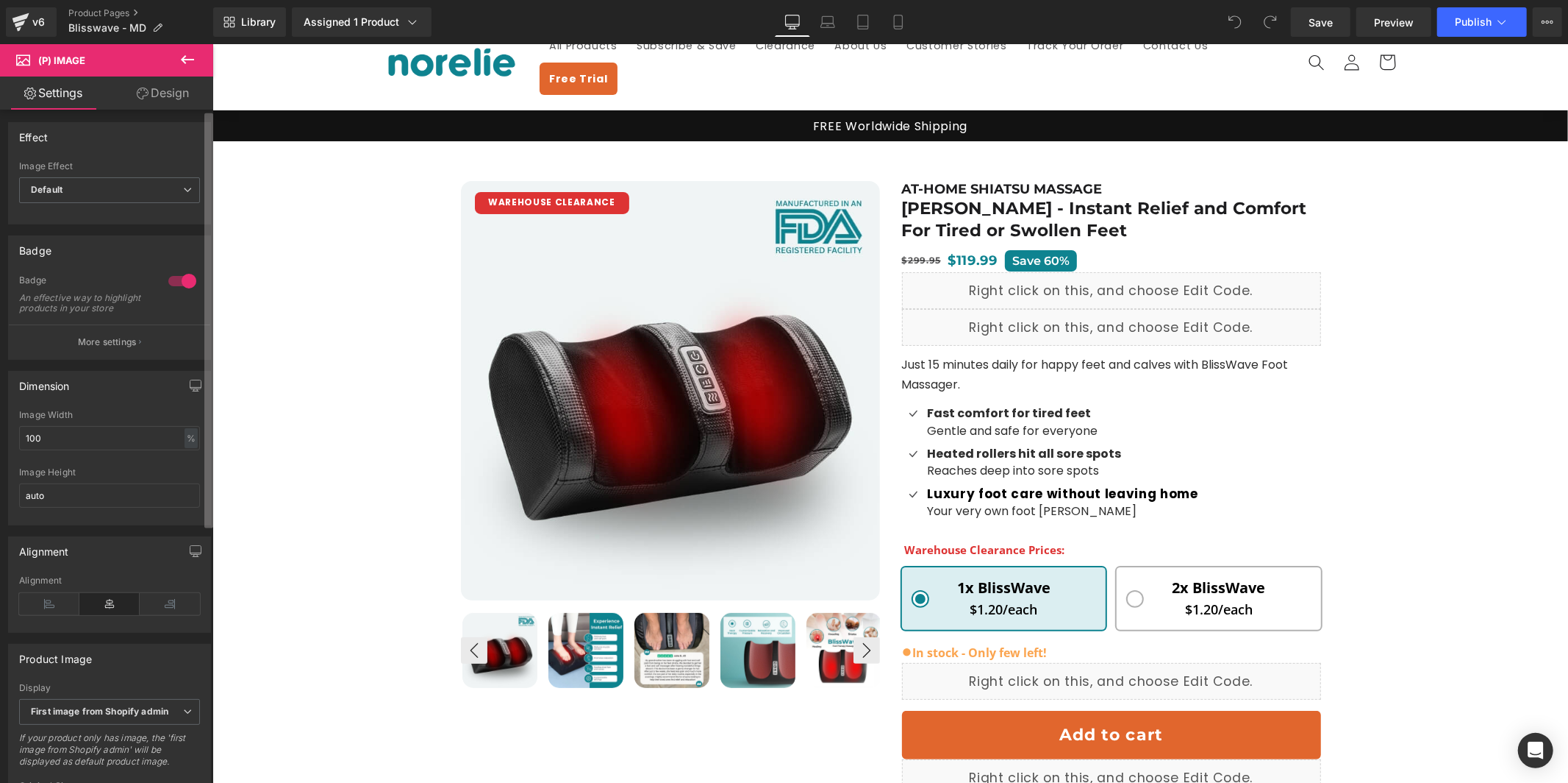
scroll to position [3, 0]
click at [125, 348] on p "More settings" at bounding box center [107, 341] width 59 height 13
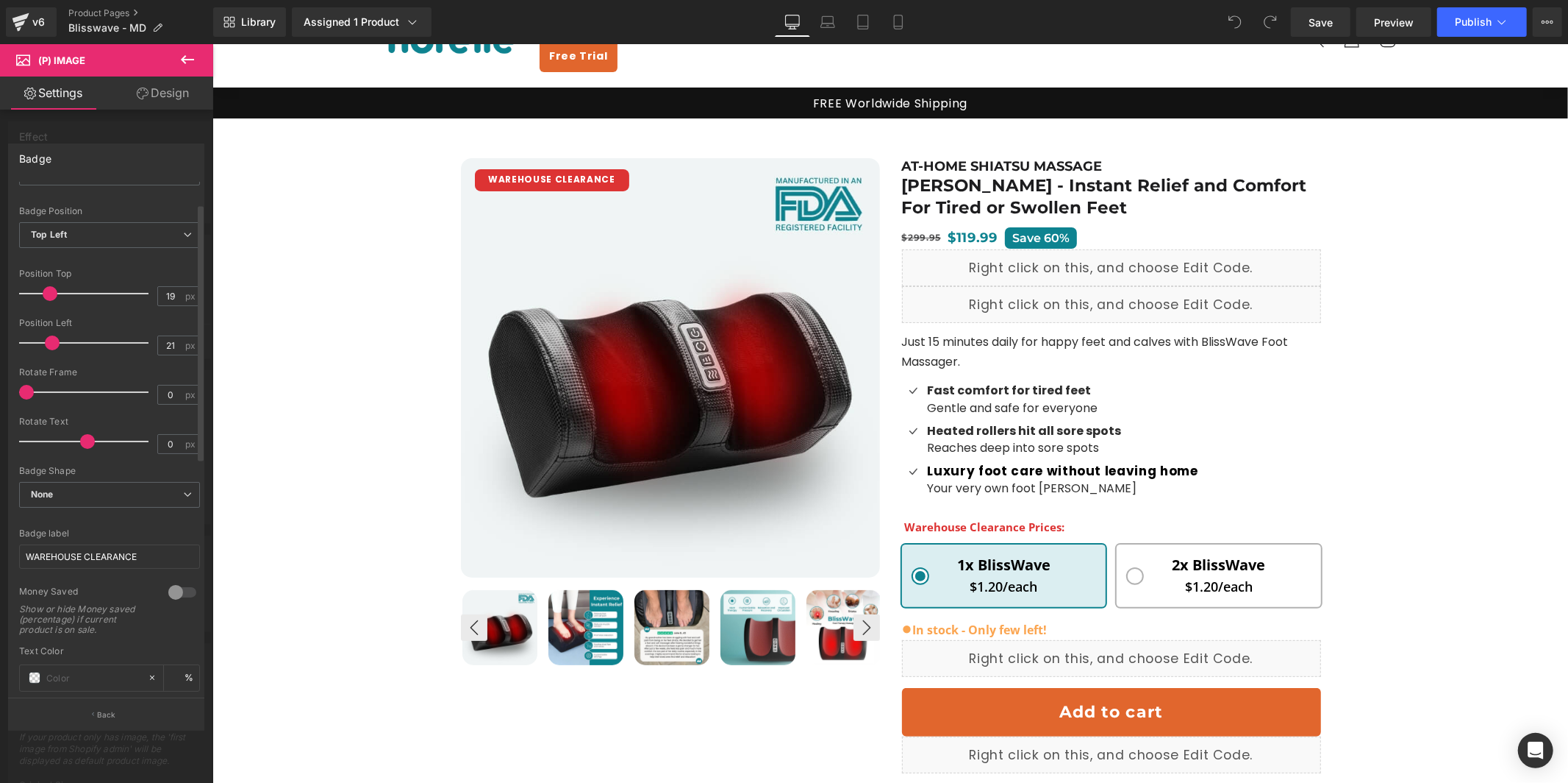
scroll to position [64, 0]
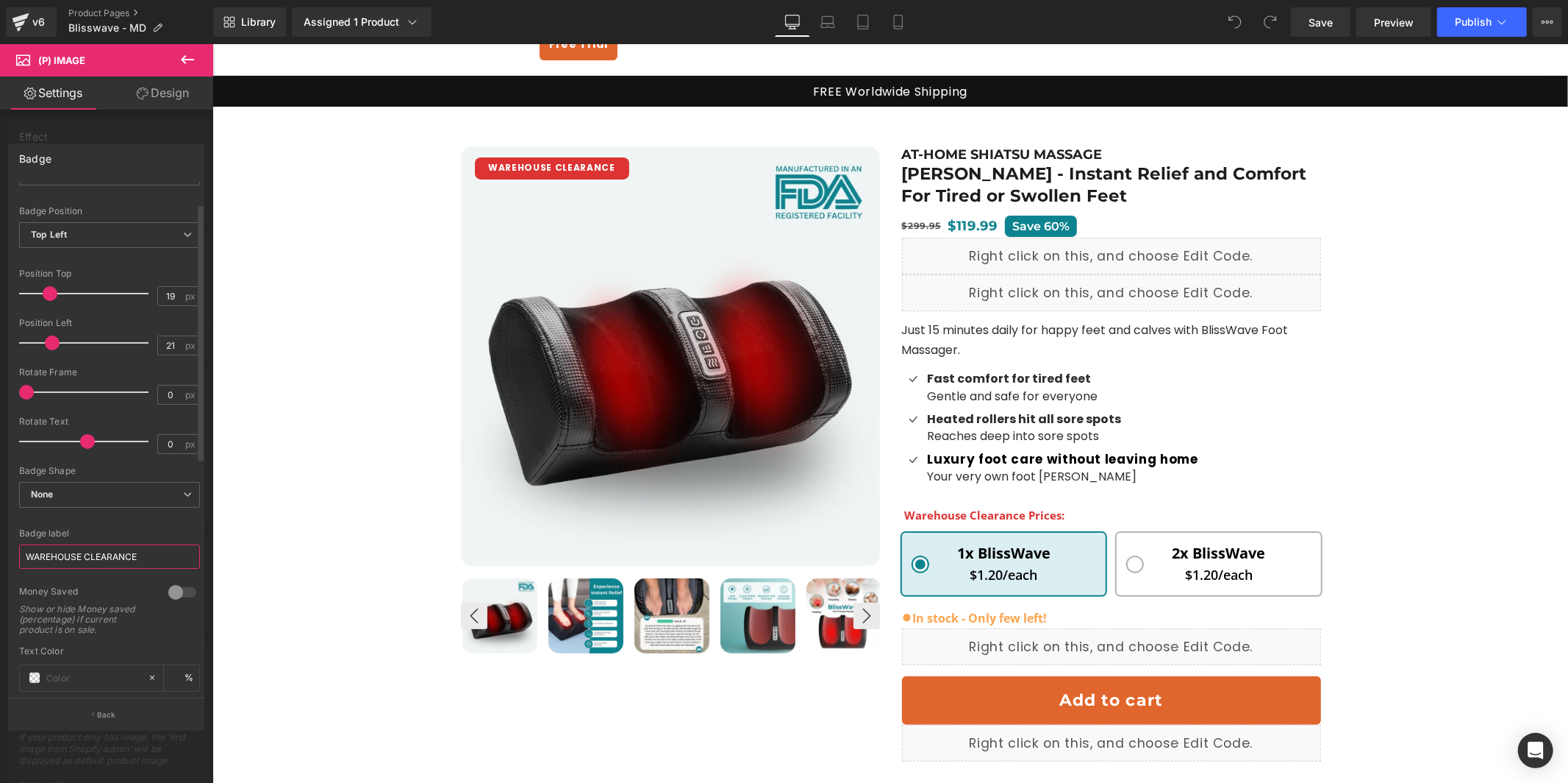
click at [99, 558] on input "WAREHOUSE CLEARANCE" at bounding box center [110, 555] width 181 height 24
paste input "ON [PERSON_NAME]"
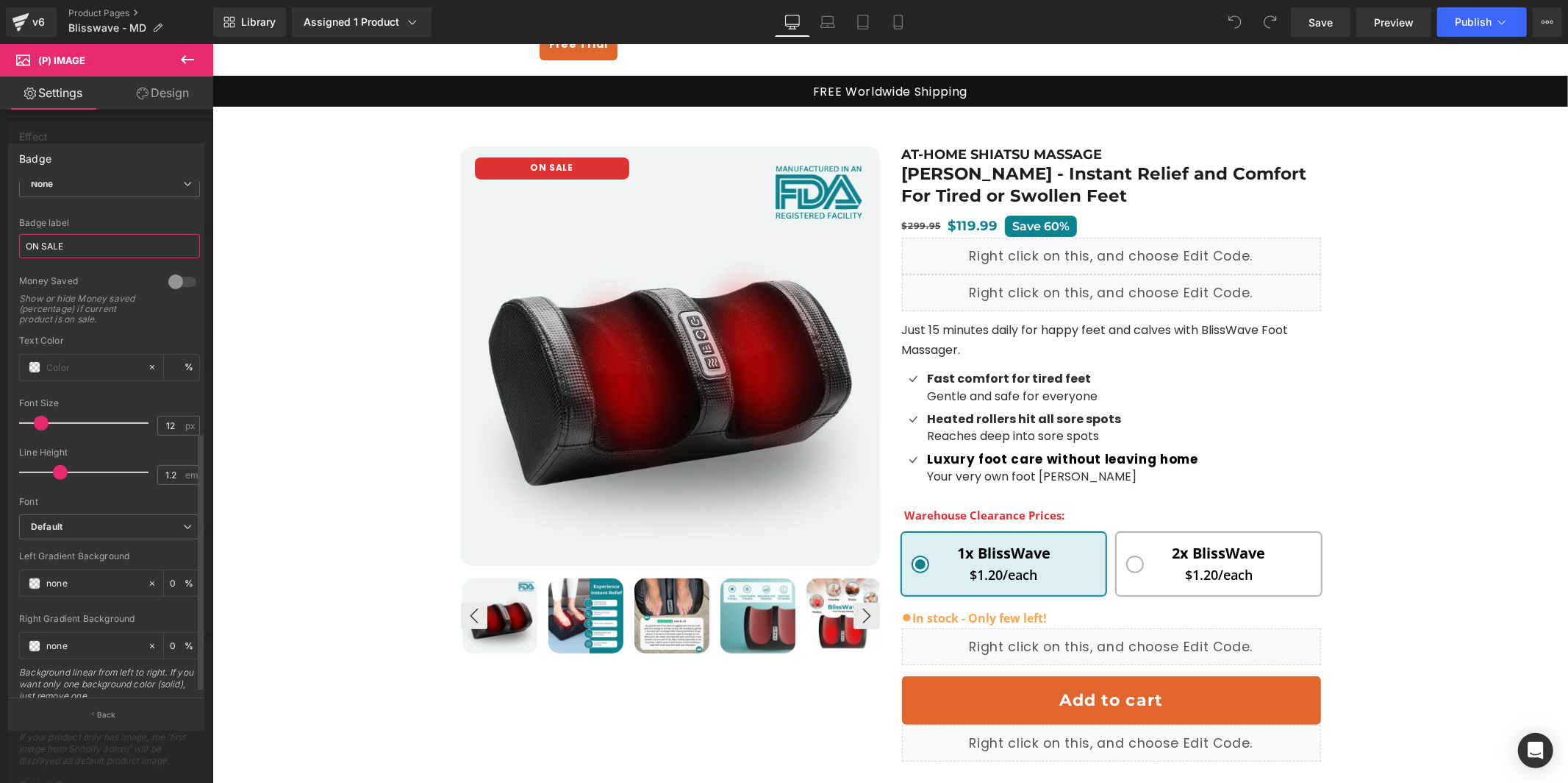
scroll to position [506, 0]
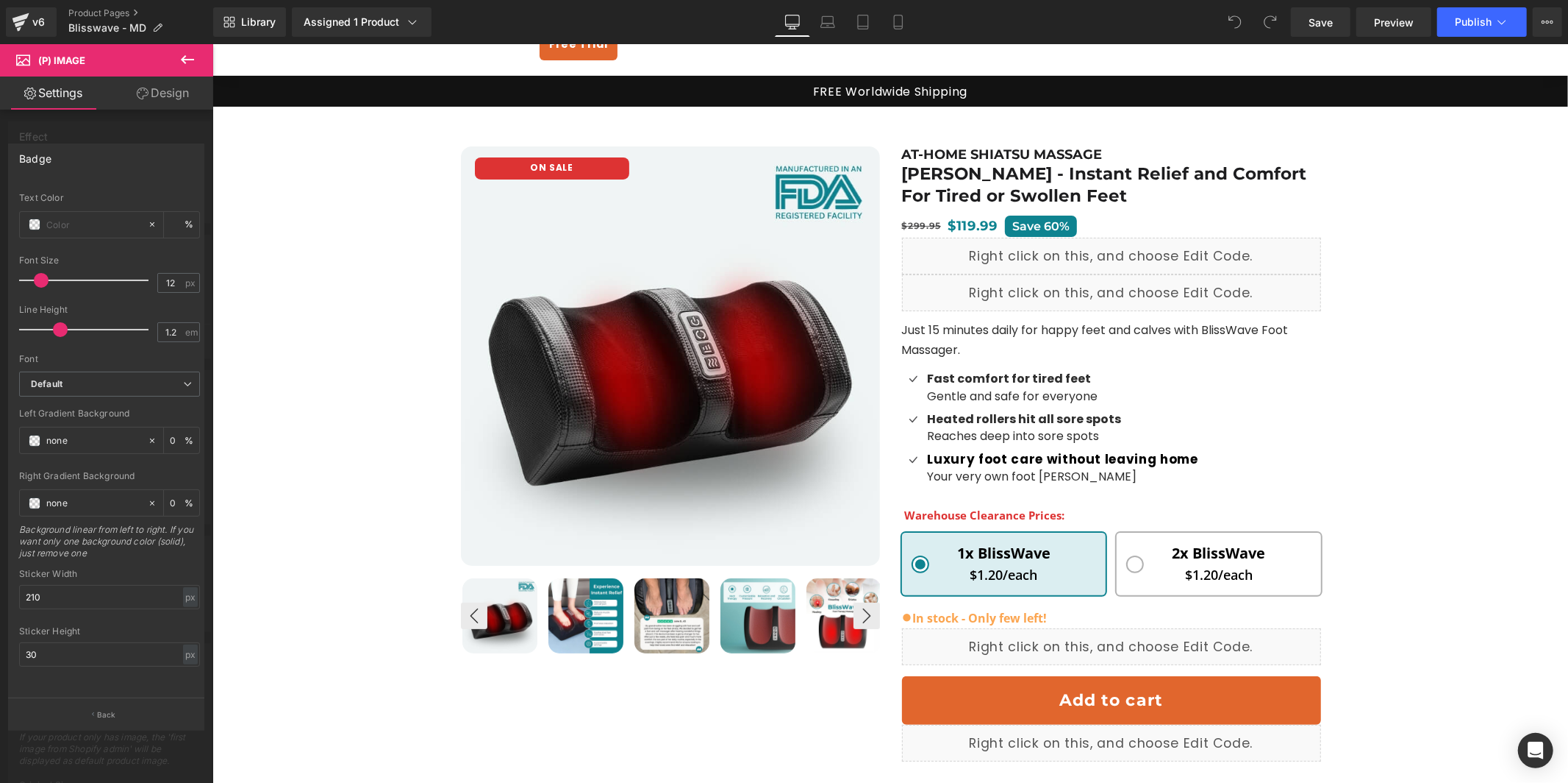
type input "ON SALE"
click at [128, 593] on input "210" at bounding box center [110, 596] width 181 height 24
paste input "10"
type input "100"
click at [87, 652] on input "30" at bounding box center [110, 654] width 181 height 24
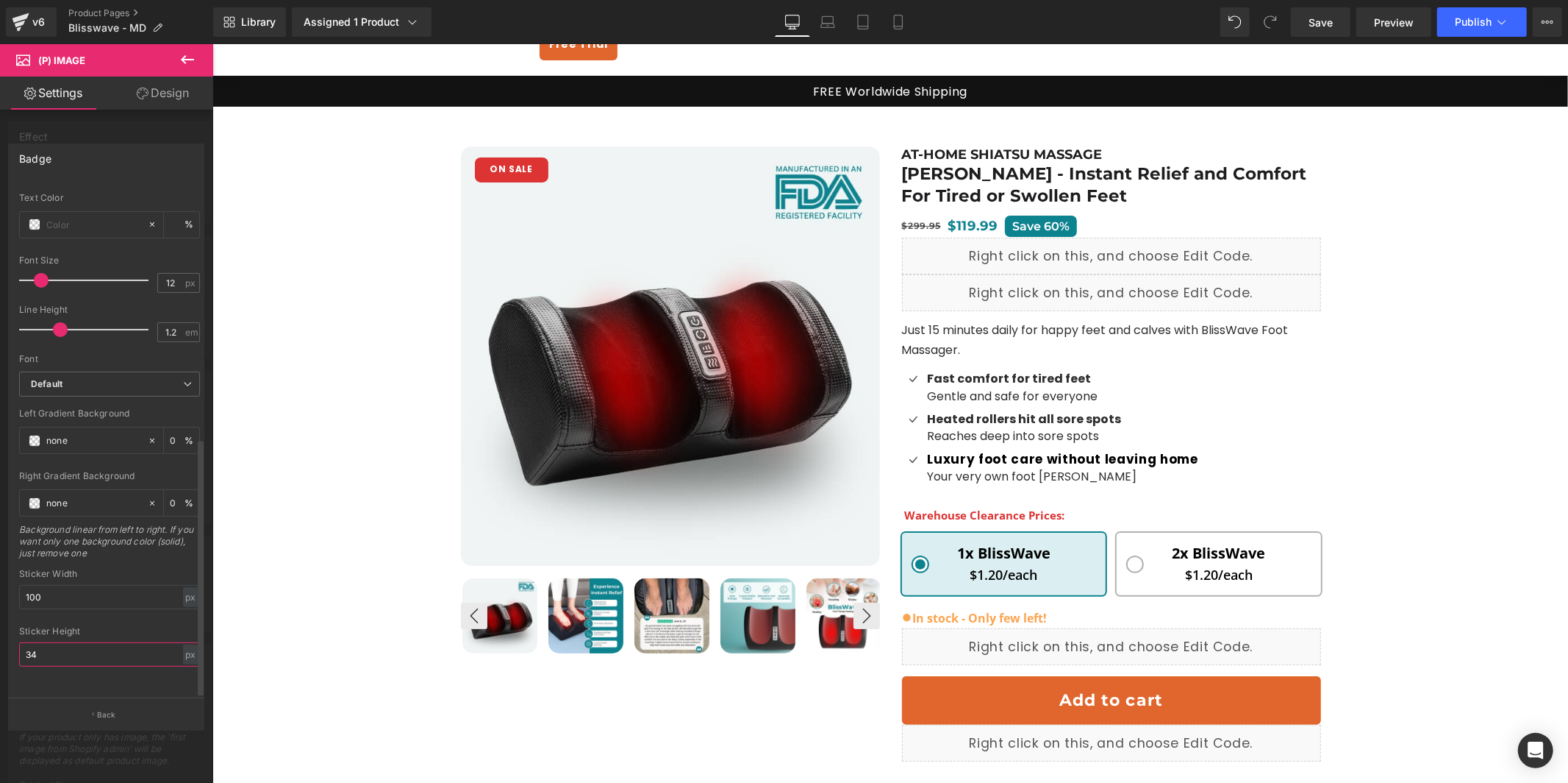
type input "35"
drag, startPoint x: 32, startPoint y: 582, endPoint x: 8, endPoint y: 579, distance: 24.2
click at [9, 579] on div "Text Styles Custom Custom Setup Global Style Custom Setup Global Style Text Bad…" at bounding box center [109, 440] width 202 height 515
type input "90"
click at [60, 645] on input "35" at bounding box center [110, 654] width 181 height 24
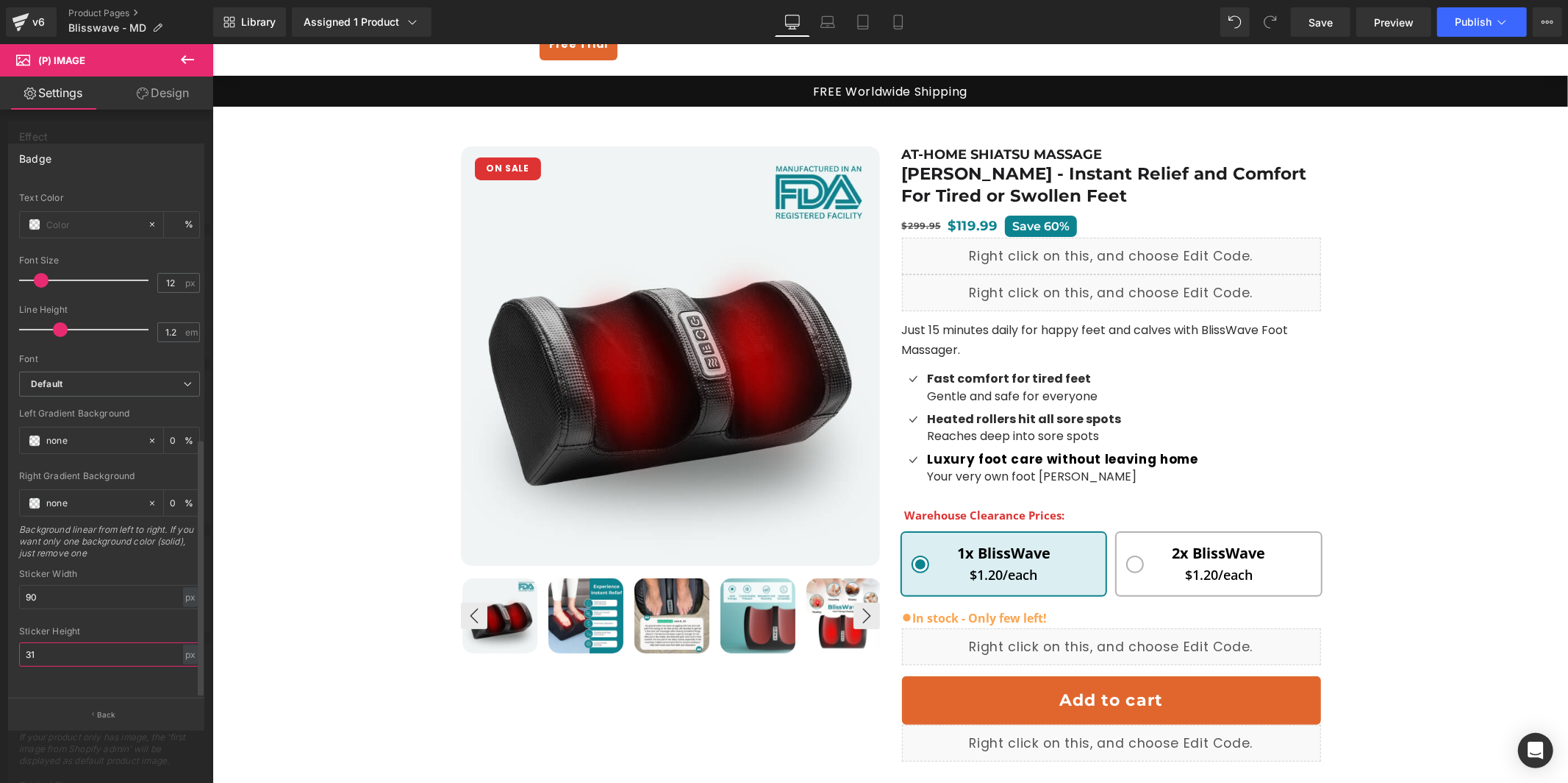
type input "30"
click at [831, 32] on link "Laptop" at bounding box center [828, 21] width 36 height 29
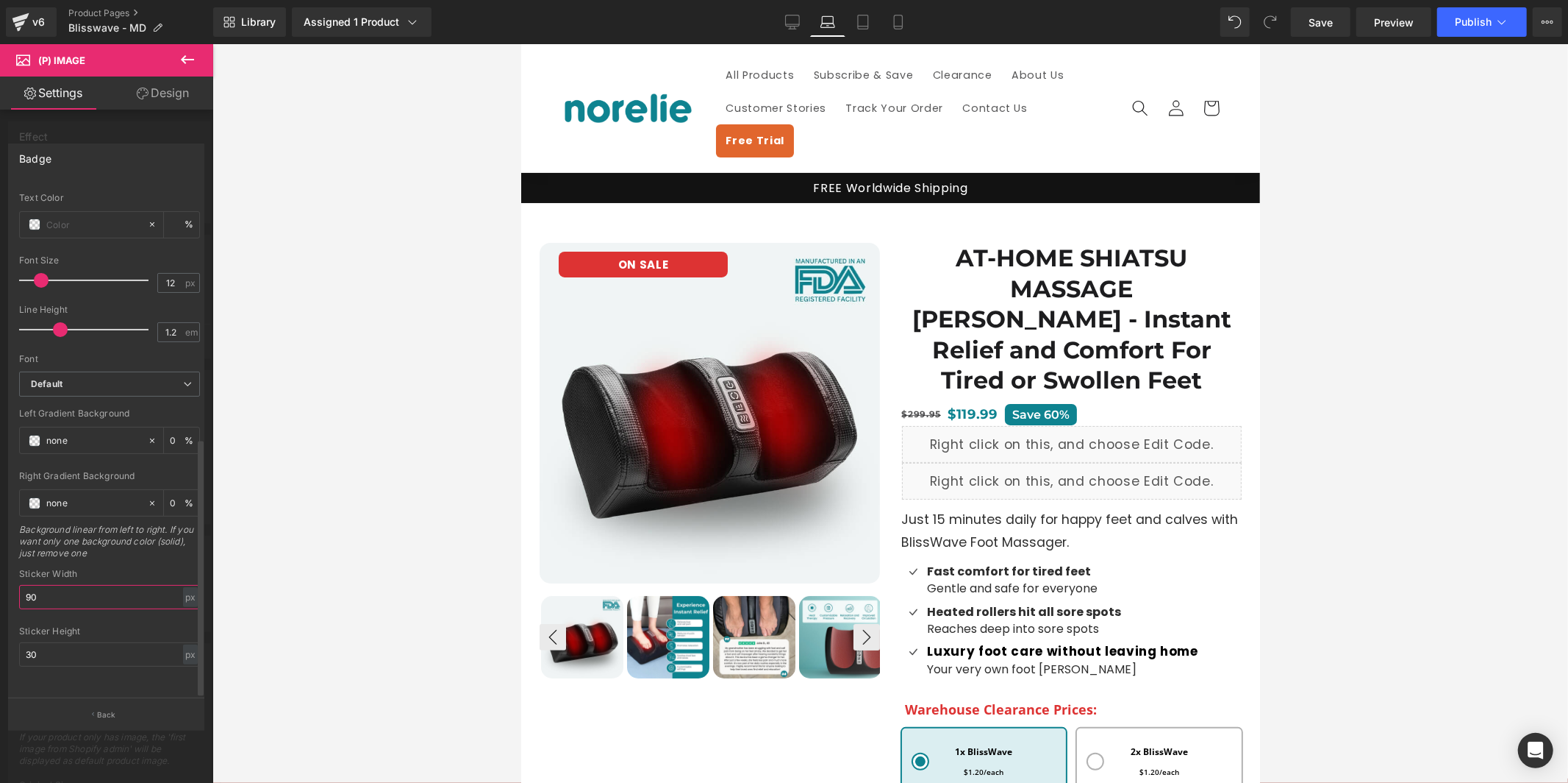
click at [86, 589] on input "90" at bounding box center [110, 596] width 181 height 24
paste input "10"
click at [856, 17] on icon at bounding box center [863, 22] width 15 height 15
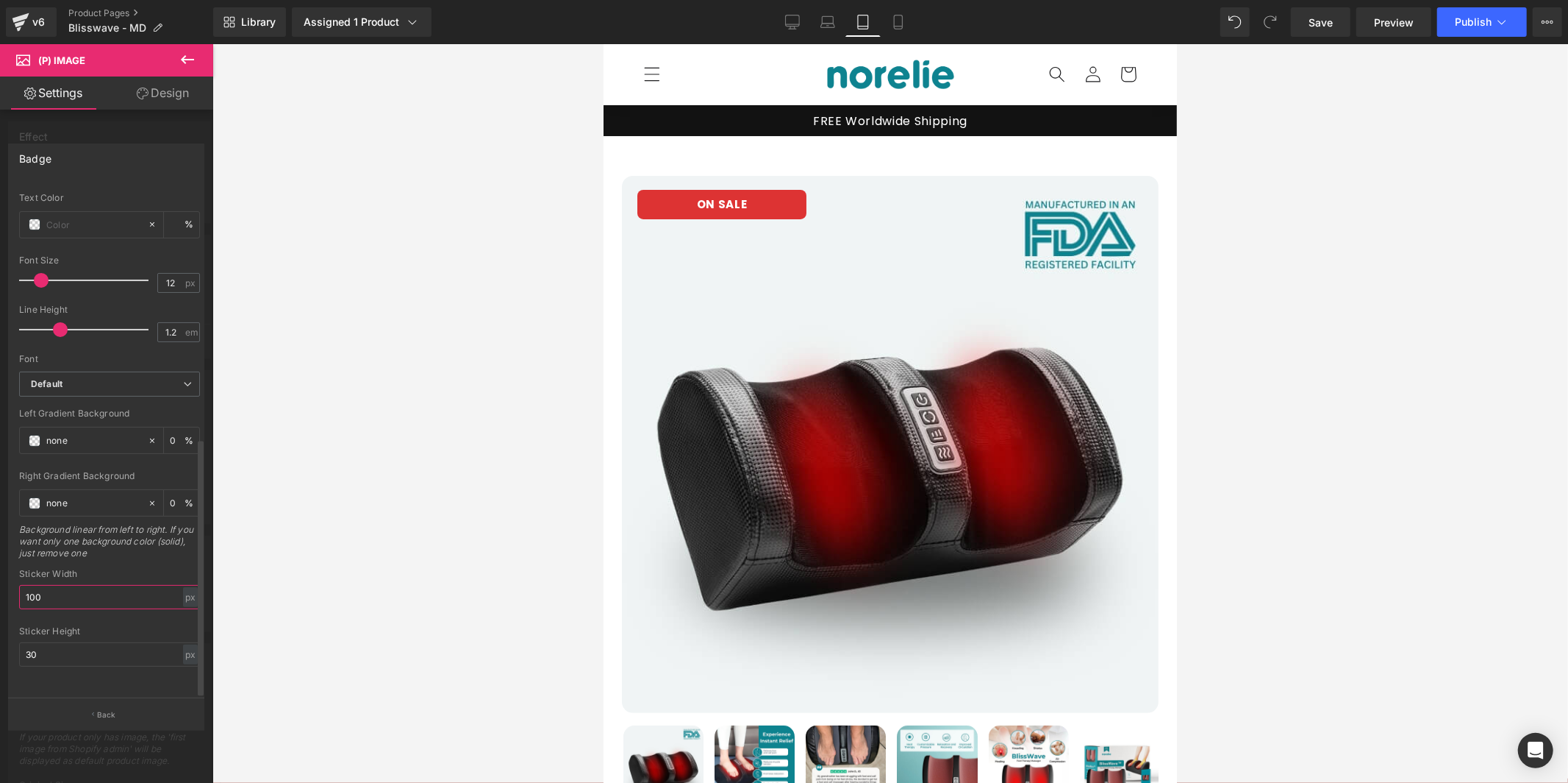
click at [86, 585] on input "100" at bounding box center [110, 596] width 181 height 24
click at [906, 28] on link "Mobile" at bounding box center [898, 21] width 36 height 29
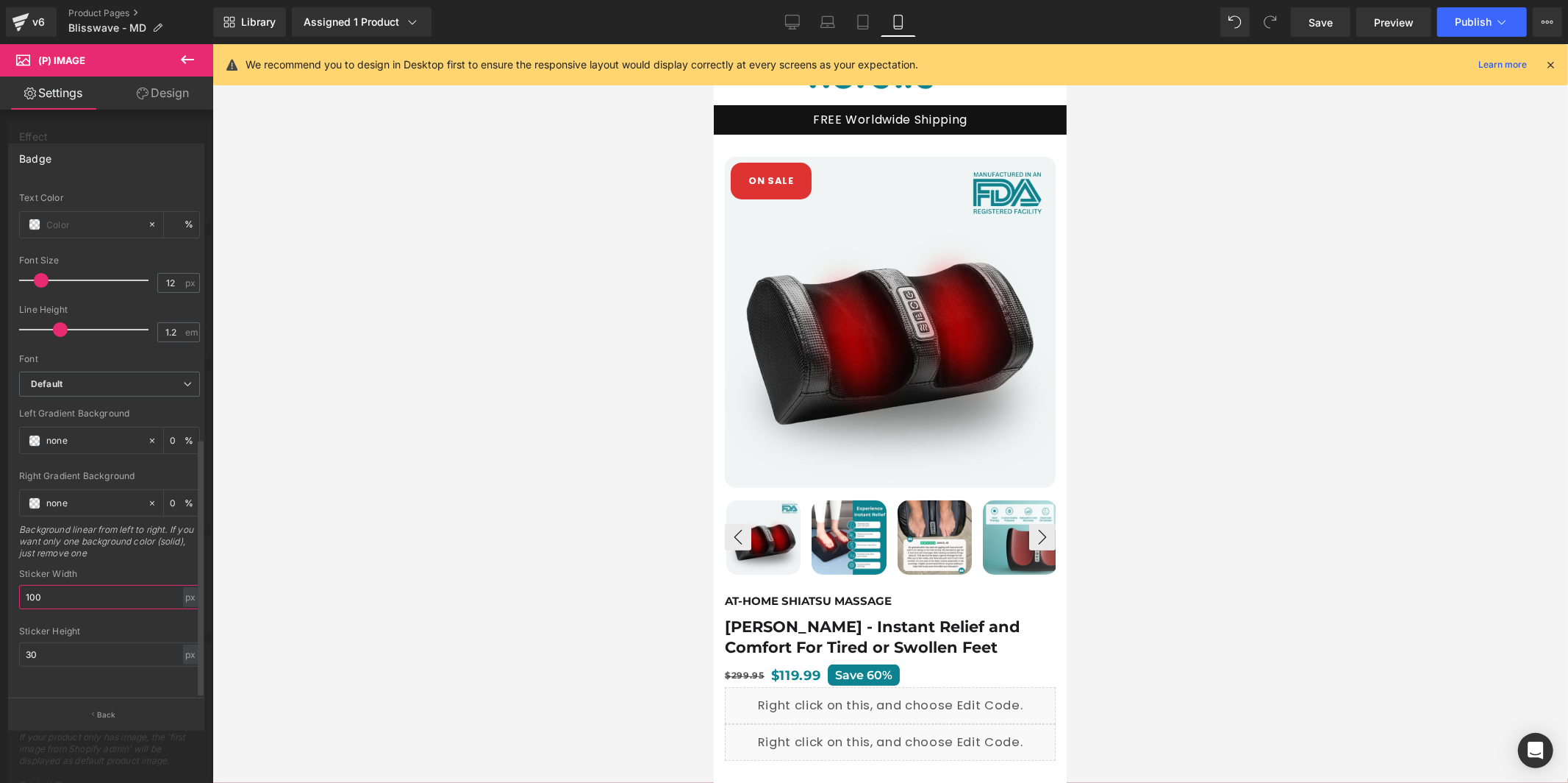
click at [115, 588] on input "100" at bounding box center [110, 596] width 181 height 24
type input "90"
click at [63, 643] on input "30" at bounding box center [110, 654] width 181 height 24
type input "35"
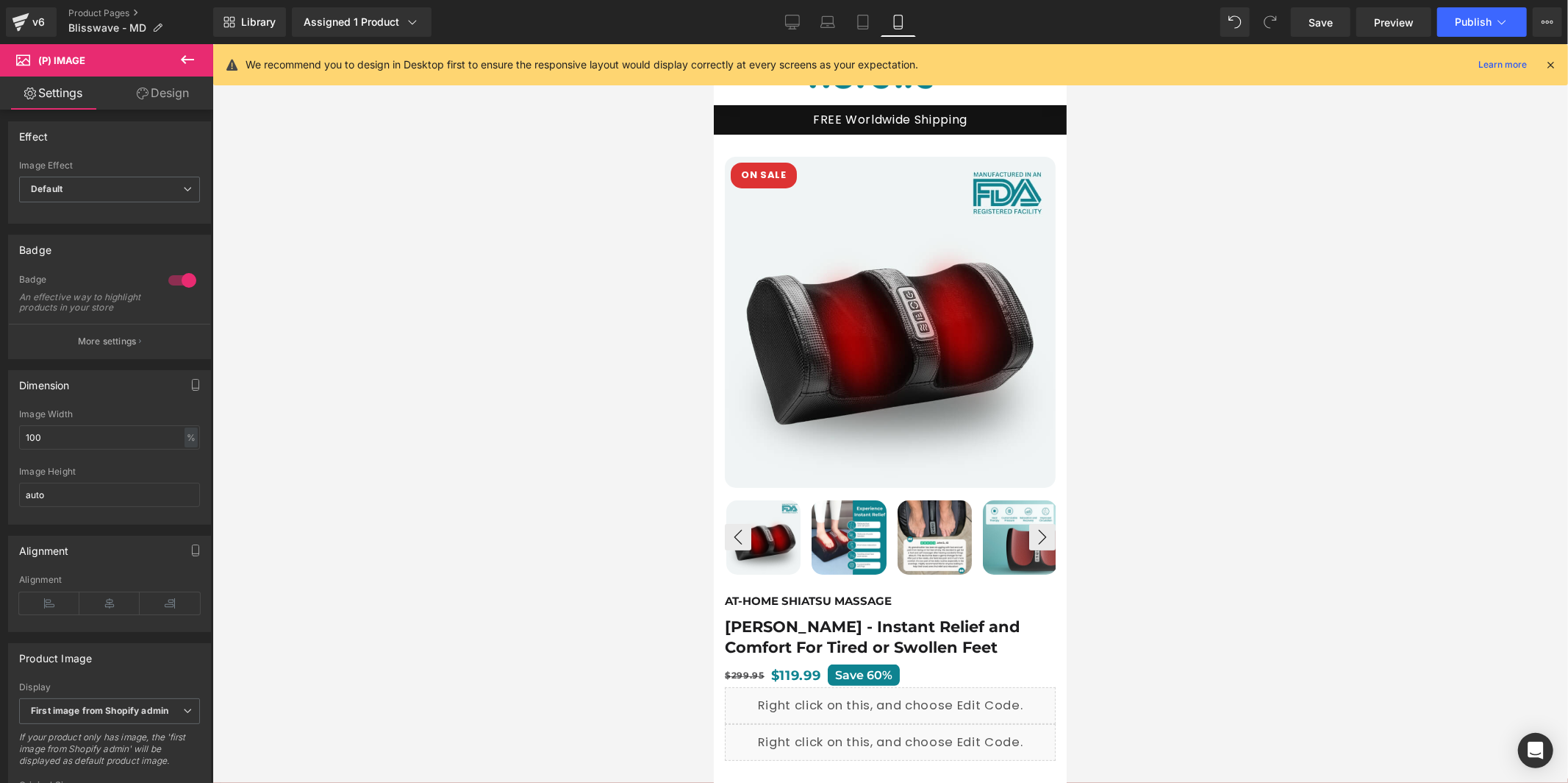
click at [1203, 268] on div at bounding box center [890, 413] width 1356 height 739
click at [1486, 18] on span "Publish" at bounding box center [1473, 21] width 36 height 12
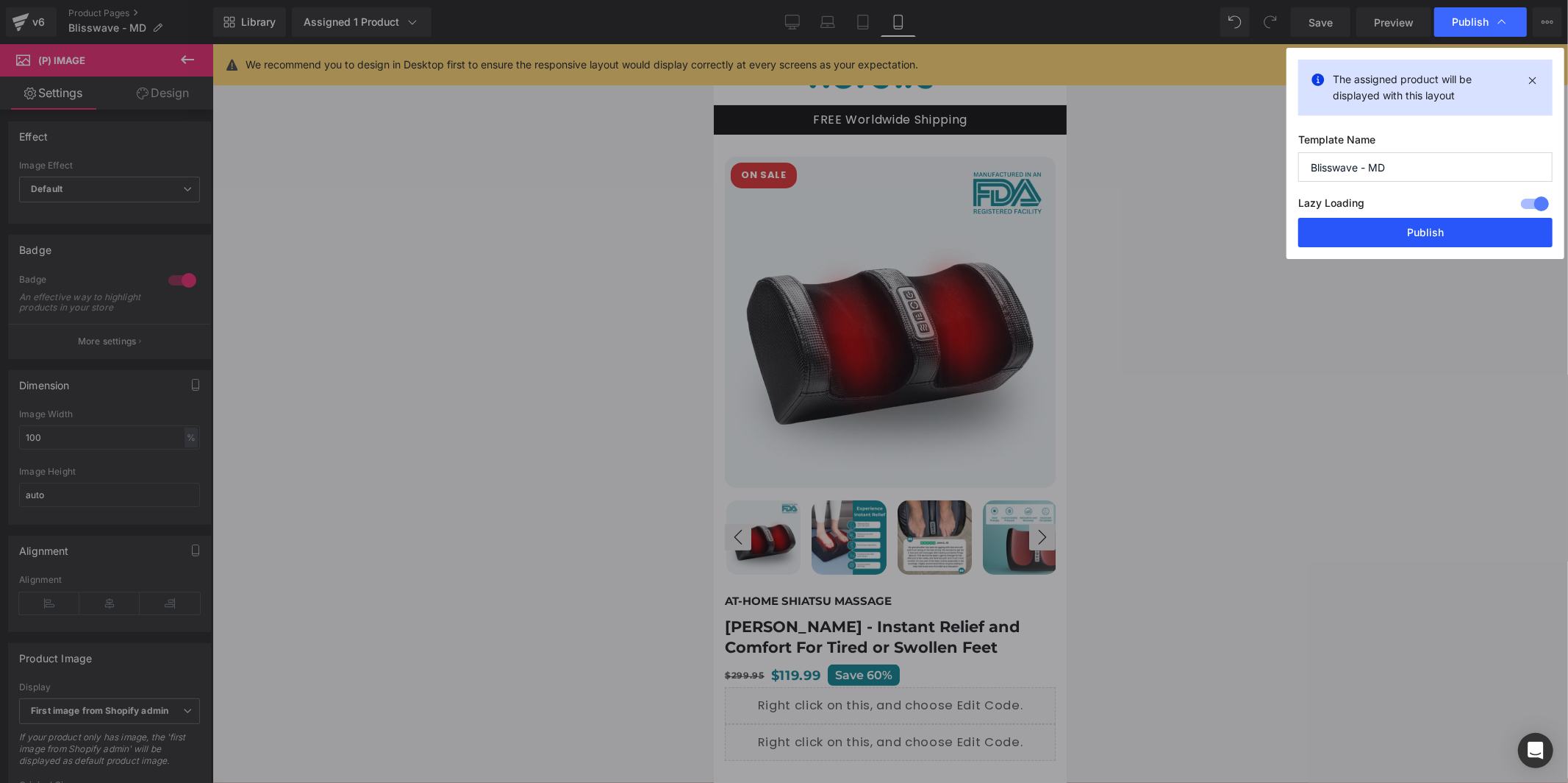
click at [1446, 241] on button "Publish" at bounding box center [1426, 232] width 254 height 29
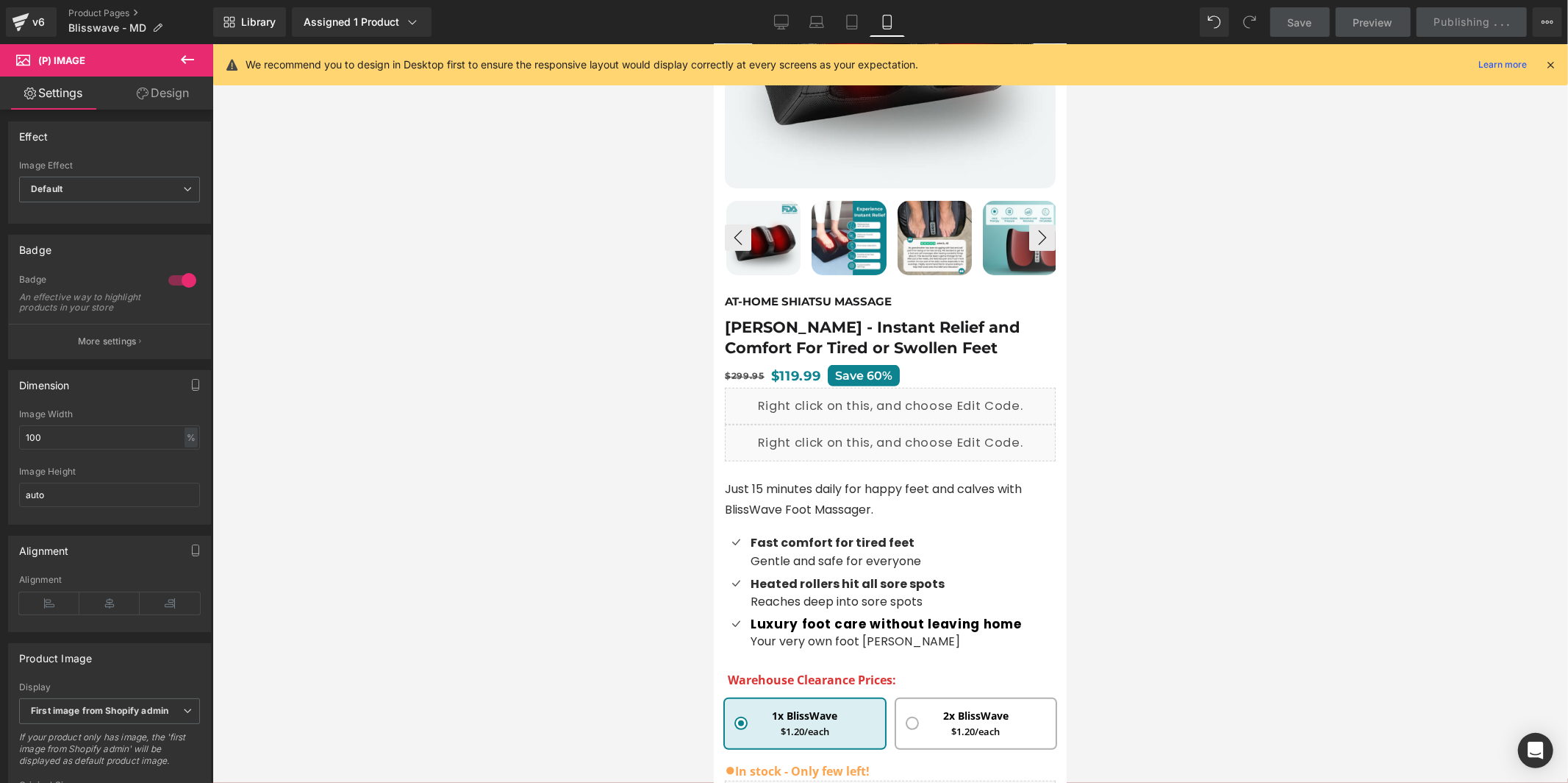
scroll to position [390, 0]
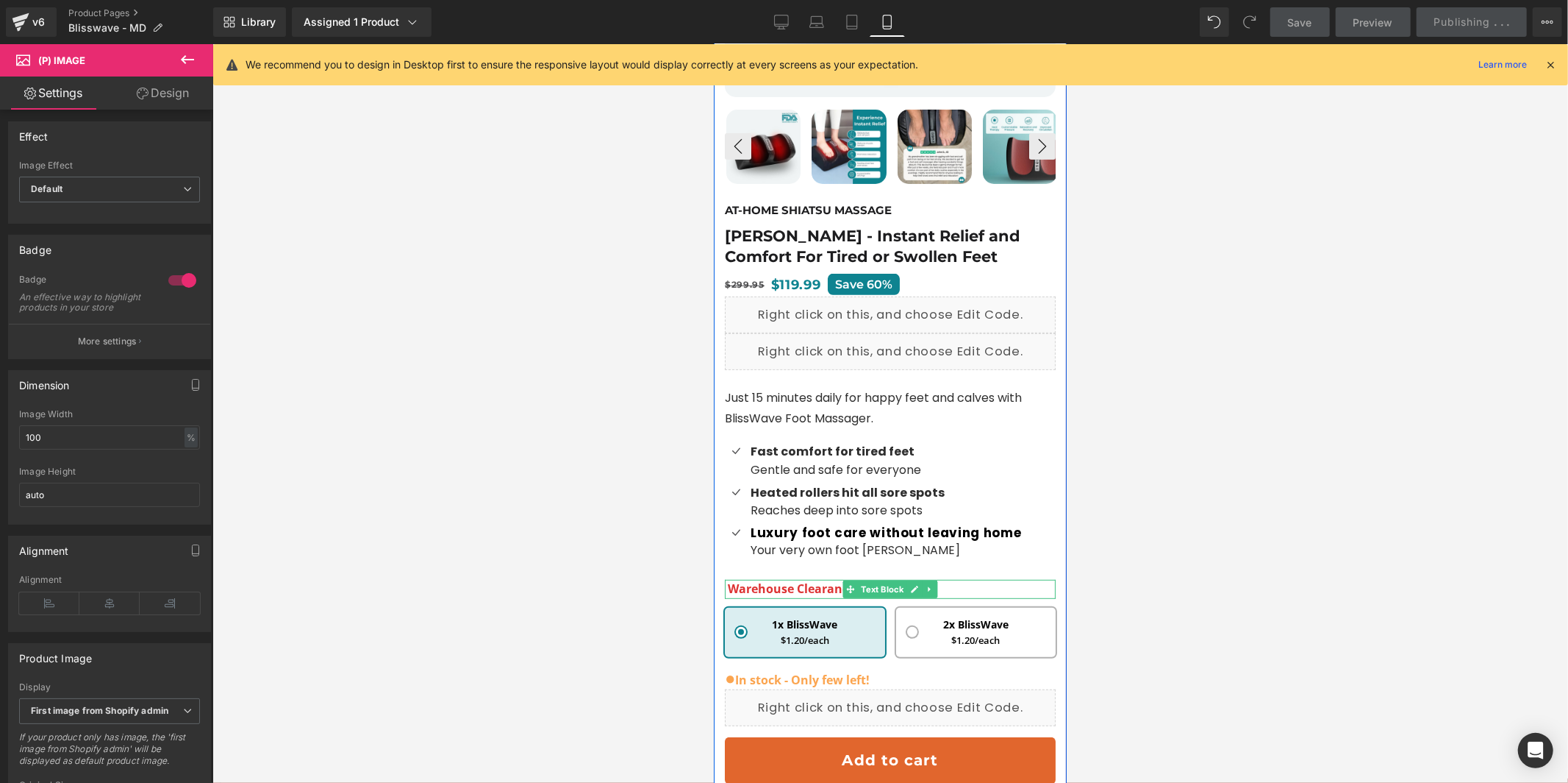
click at [808, 582] on span "Warehouse Clearance Prices:" at bounding box center [812, 587] width 169 height 16
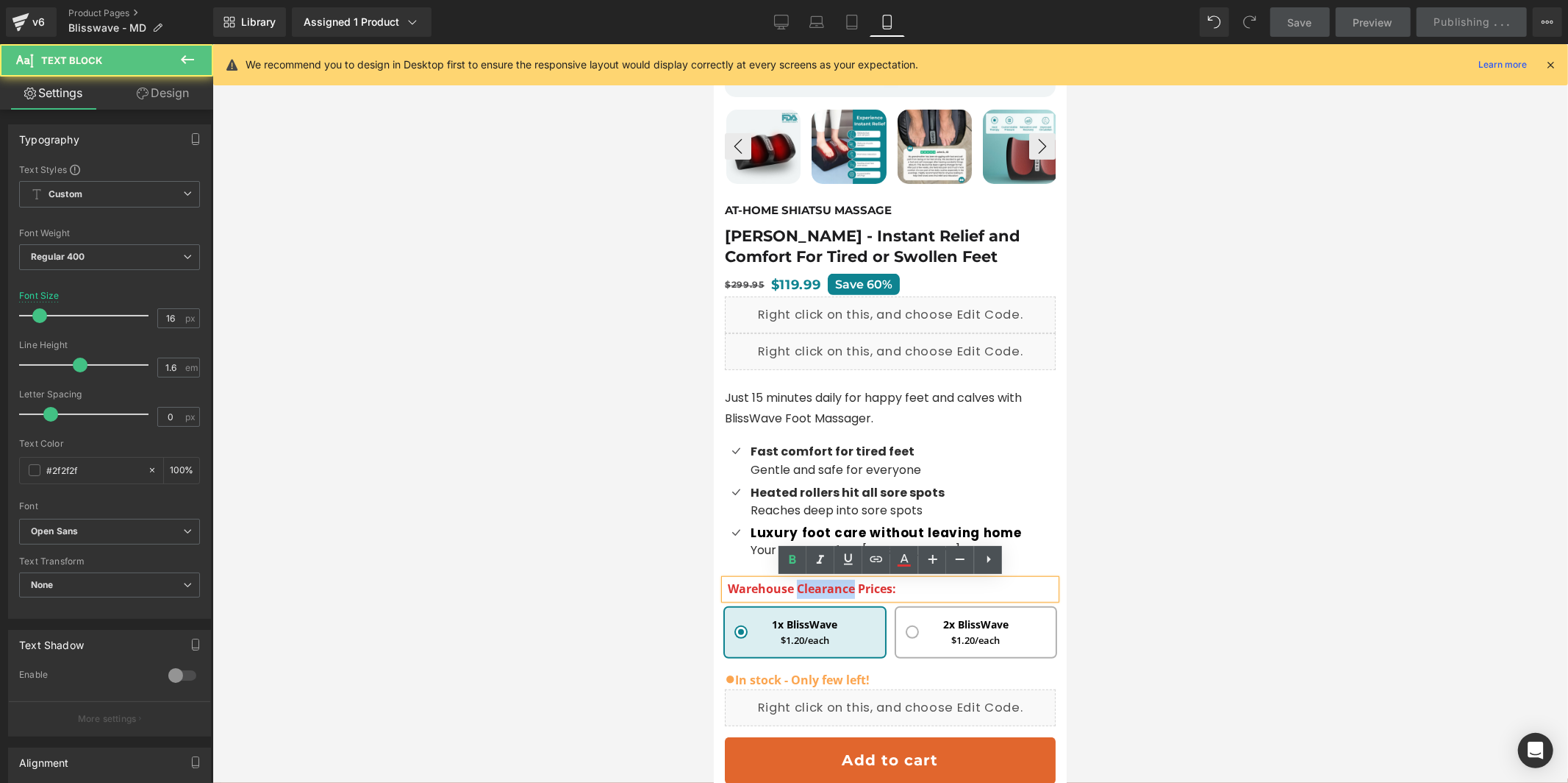
click at [808, 582] on span "Warehouse Clearance Prices:" at bounding box center [812, 587] width 169 height 16
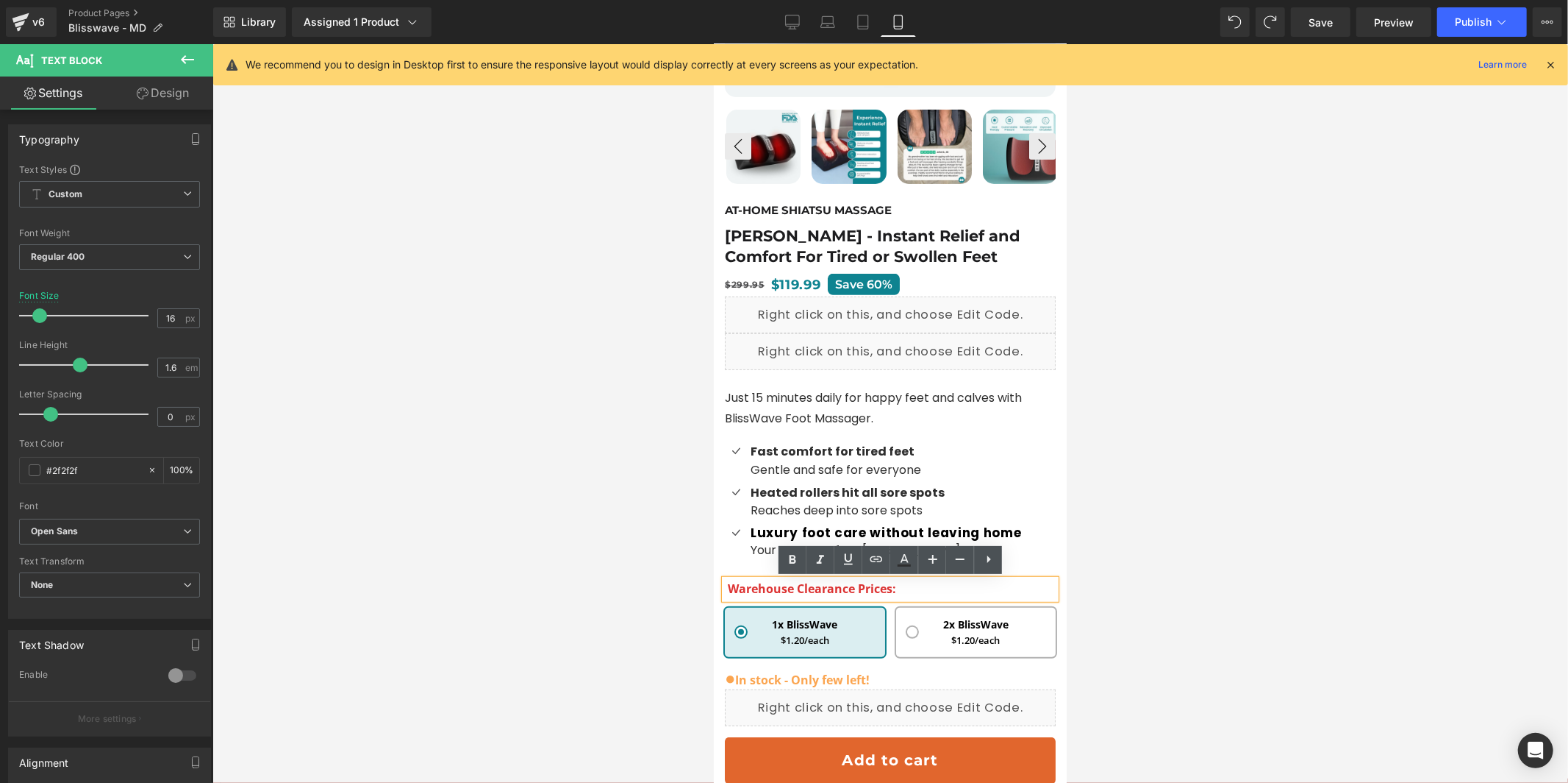
drag, startPoint x: 853, startPoint y: 585, endPoint x: 888, endPoint y: 602, distance: 38.9
click at [853, 585] on span "Warehouse Clearance Prices:" at bounding box center [812, 587] width 169 height 16
click at [1329, 425] on div at bounding box center [890, 413] width 1356 height 739
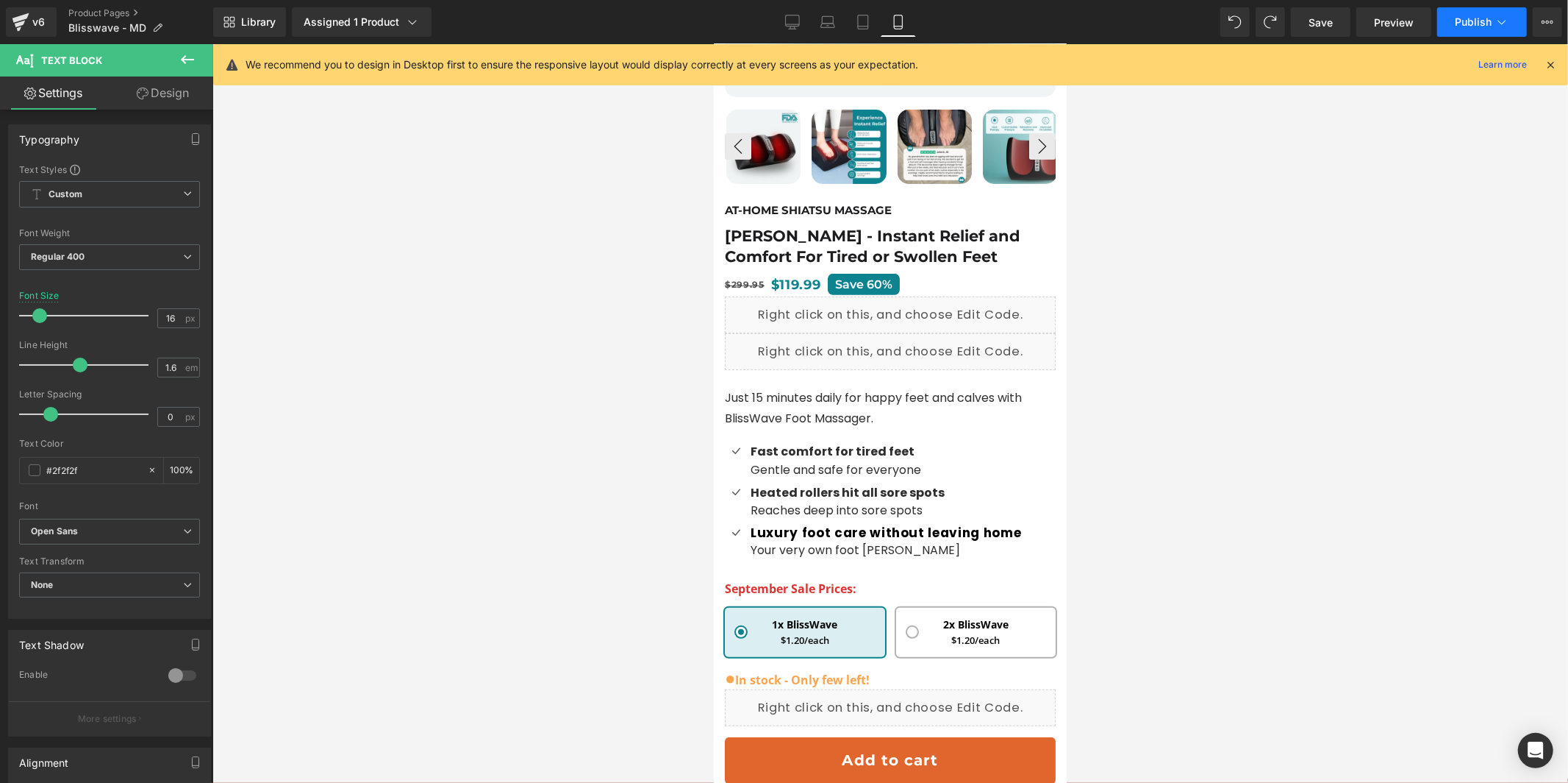
click at [1488, 9] on button "Publish" at bounding box center [1482, 21] width 90 height 29
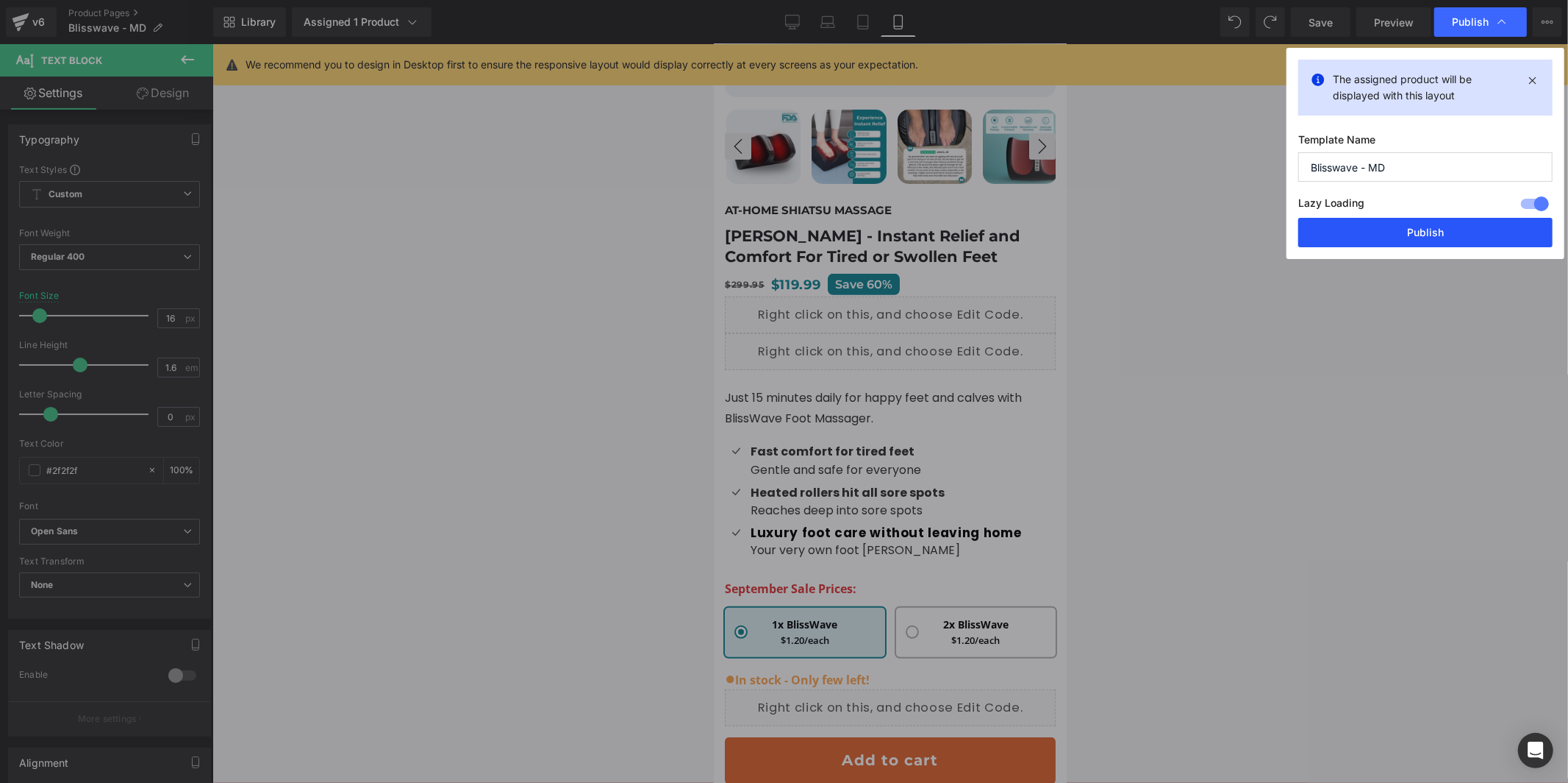
click at [1459, 240] on button "Publish" at bounding box center [1426, 232] width 254 height 29
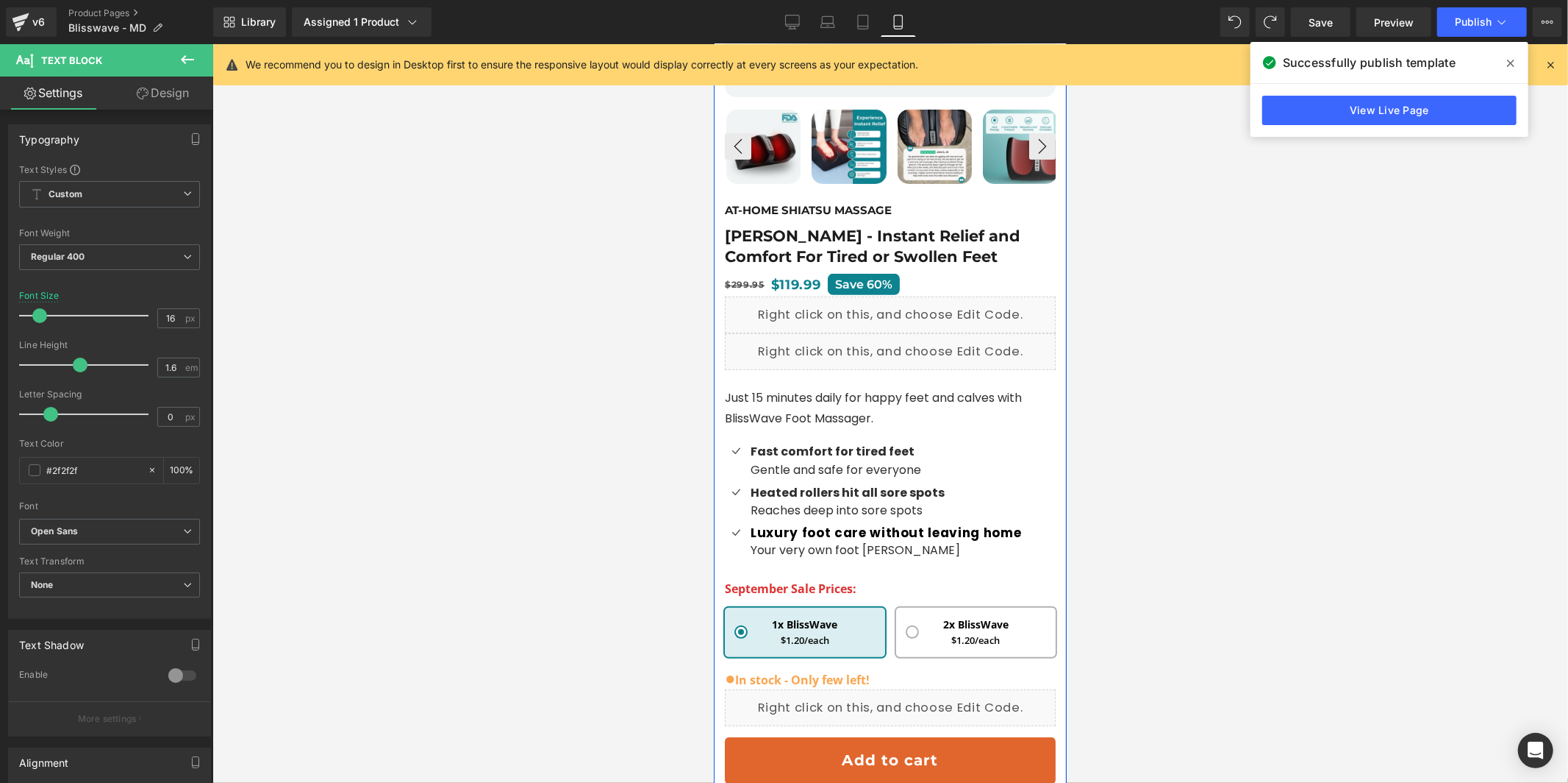
click at [713, 44] on div at bounding box center [713, 44] width 0 height 0
click at [830, 595] on span "September Sale Prices:" at bounding box center [790, 587] width 131 height 16
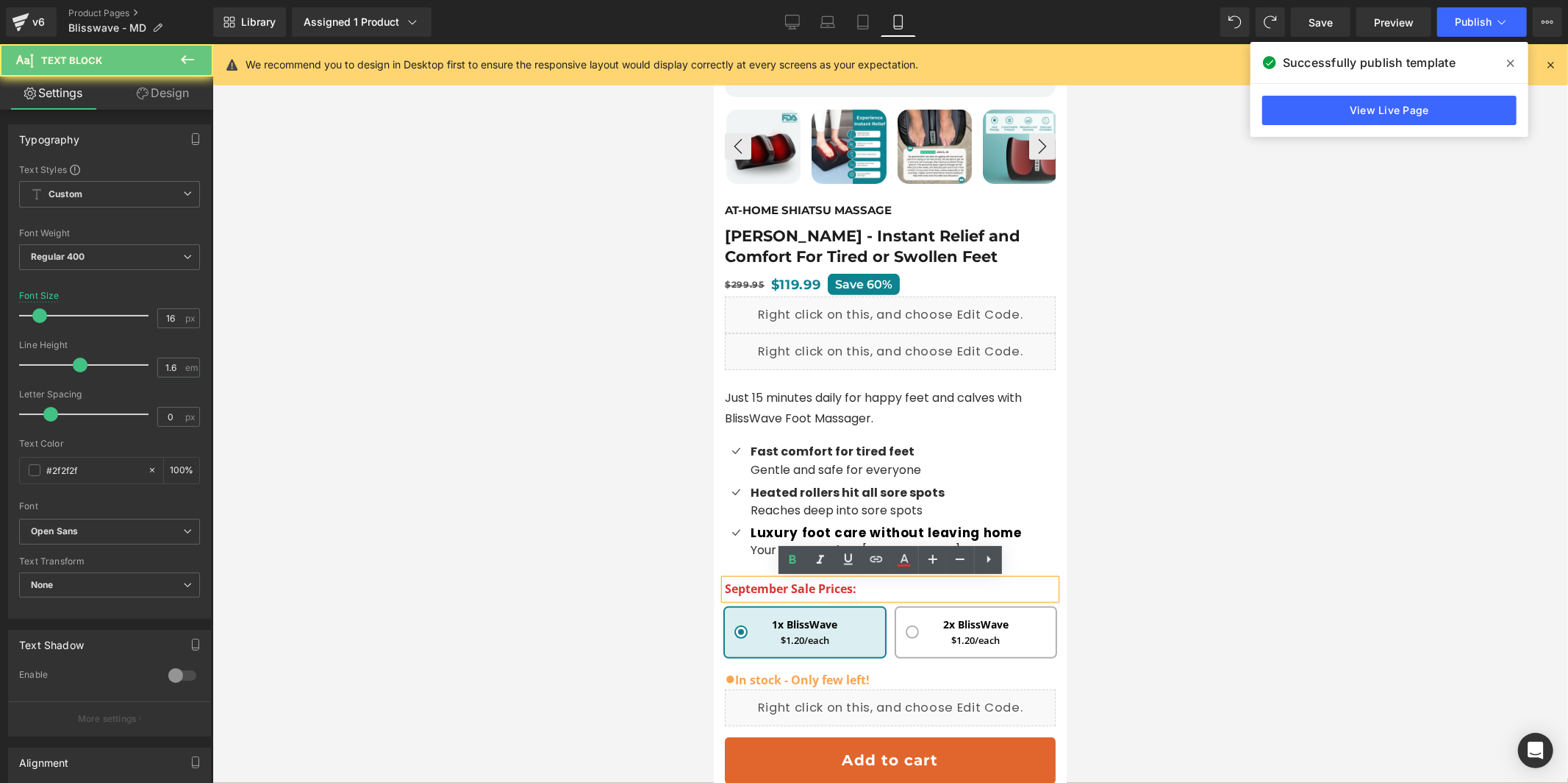
click at [884, 592] on p "September Sale Prices:" at bounding box center [889, 588] width 330 height 20
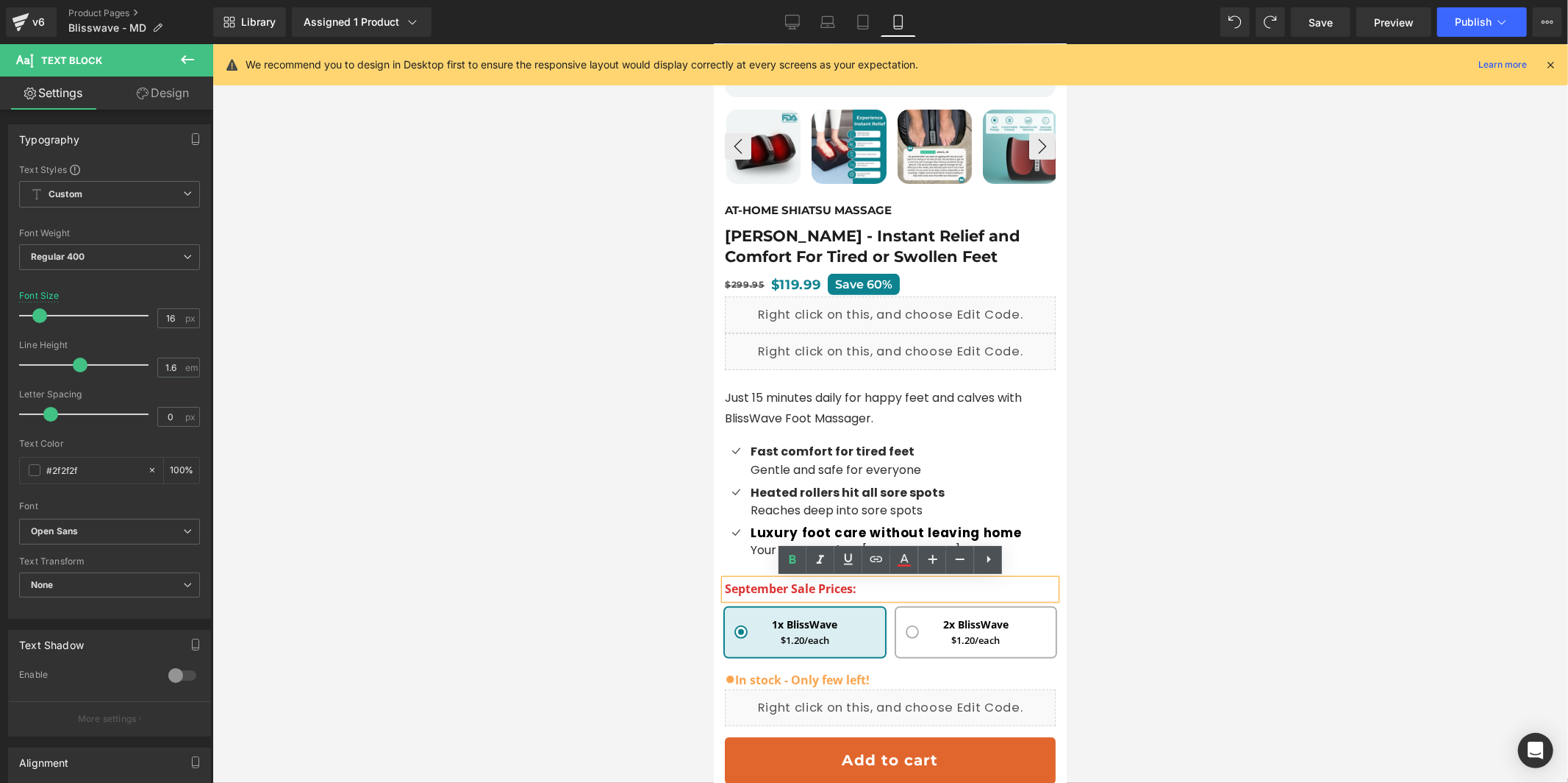
copy span "September Sale Prices:"
click at [1265, 297] on div at bounding box center [890, 413] width 1356 height 739
click at [36, 21] on div "v6" at bounding box center [38, 22] width 19 height 20
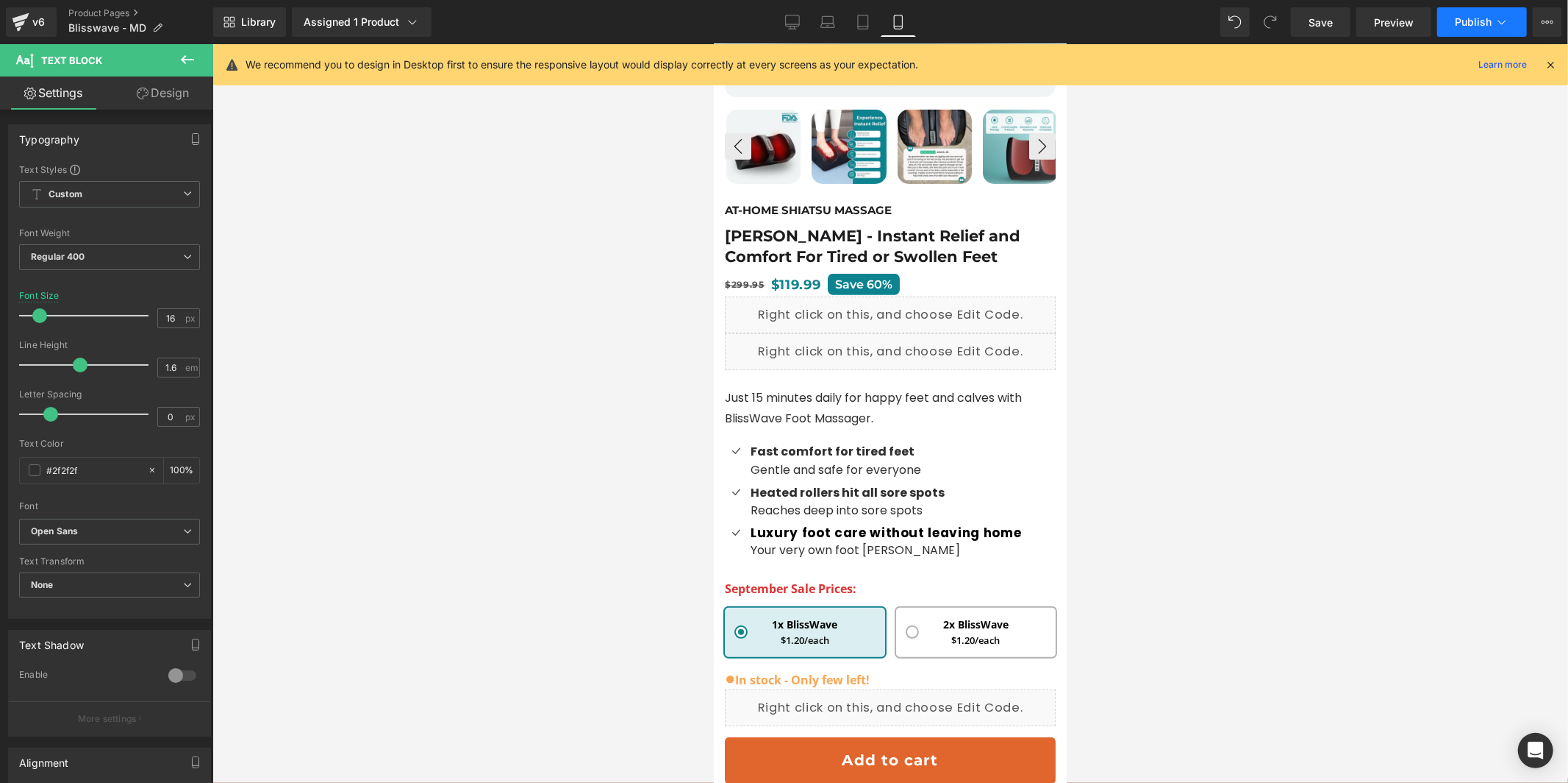
click at [1470, 32] on button "Publish" at bounding box center [1482, 21] width 90 height 29
drag, startPoint x: 3, startPoint y: 19, endPoint x: 11, endPoint y: 20, distance: 8.1
click at [3, 20] on div "v6 Product Pages Blisswave - MD" at bounding box center [107, 22] width 213 height 44
click at [14, 21] on icon at bounding box center [20, 18] width 17 height 10
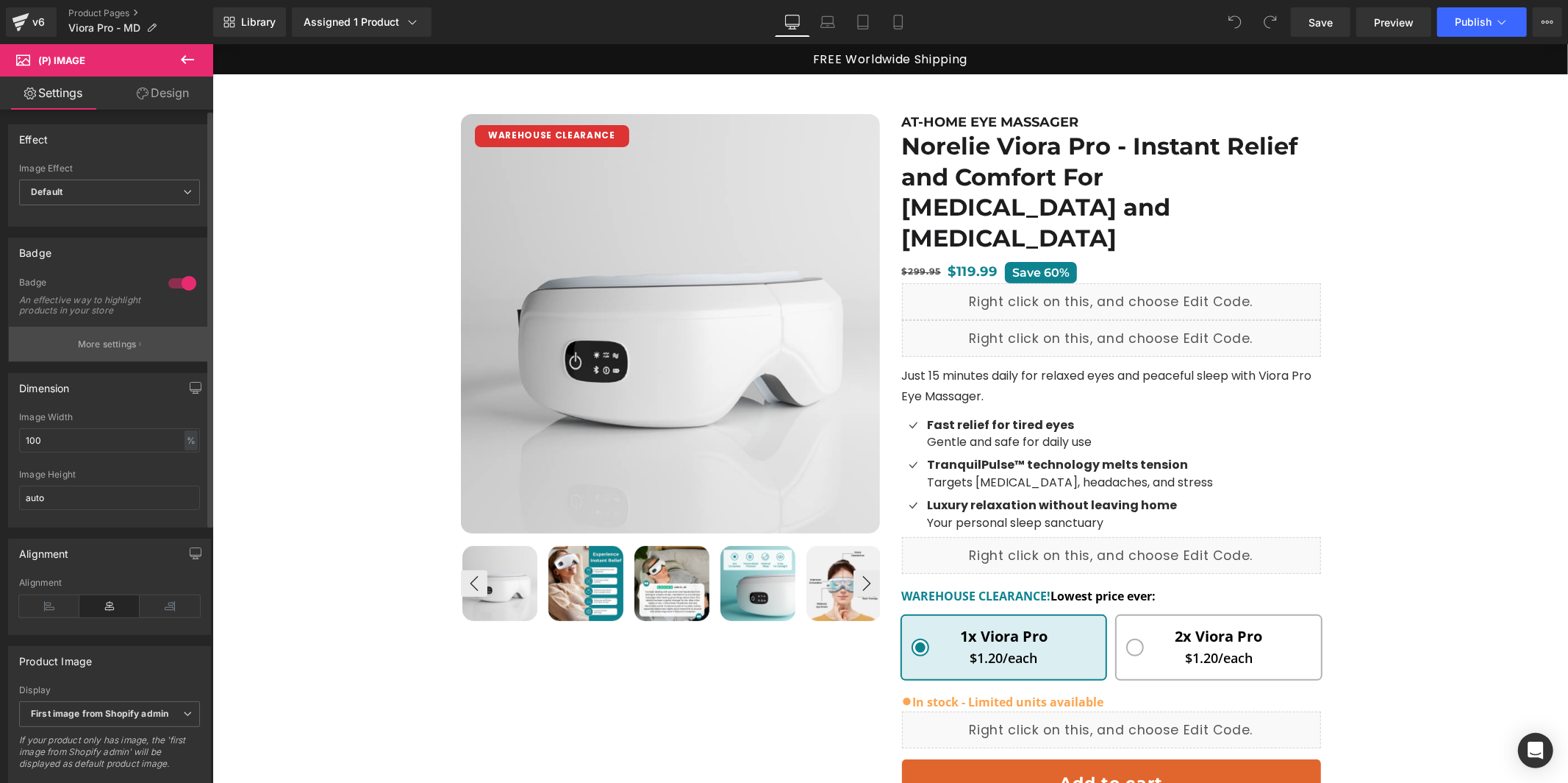
click at [137, 348] on button "More settings" at bounding box center [109, 343] width 202 height 35
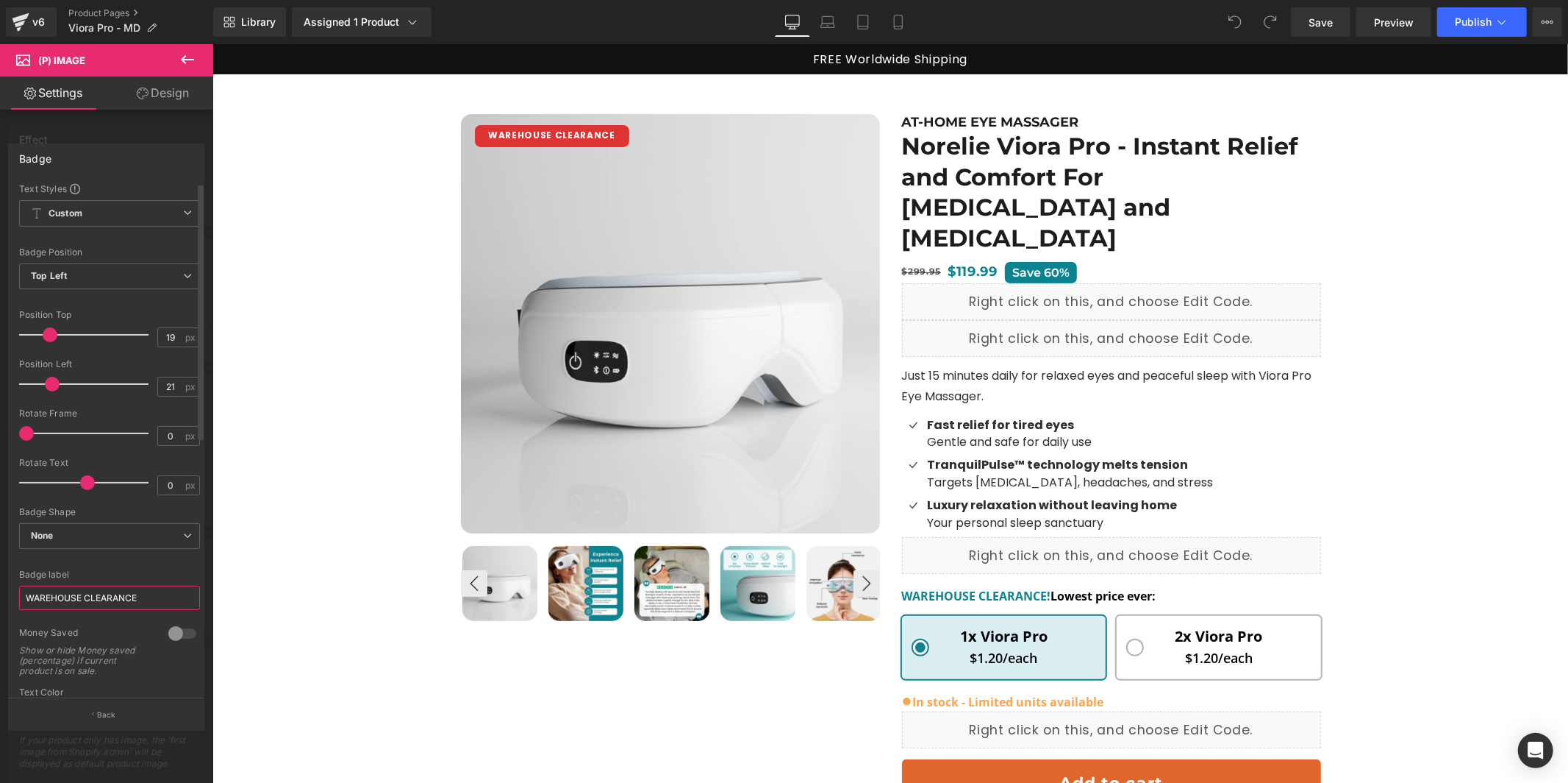
click at [103, 595] on input "WAREHOUSE CLEARANCE" at bounding box center [110, 597] width 181 height 24
paste input "ON [PERSON_NAME]"
type input "ON SALE"
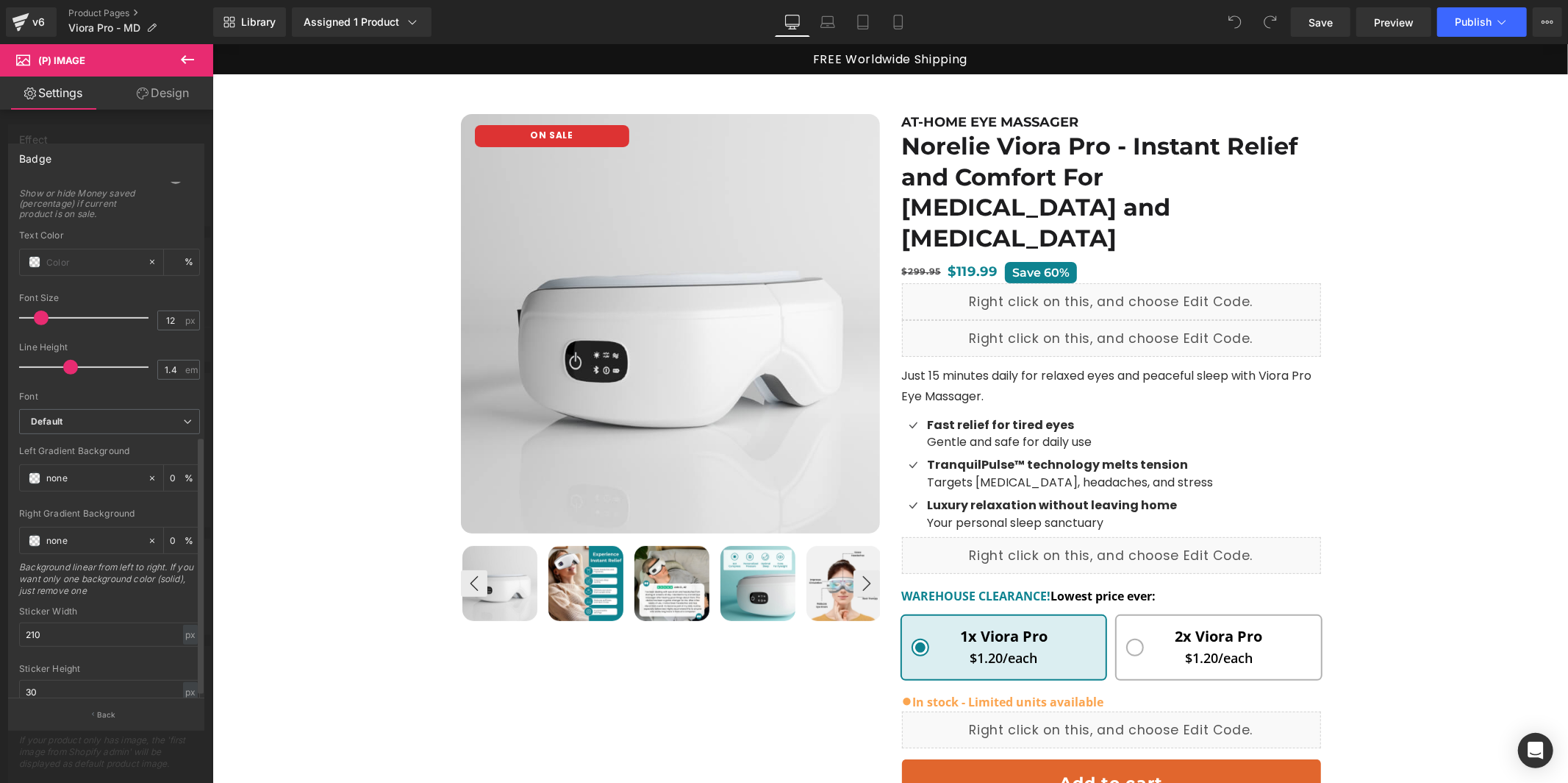
scroll to position [506, 0]
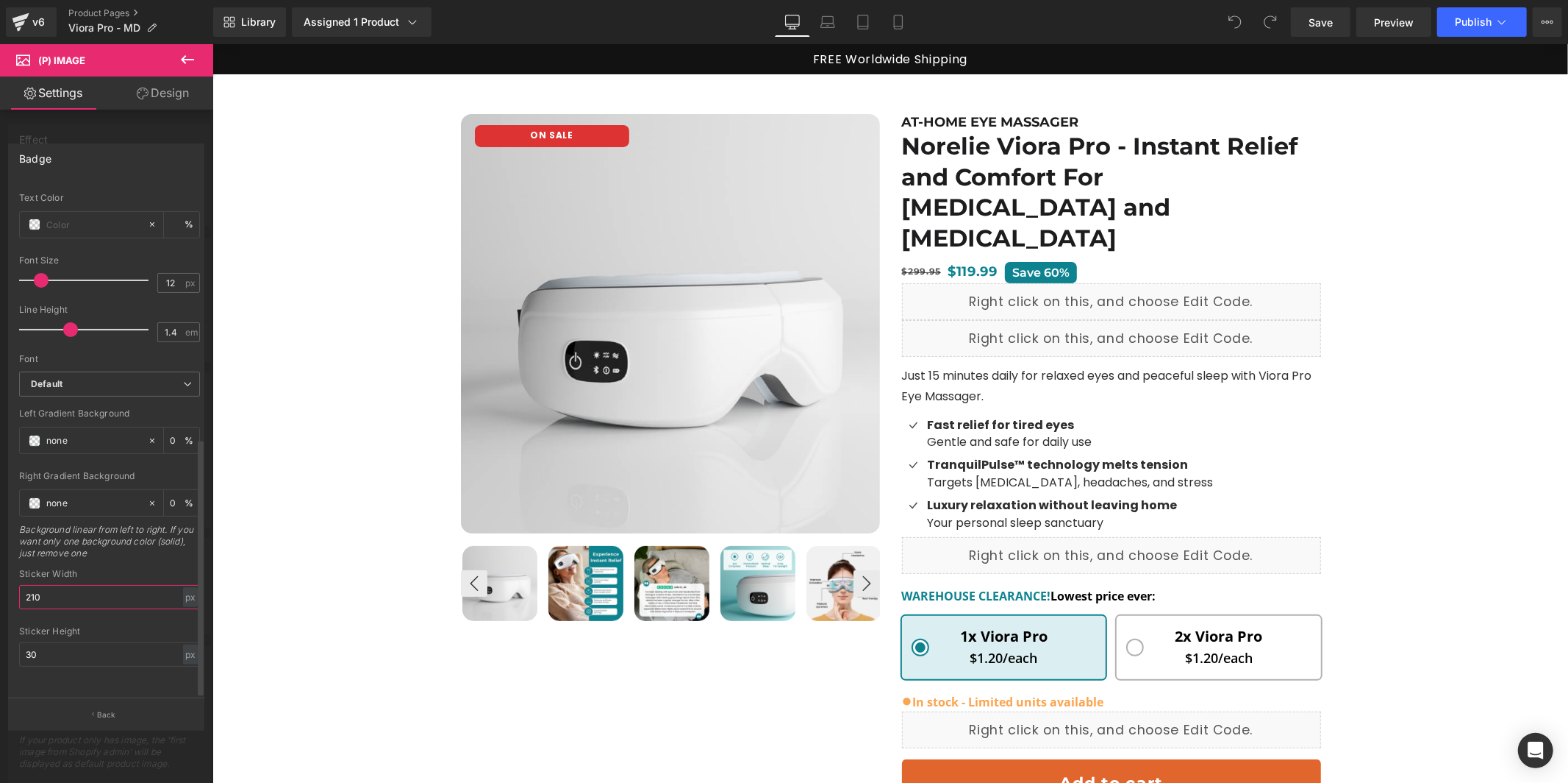
click at [90, 591] on input "210" at bounding box center [110, 596] width 181 height 24
paste input "9"
type input "90"
click at [823, 15] on icon at bounding box center [828, 22] width 15 height 15
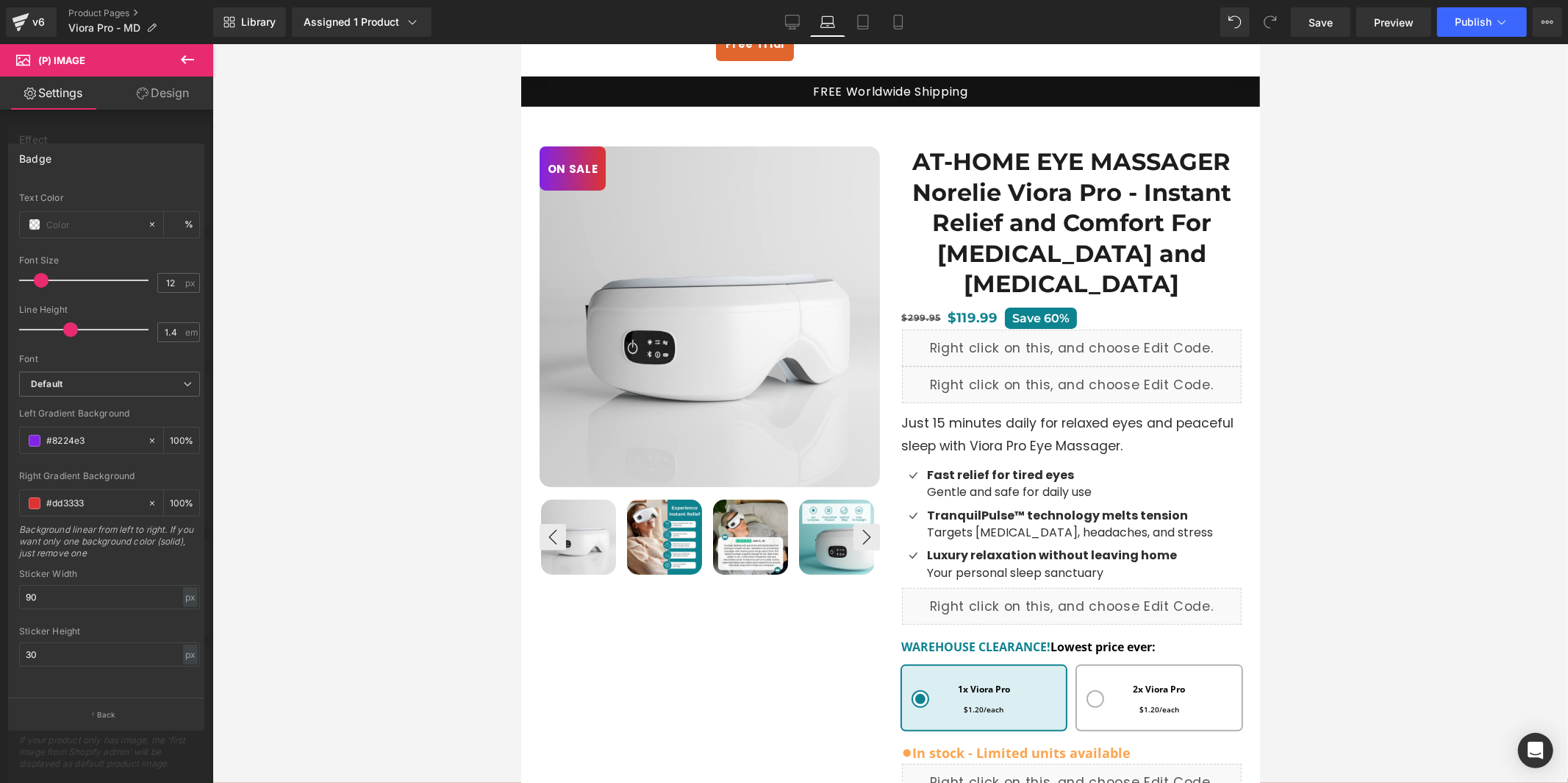
scroll to position [0, 0]
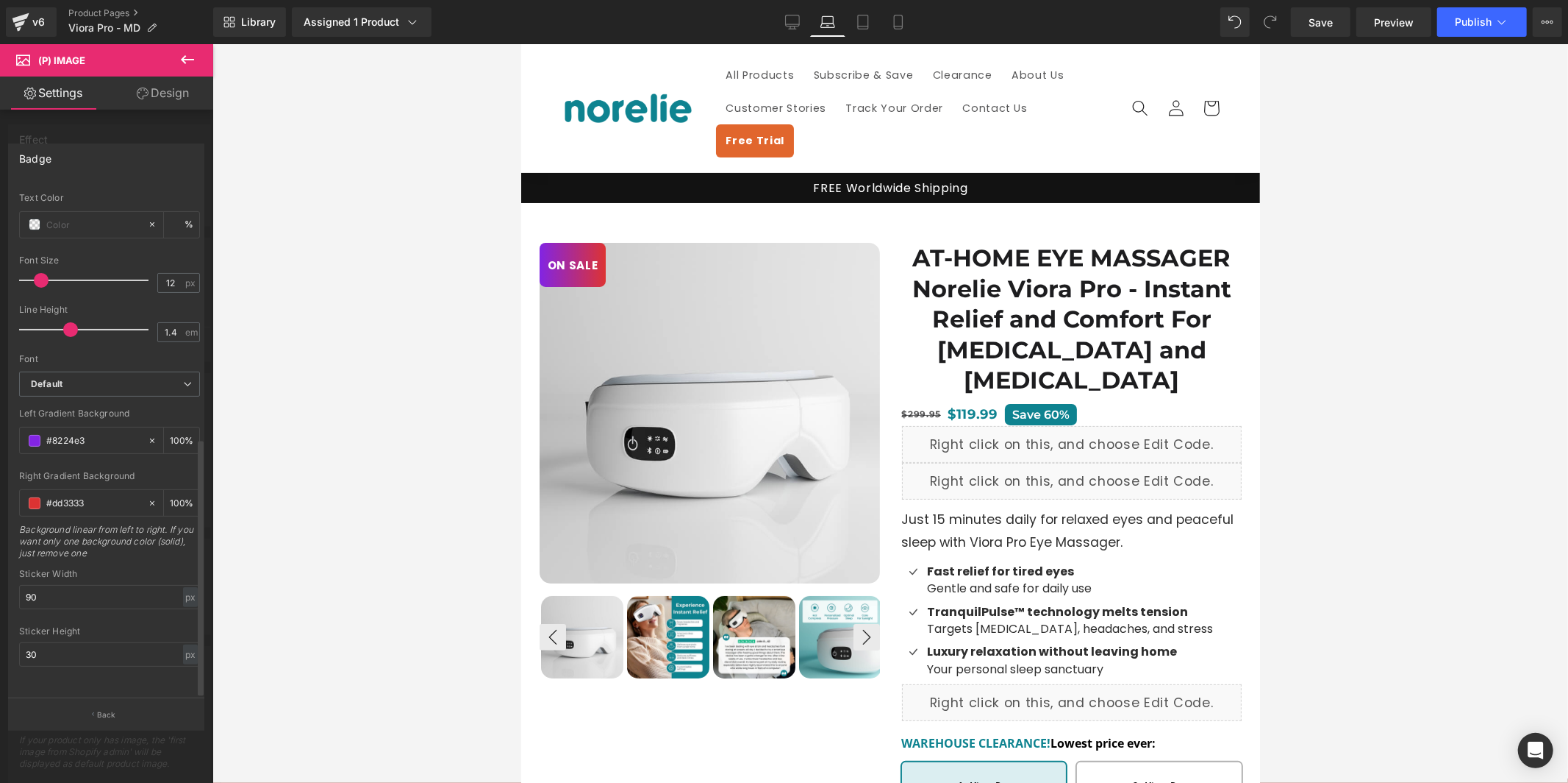
click at [111, 597] on div "Sticker Width 90 px % px" at bounding box center [110, 597] width 181 height 58
click at [108, 585] on input "90" at bounding box center [110, 596] width 181 height 24
click at [175, 323] on input "1.4" at bounding box center [171, 332] width 26 height 19
type input "1.2"
click at [147, 435] on icon at bounding box center [153, 441] width 11 height 11
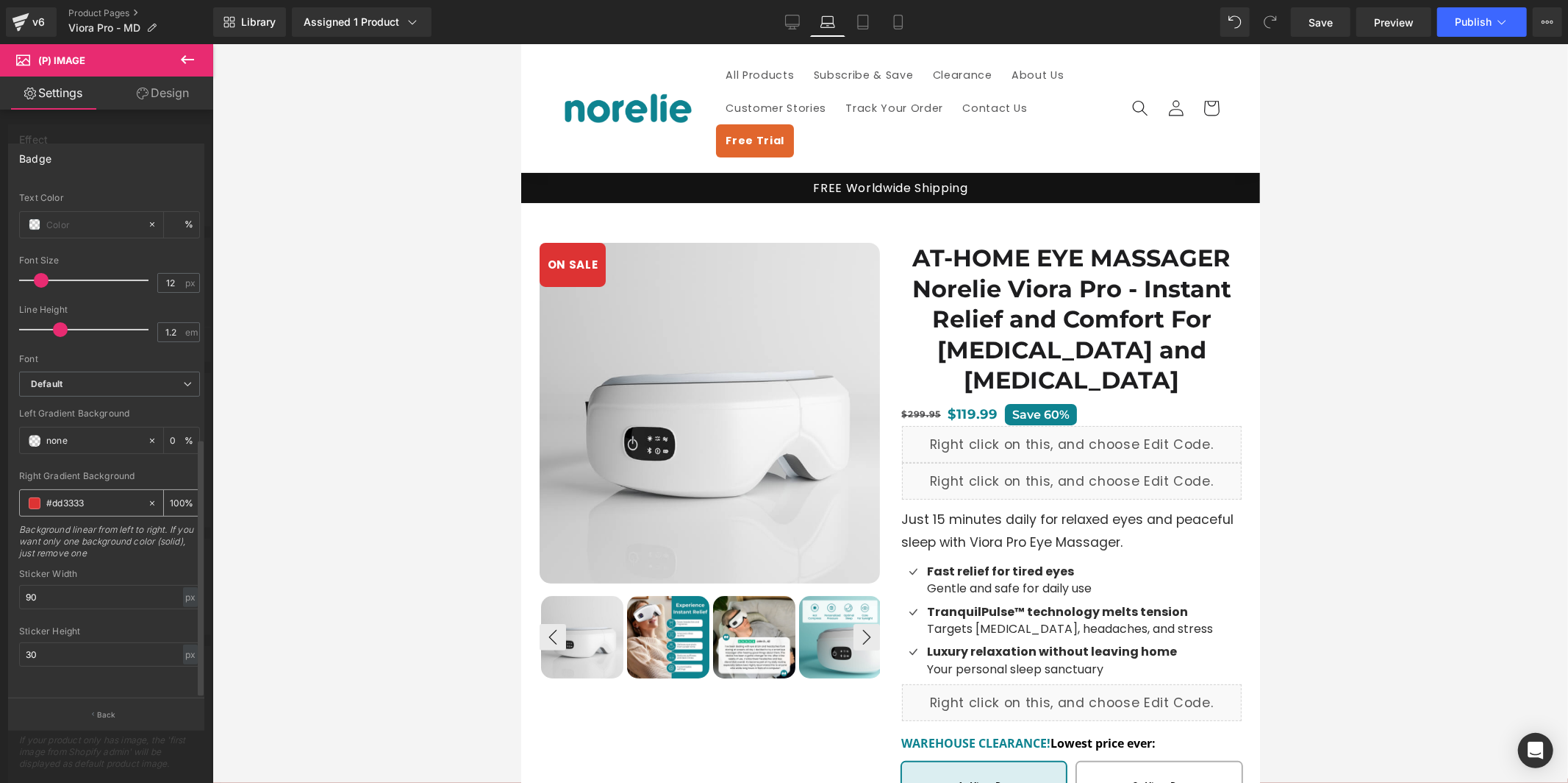
click at [147, 498] on icon at bounding box center [153, 503] width 11 height 11
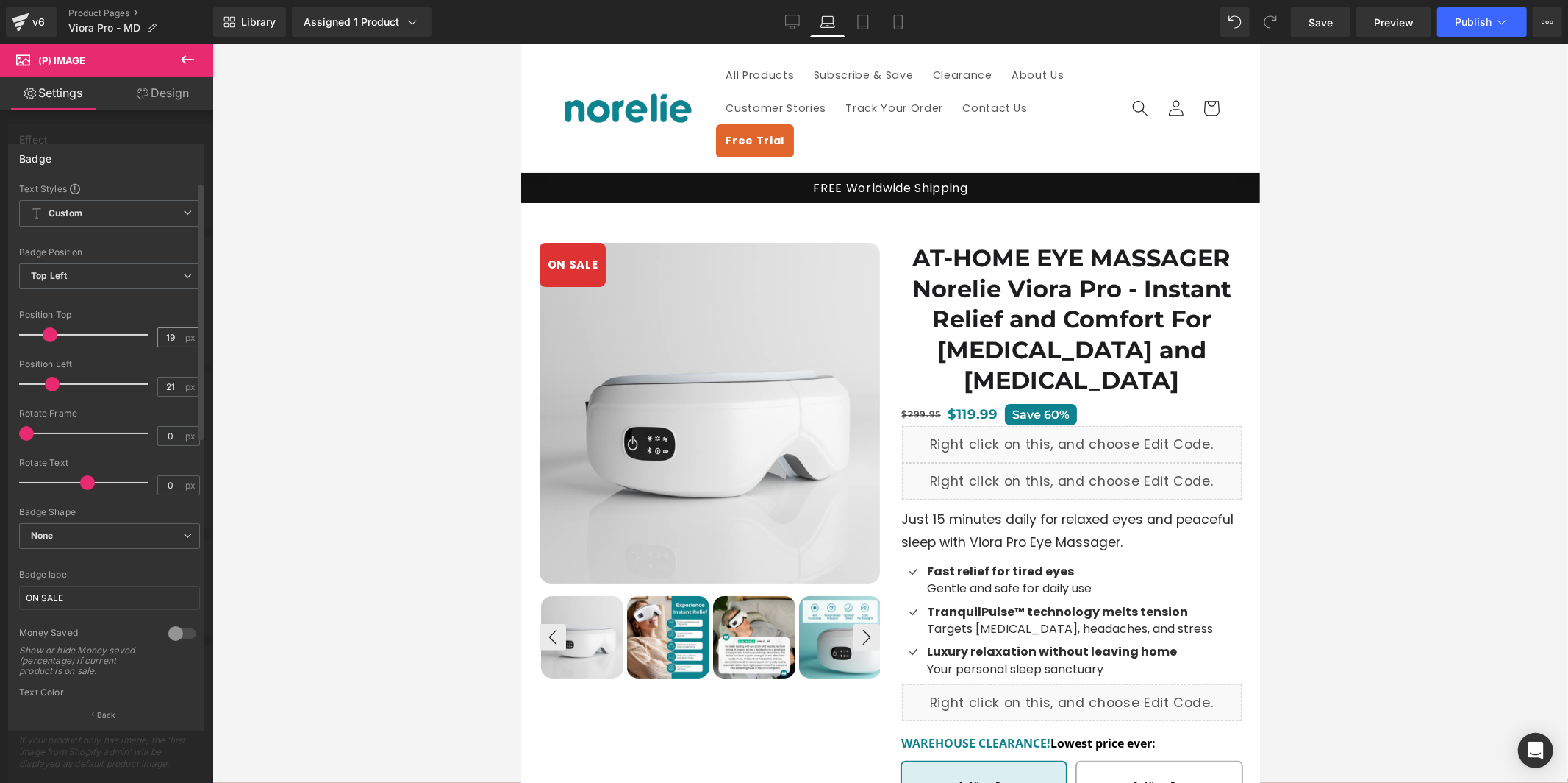
click at [180, 342] on div "19 px" at bounding box center [179, 337] width 43 height 20
click at [178, 335] on div "19 px" at bounding box center [179, 337] width 43 height 20
click at [162, 338] on input "19" at bounding box center [171, 337] width 26 height 19
click at [172, 339] on input "19" at bounding box center [171, 337] width 26 height 19
type input "17"
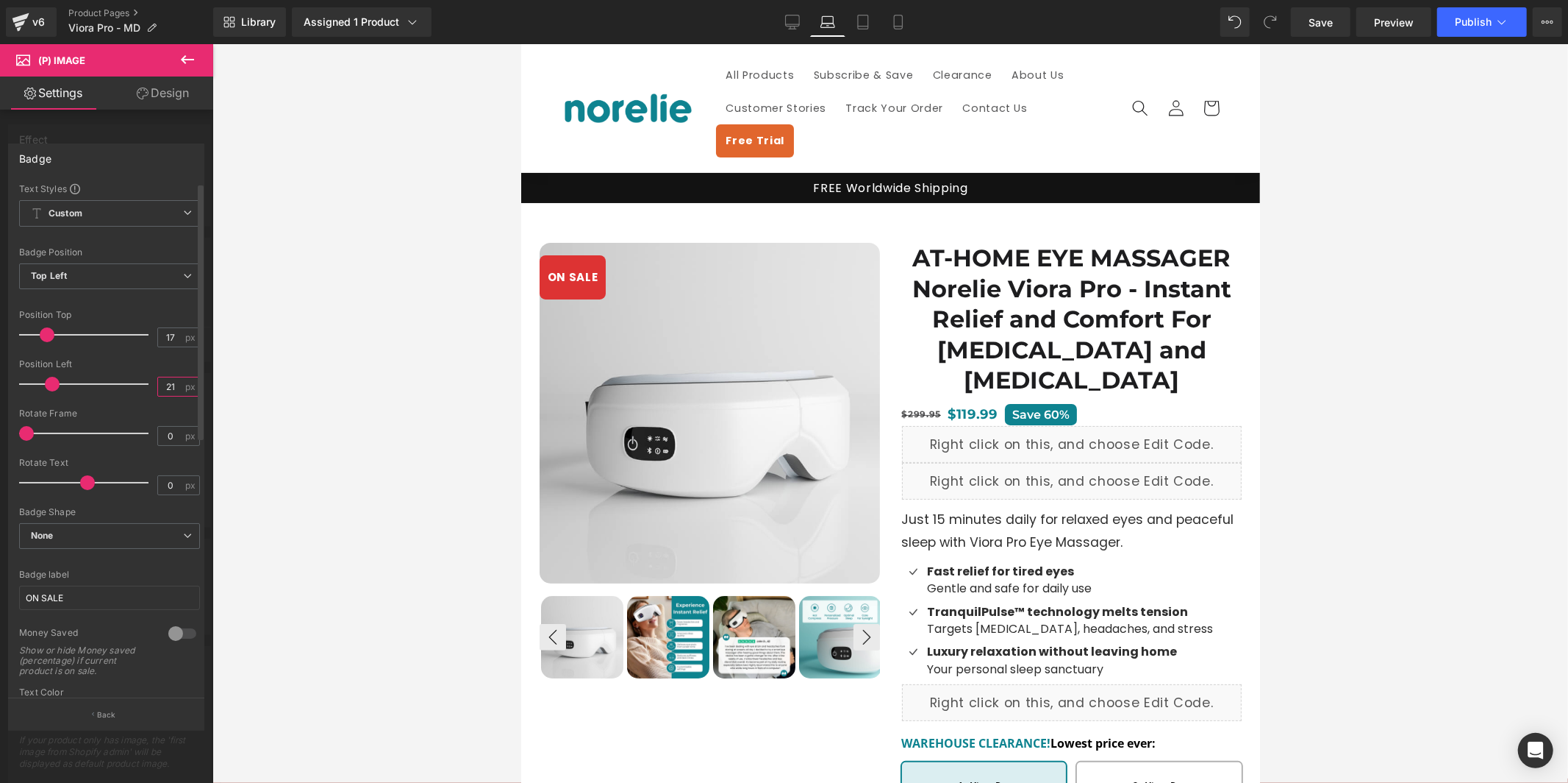
click at [171, 395] on input "21" at bounding box center [171, 387] width 26 height 19
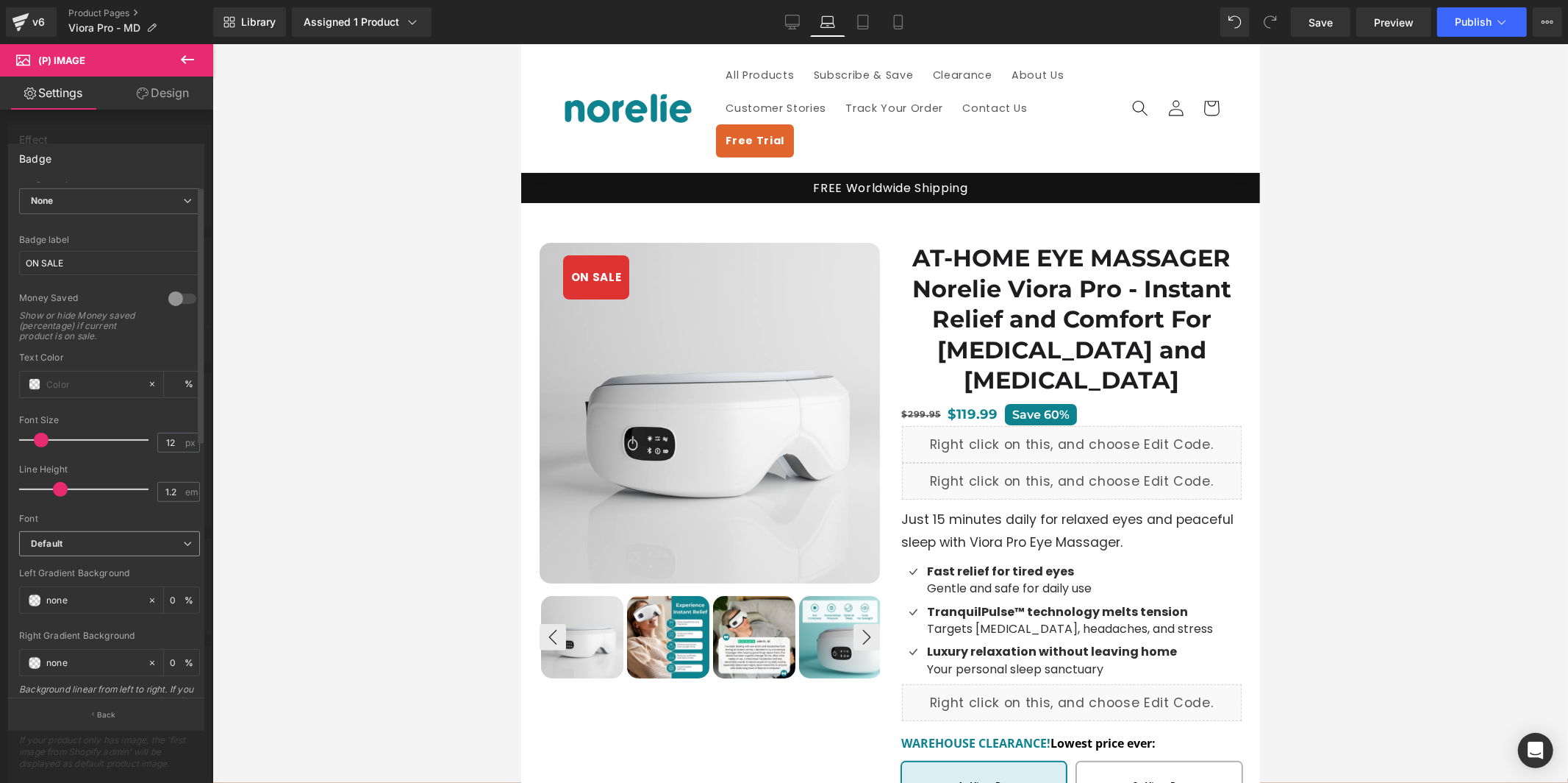
scroll to position [506, 0]
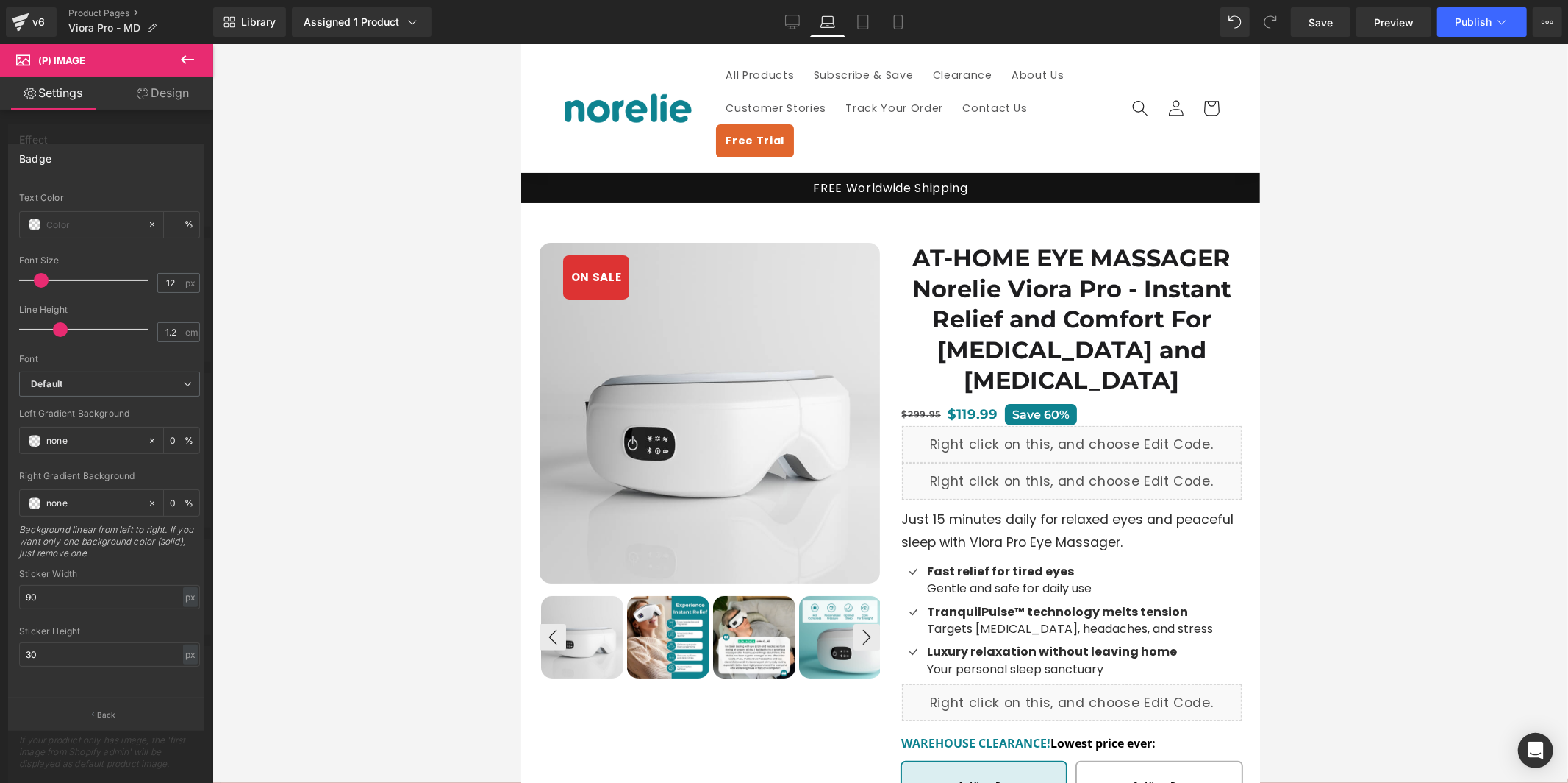
type input "32"
drag, startPoint x: 73, startPoint y: 573, endPoint x: 79, endPoint y: 579, distance: 8.5
click at [73, 585] on input "90" at bounding box center [110, 596] width 181 height 24
paste input "10"
type input "100"
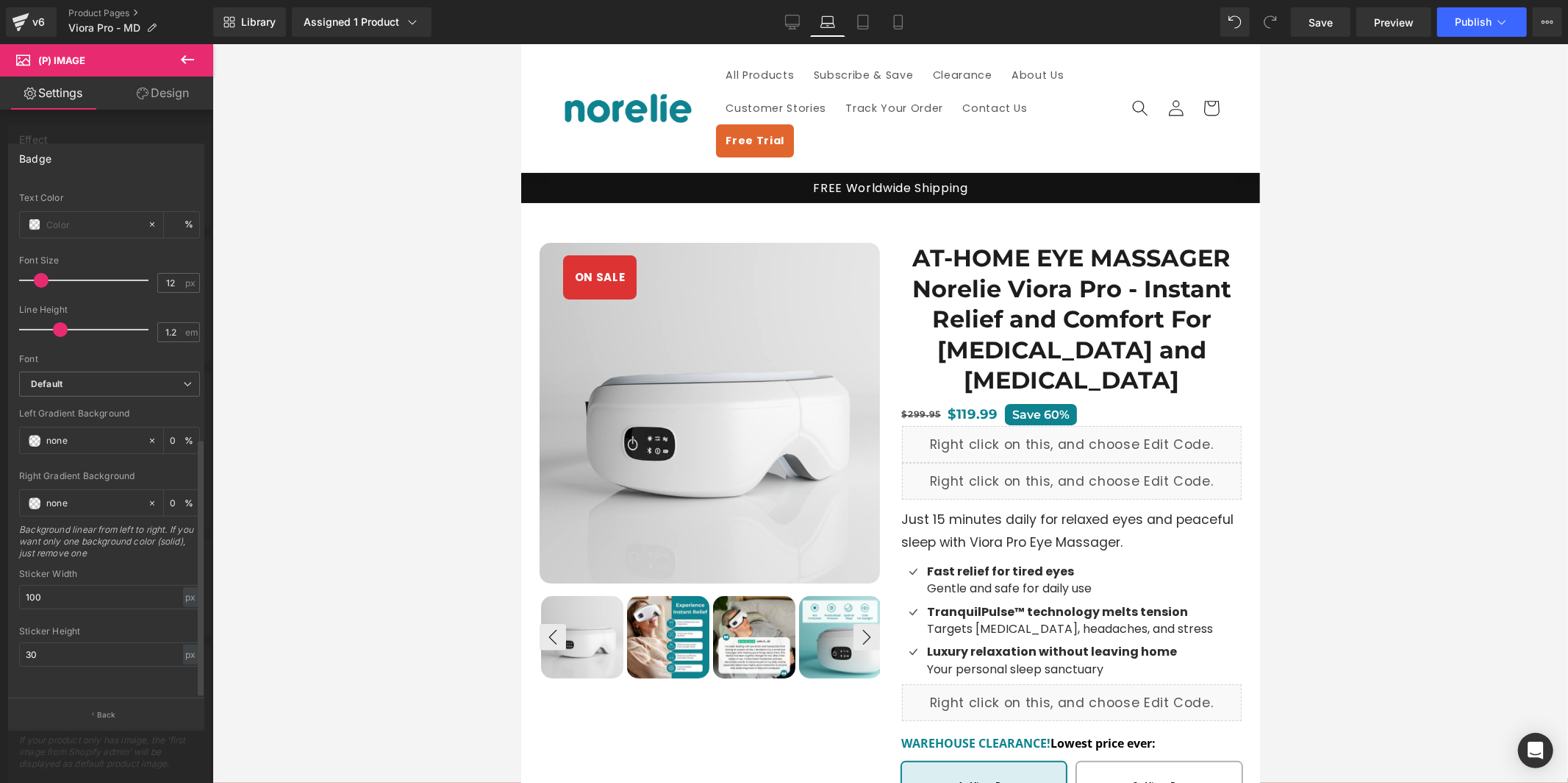
click at [80, 628] on div "Sticker Height 30 px % px" at bounding box center [110, 654] width 181 height 58
click at [78, 643] on input "30" at bounding box center [110, 654] width 181 height 24
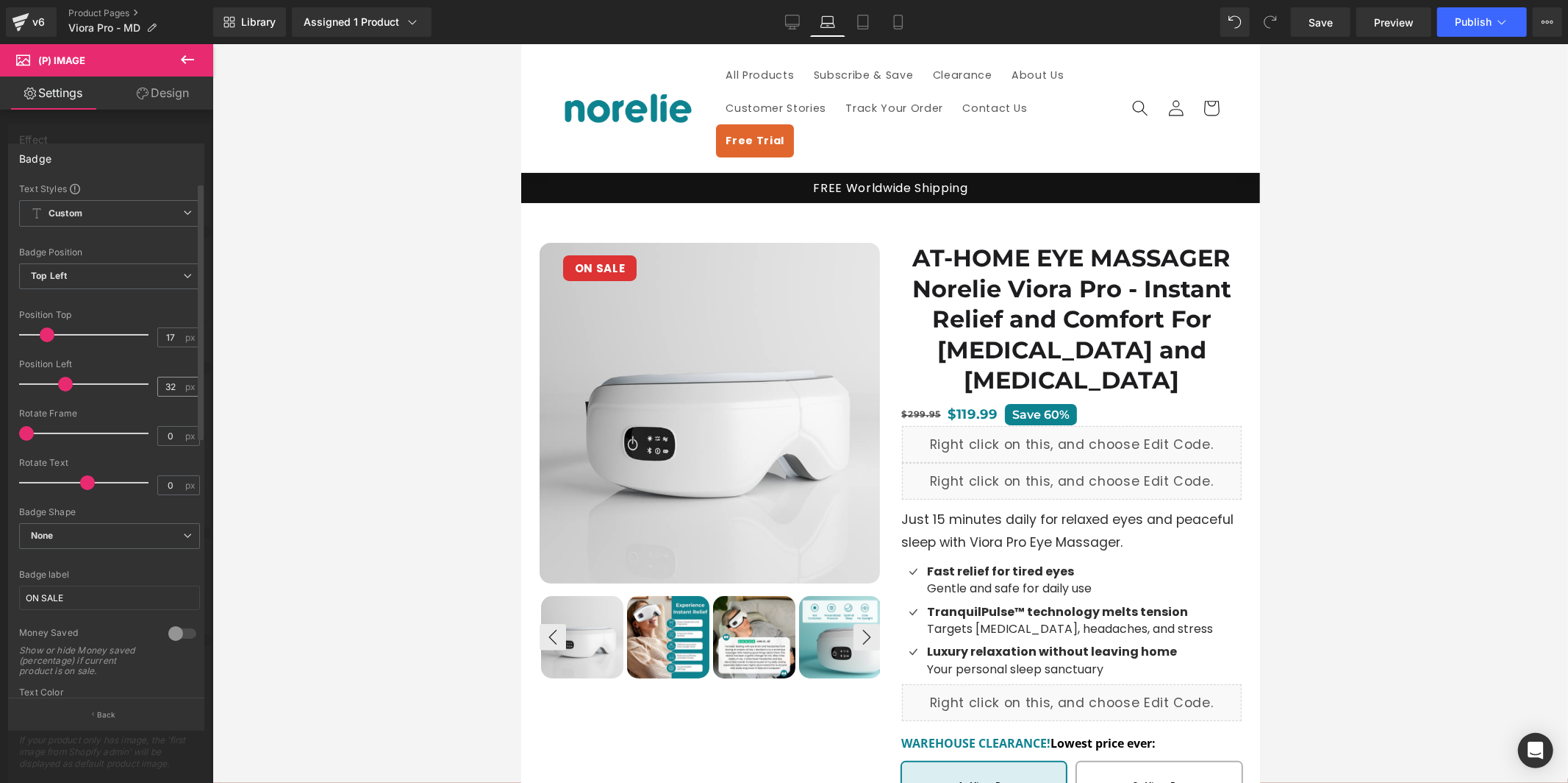
type input "35"
click at [183, 384] on div "32 px" at bounding box center [179, 387] width 43 height 20
click at [172, 387] on input "32" at bounding box center [171, 387] width 26 height 19
type input "15"
click at [789, 33] on link "Desktop" at bounding box center [792, 21] width 36 height 29
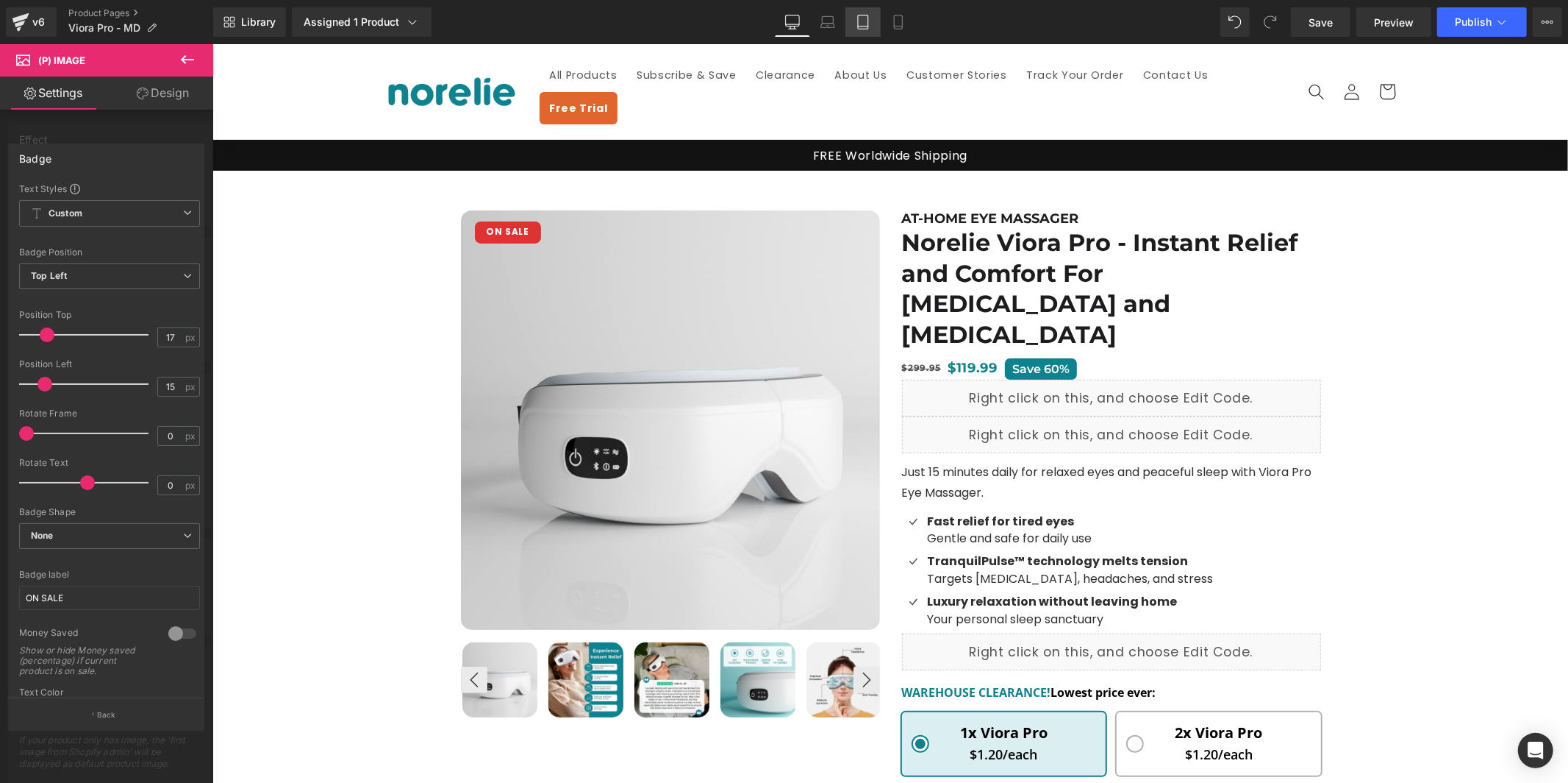
click at [825, 31] on link "Laptop" at bounding box center [828, 21] width 36 height 29
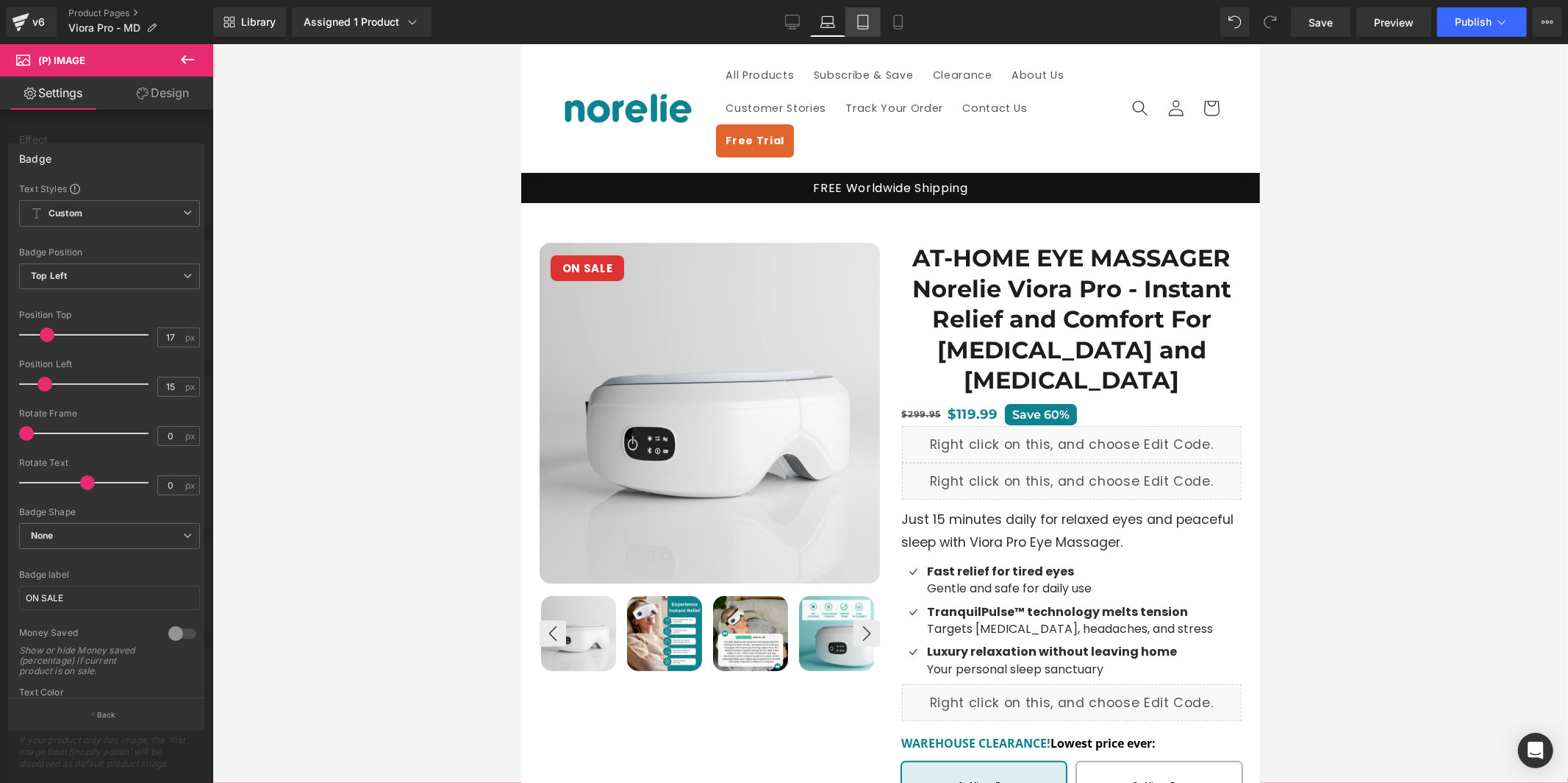
scroll to position [20, 0]
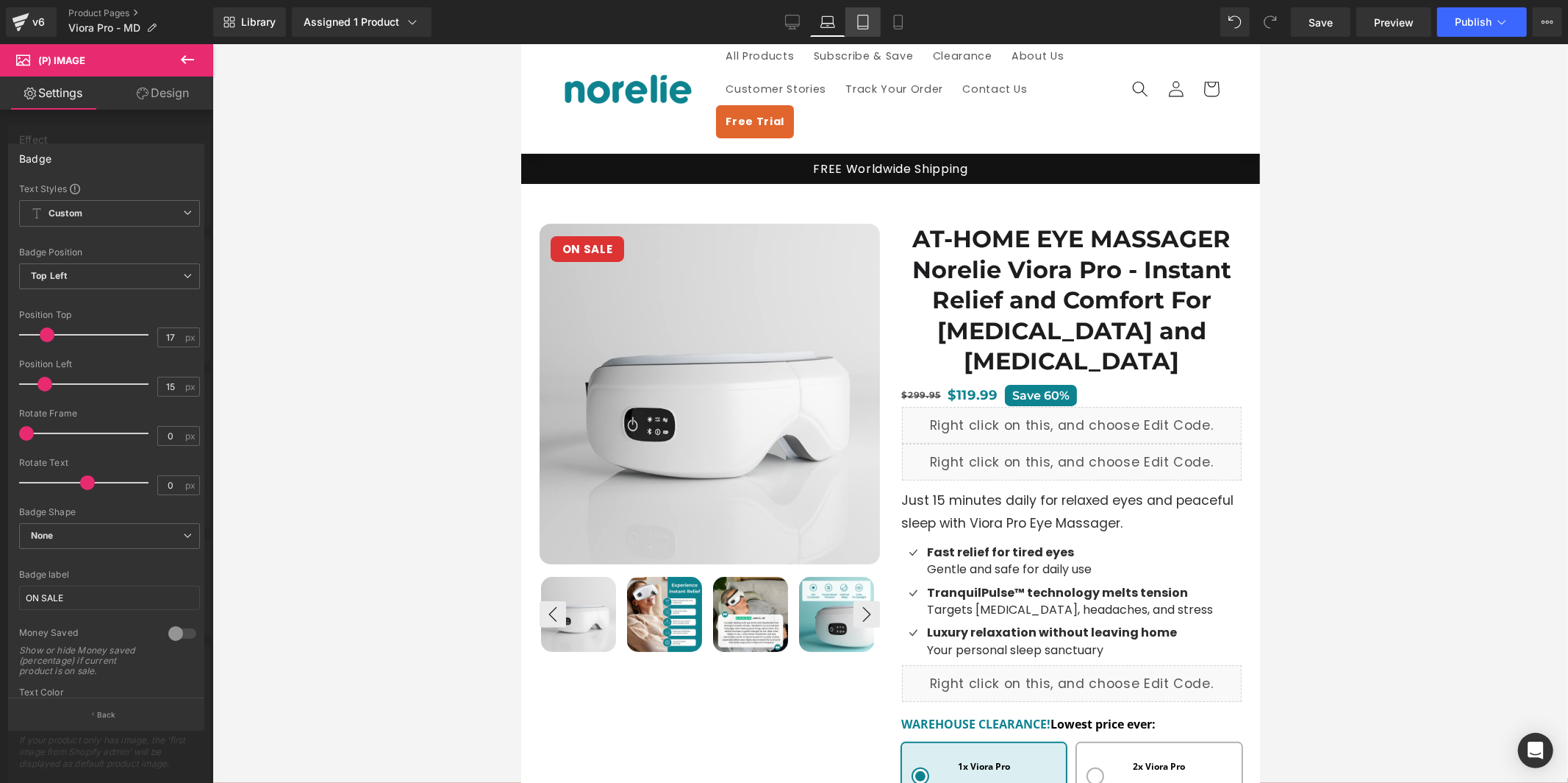
click at [873, 27] on link "Tablet" at bounding box center [864, 21] width 36 height 29
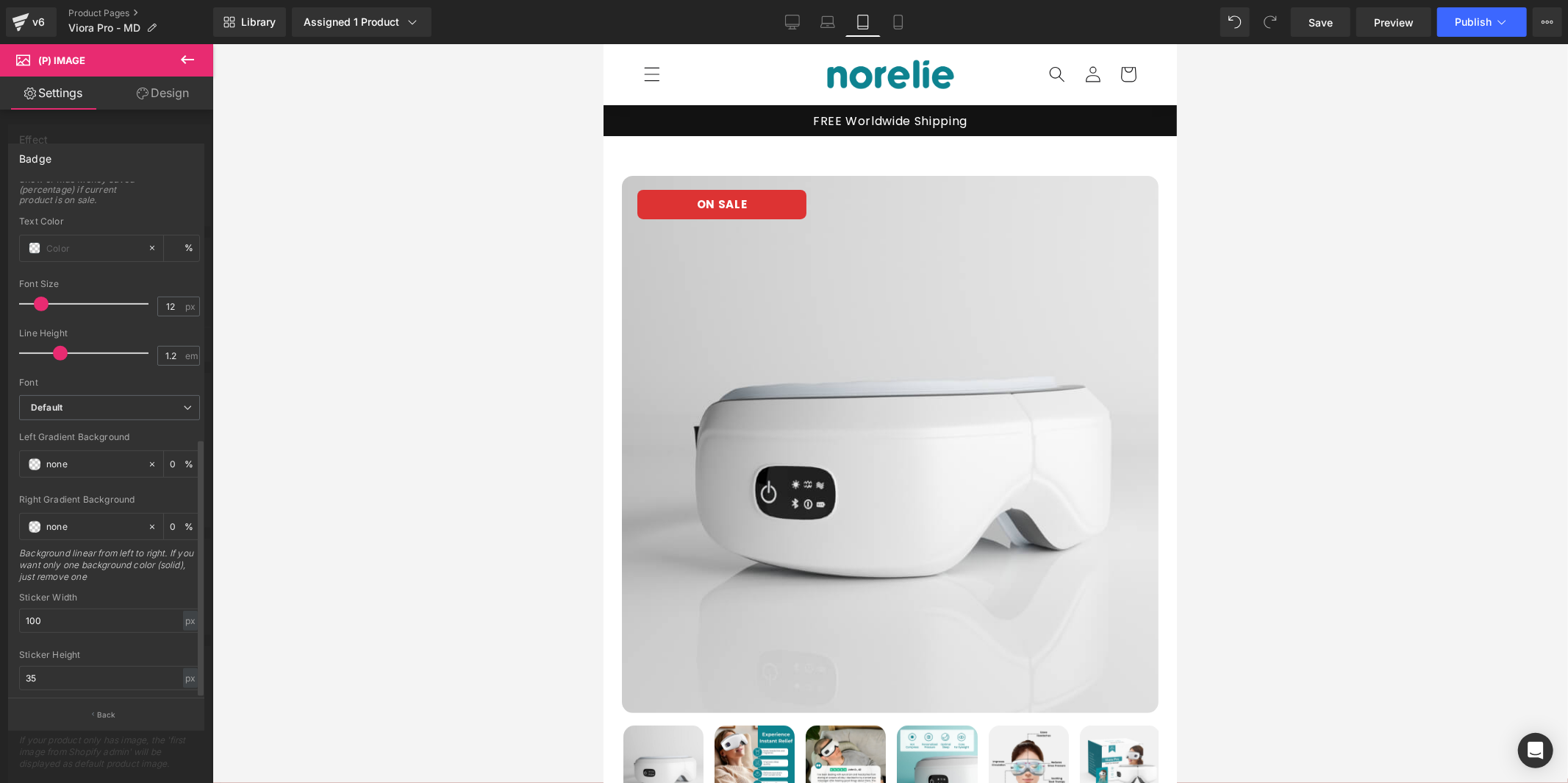
scroll to position [506, 0]
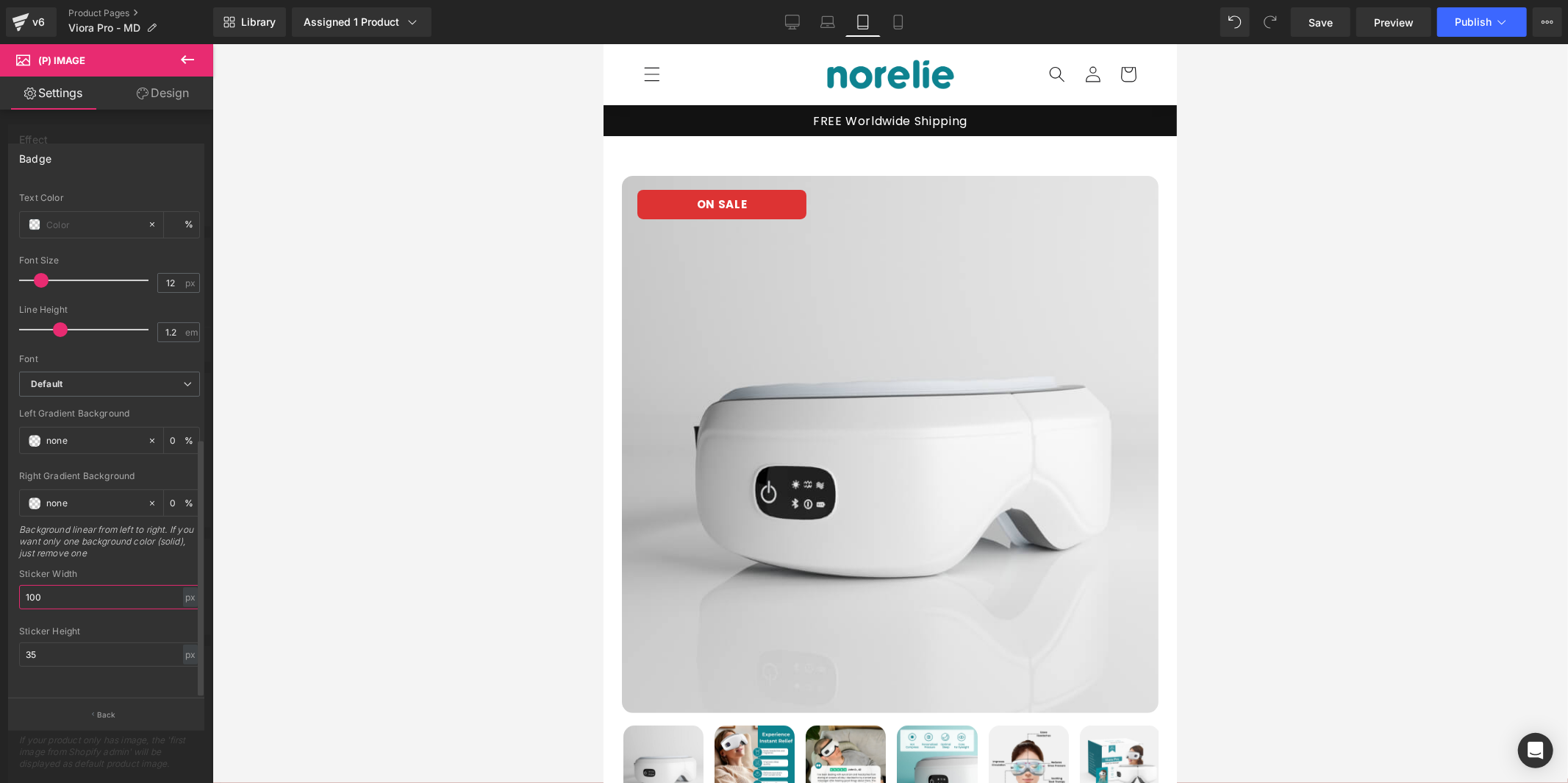
click at [122, 592] on input "100" at bounding box center [110, 596] width 181 height 24
paste input "10"
click at [899, 30] on link "Mobile" at bounding box center [898, 21] width 36 height 29
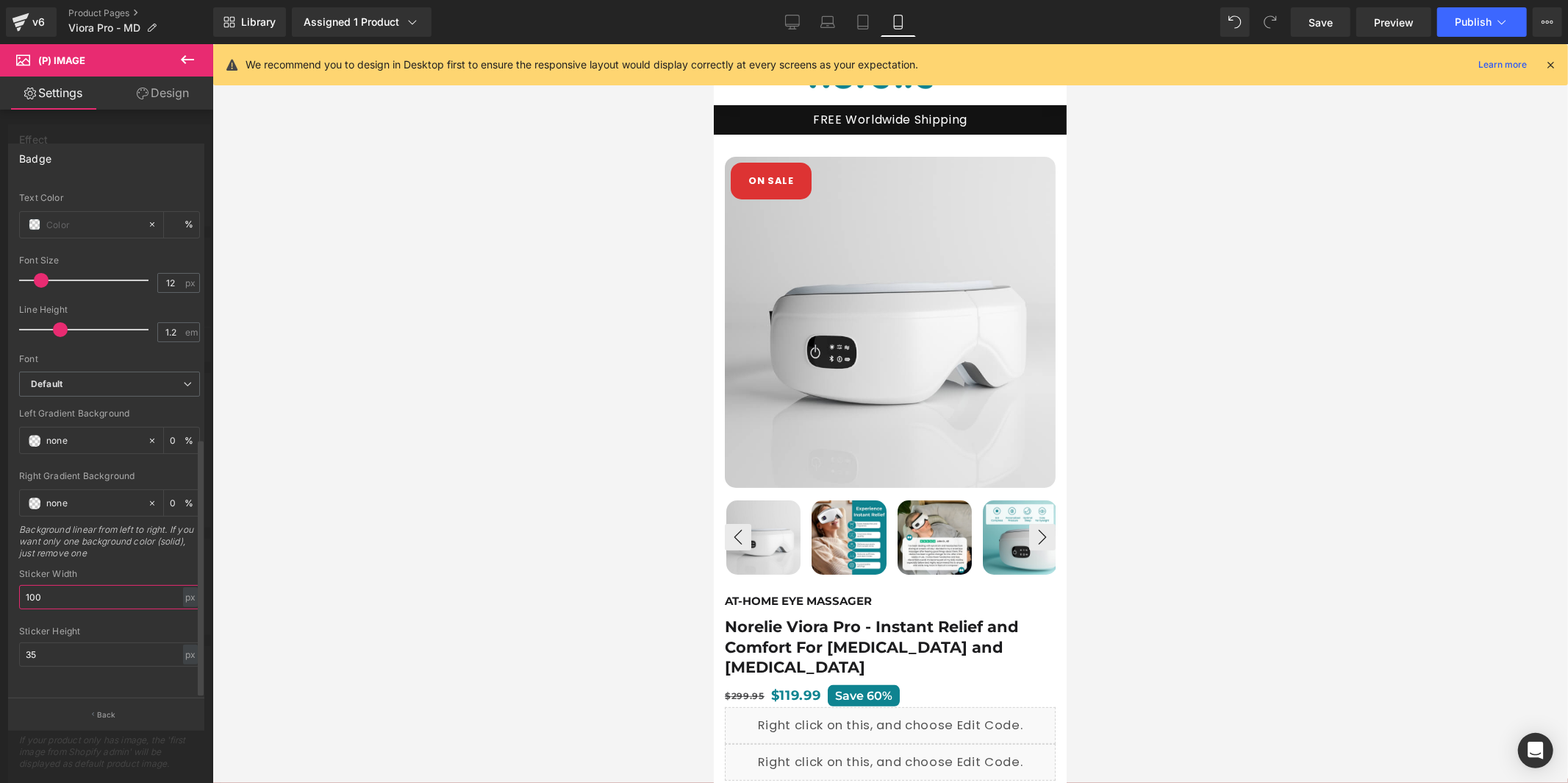
click at [62, 589] on input "100" at bounding box center [110, 596] width 181 height 24
paste input "9"
type input "90"
click at [70, 646] on input "35" at bounding box center [110, 654] width 181 height 24
paste input "35"
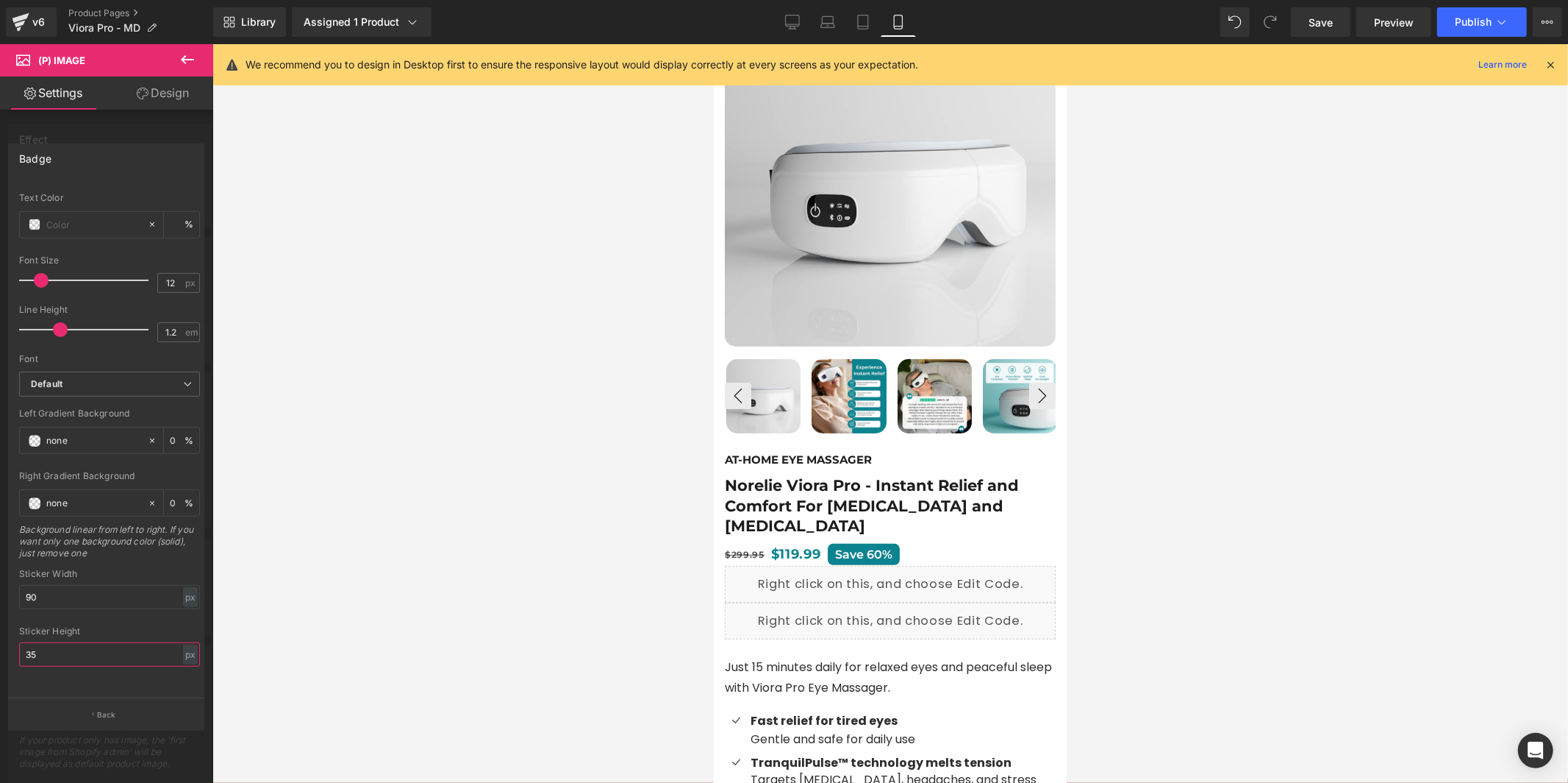
scroll to position [144, 0]
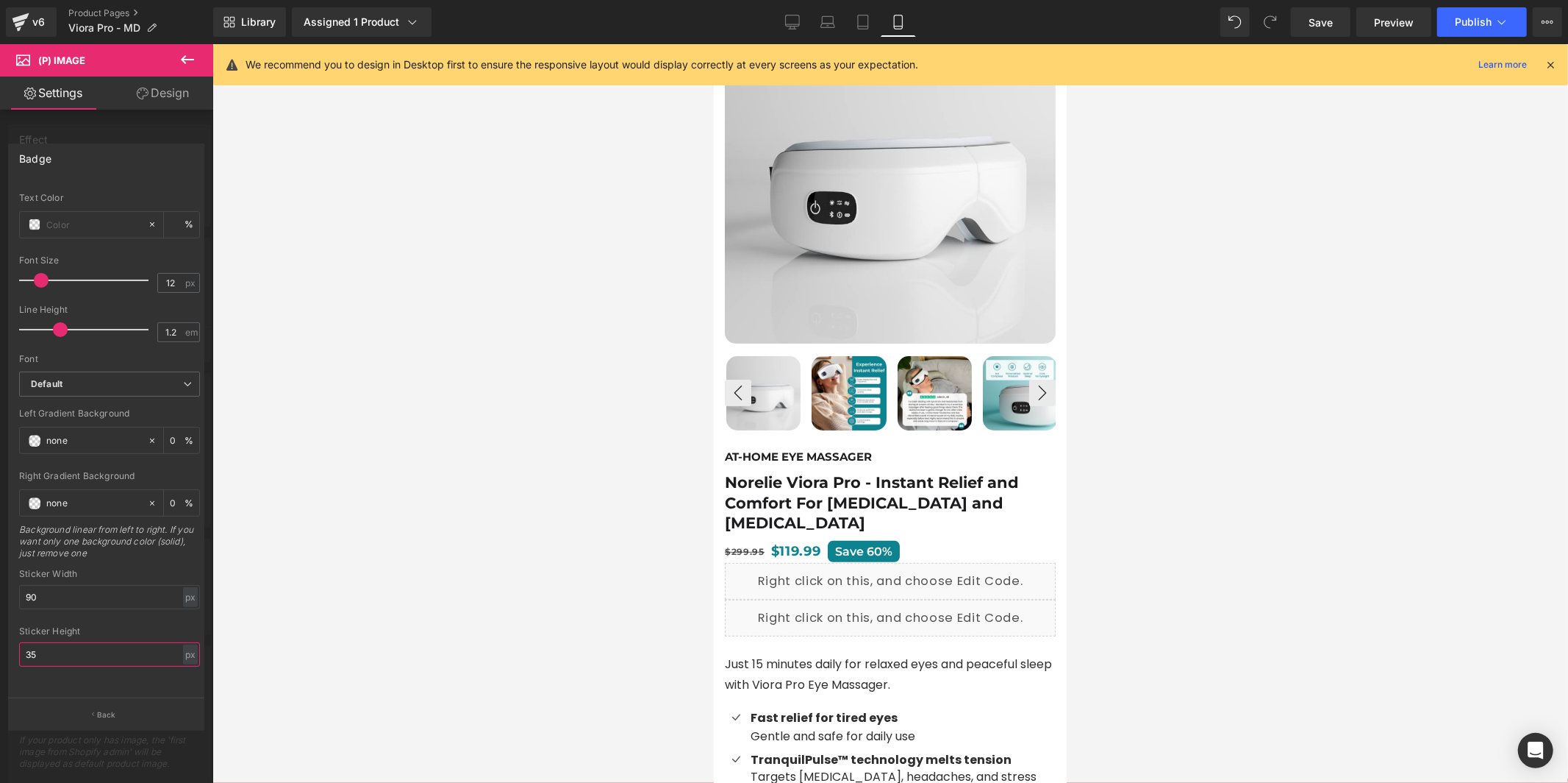
type input "35"
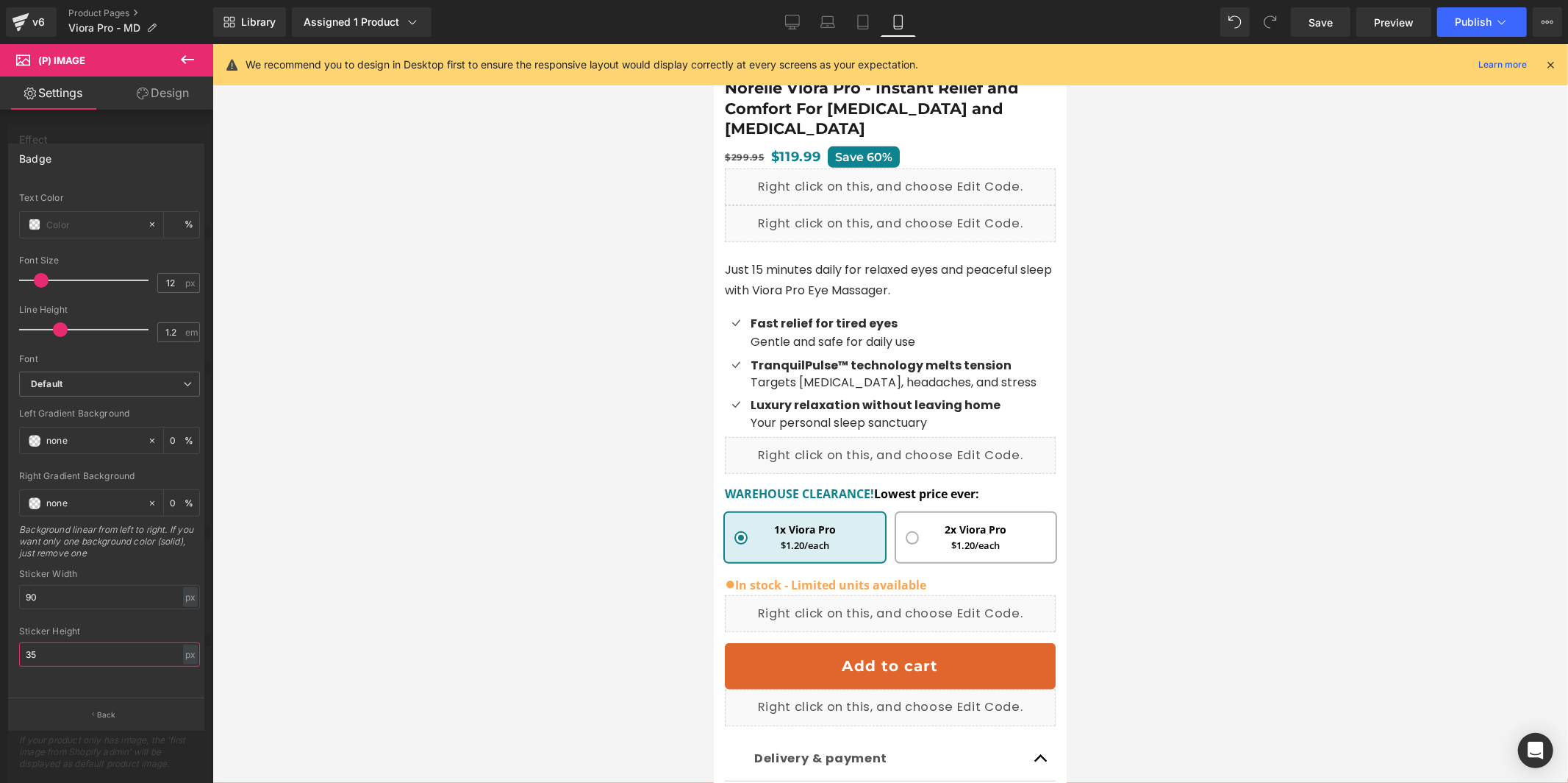
scroll to position [539, 0]
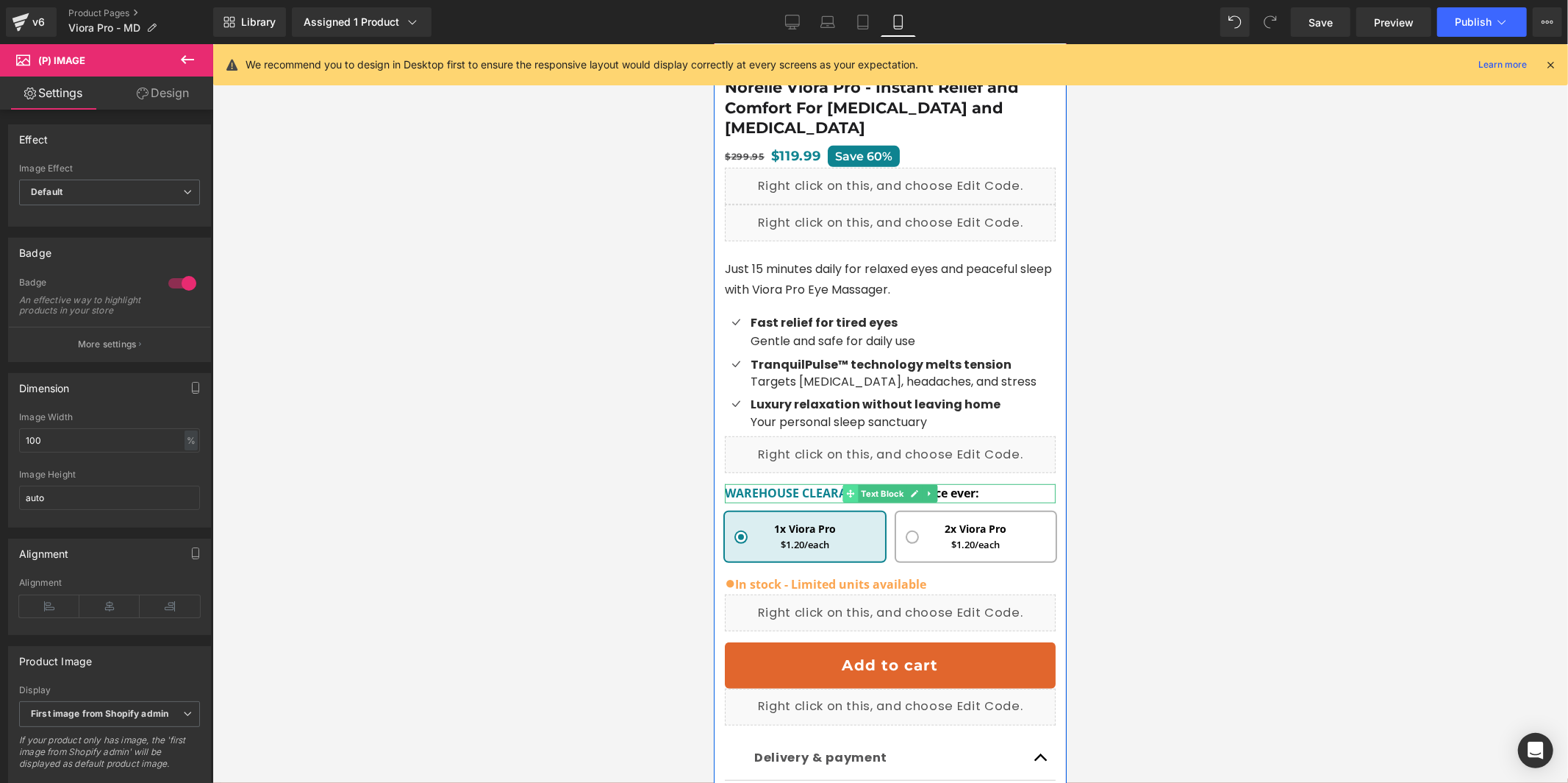
click at [842, 484] on span at bounding box center [849, 493] width 15 height 18
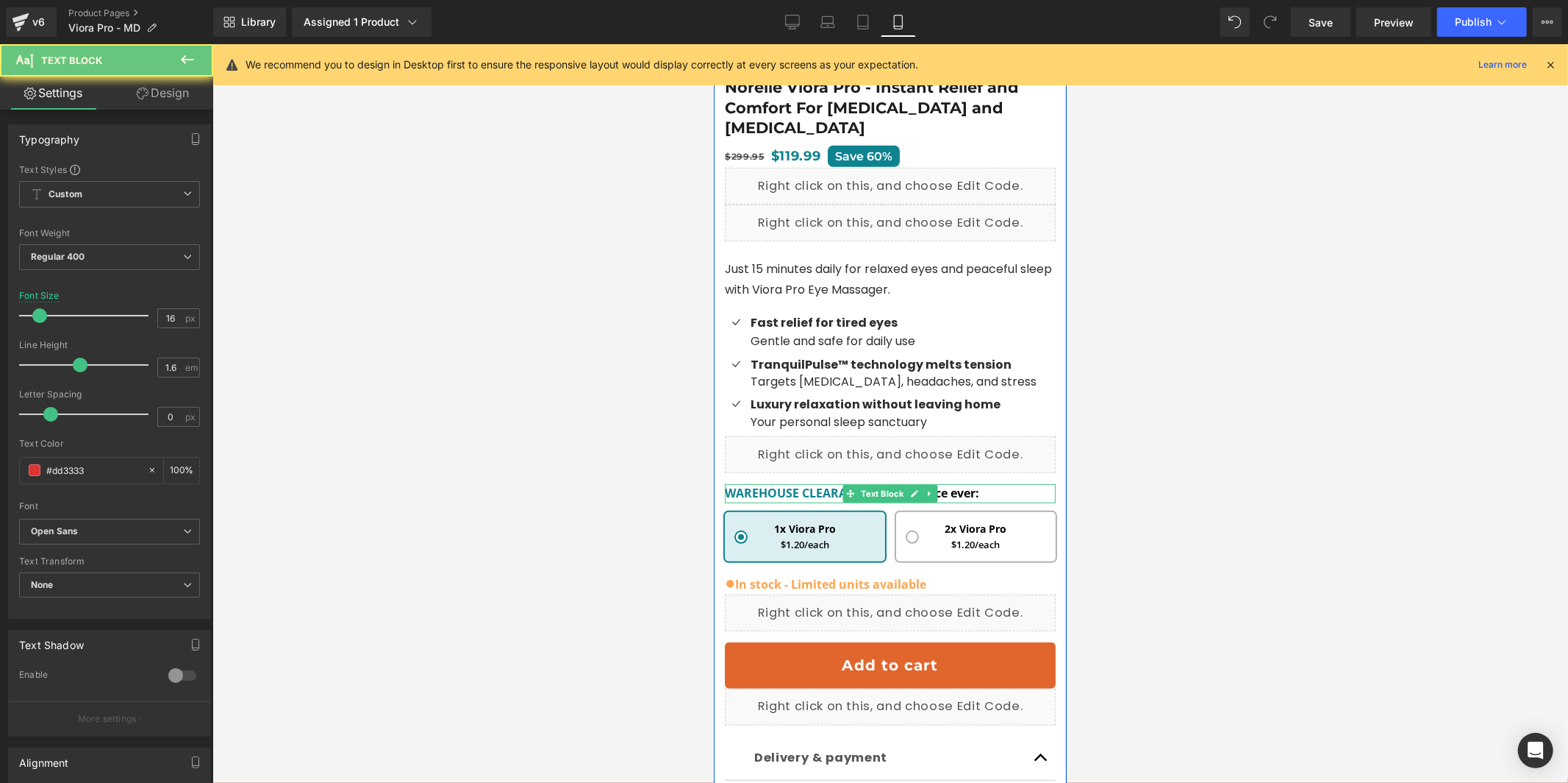
click at [808, 484] on span "WAREHOUSE CLEARANCE!" at bounding box center [799, 492] width 149 height 16
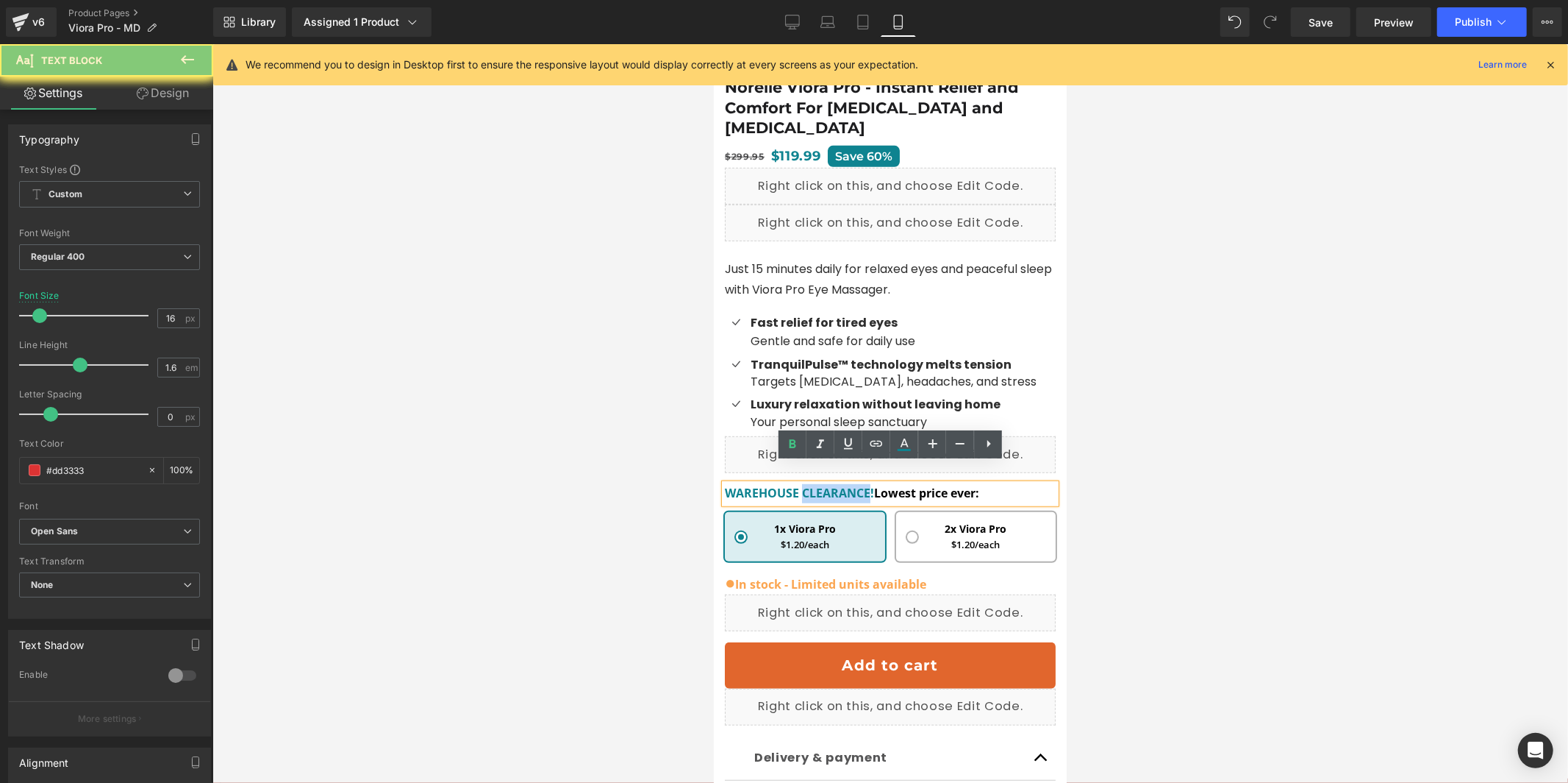
click at [808, 484] on span "WAREHOUSE CLEARANCE!" at bounding box center [799, 492] width 149 height 16
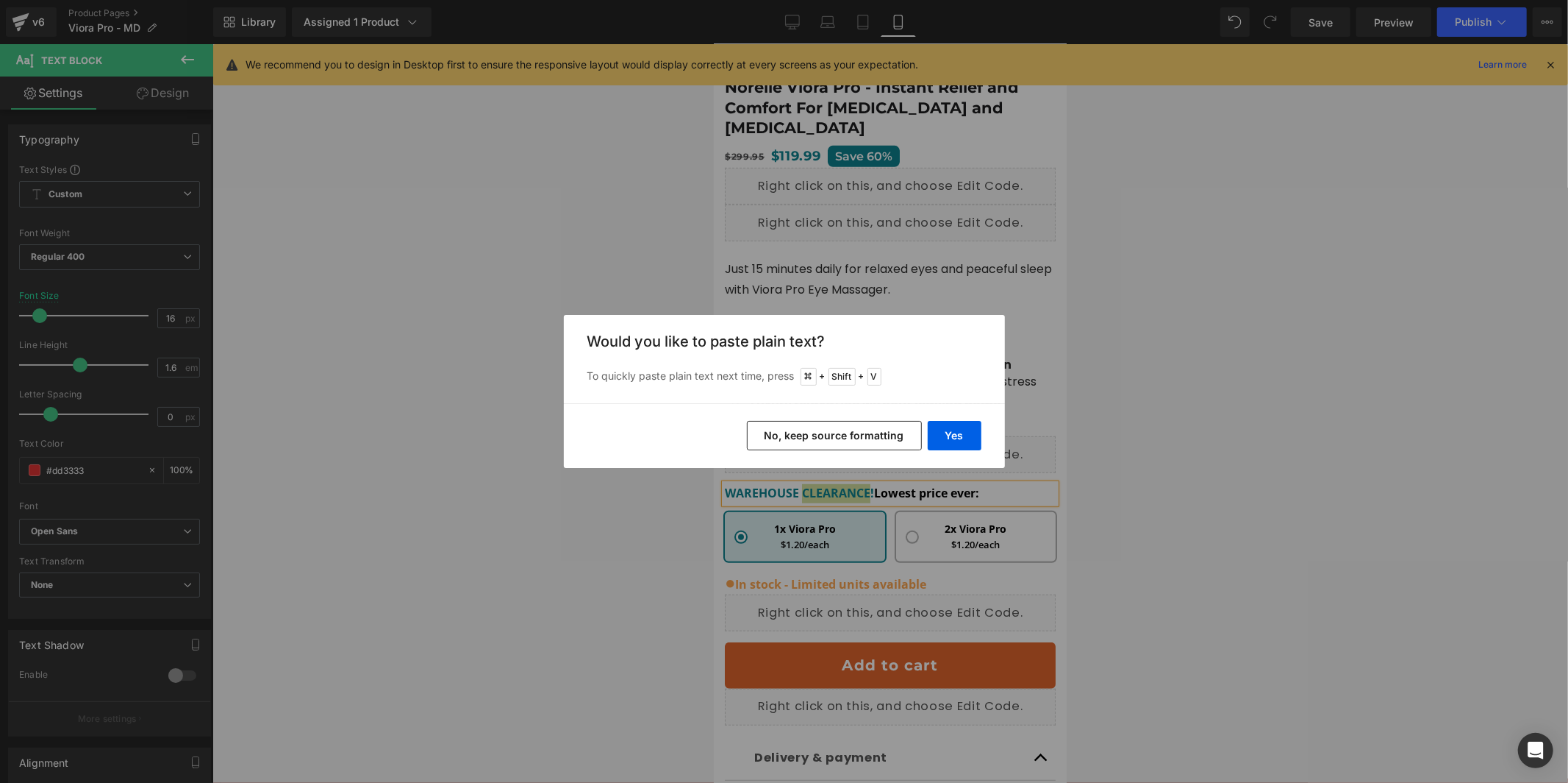
click at [863, 439] on button "No, keep source formatting" at bounding box center [834, 435] width 175 height 29
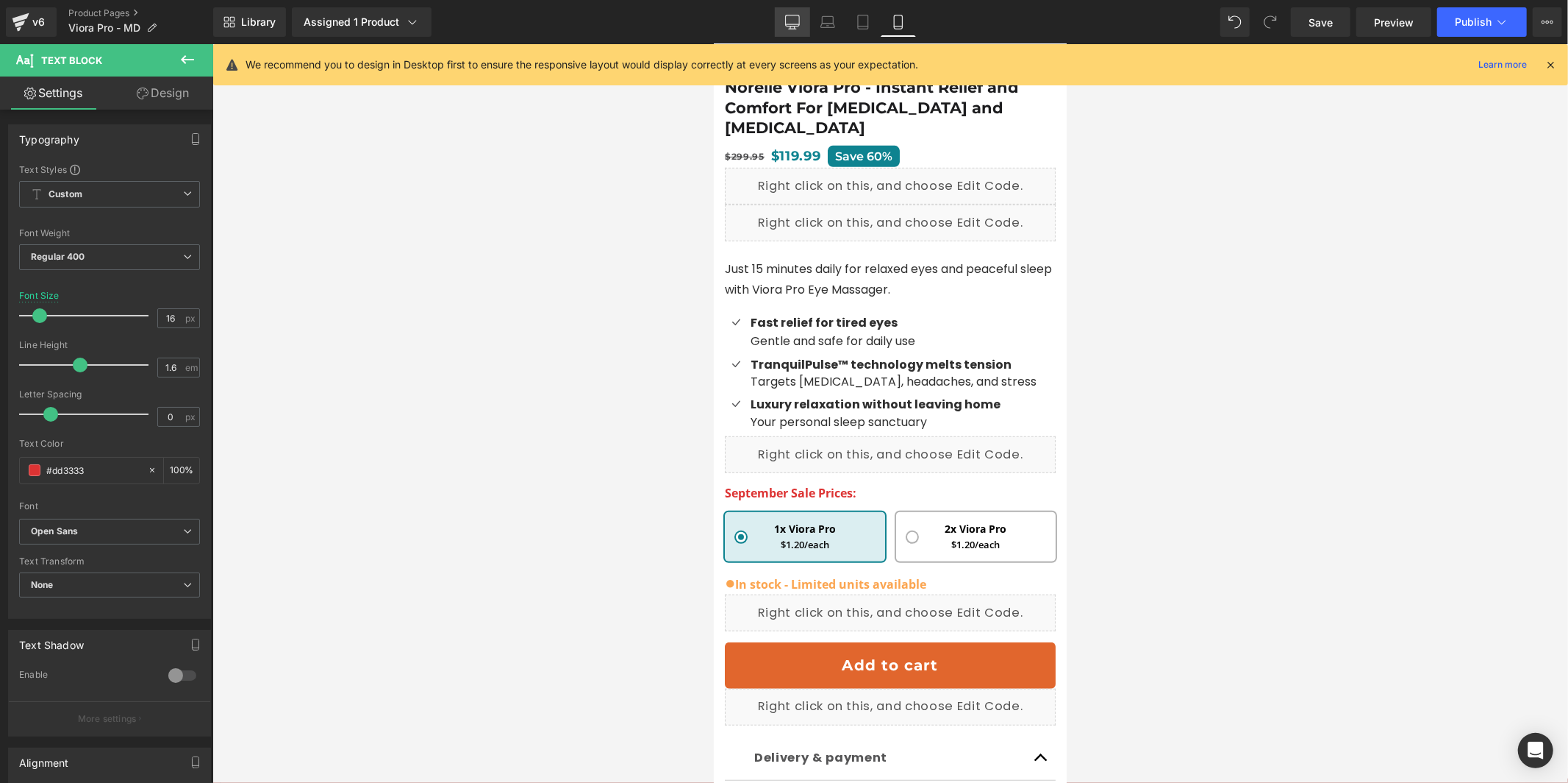
click at [805, 23] on link "Desktop" at bounding box center [792, 21] width 36 height 29
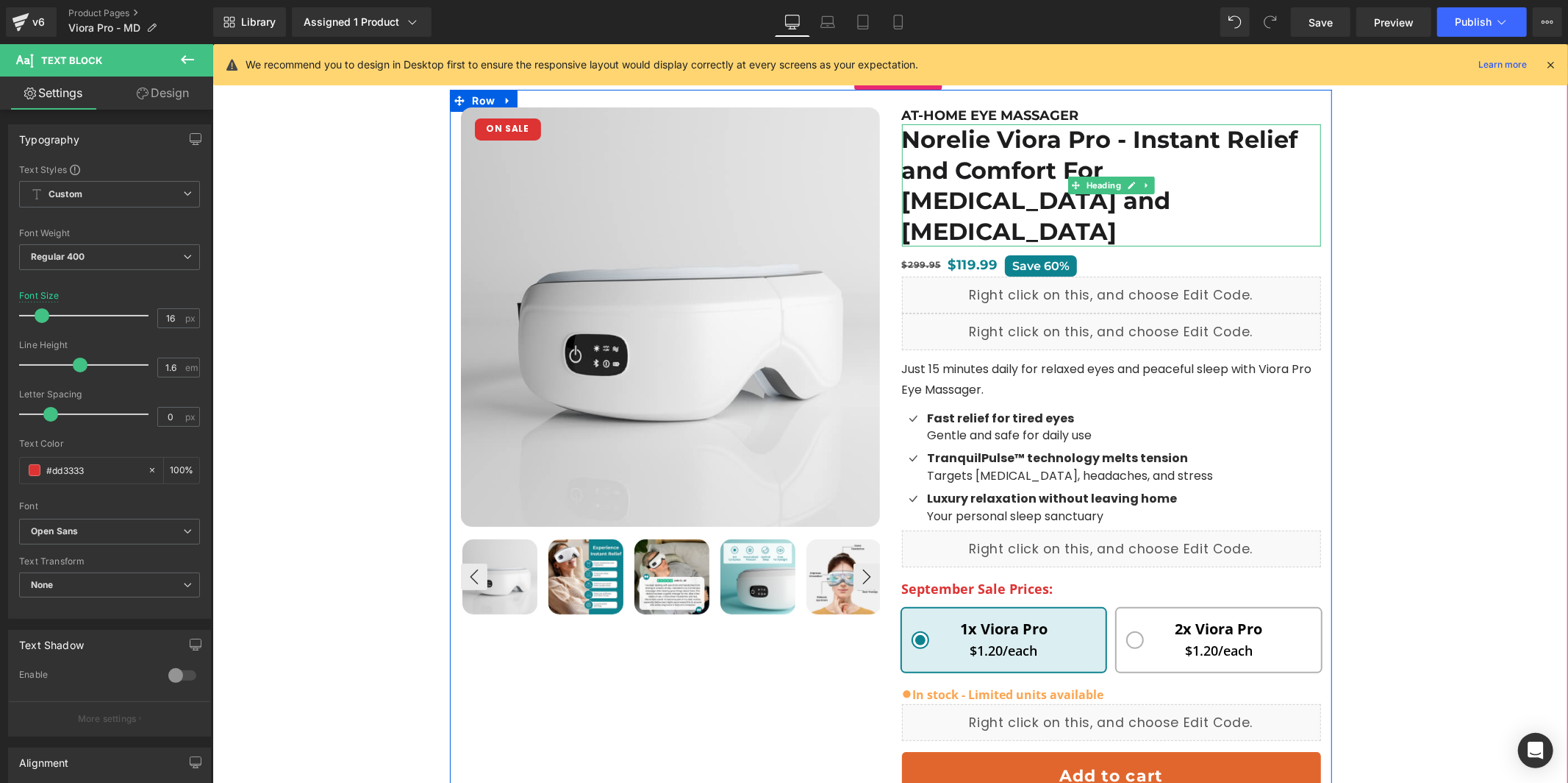
scroll to position [212, 0]
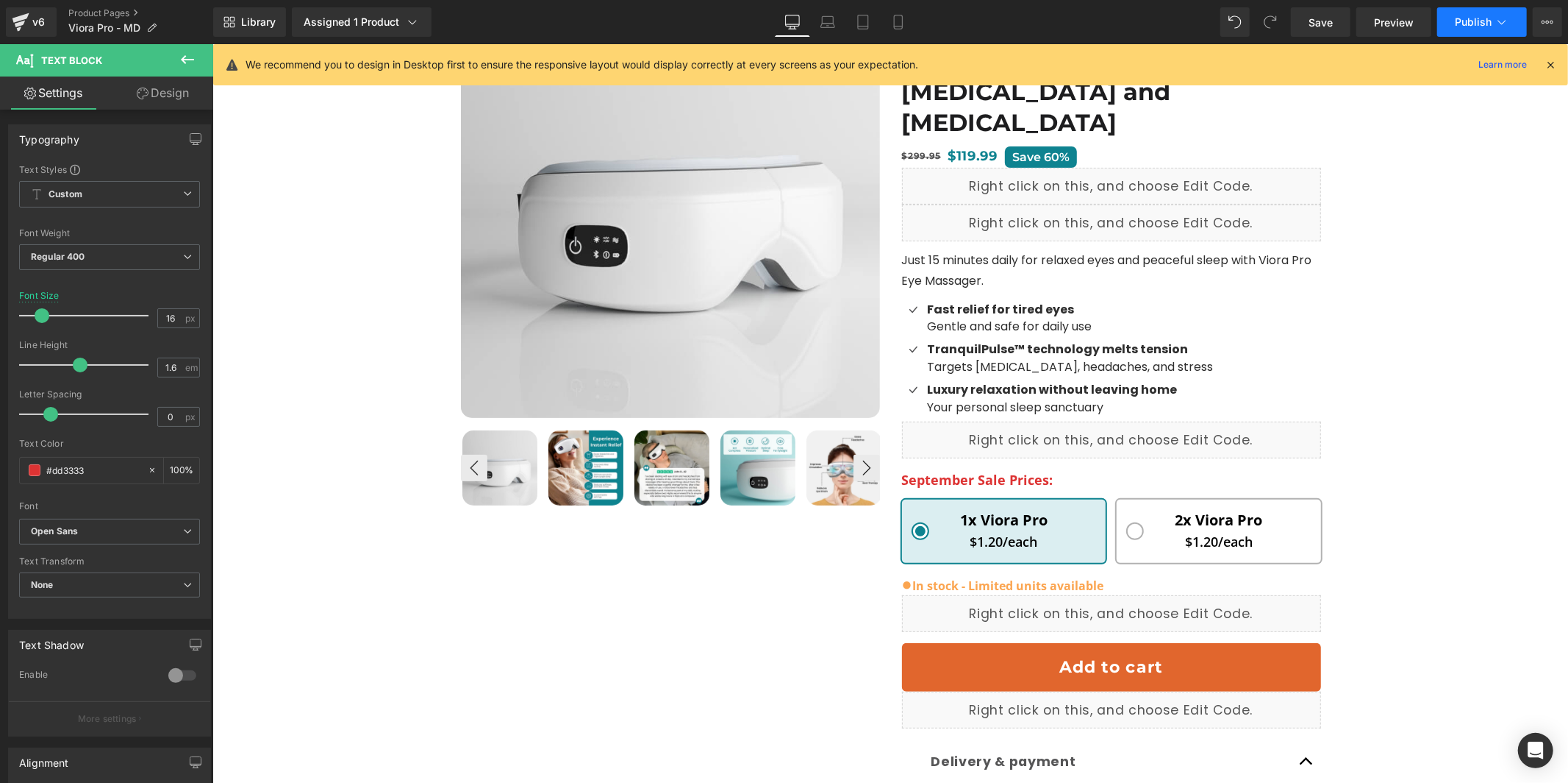
click at [1474, 20] on span "Publish" at bounding box center [1473, 21] width 36 height 12
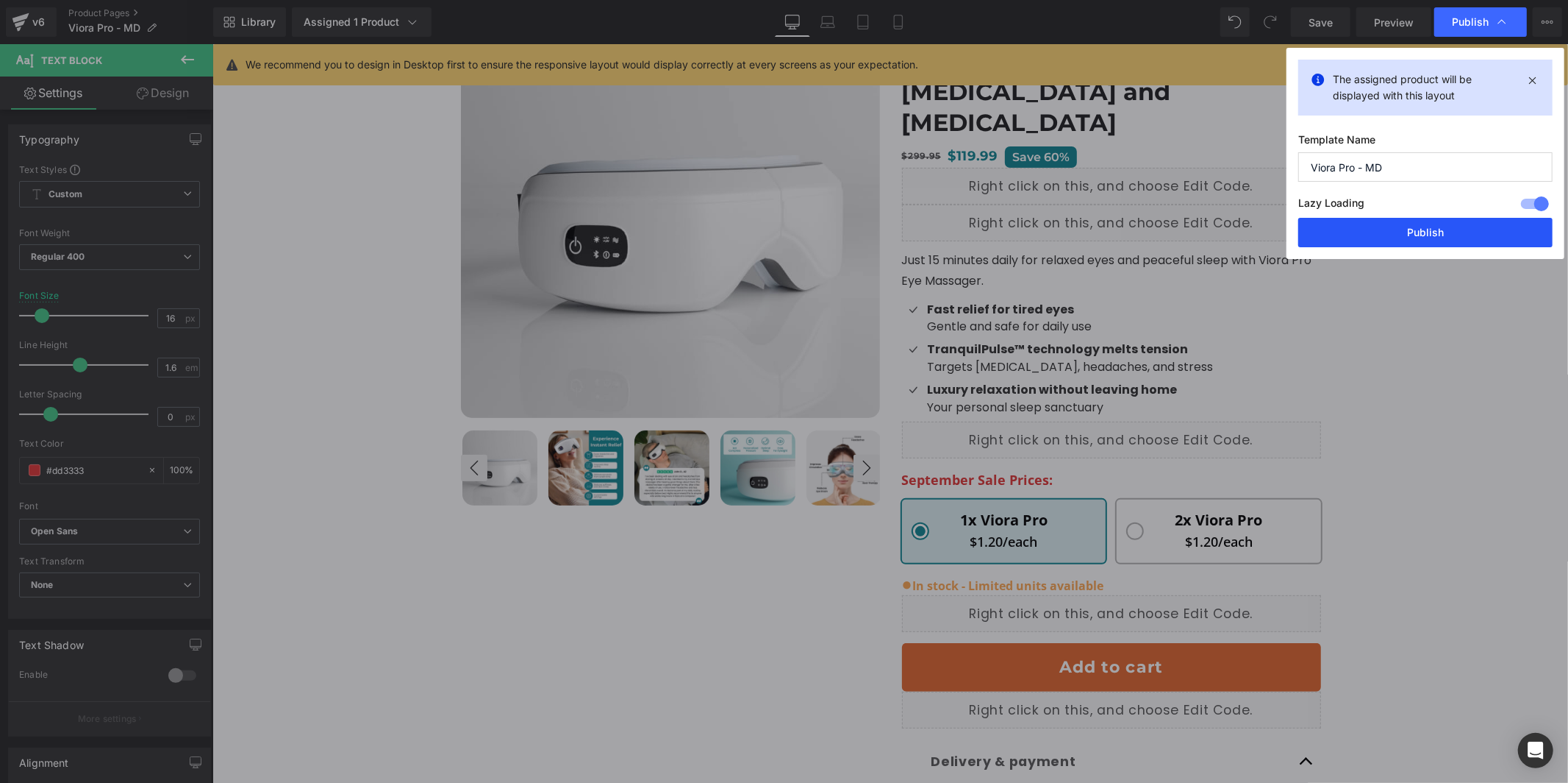
click at [1429, 230] on button "Publish" at bounding box center [1426, 232] width 254 height 29
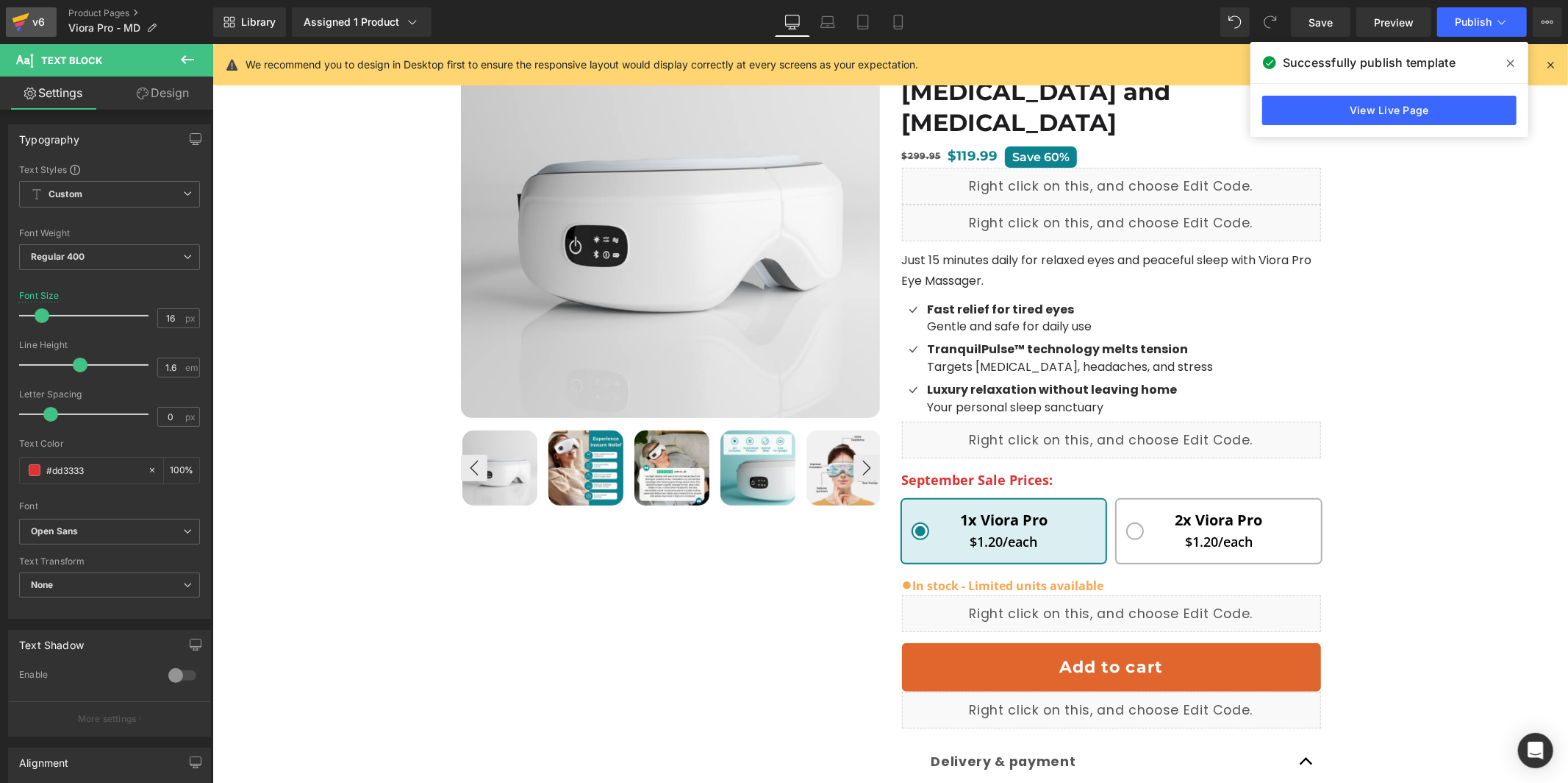
click at [32, 28] on div "v6" at bounding box center [38, 22] width 19 height 20
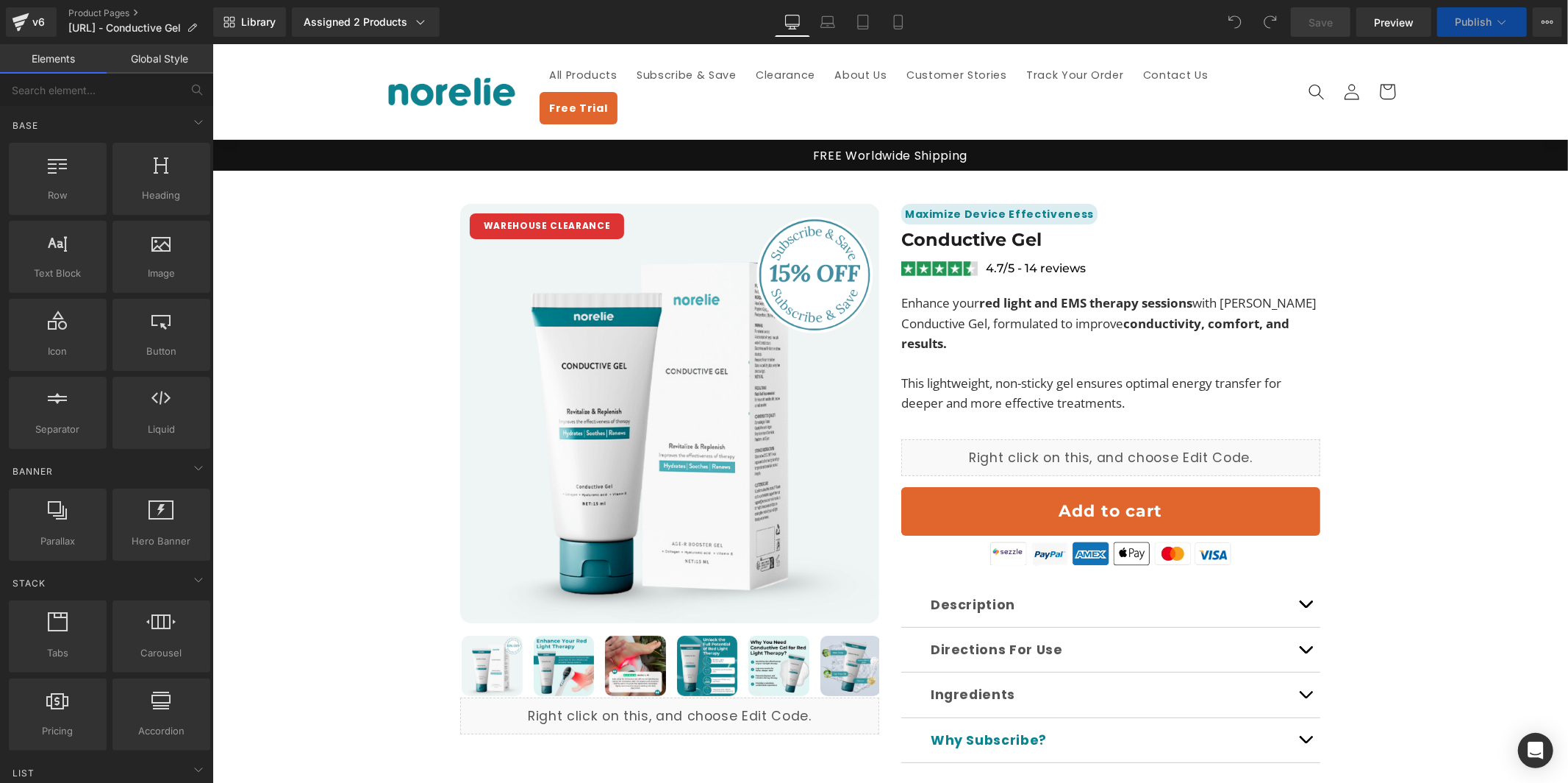
click at [542, 212] on div "WAREHOUSE CLEARANCE" at bounding box center [546, 225] width 155 height 26
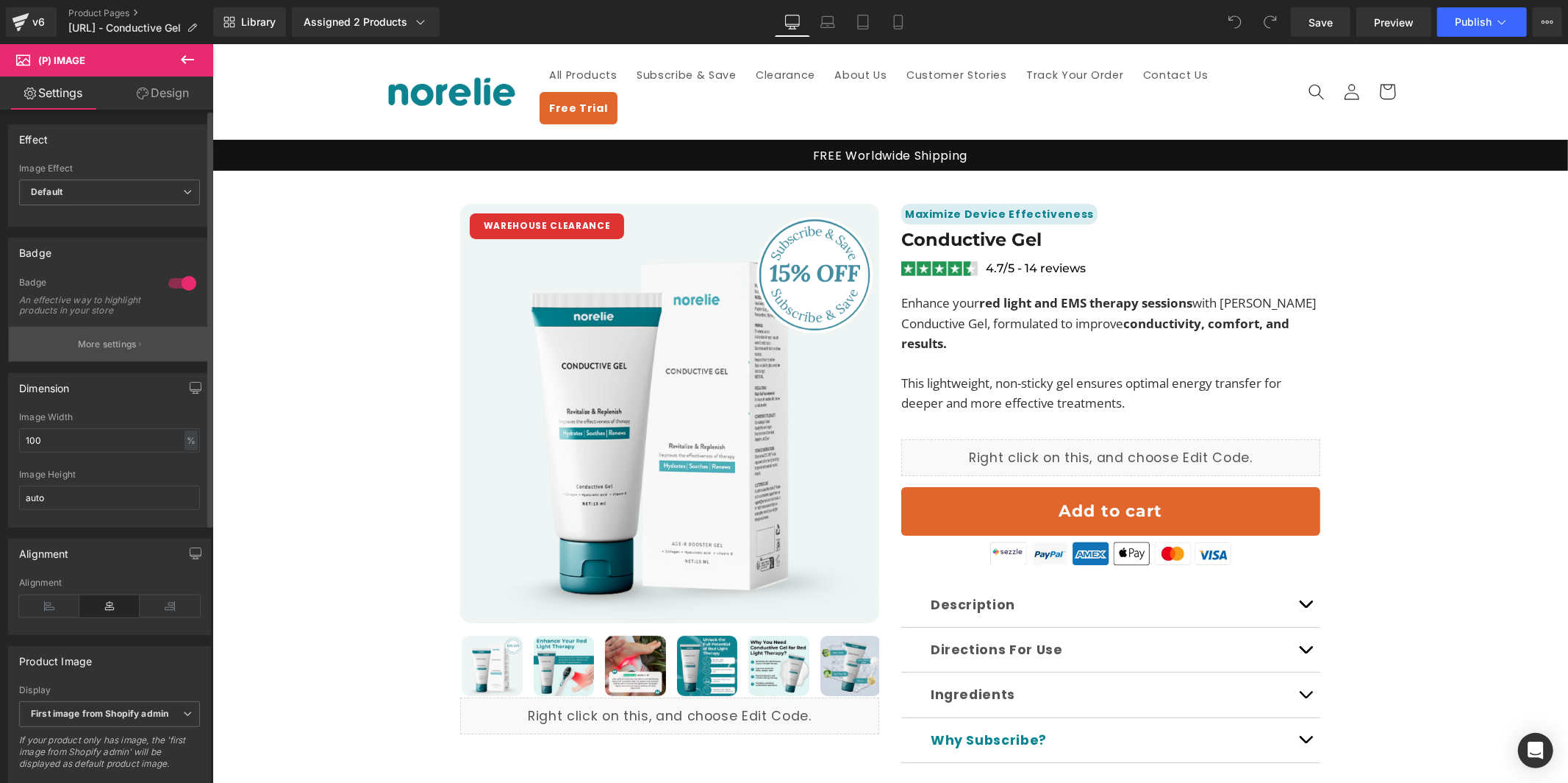
click at [96, 351] on p "More settings" at bounding box center [107, 344] width 59 height 13
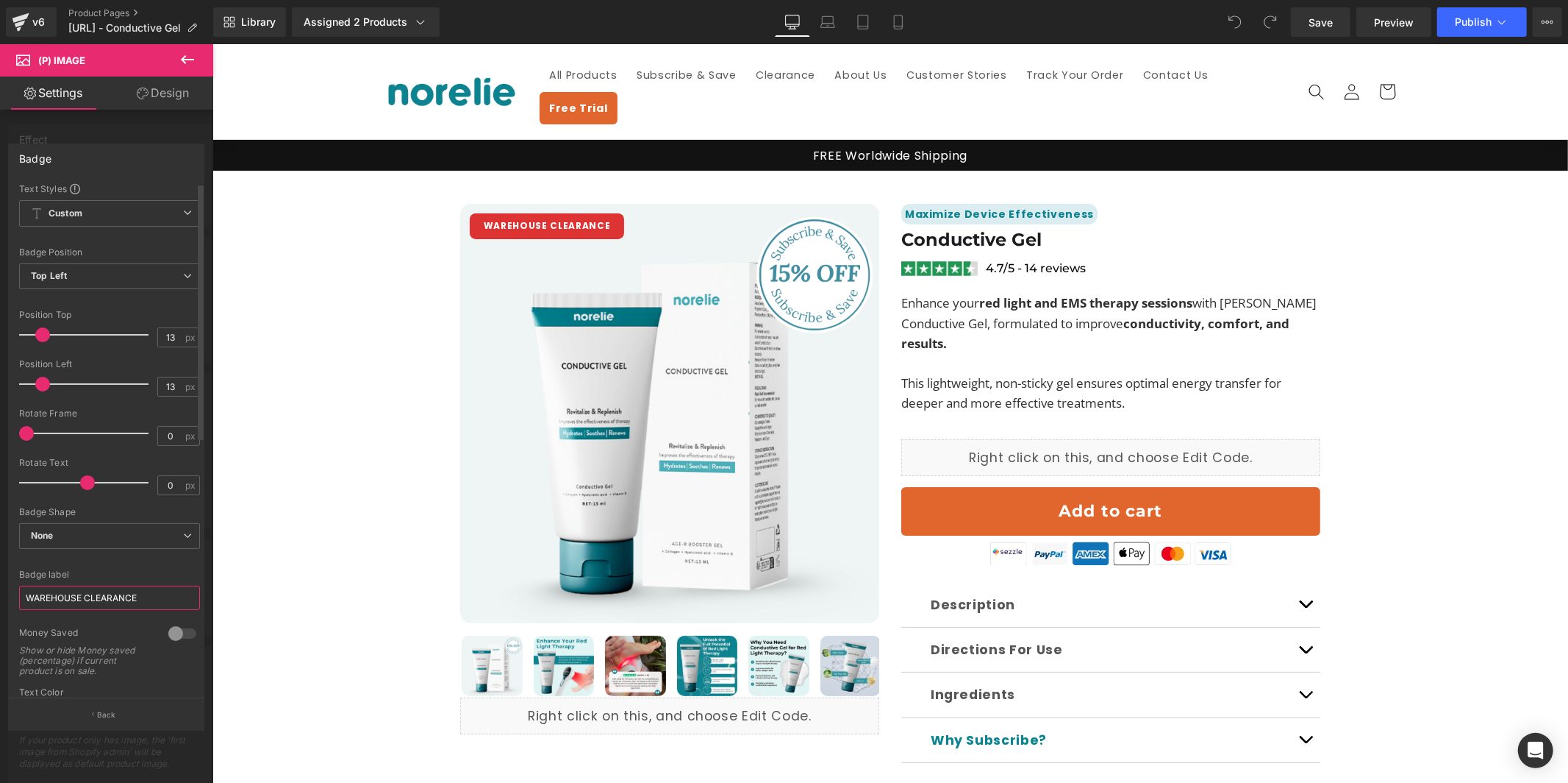
drag, startPoint x: 128, startPoint y: 609, endPoint x: 143, endPoint y: 600, distance: 17.5
click at [128, 609] on div "Badge label WAREHOUSE CLEARANCE" at bounding box center [110, 598] width 181 height 58
click at [143, 600] on input "WAREHOUSE CLEARANCE" at bounding box center [110, 597] width 181 height 24
paste input "ON [PERSON_NAME]"
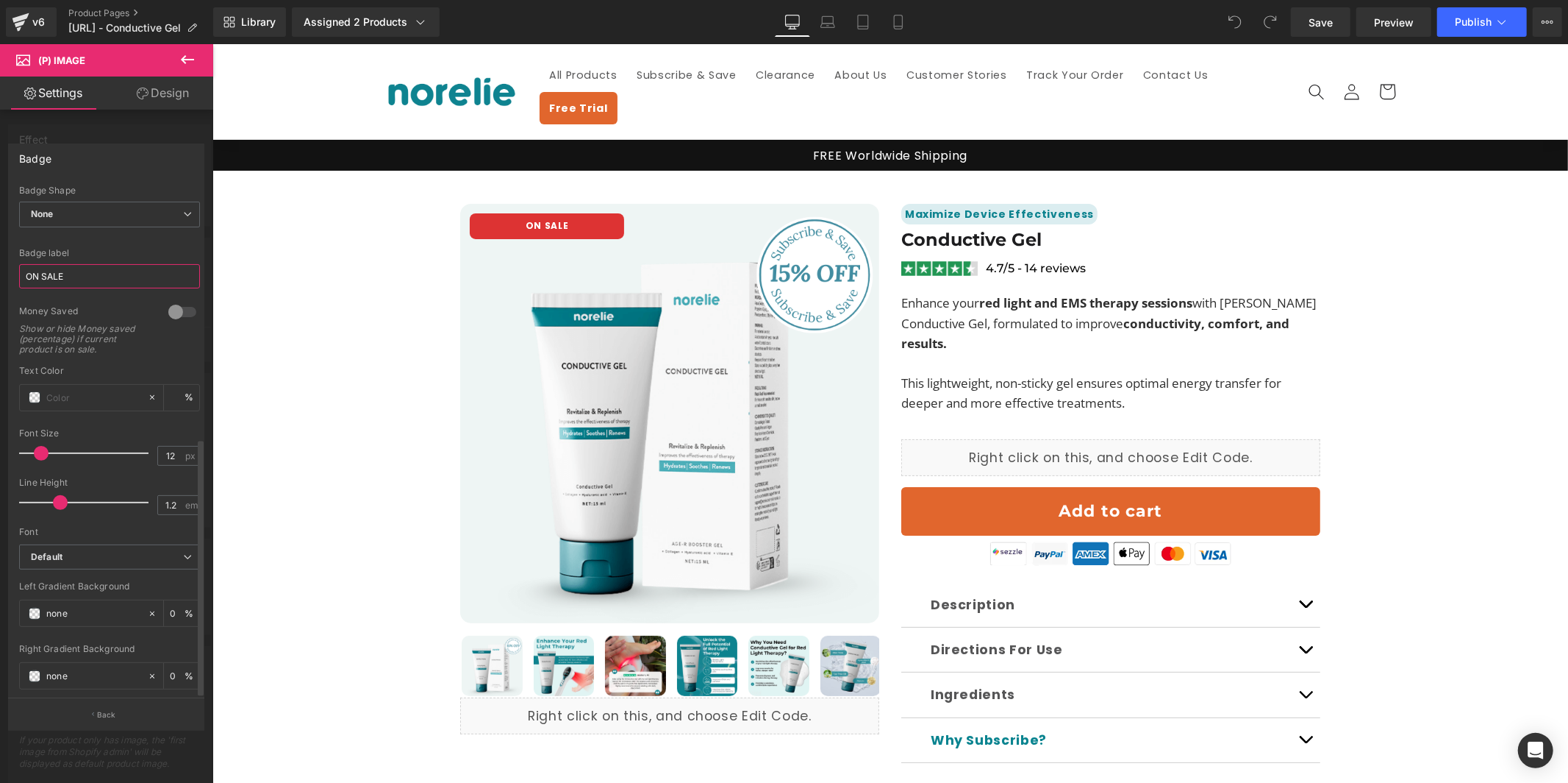
scroll to position [506, 0]
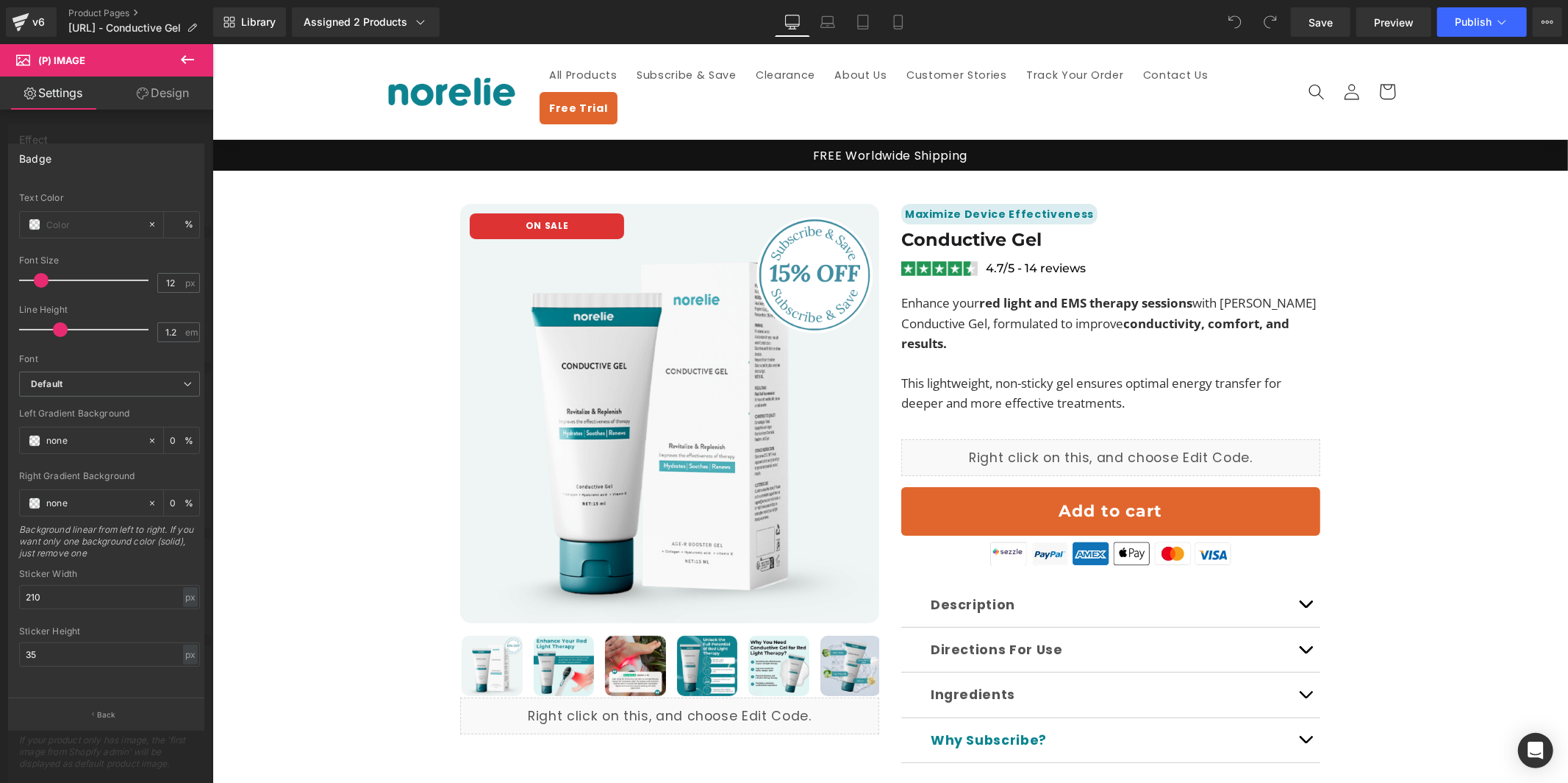
type input "ON SALE"
click at [79, 590] on input "210" at bounding box center [110, 596] width 181 height 24
paste input "9"
type input "90"
click at [90, 647] on input "35" at bounding box center [110, 654] width 181 height 24
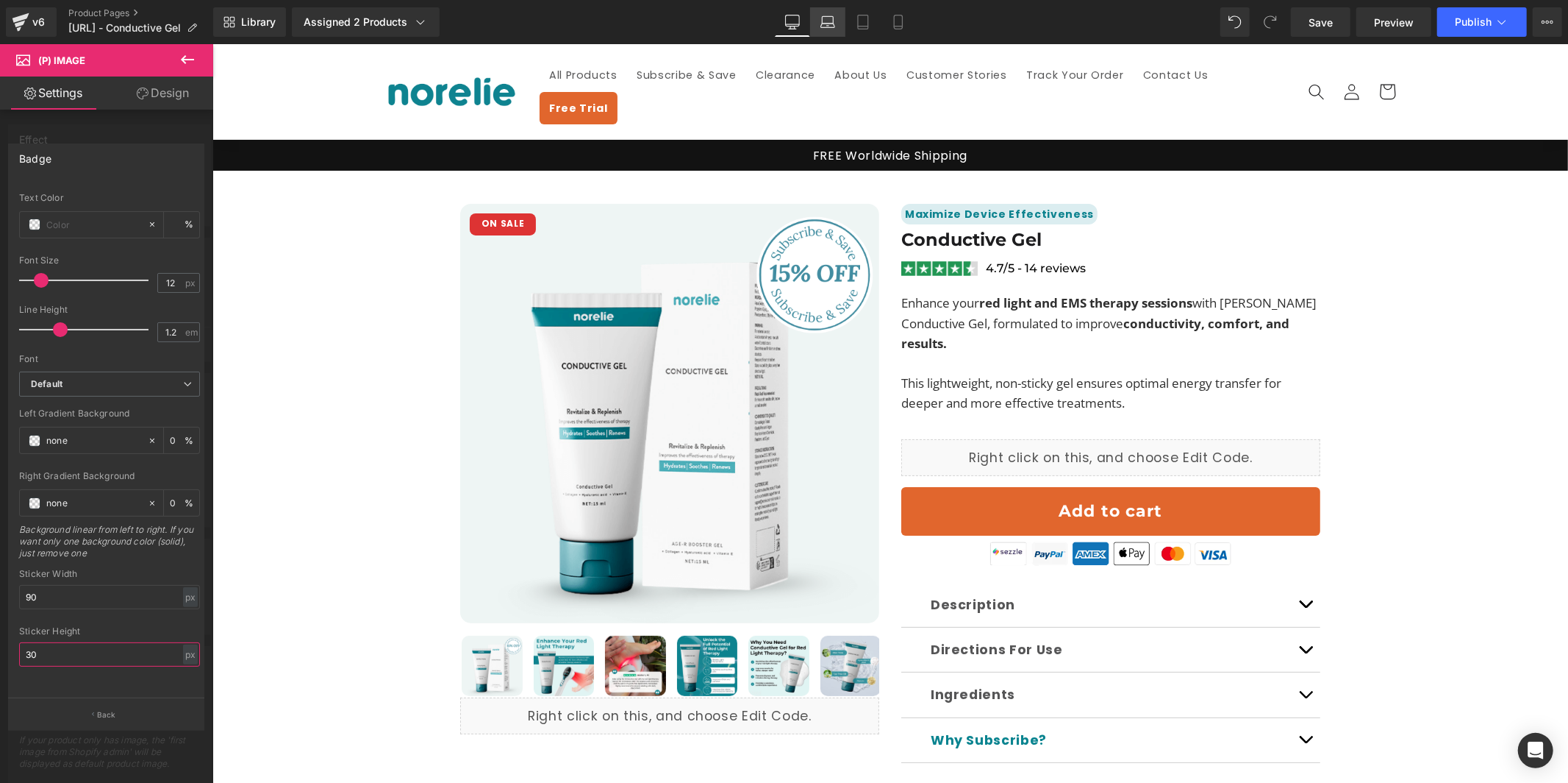
type input "30"
click at [827, 22] on icon at bounding box center [828, 22] width 15 height 15
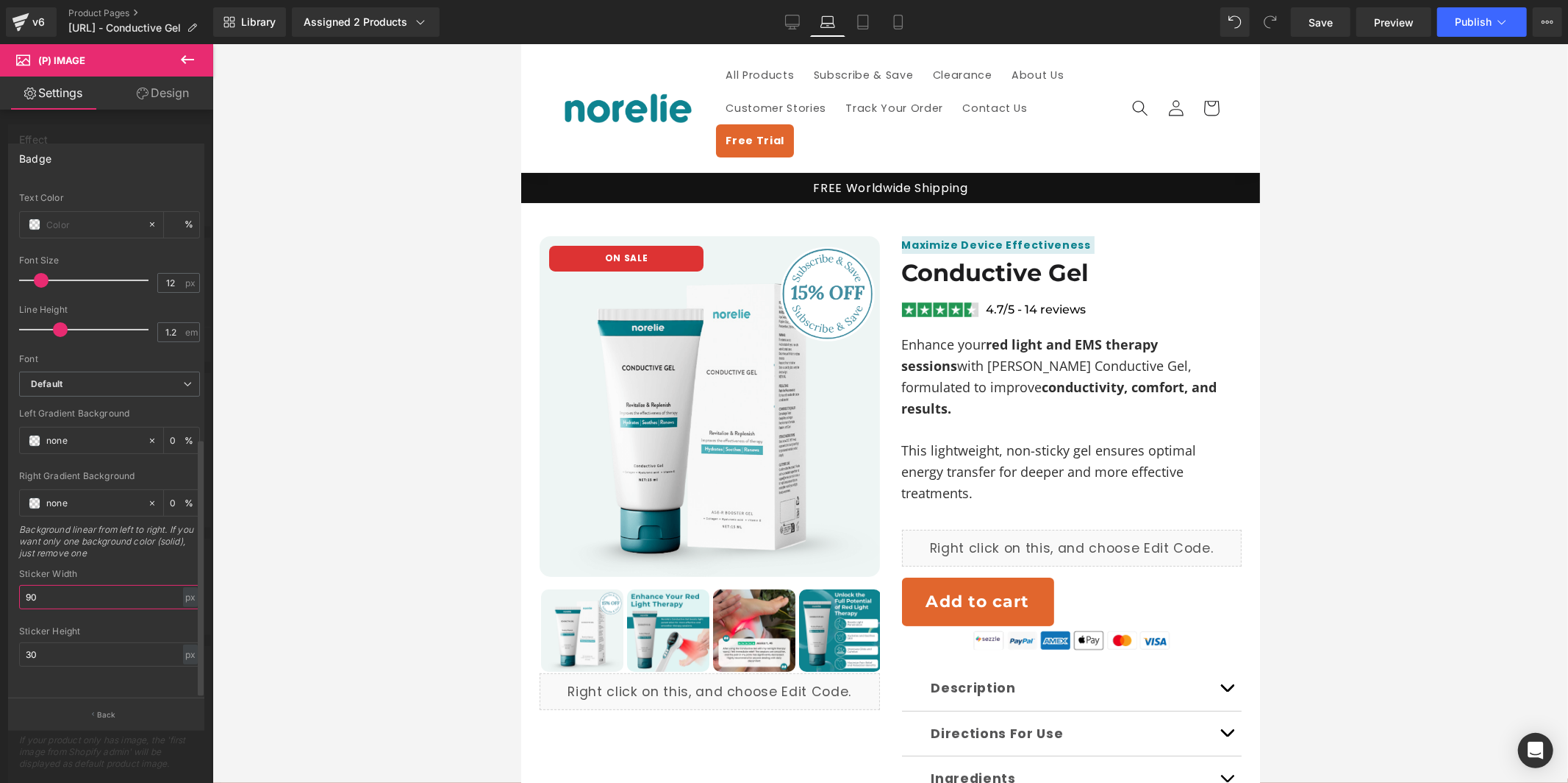
click at [78, 587] on input "90" at bounding box center [110, 596] width 181 height 24
paste input "10"
click at [84, 644] on input "30" at bounding box center [110, 654] width 181 height 24
click at [779, 23] on link "Desktop" at bounding box center [792, 21] width 36 height 29
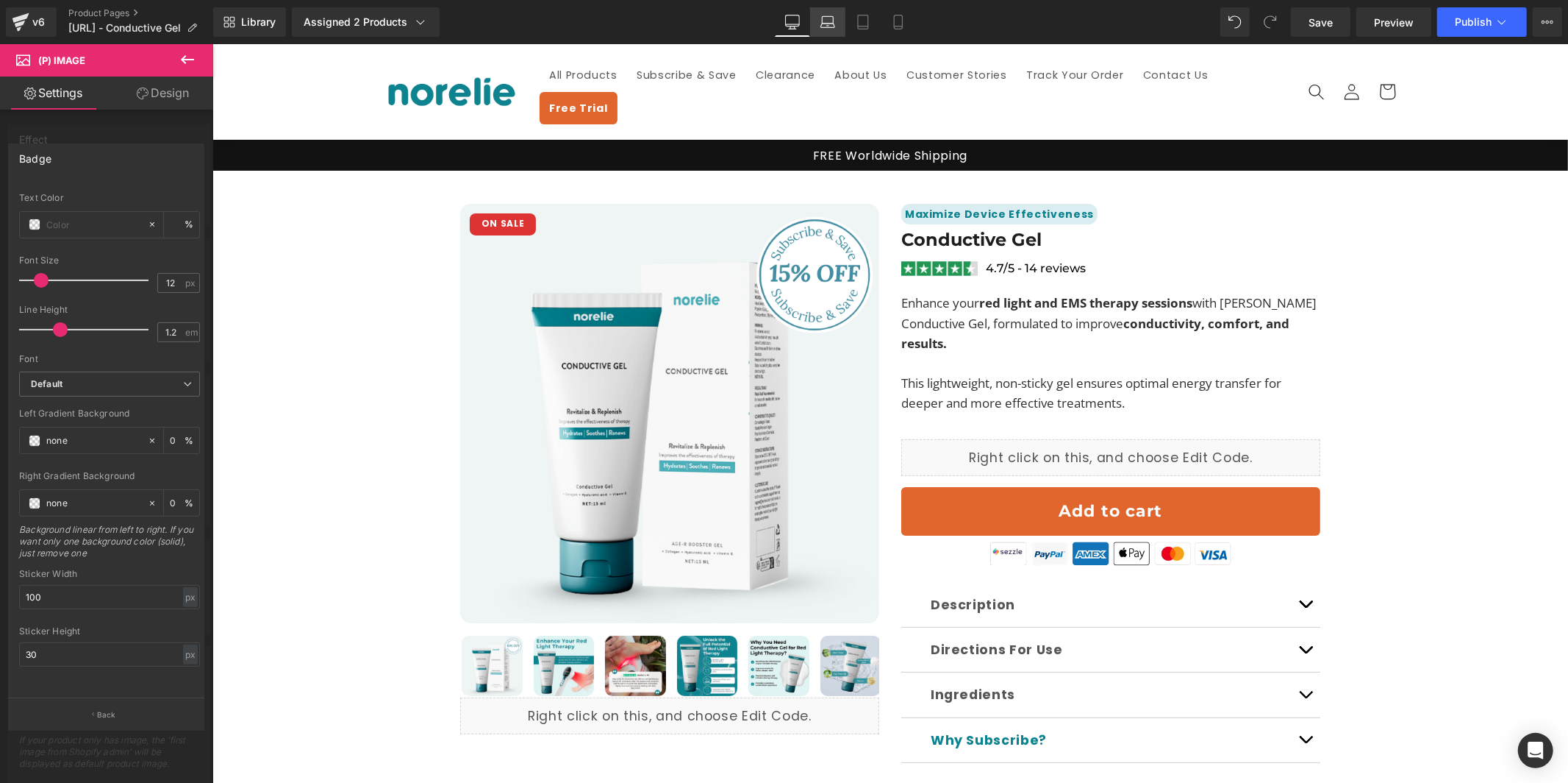
click at [830, 21] on icon at bounding box center [828, 22] width 15 height 15
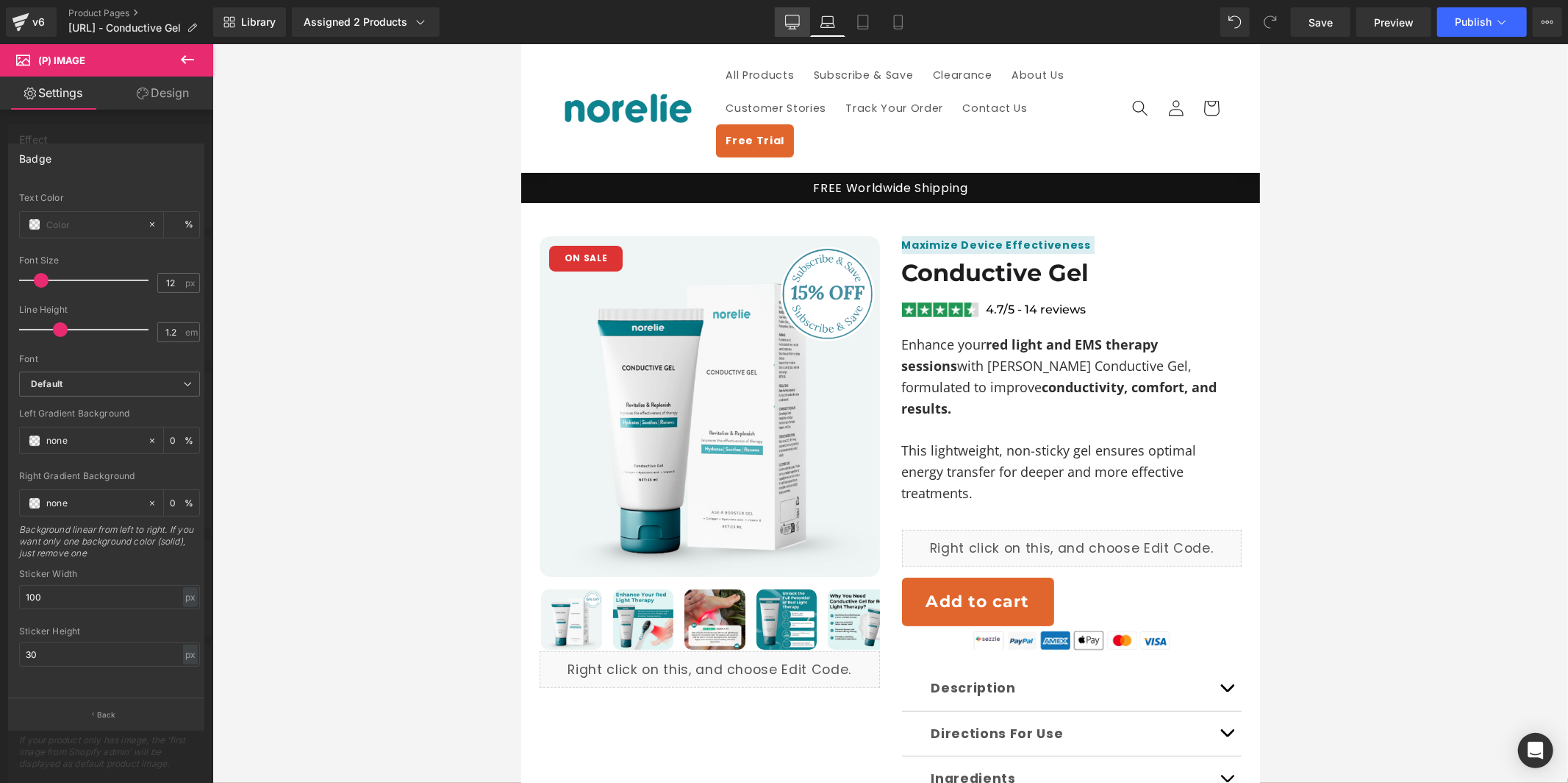
scroll to position [20, 0]
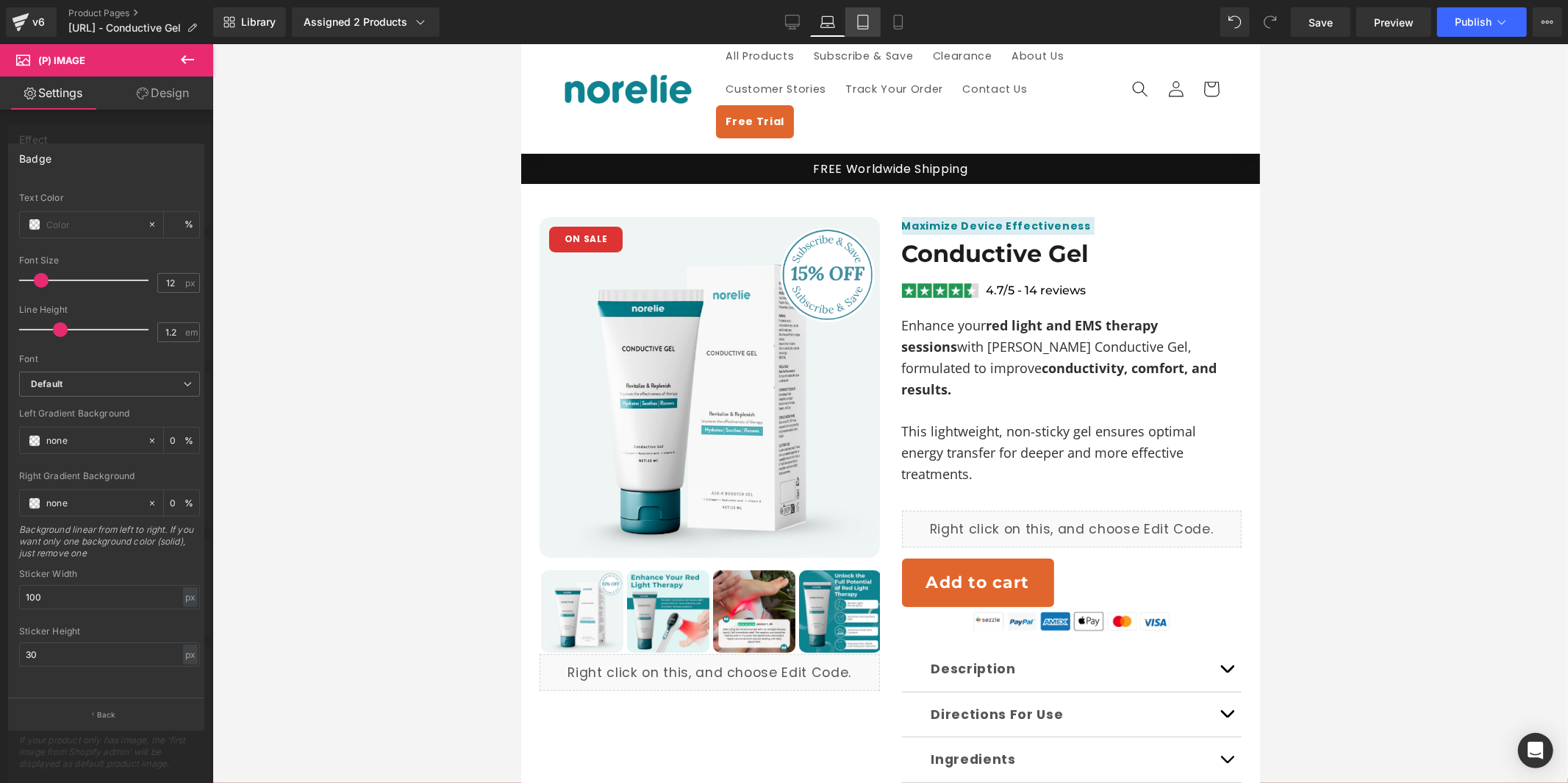
click at [859, 25] on icon at bounding box center [863, 22] width 15 height 15
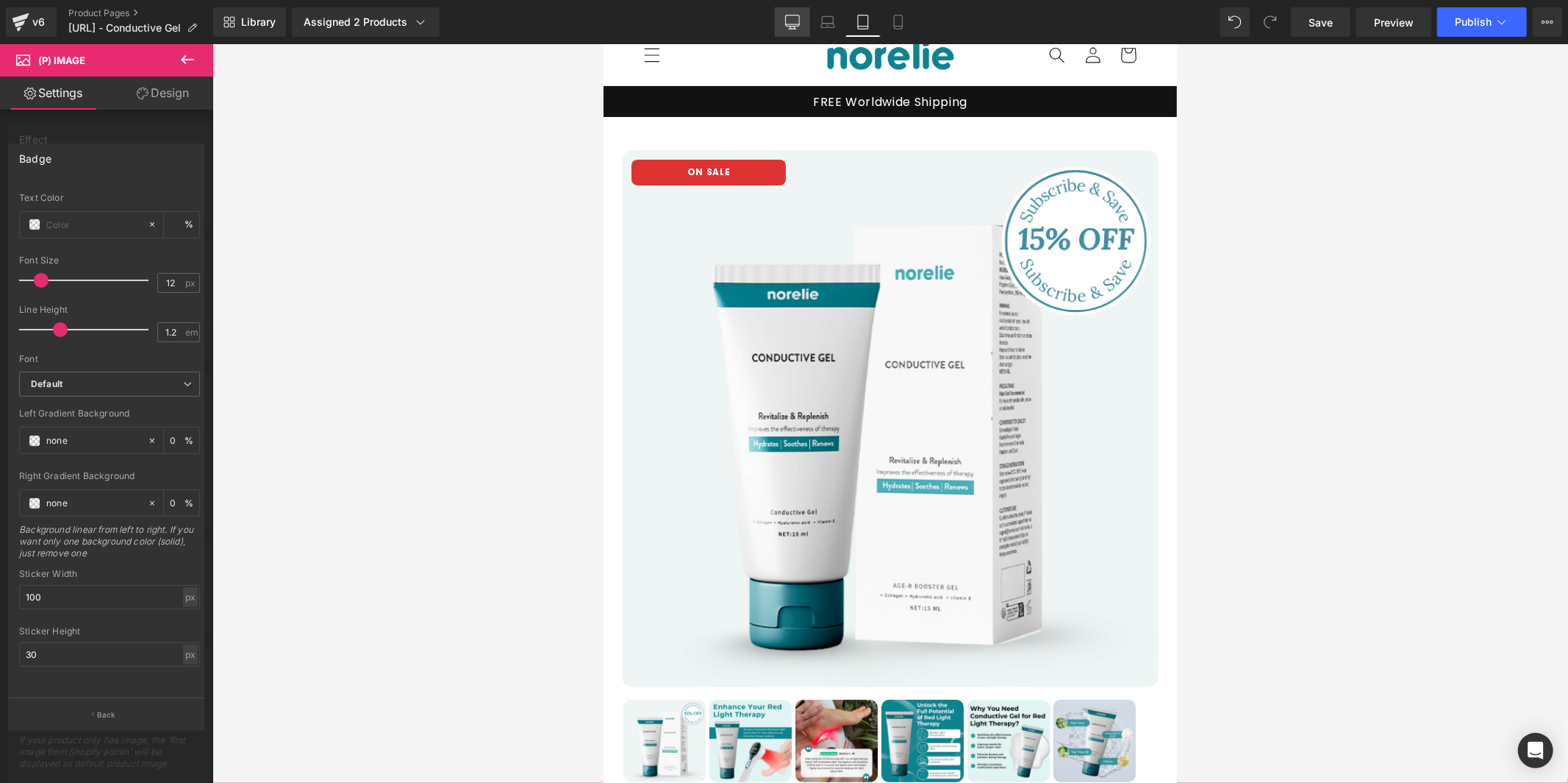
scroll to position [0, 0]
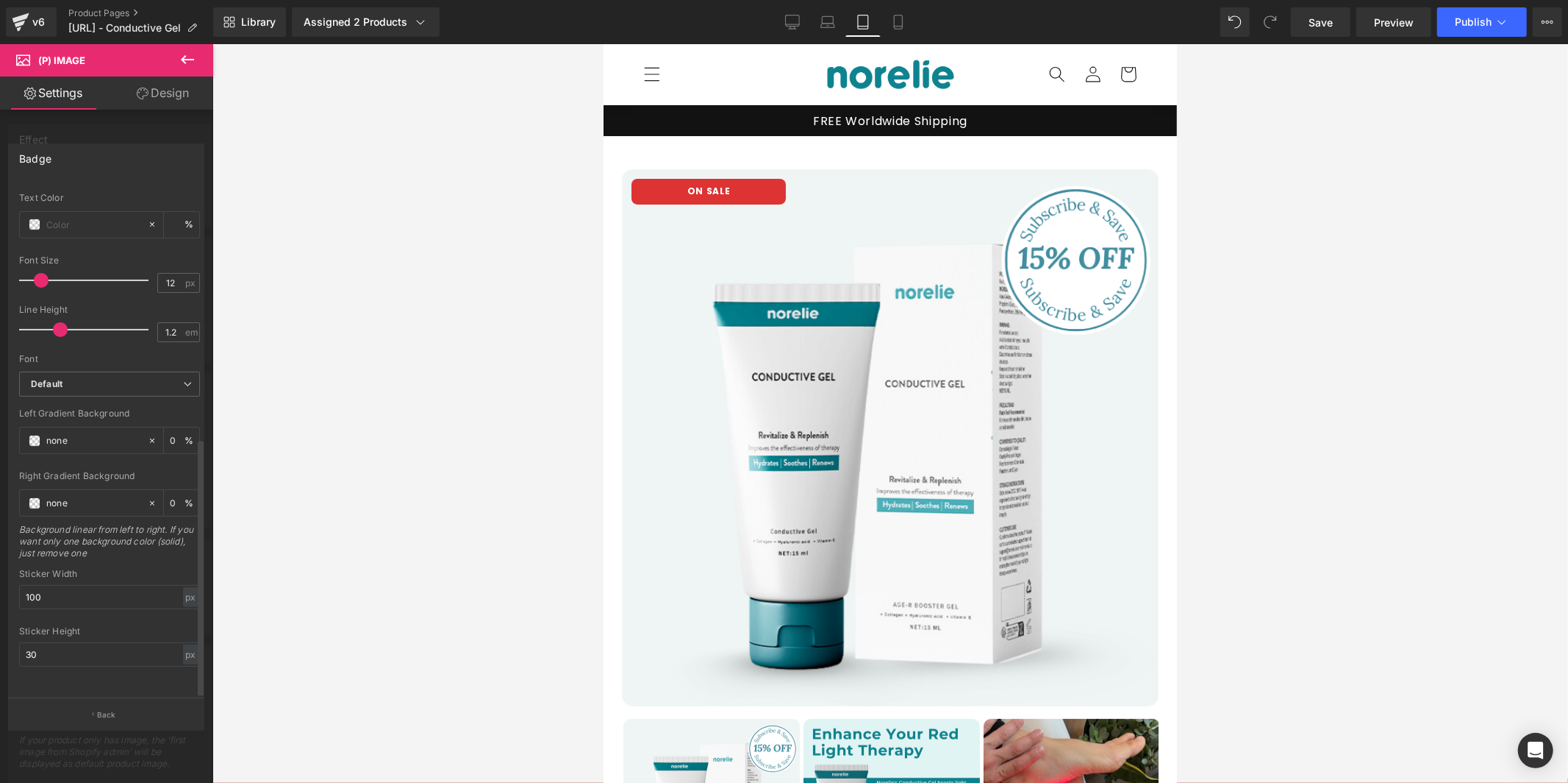
click at [87, 570] on div "Sticker Width 100 px % px" at bounding box center [110, 597] width 181 height 58
click at [90, 585] on input "100" at bounding box center [110, 596] width 181 height 24
paste input "10"
type input "100"
click at [92, 643] on input "30" at bounding box center [110, 654] width 181 height 24
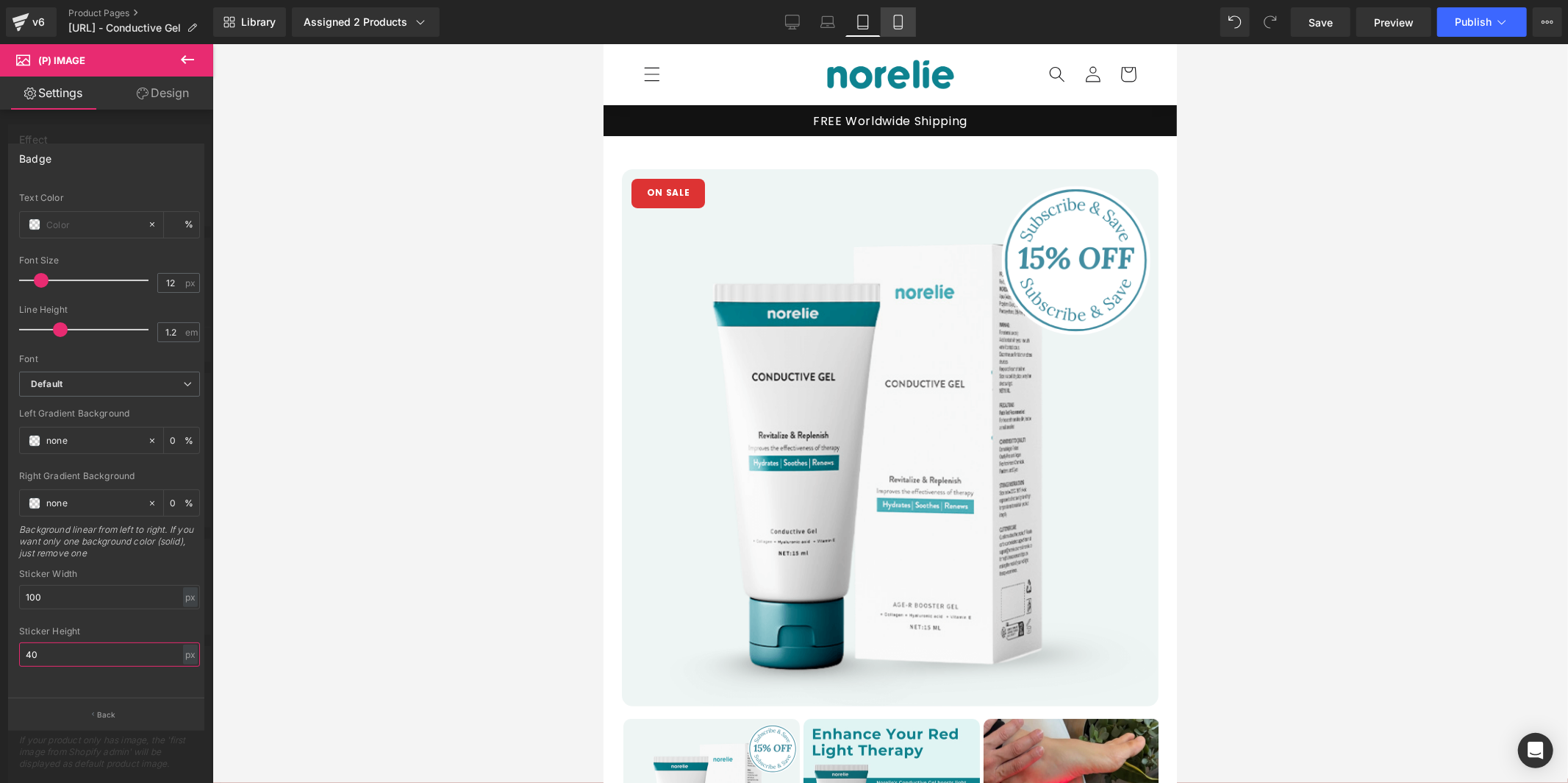
type input "40"
click at [900, 20] on icon at bounding box center [898, 22] width 15 height 15
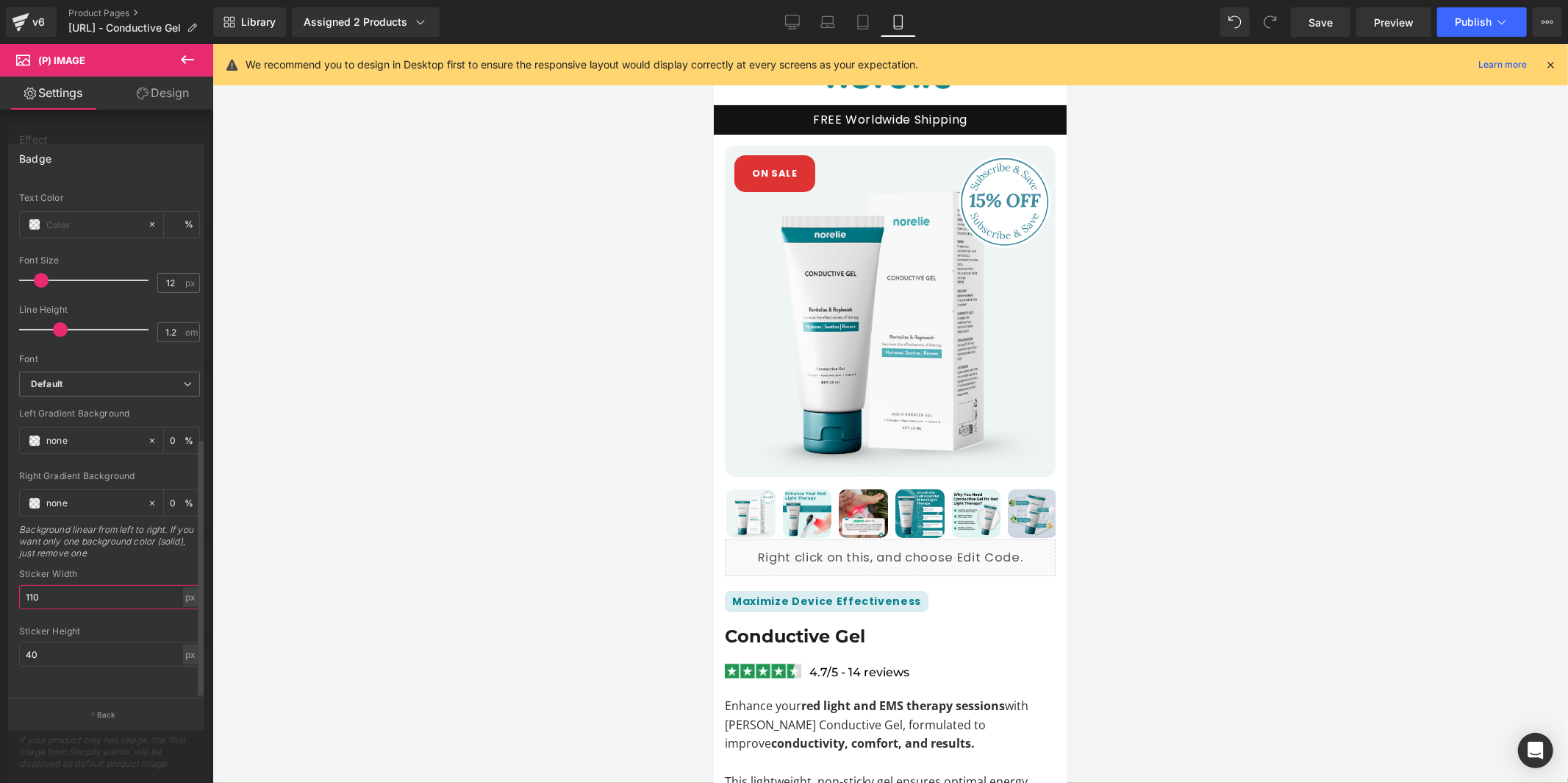
click at [94, 585] on input "110" at bounding box center [110, 596] width 181 height 24
paste input "9"
type input "90"
click at [88, 651] on input "40" at bounding box center [110, 654] width 181 height 24
type input "35"
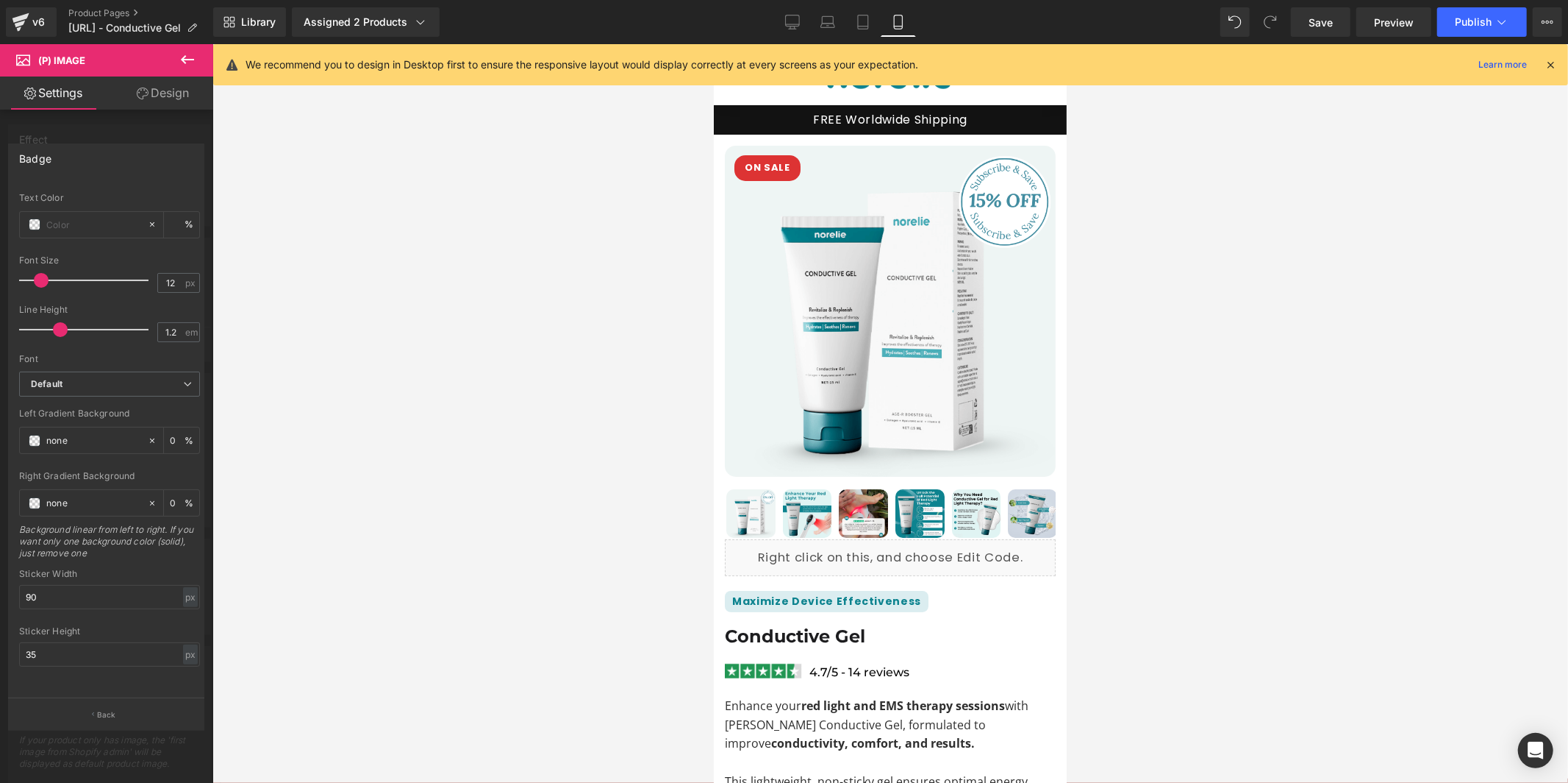
click at [434, 466] on div at bounding box center [890, 413] width 1356 height 739
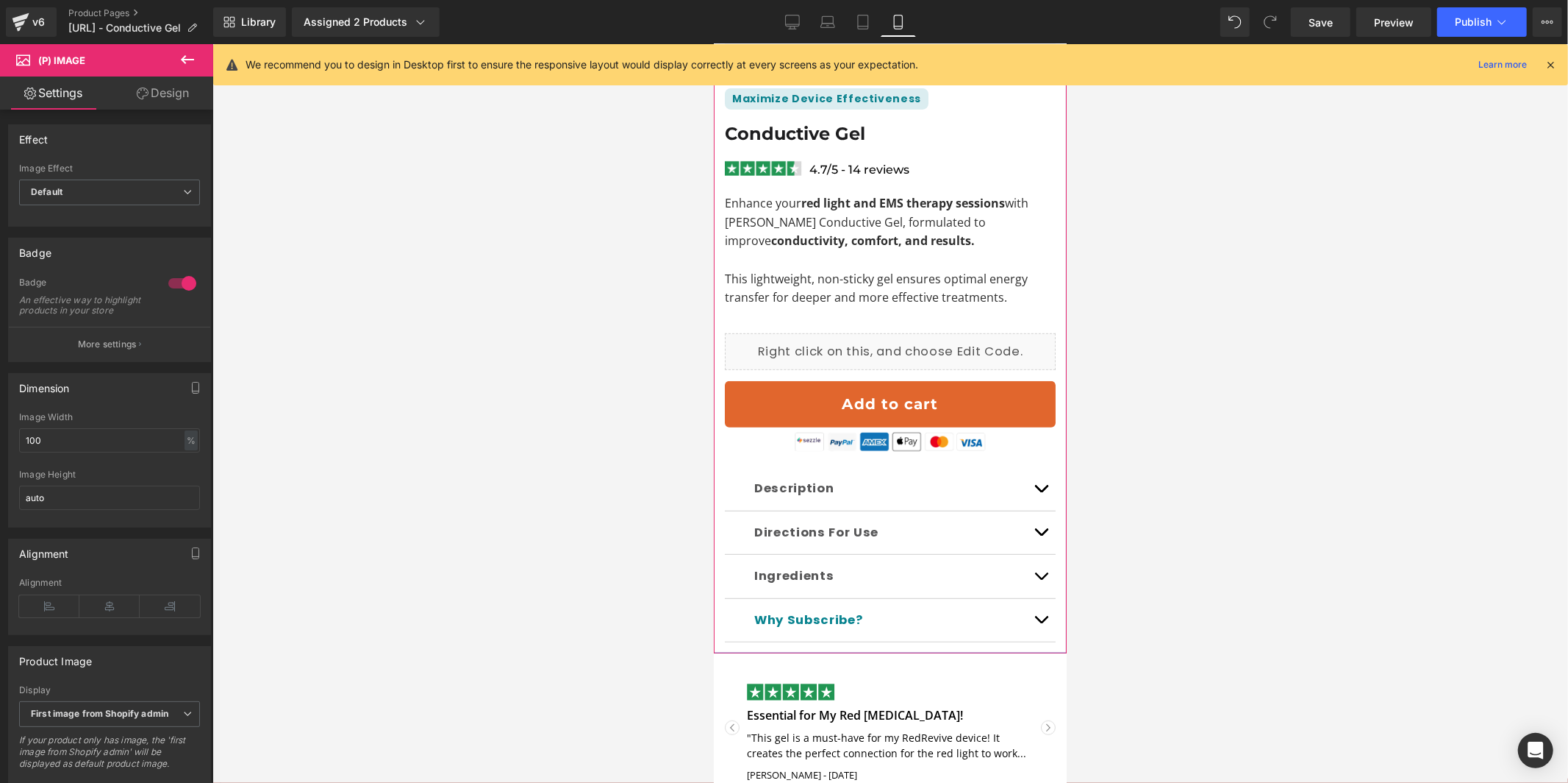
scroll to position [467, 0]
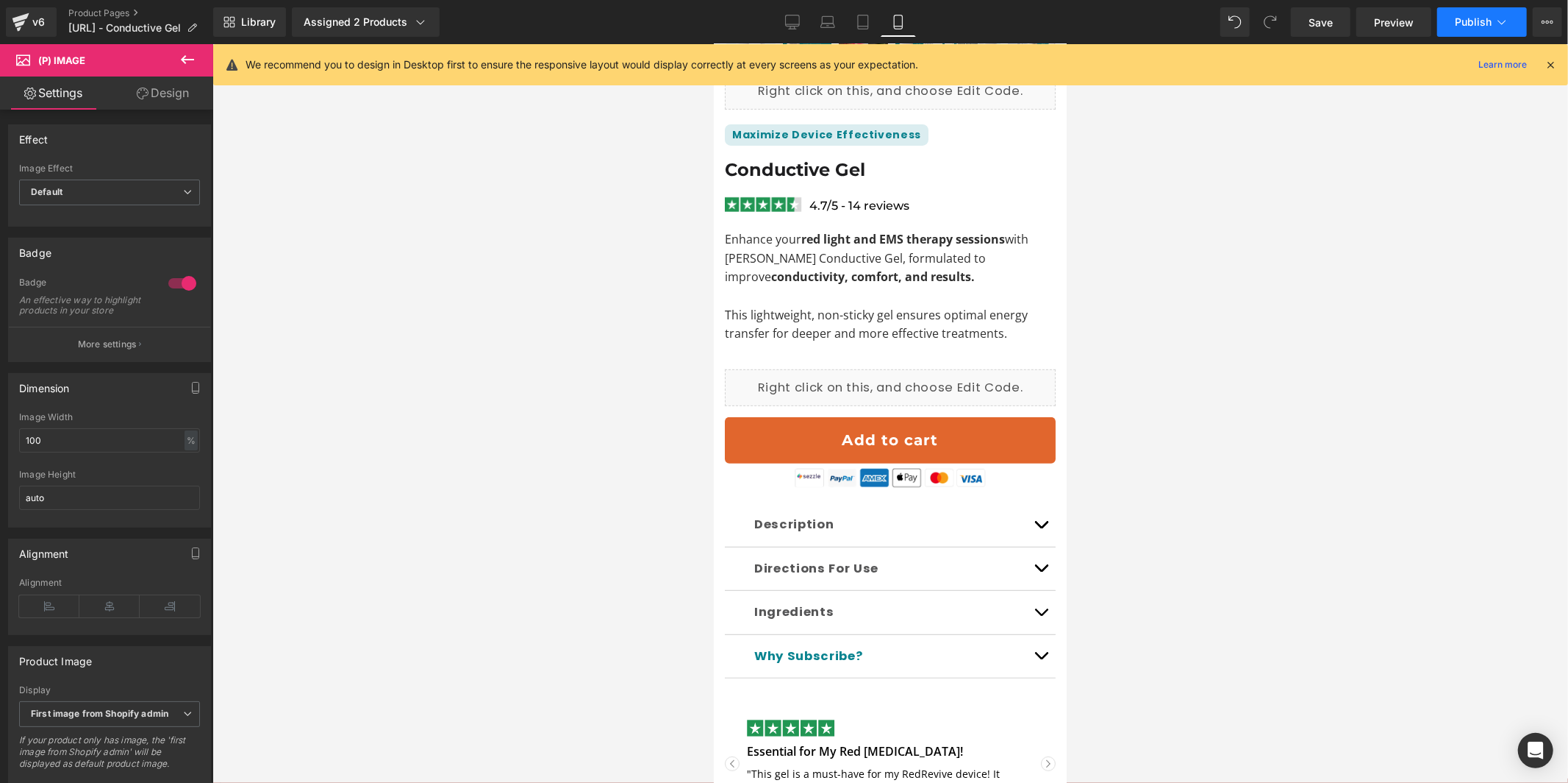
click at [1474, 25] on span "Publish" at bounding box center [1473, 21] width 36 height 12
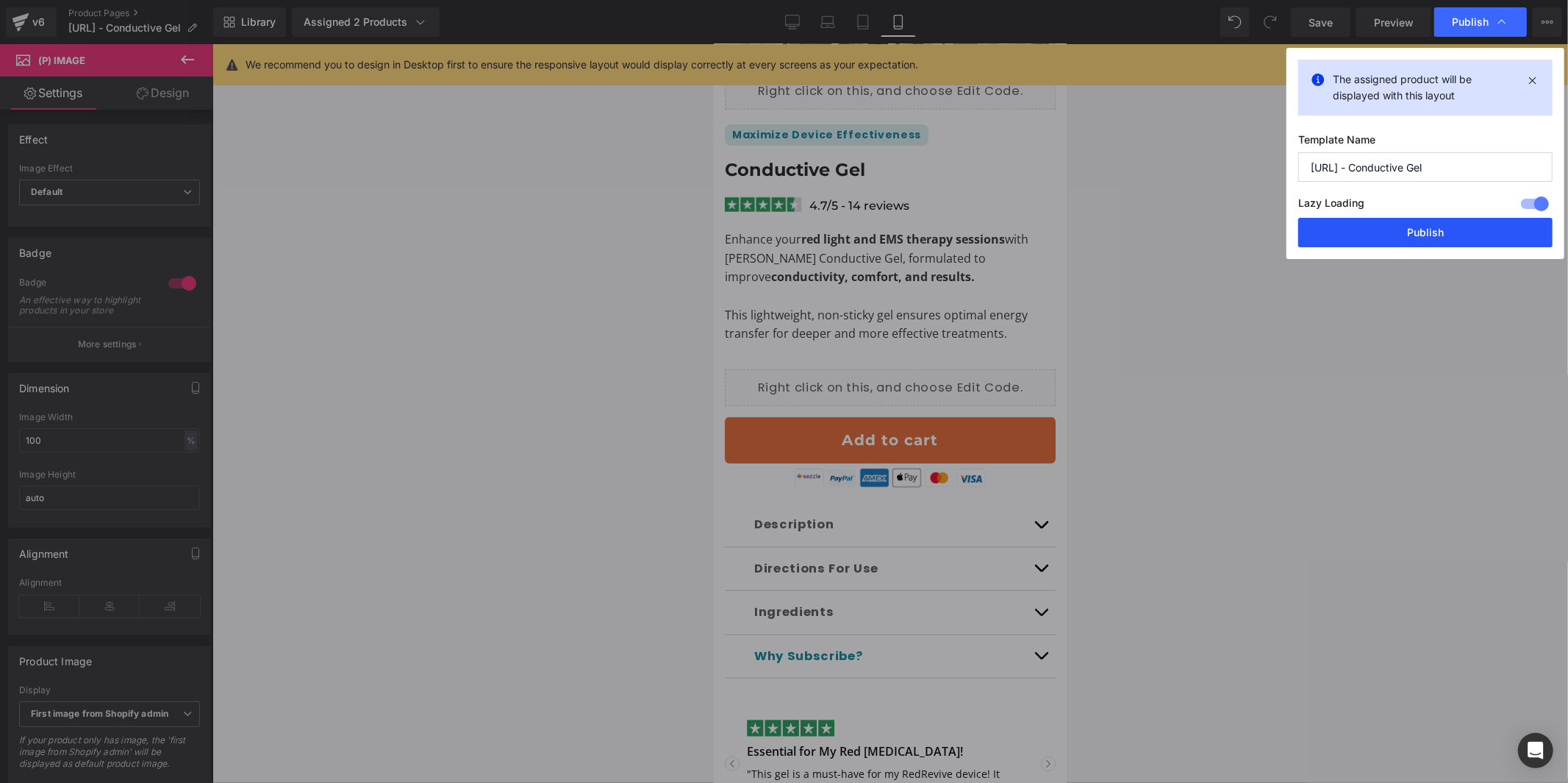
click at [1411, 228] on button "Publish" at bounding box center [1426, 232] width 254 height 29
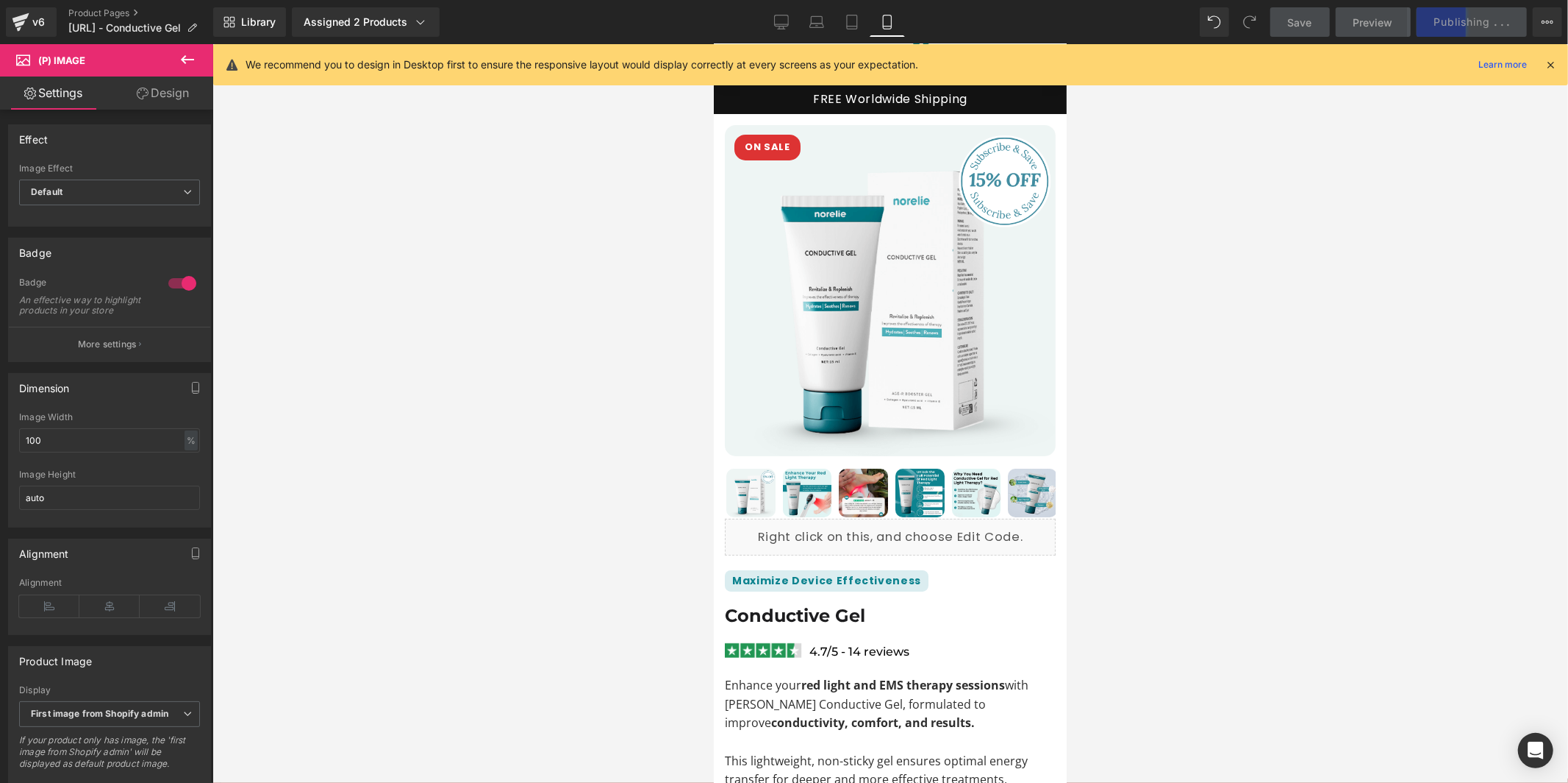
scroll to position [23, 0]
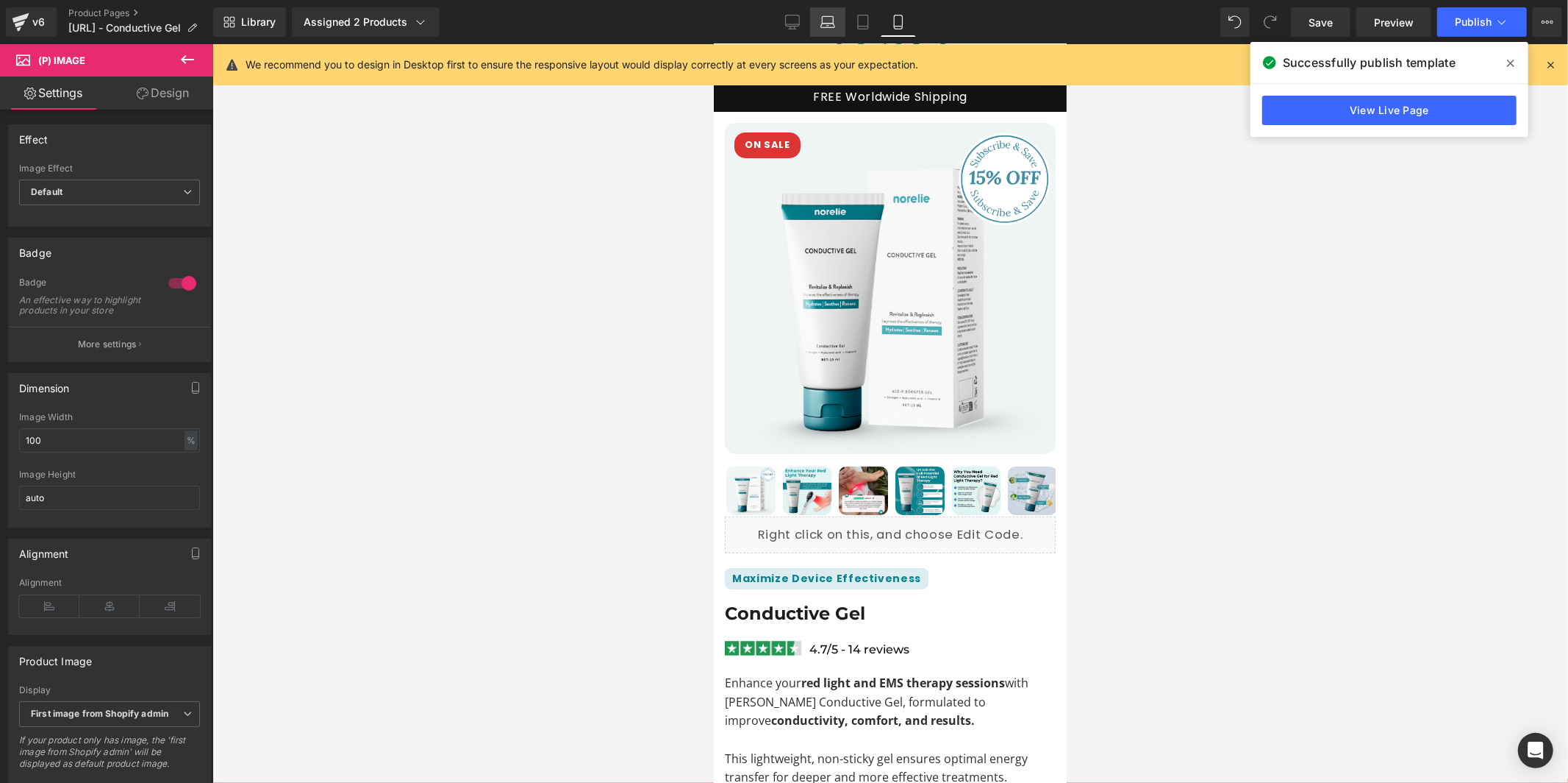
click at [844, 15] on link "Laptop" at bounding box center [828, 21] width 36 height 29
click at [856, 25] on icon at bounding box center [863, 22] width 15 height 15
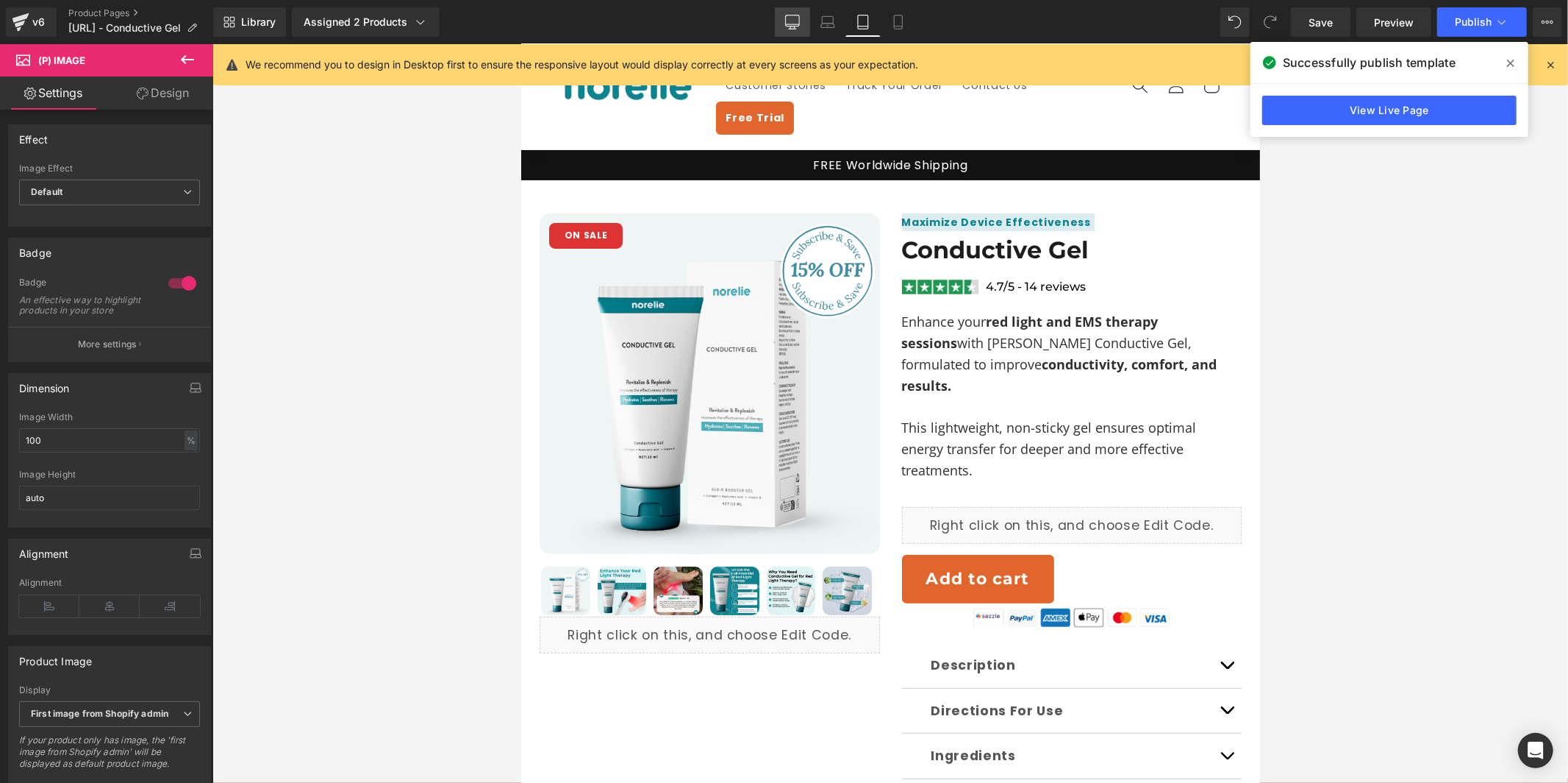
click at [791, 18] on icon at bounding box center [792, 22] width 15 height 15
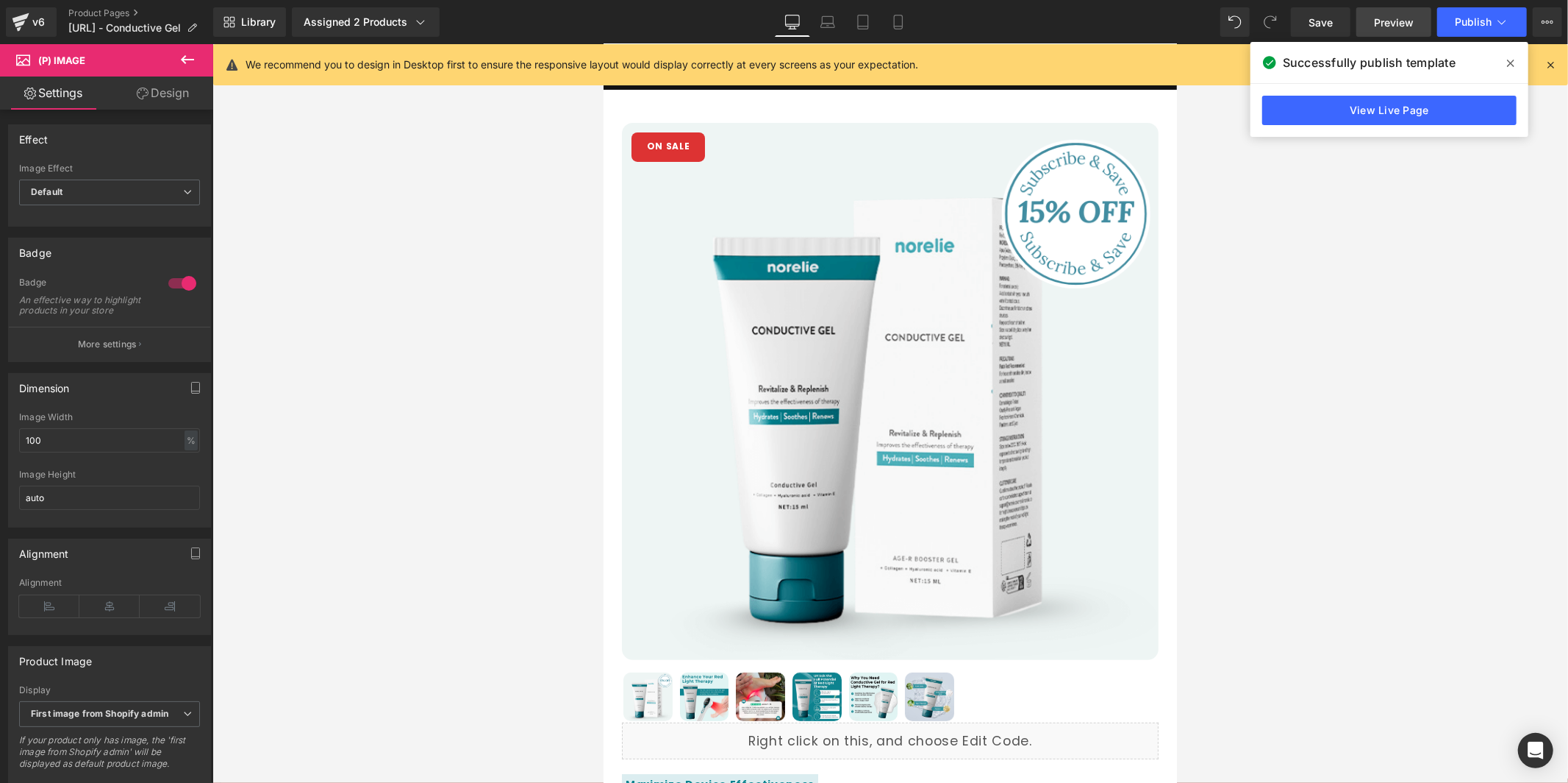
scroll to position [61, 0]
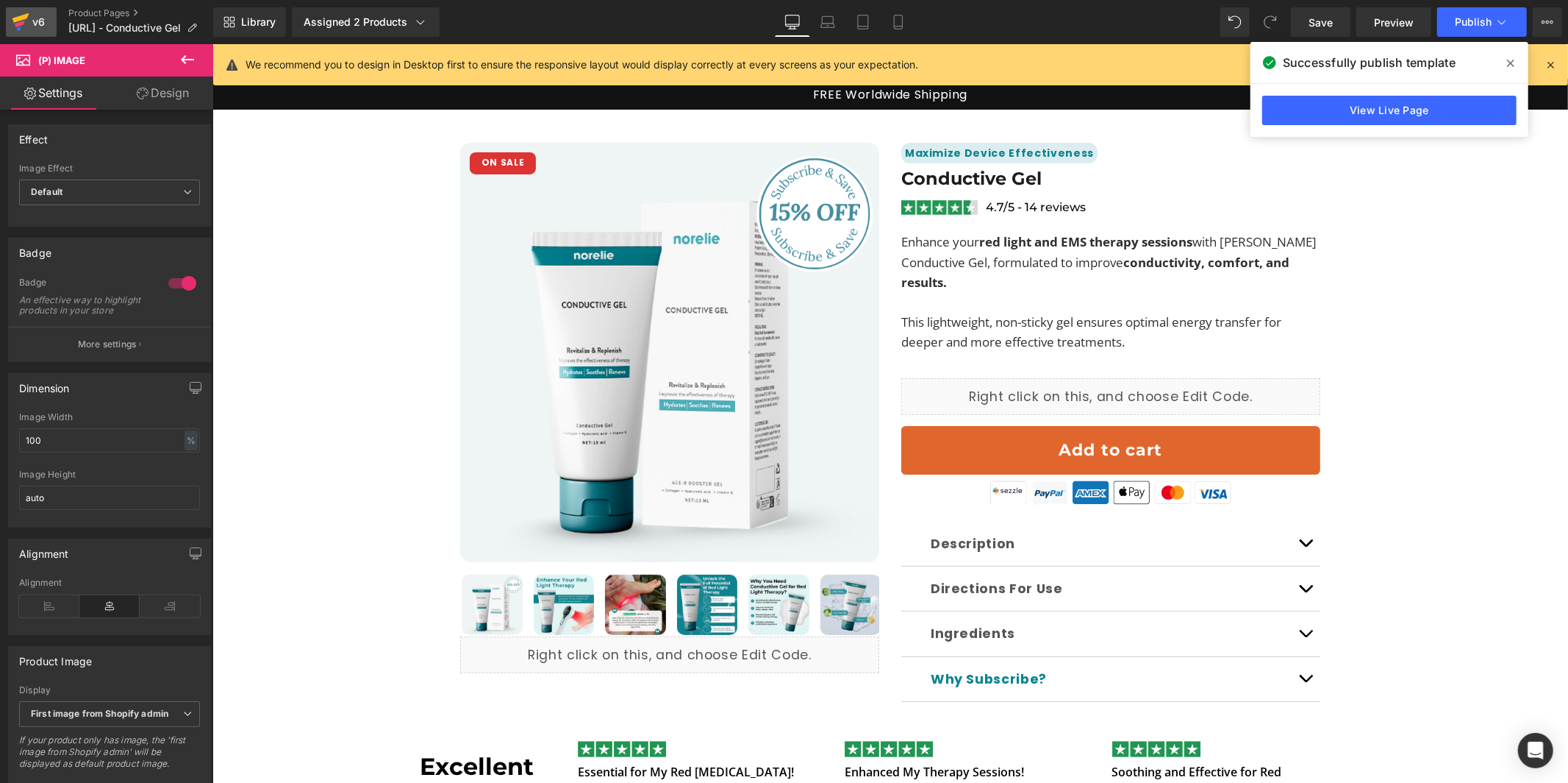
click at [41, 29] on div "v6" at bounding box center [38, 22] width 19 height 20
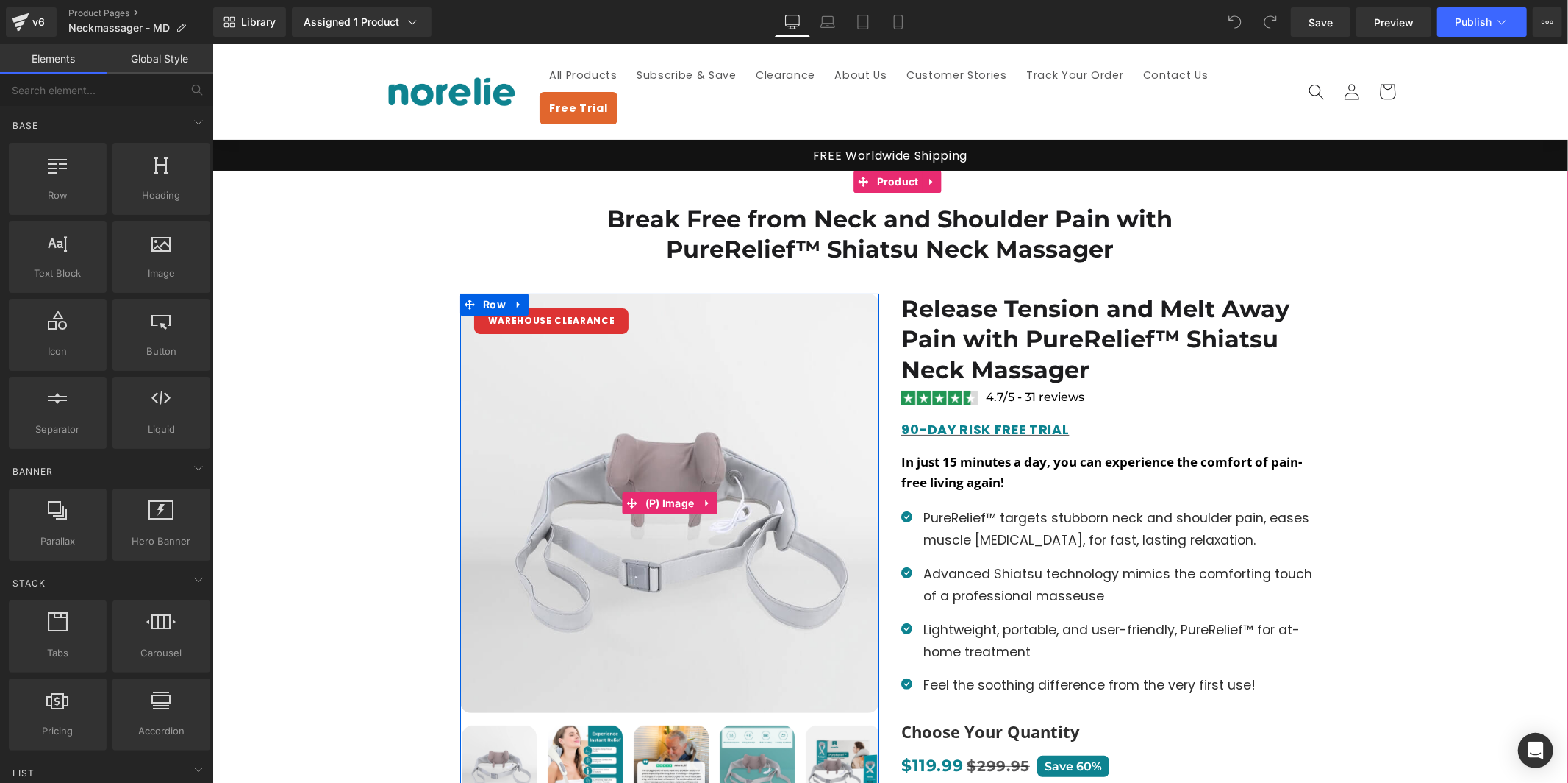
click at [586, 327] on img at bounding box center [669, 502] width 419 height 419
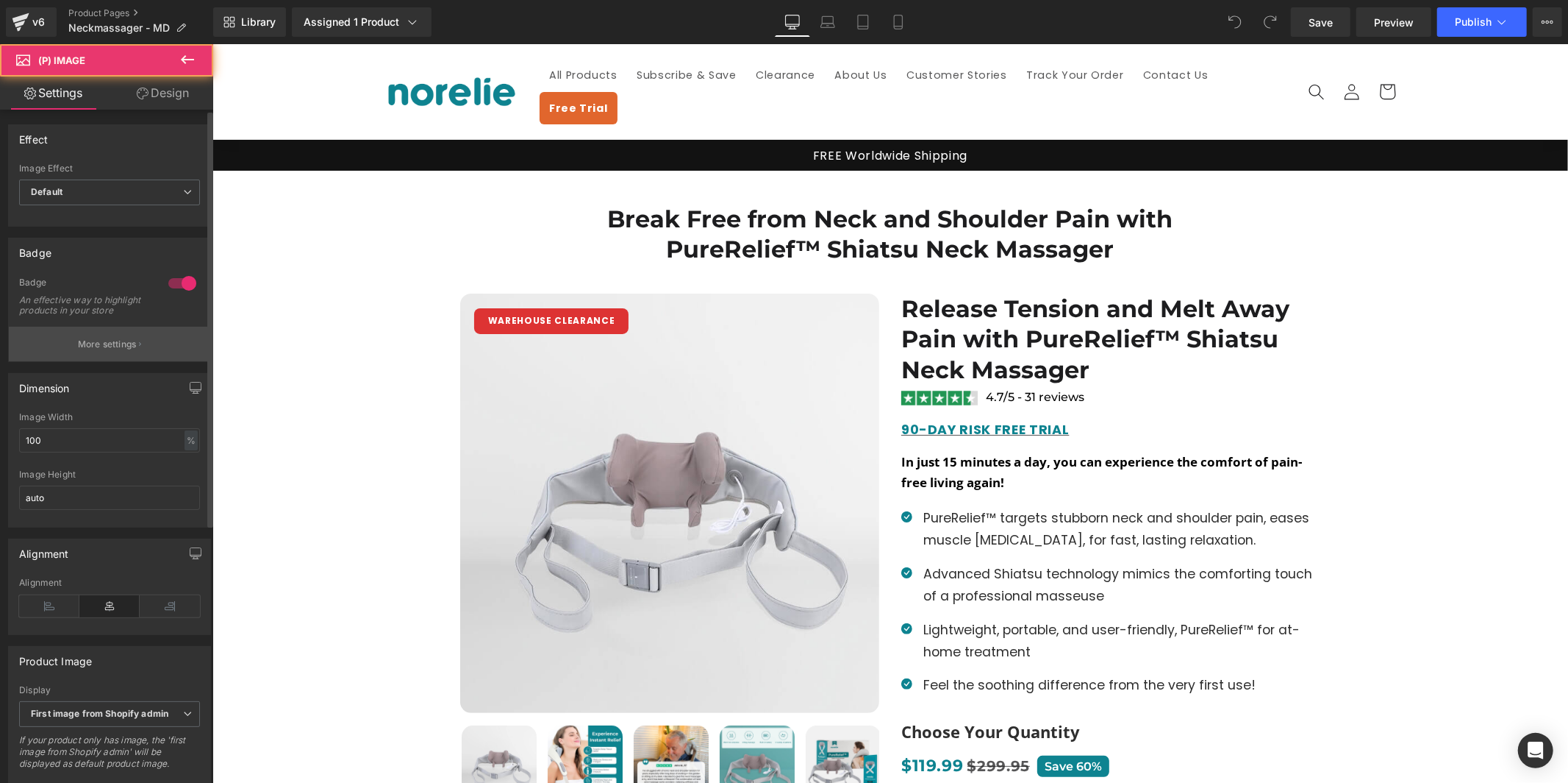
click at [155, 361] on button "More settings" at bounding box center [109, 343] width 202 height 35
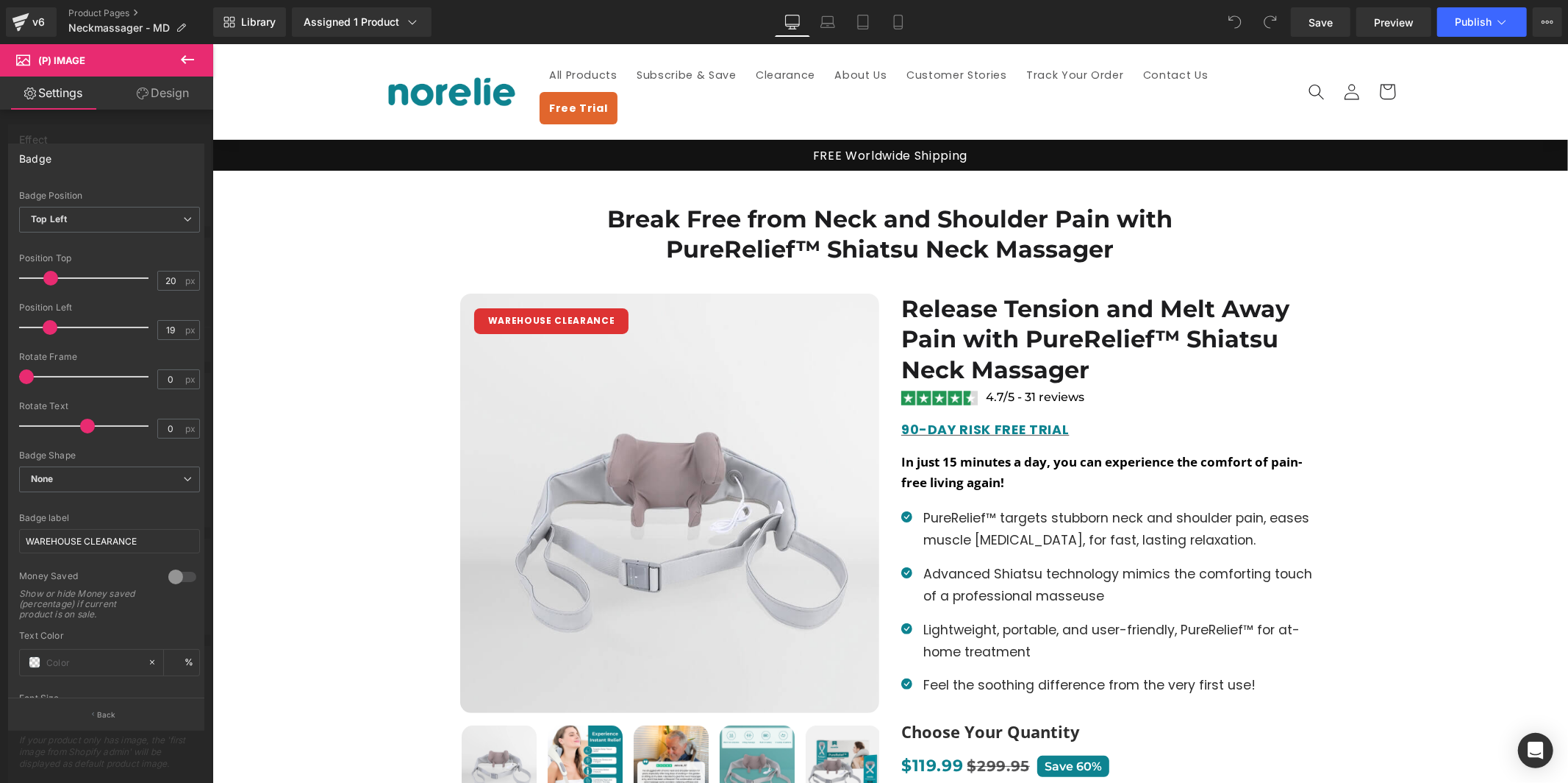
scroll to position [189, 0]
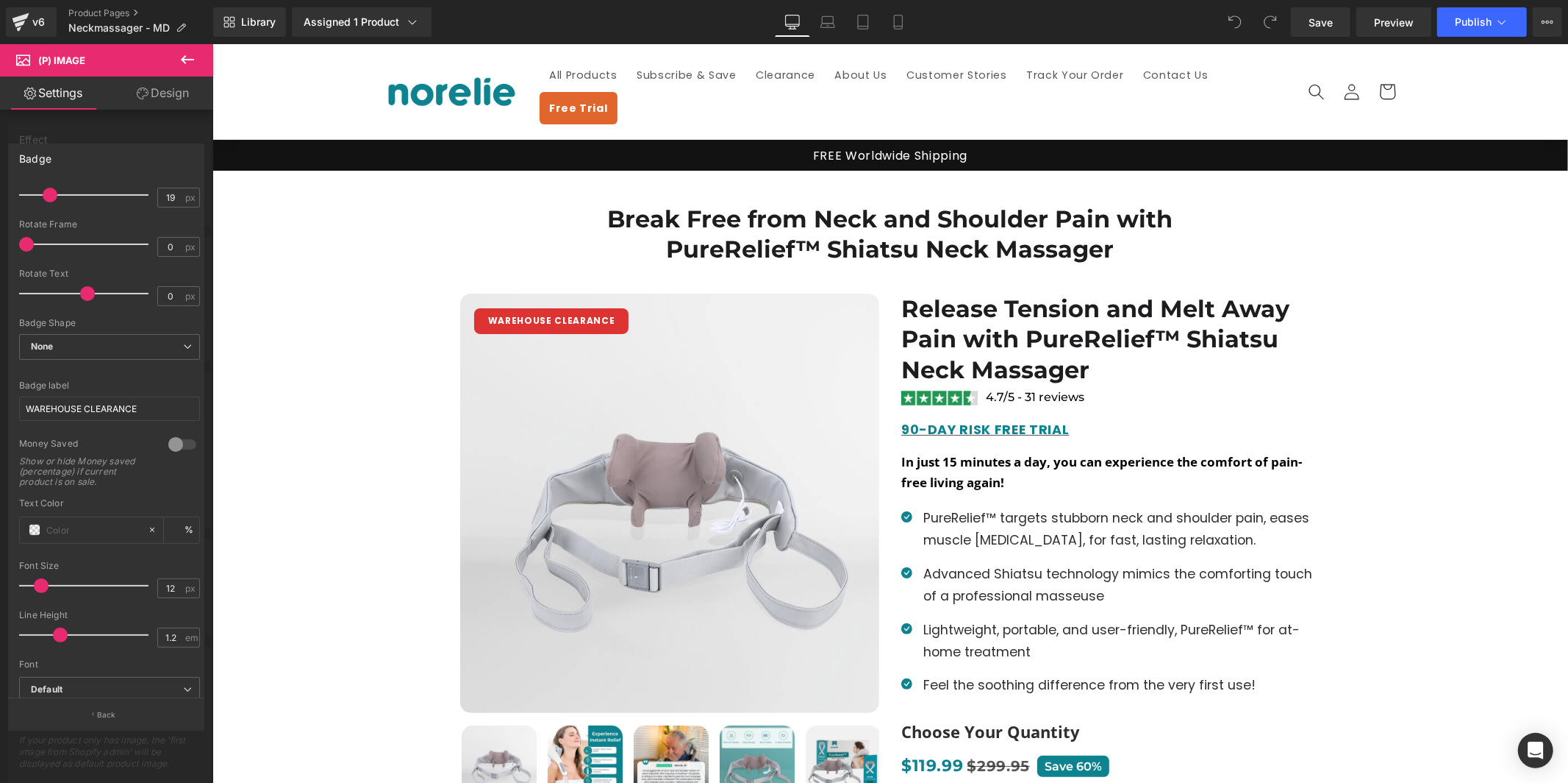
drag, startPoint x: 115, startPoint y: 428, endPoint x: 123, endPoint y: 424, distance: 8.9
click at [115, 428] on div at bounding box center [110, 433] width 181 height 10
click at [127, 409] on input "WAREHOUSE CLEARANCE" at bounding box center [110, 408] width 181 height 24
paste input "ON [PERSON_NAME]"
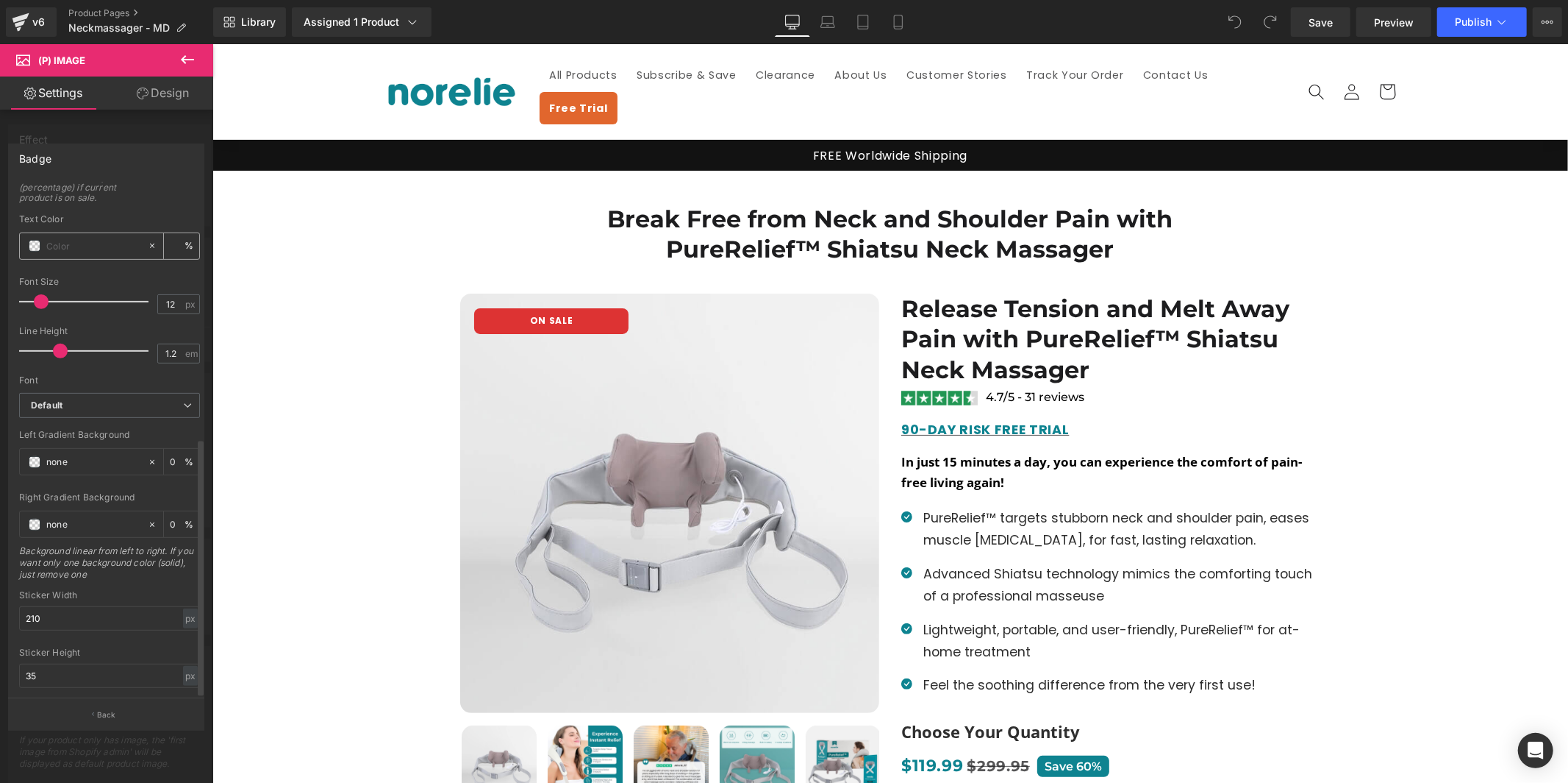
scroll to position [506, 0]
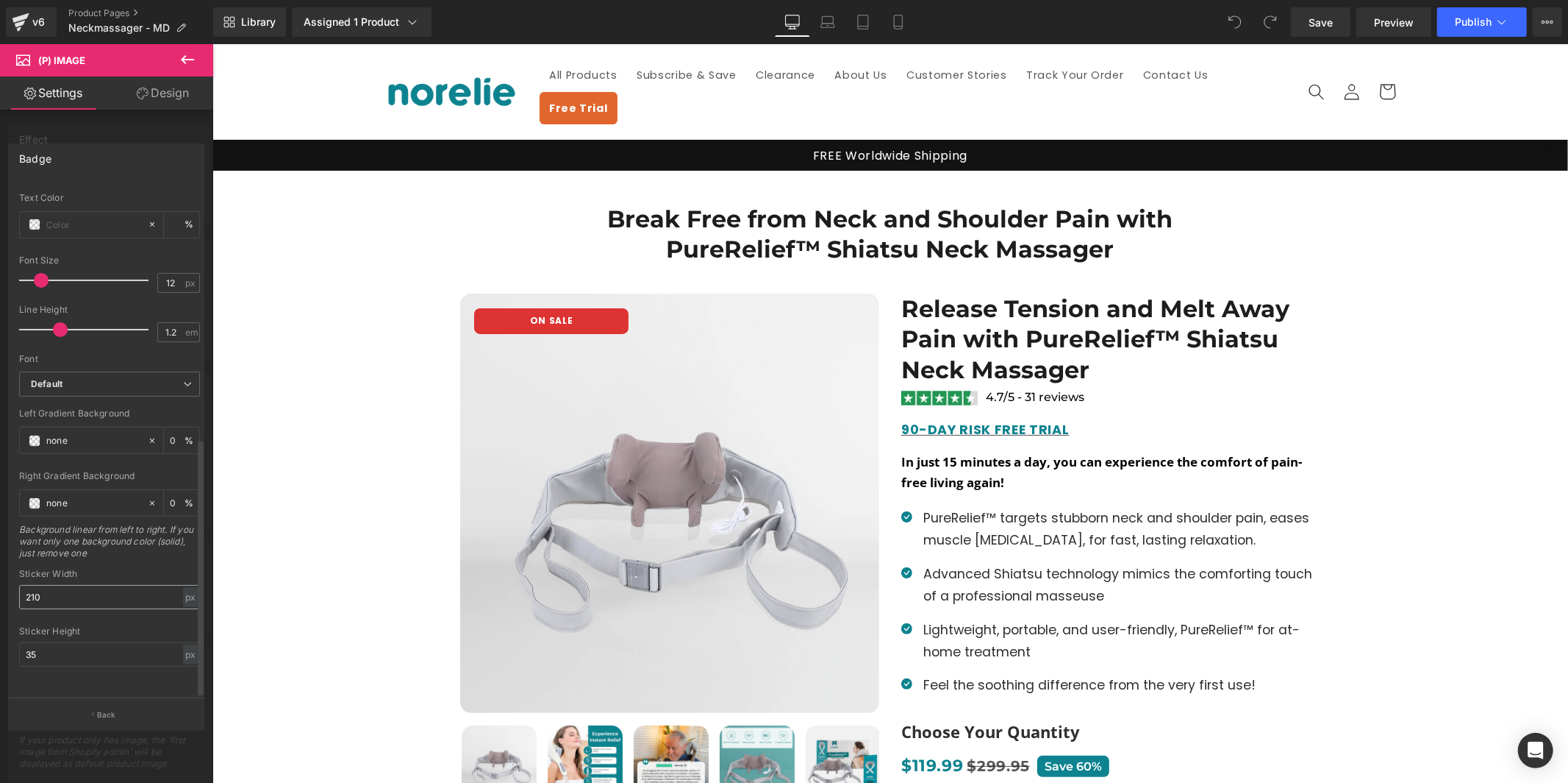
type input "ON SALE"
click at [138, 586] on input "210" at bounding box center [110, 596] width 181 height 24
type input "90"
click at [85, 643] on input "35" at bounding box center [110, 654] width 181 height 24
type input "30"
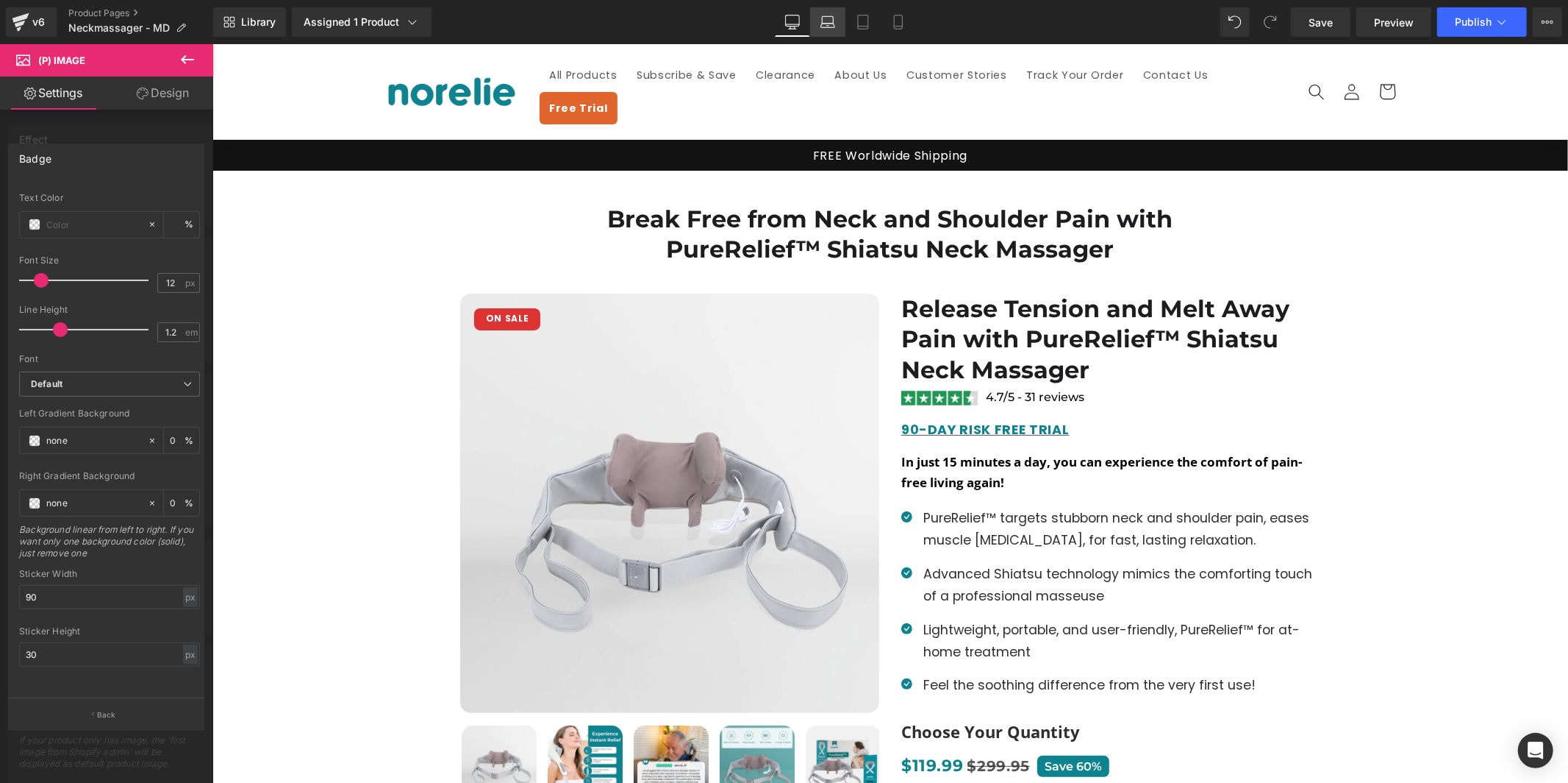
click at [825, 31] on link "Laptop" at bounding box center [828, 21] width 36 height 29
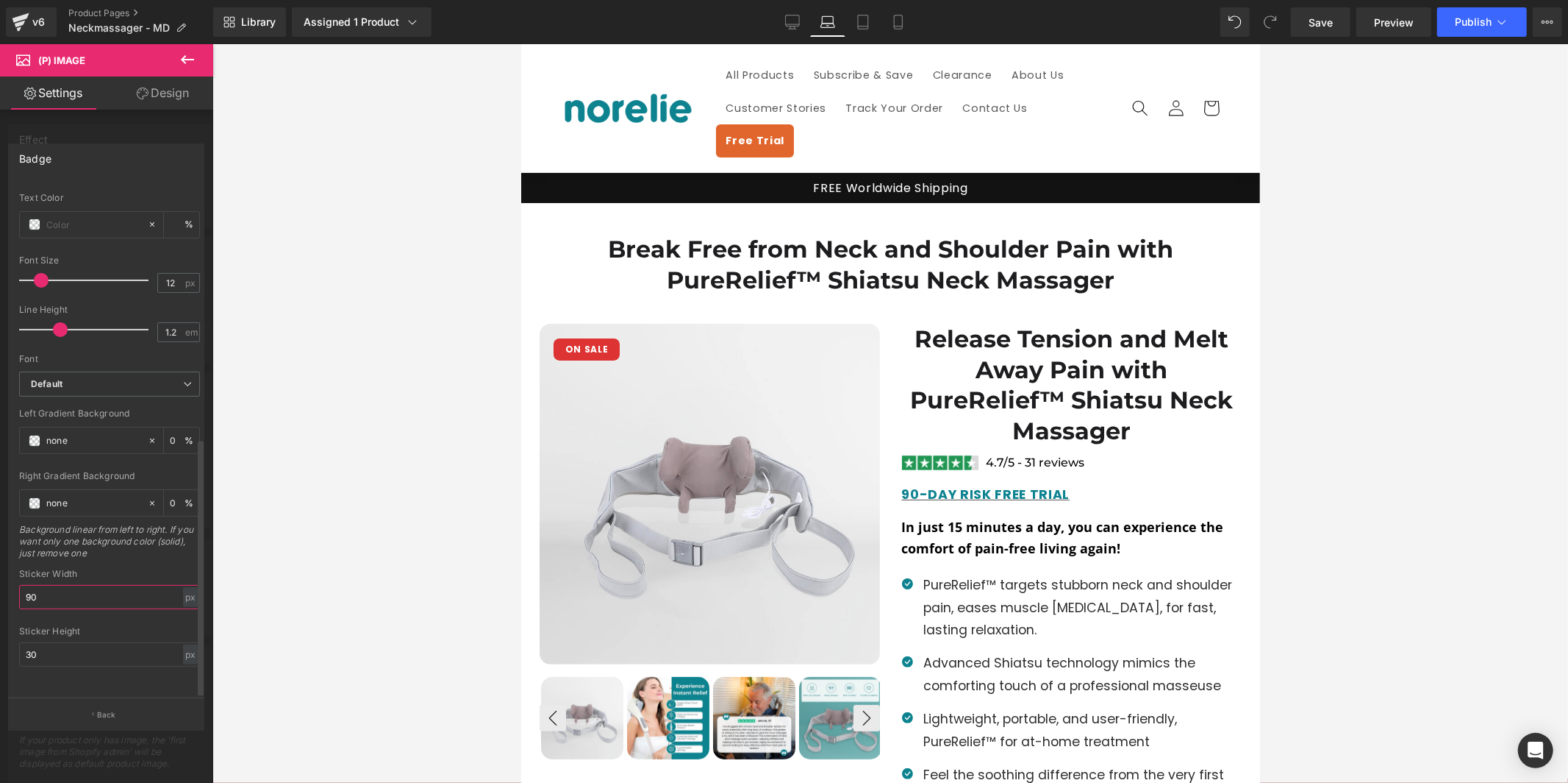
click at [81, 586] on input "90" at bounding box center [110, 596] width 181 height 24
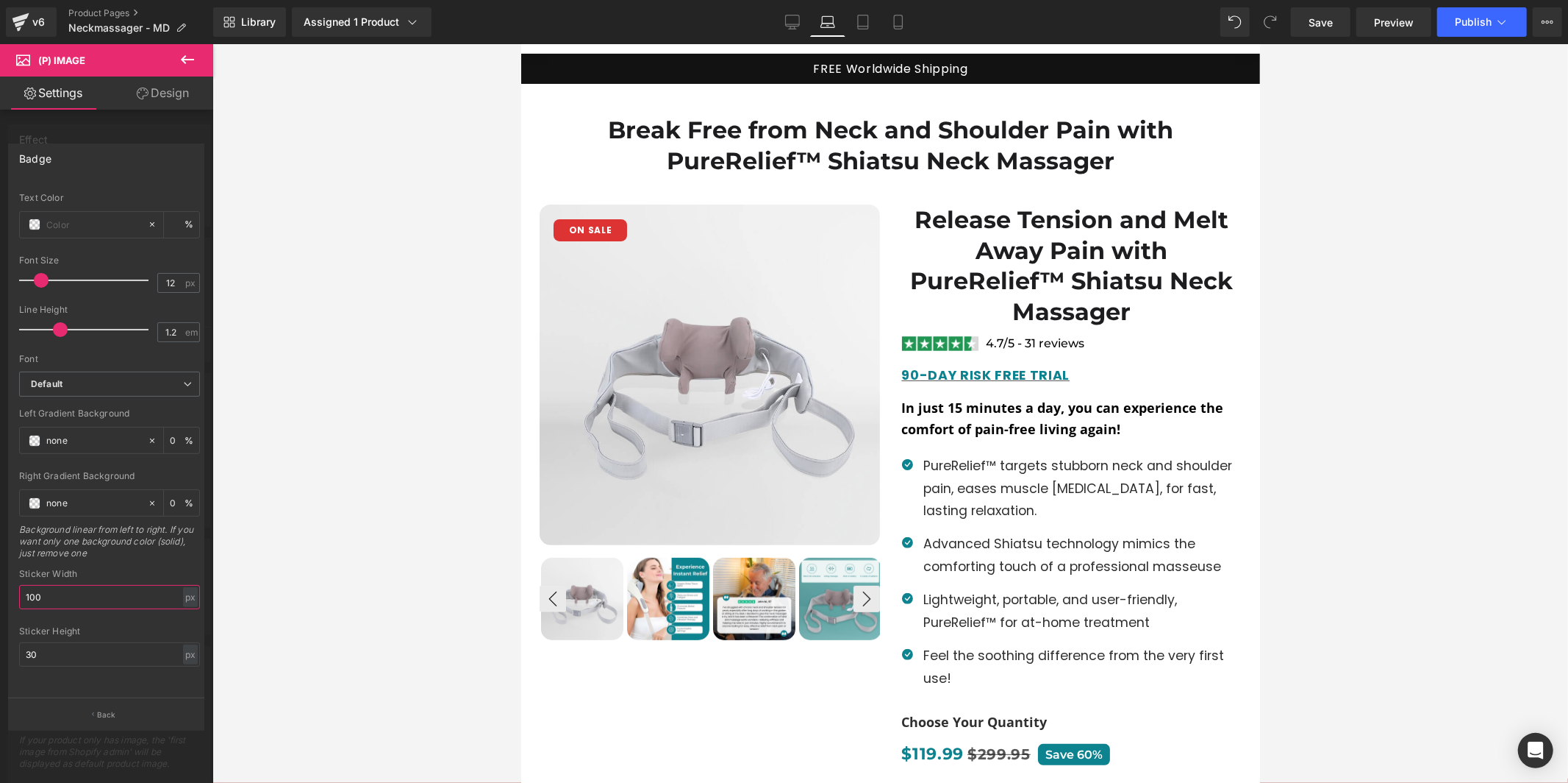
scroll to position [116, 0]
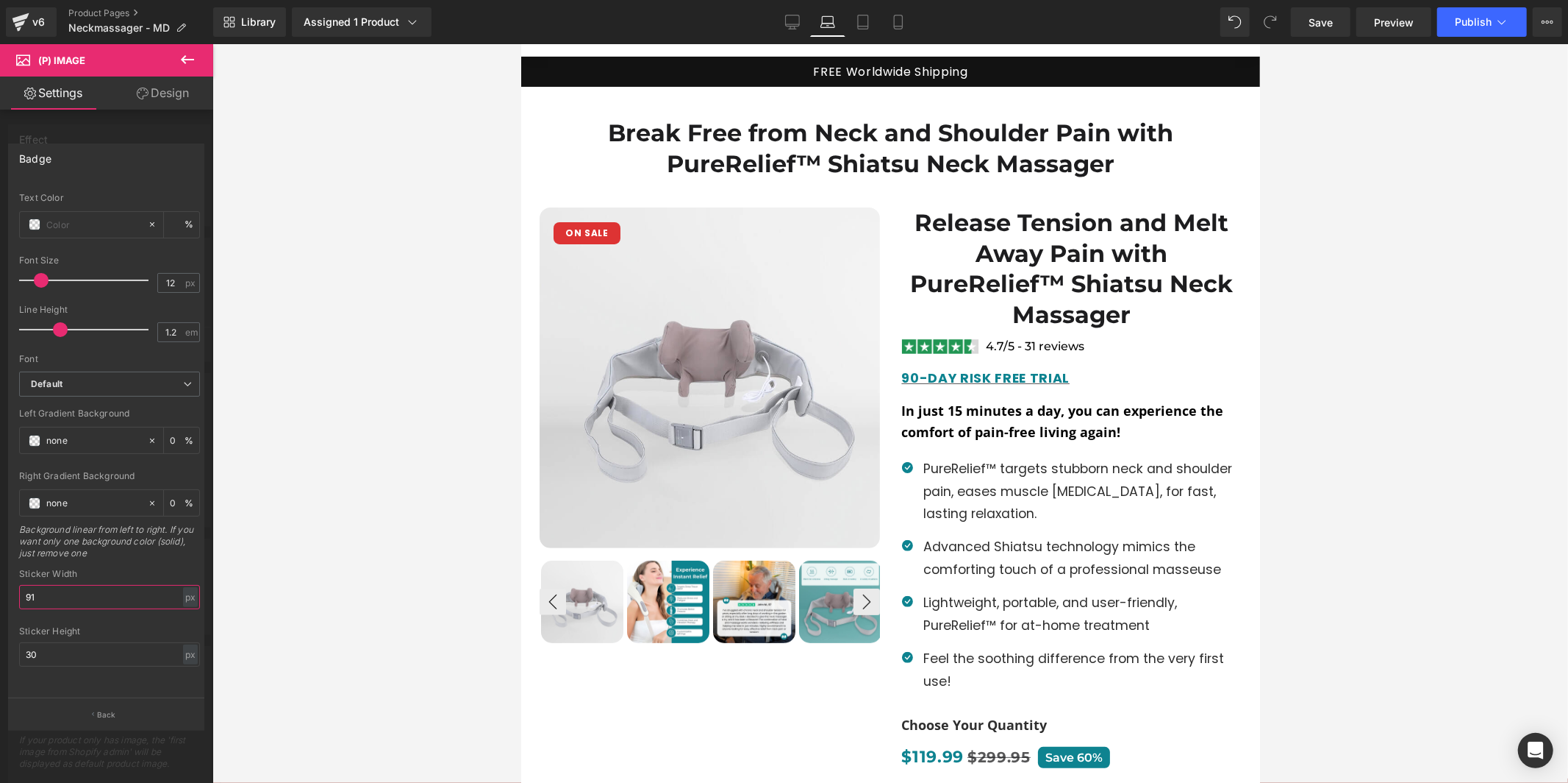
type input "90"
click at [850, 15] on link "Tablet" at bounding box center [864, 21] width 36 height 29
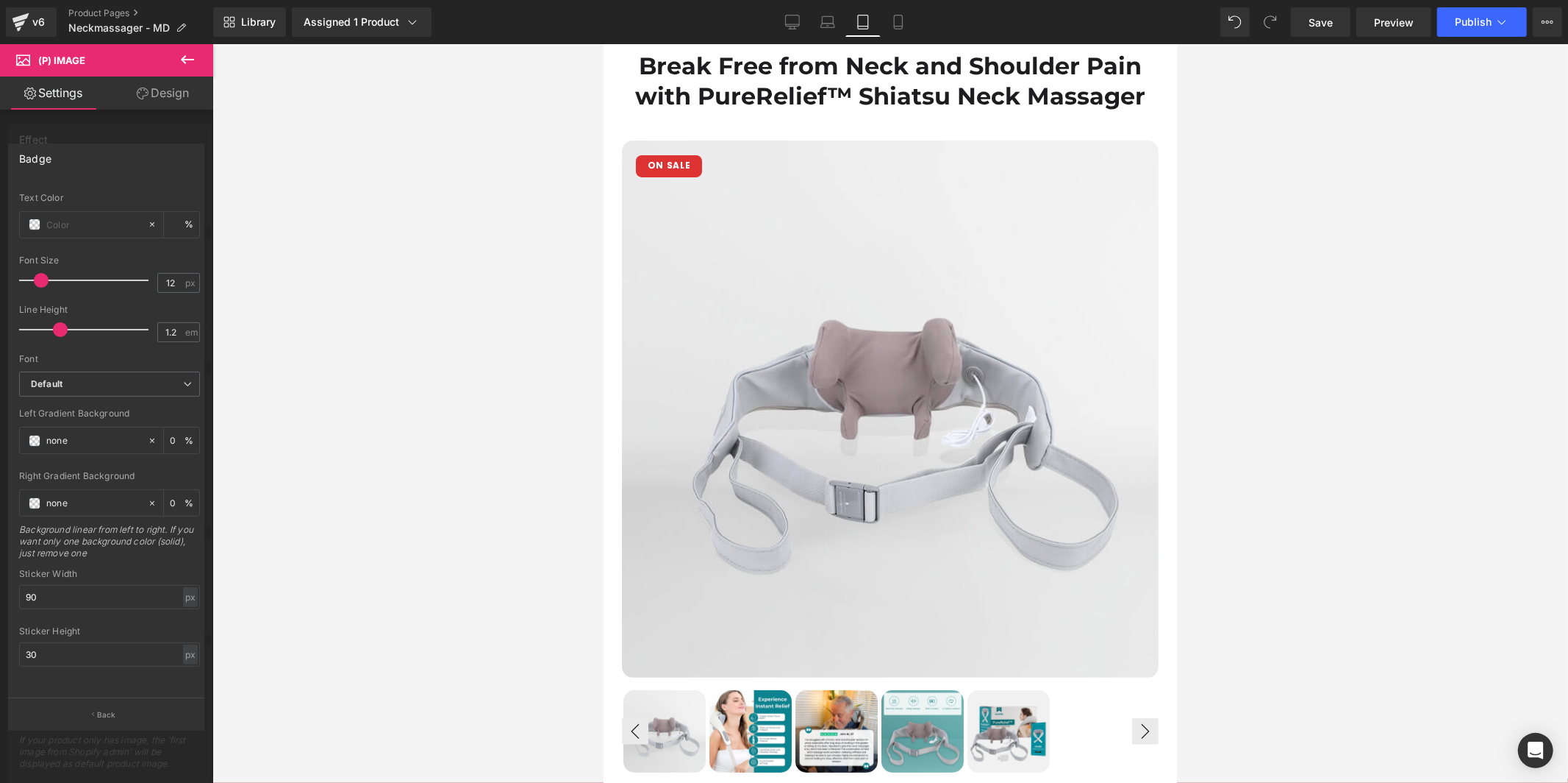
scroll to position [83, 0]
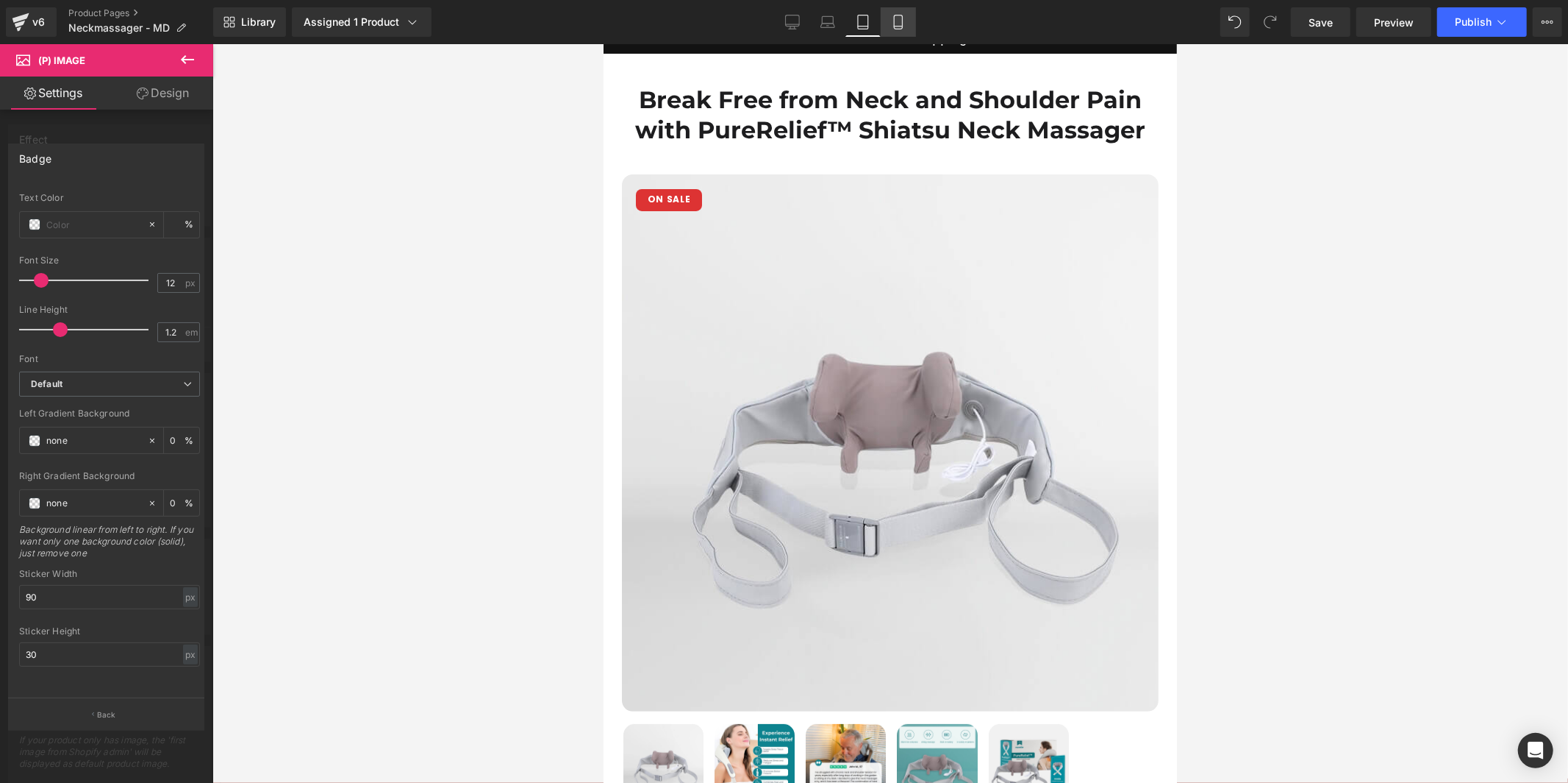
click at [895, 28] on icon at bounding box center [897, 22] width 8 height 14
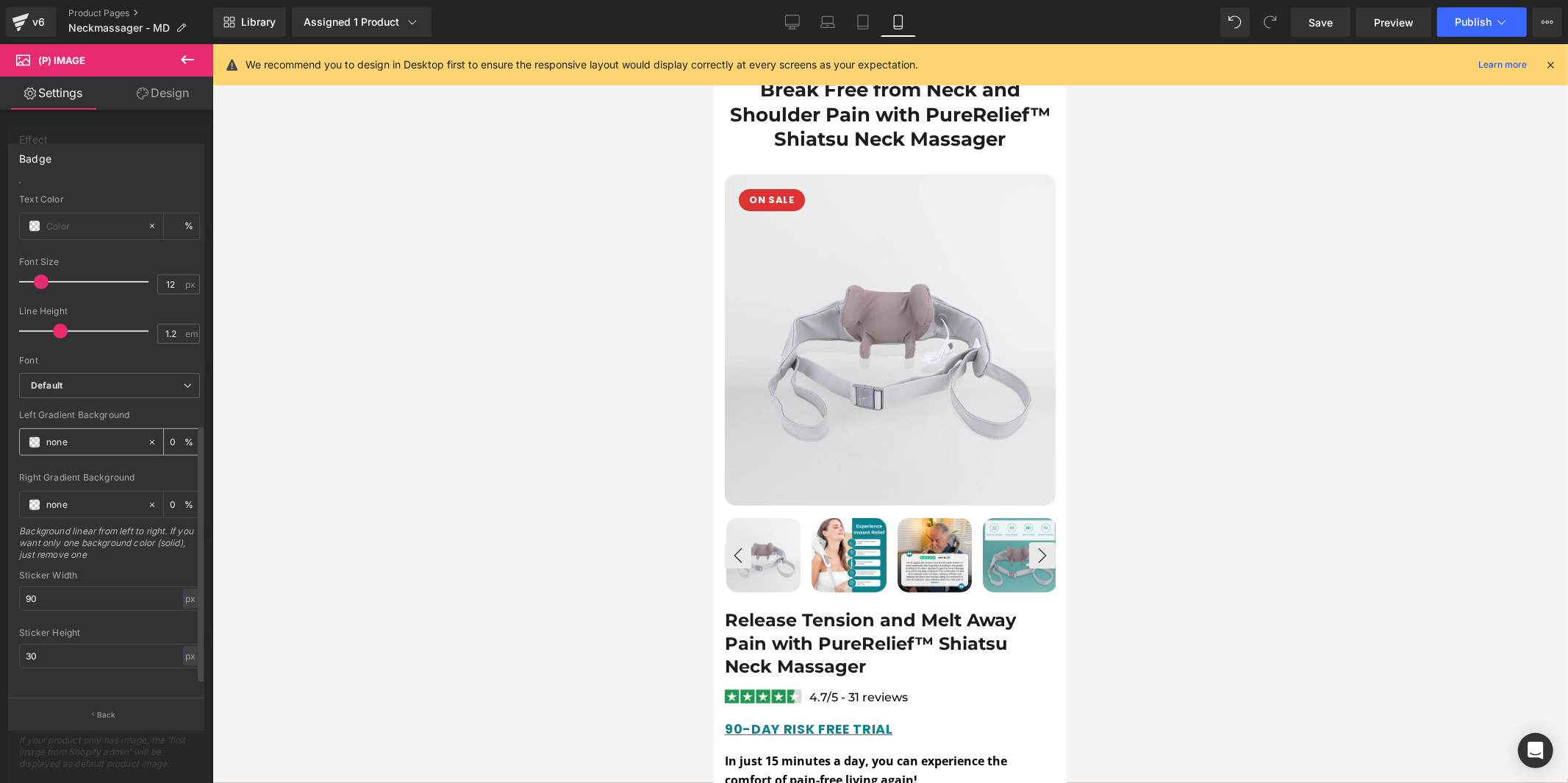
scroll to position [506, 0]
click at [102, 643] on input "30" at bounding box center [110, 654] width 181 height 24
type input "35"
click at [499, 244] on div at bounding box center [890, 413] width 1356 height 739
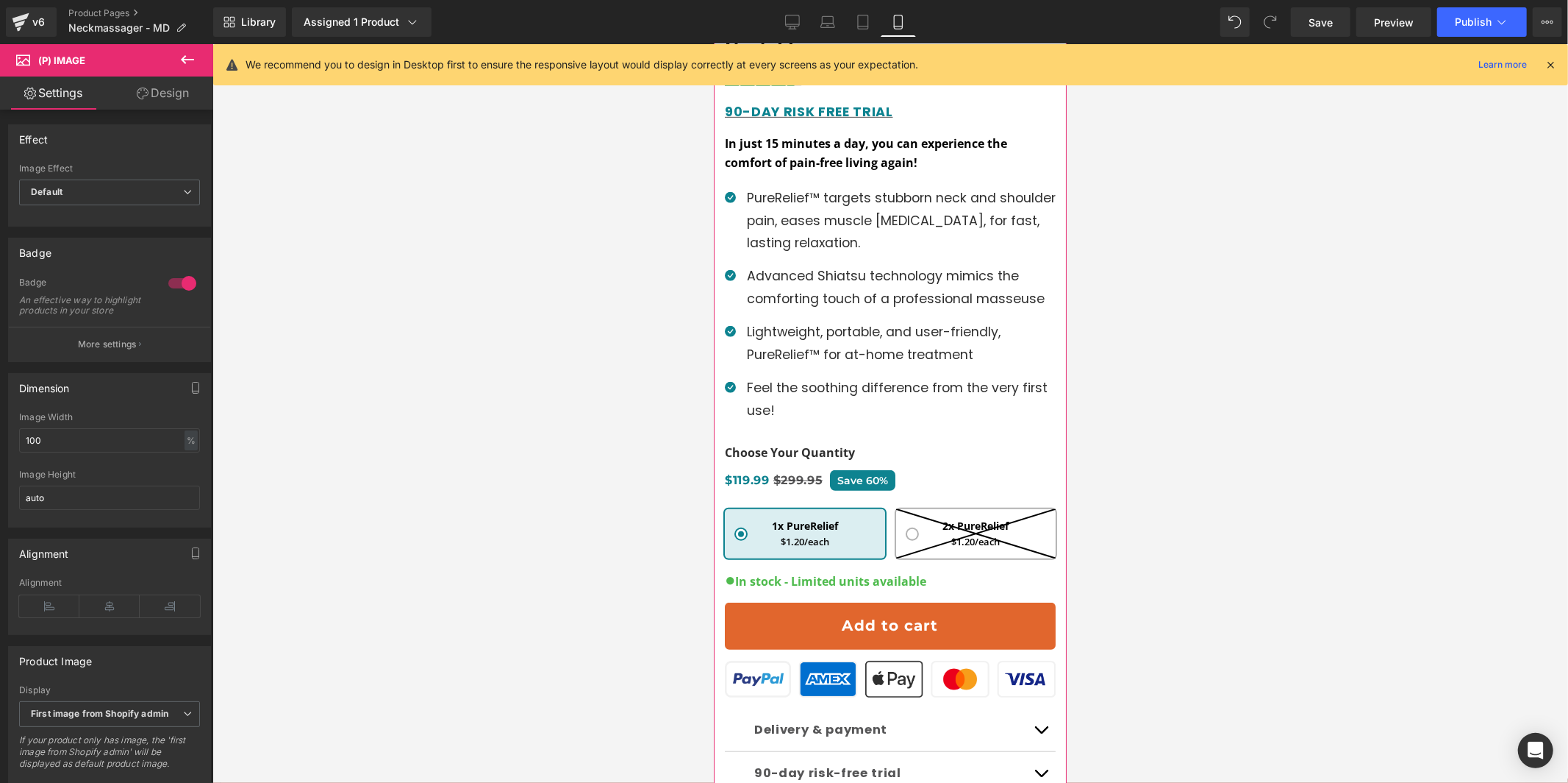
scroll to position [737, 0]
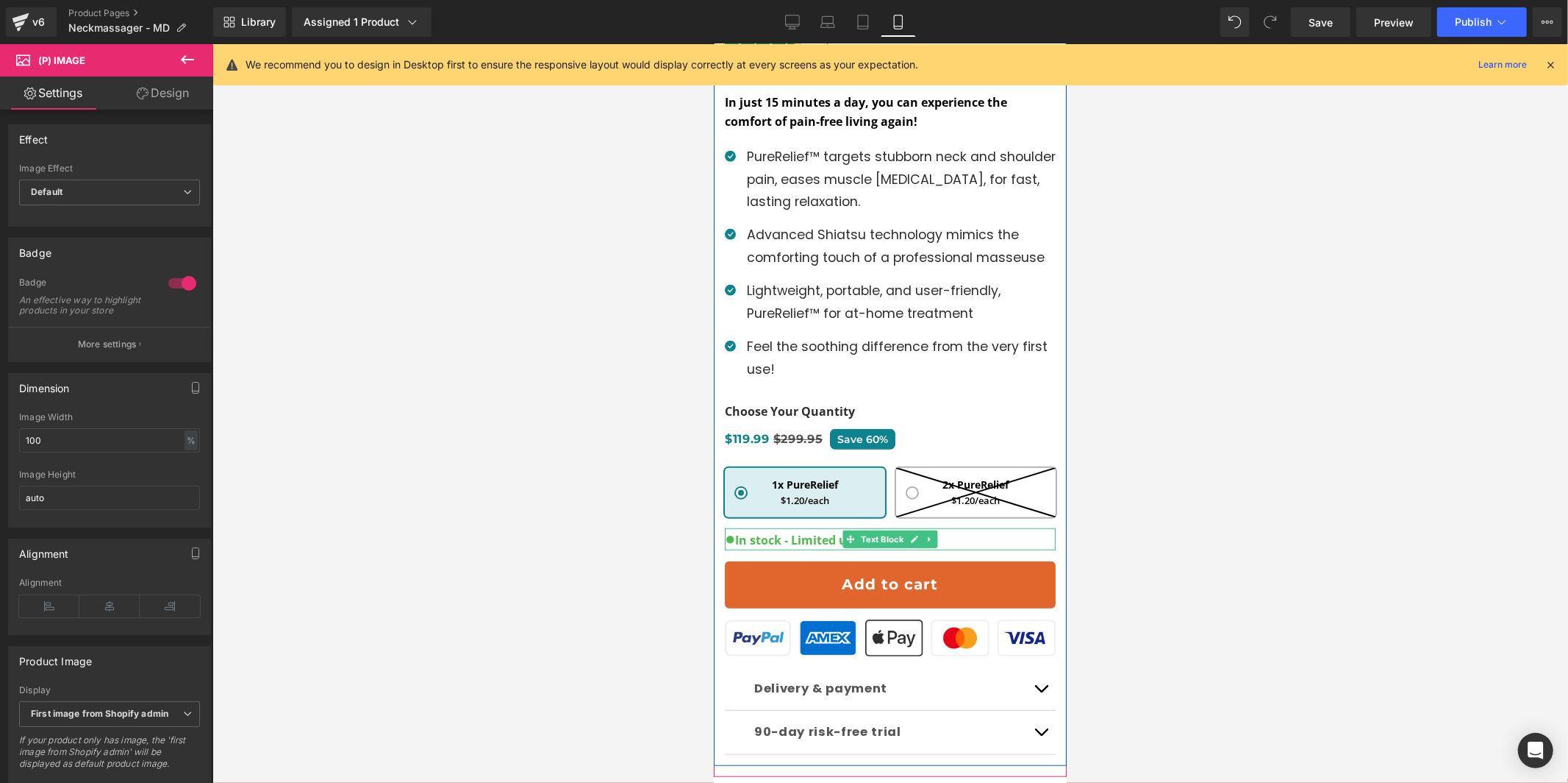
click at [772, 538] on strong "In stock - Limited units available" at bounding box center [831, 539] width 191 height 16
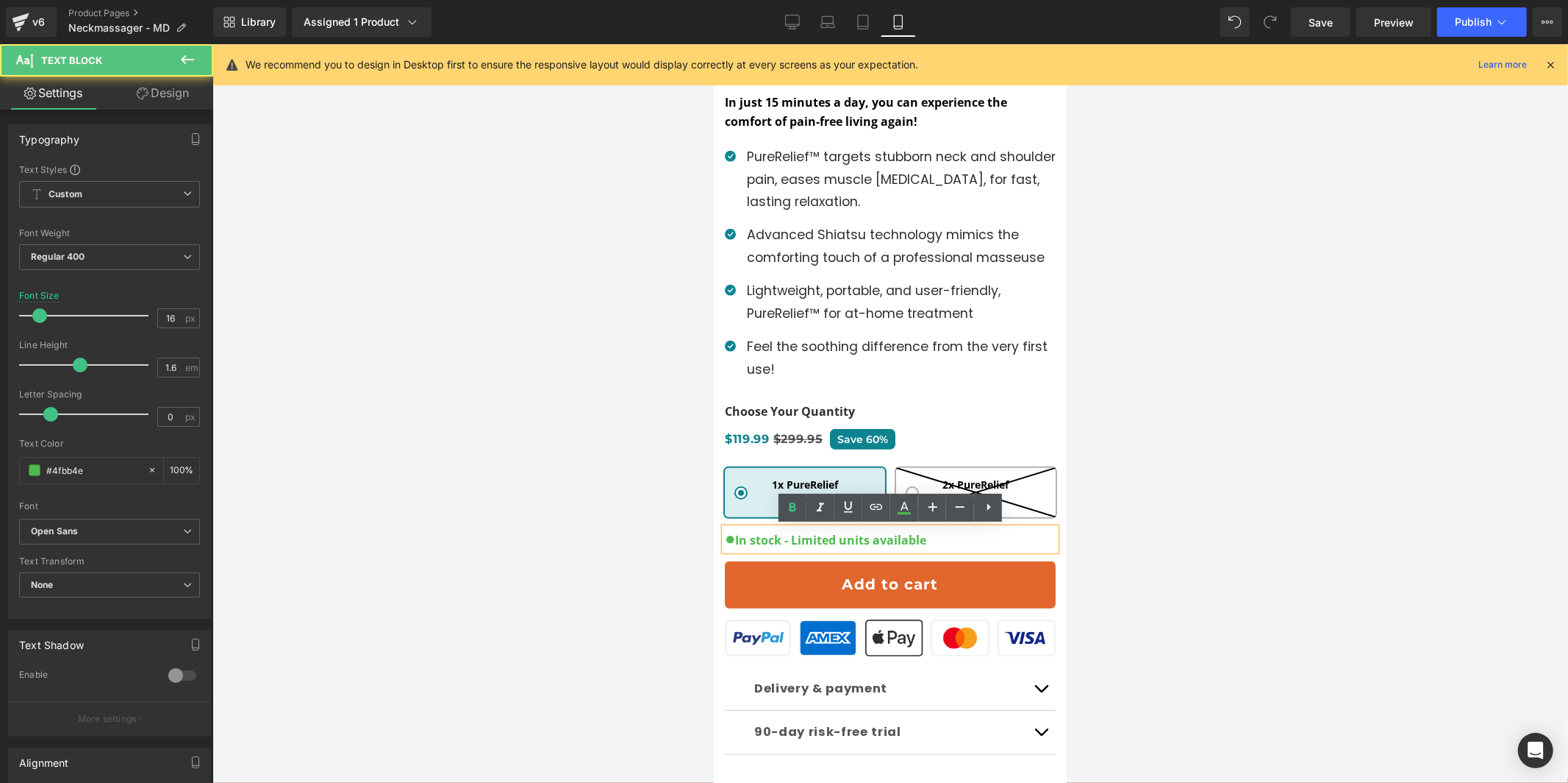
click at [772, 538] on strong "In stock - Limited units available" at bounding box center [831, 539] width 191 height 16
drag, startPoint x: 772, startPoint y: 538, endPoint x: 780, endPoint y: 538, distance: 8.0
click at [772, 538] on strong "In stock - Limited units available" at bounding box center [831, 539] width 191 height 16
click at [808, 539] on strong "In stock - Limited units available" at bounding box center [831, 539] width 191 height 16
click at [980, 501] on icon at bounding box center [989, 507] width 18 height 18
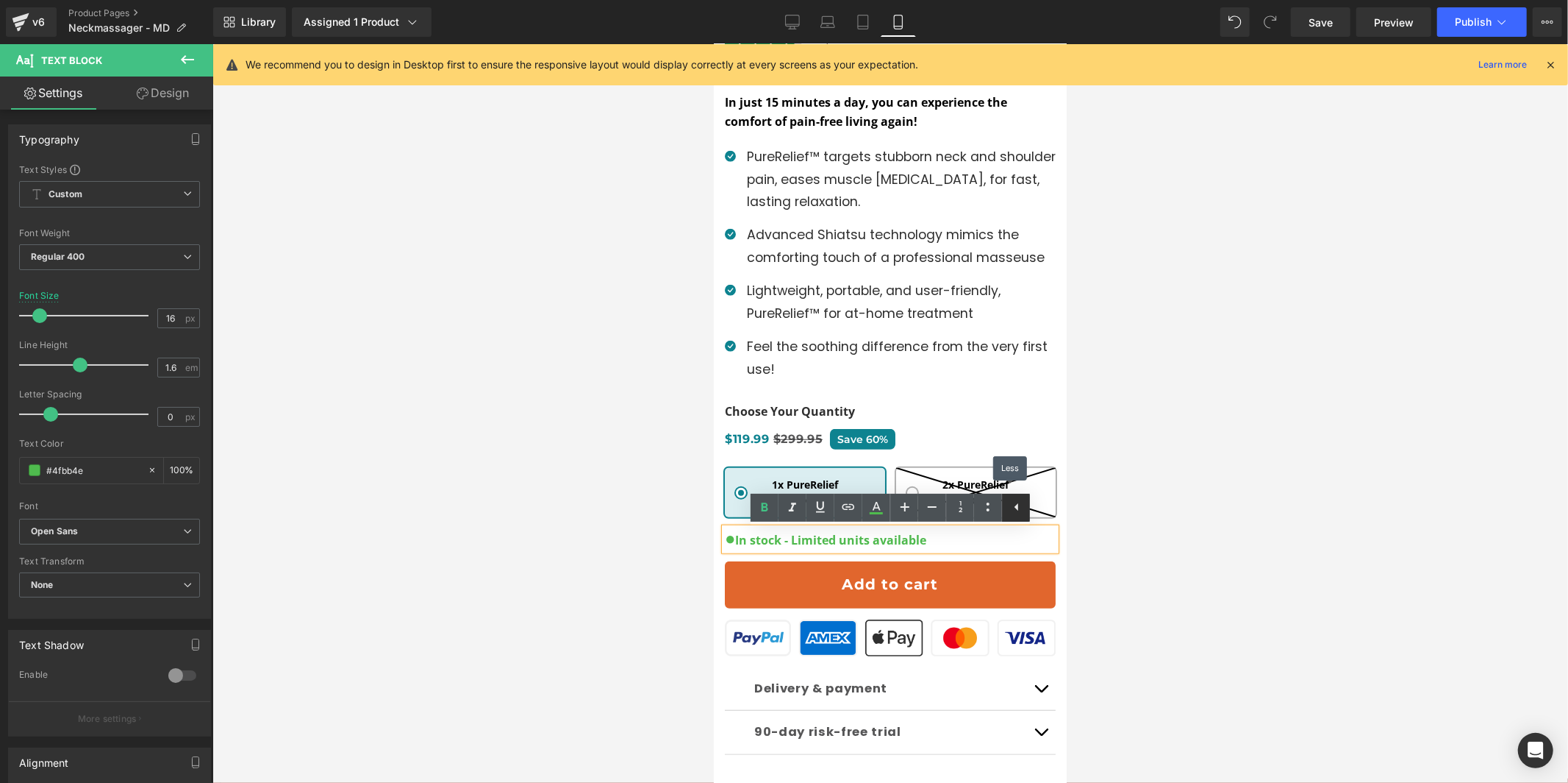
drag, startPoint x: 1013, startPoint y: 509, endPoint x: 298, endPoint y: 466, distance: 716.3
click at [1013, 509] on icon at bounding box center [1017, 507] width 18 height 18
click at [1107, 501] on div at bounding box center [890, 413] width 1356 height 739
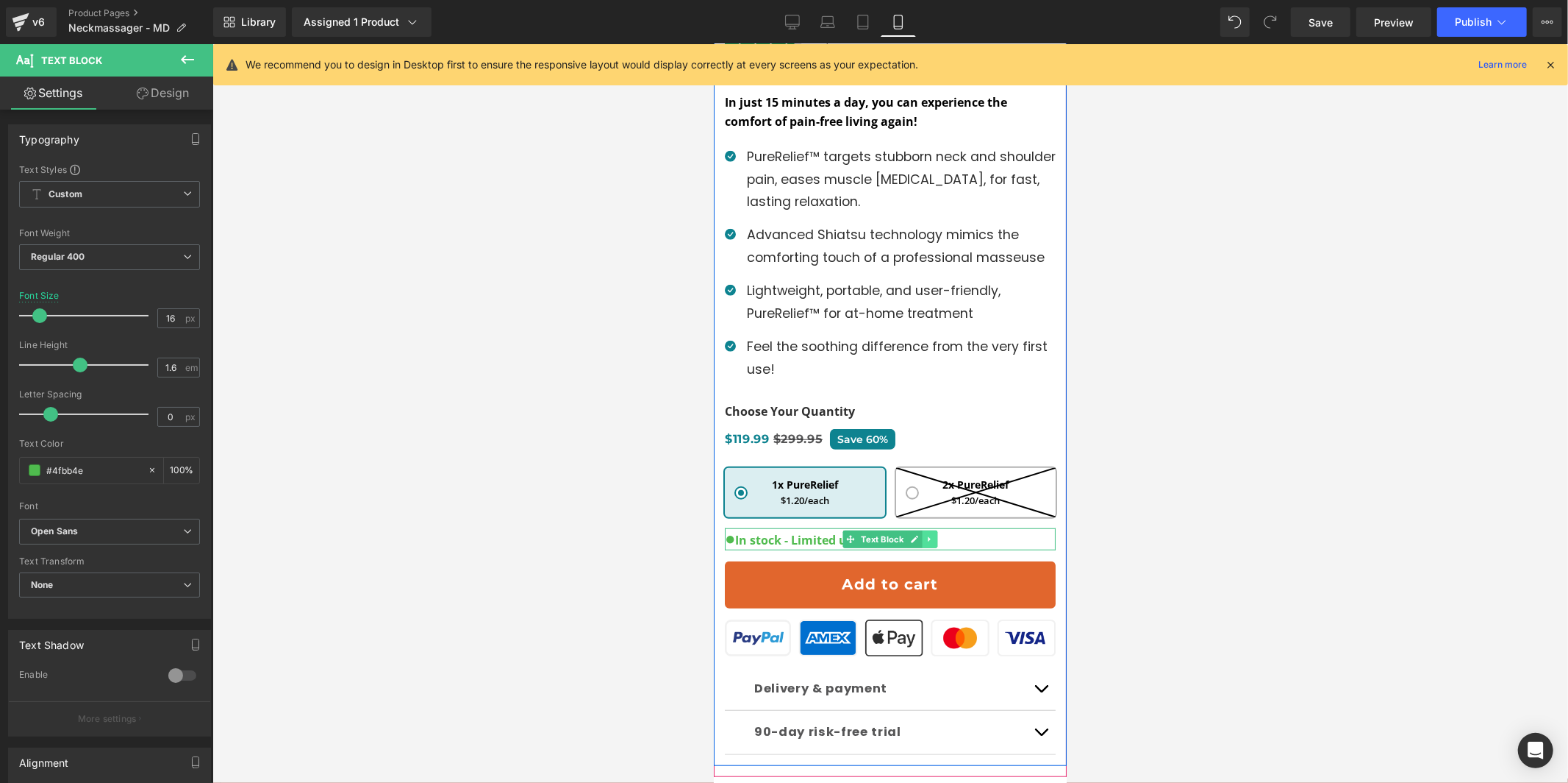
click at [927, 537] on icon at bounding box center [928, 539] width 8 height 9
click at [941, 537] on link at bounding box center [936, 539] width 15 height 18
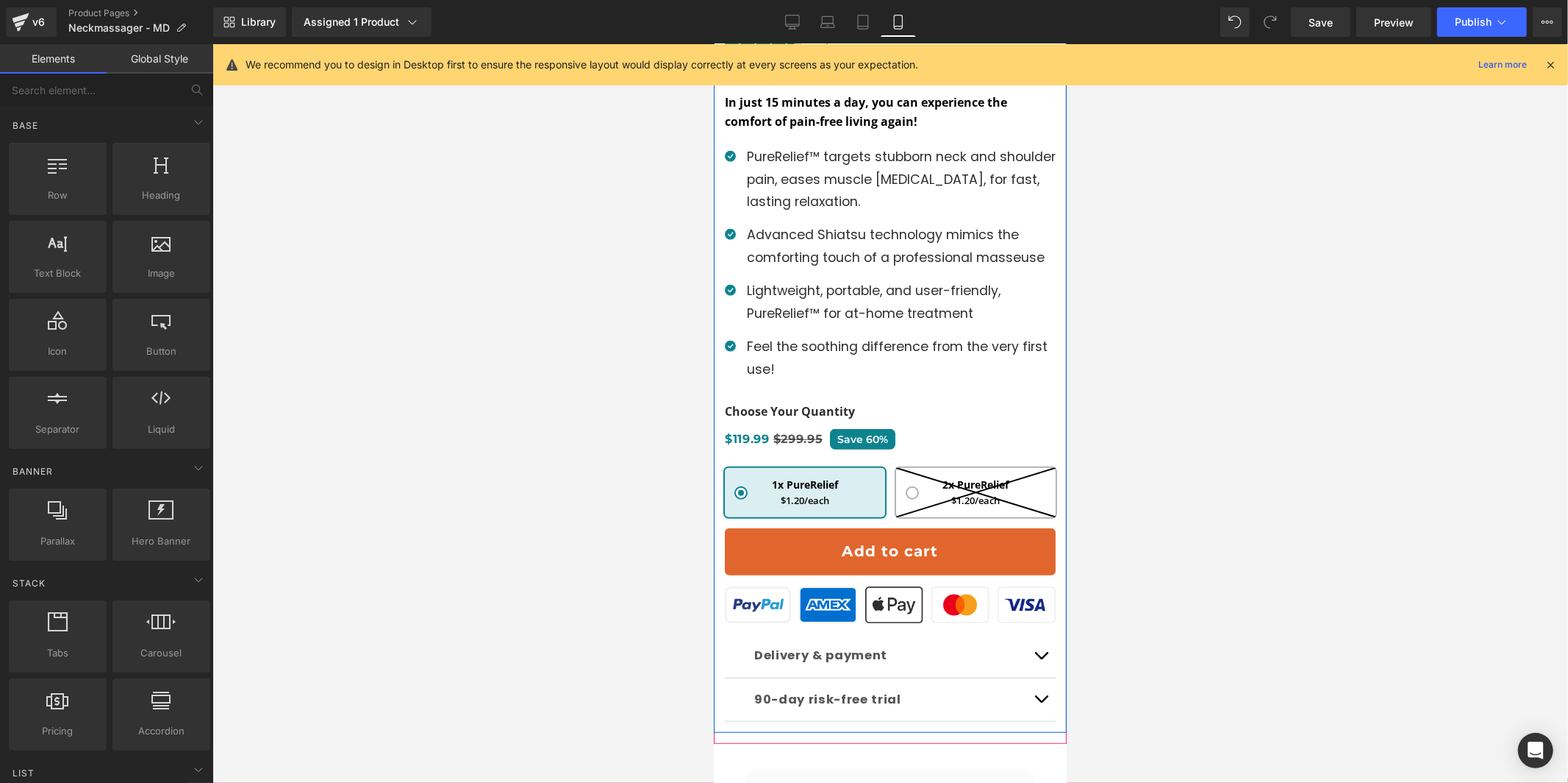
click at [1254, 433] on div at bounding box center [890, 413] width 1356 height 739
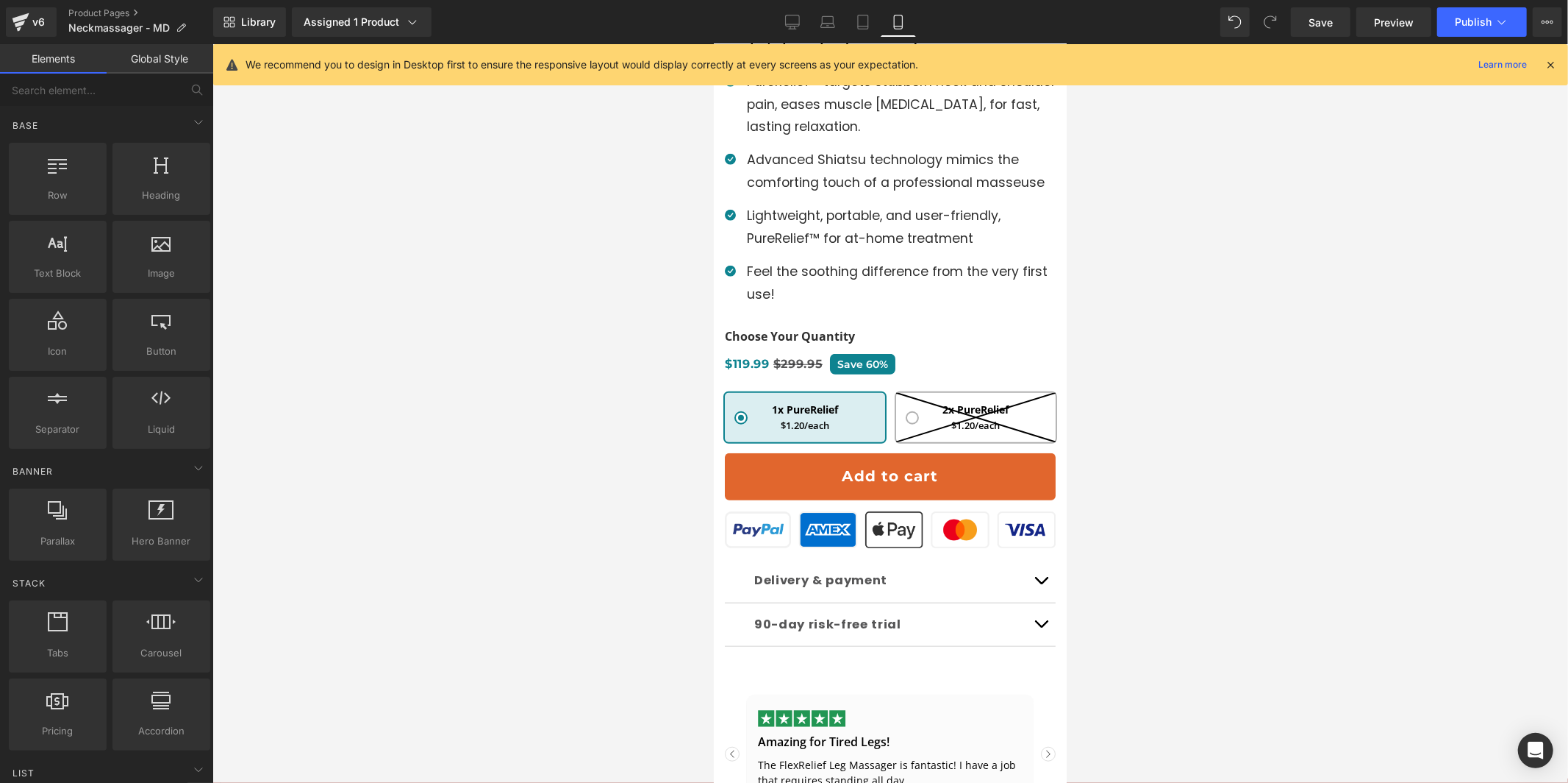
scroll to position [811, 0]
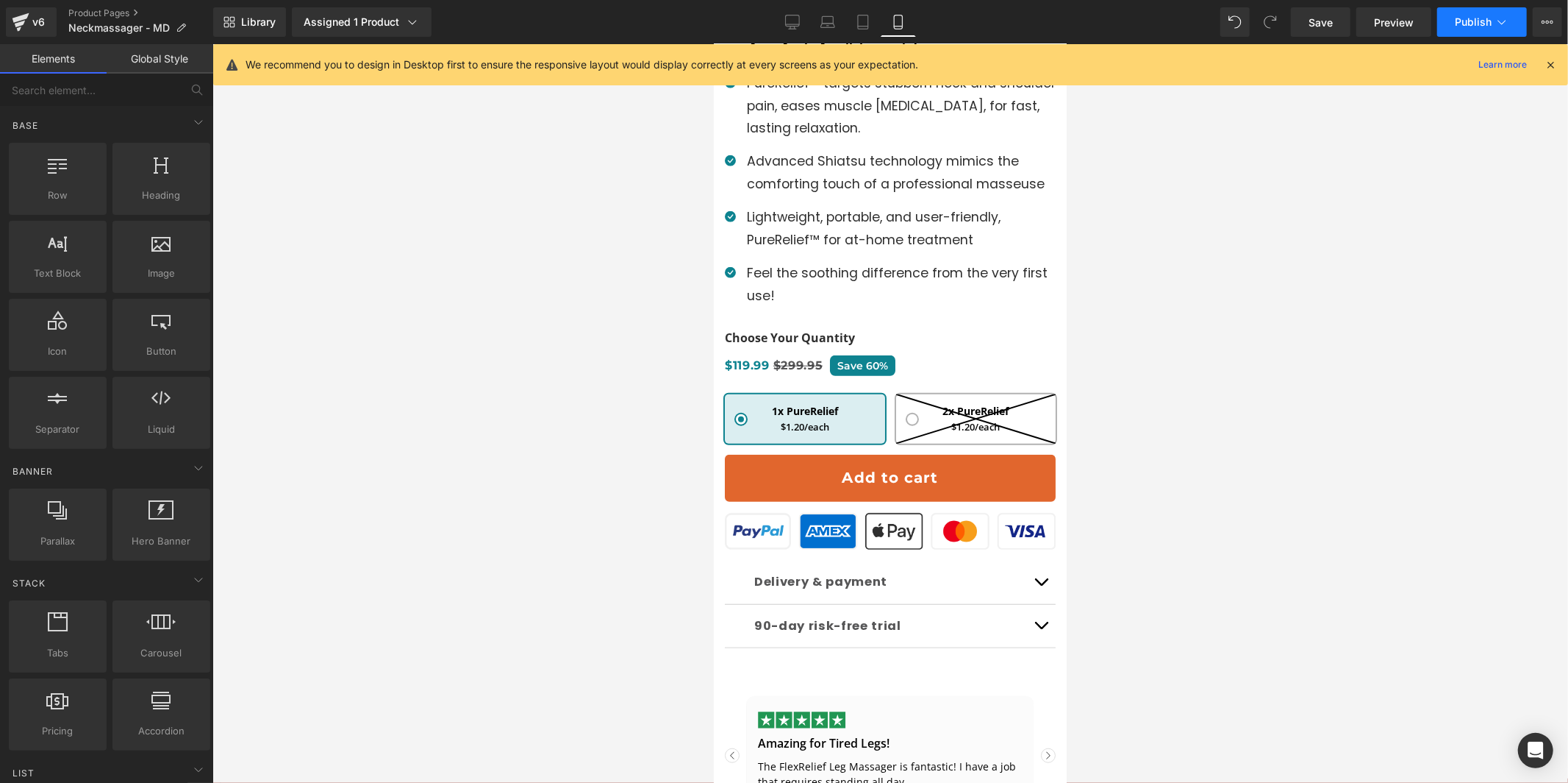
click at [1480, 35] on button "Publish" at bounding box center [1482, 21] width 90 height 29
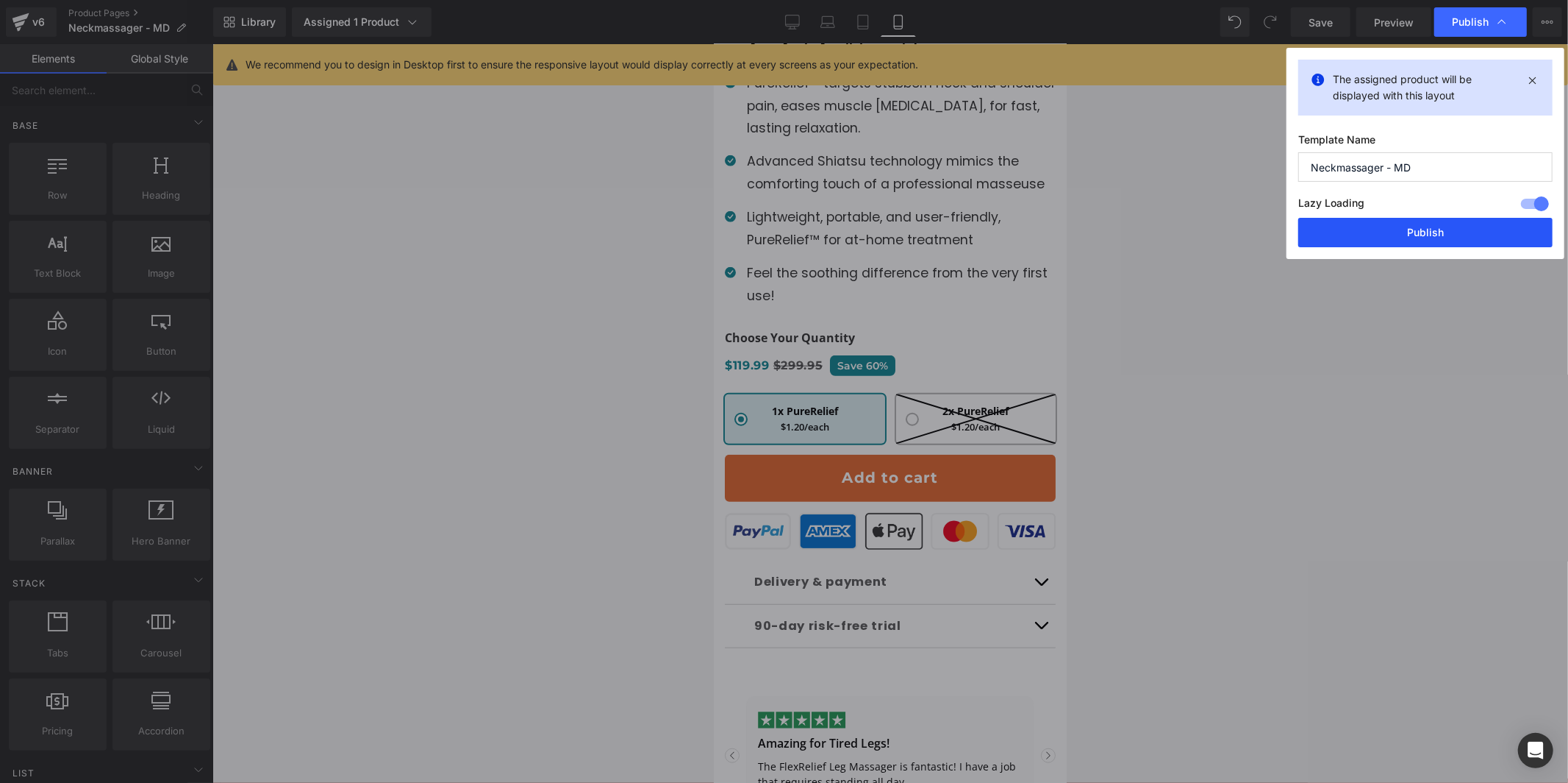
click at [1451, 236] on button "Publish" at bounding box center [1426, 232] width 254 height 29
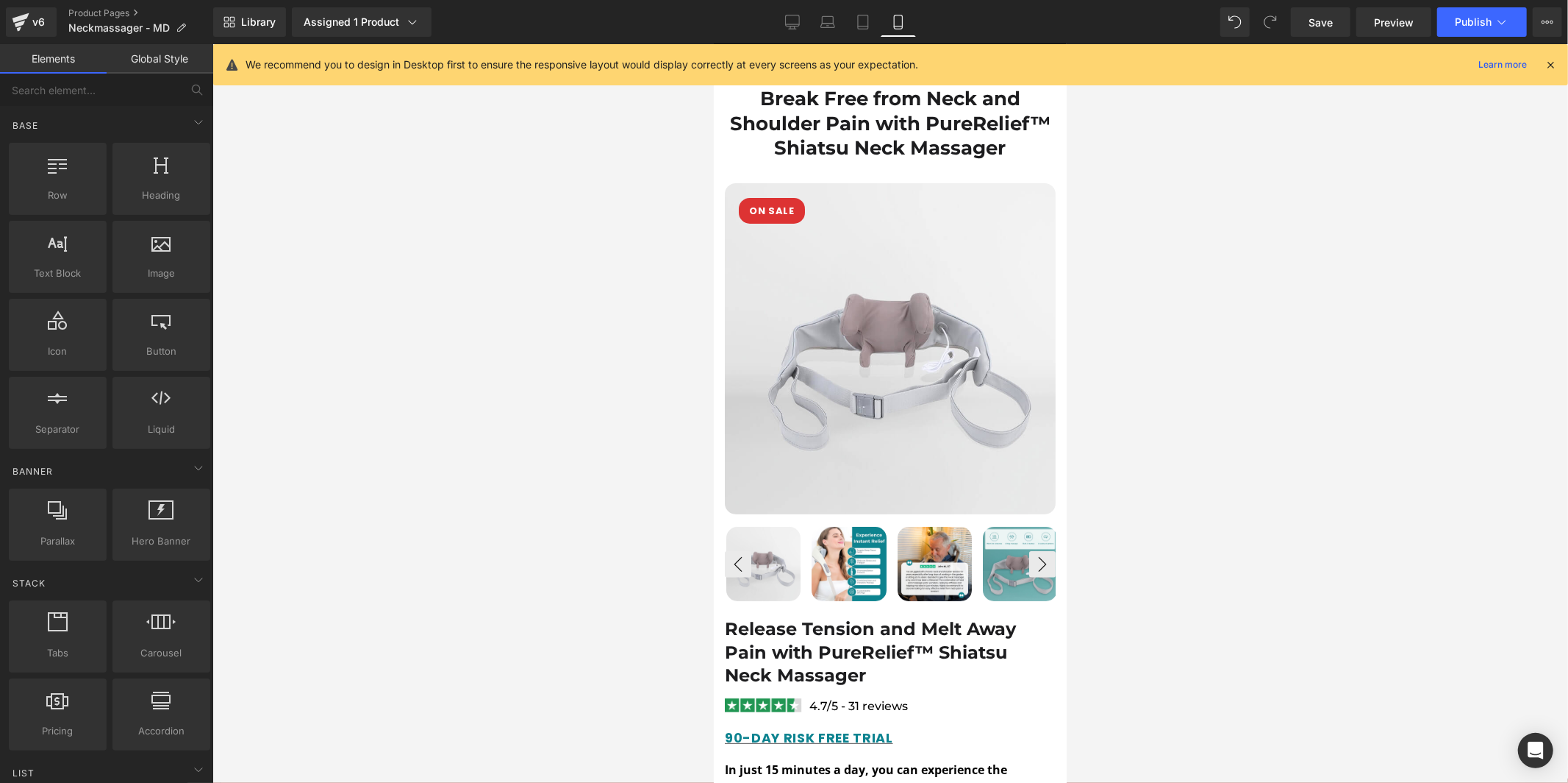
scroll to position [0, 0]
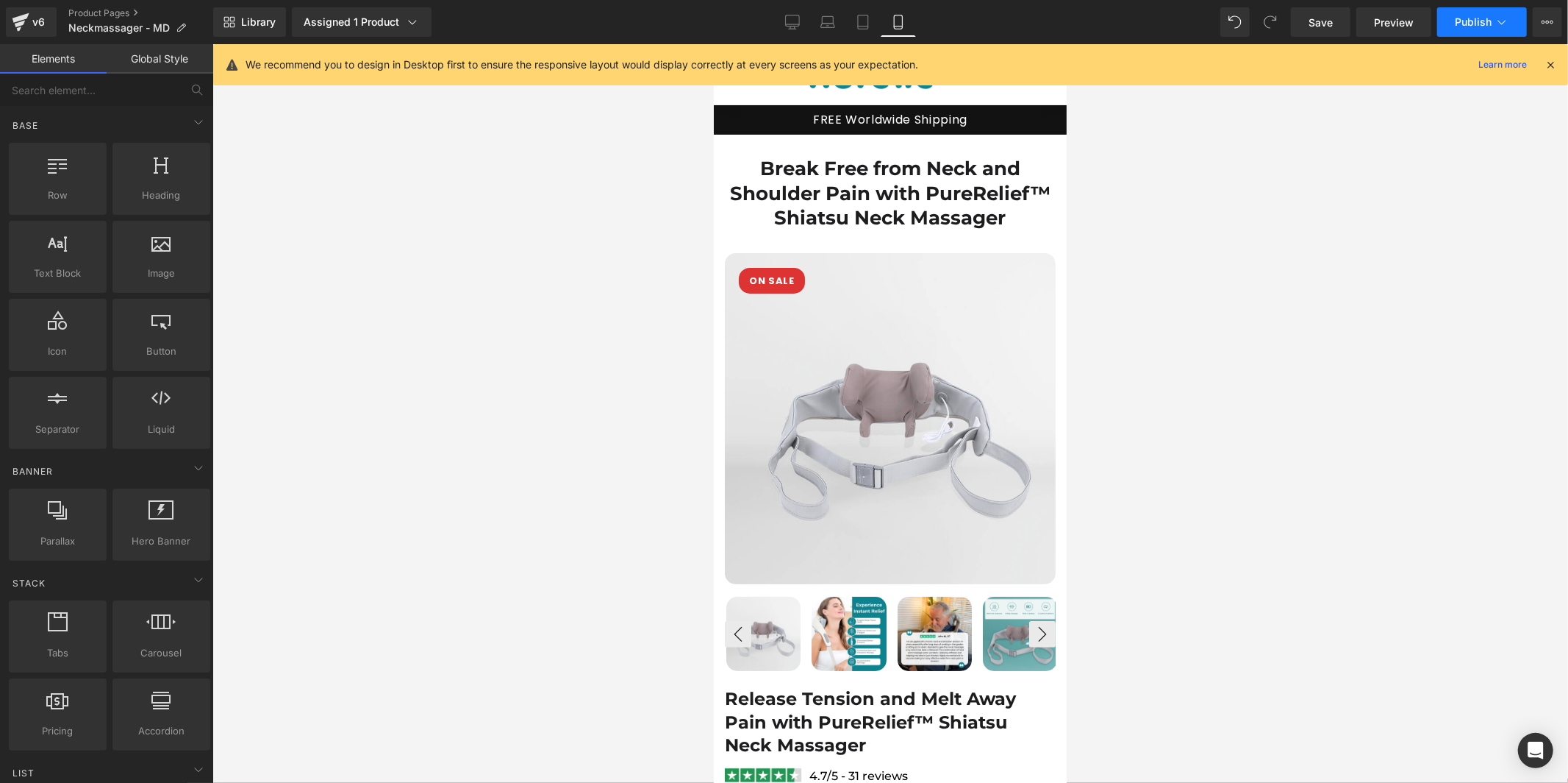
click at [1476, 30] on button "Publish" at bounding box center [1482, 21] width 90 height 29
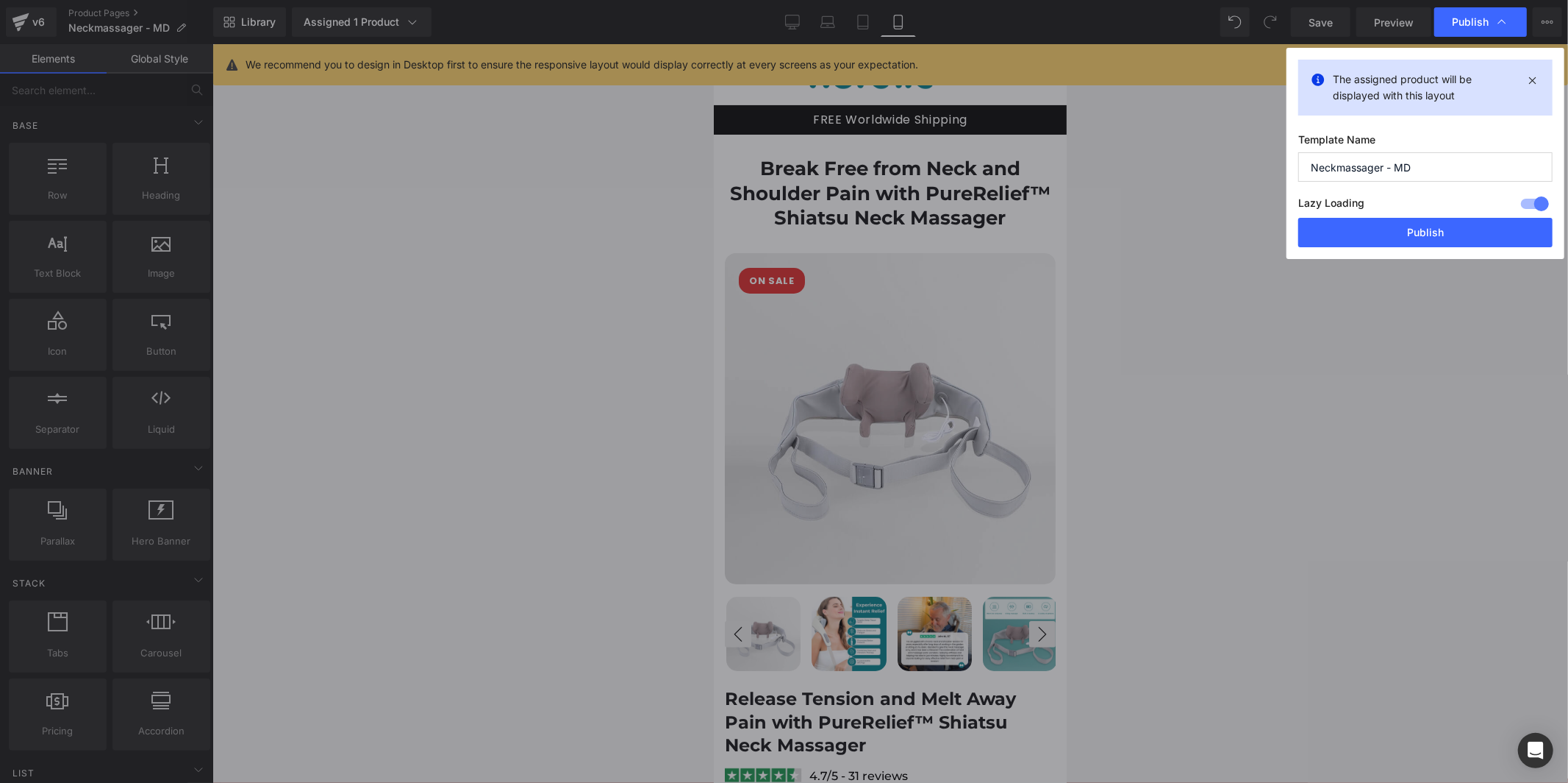
click at [1431, 258] on div "The assigned product will be displayed with this layout Template Name Neckmassa…" at bounding box center [1425, 154] width 278 height 212
click at [1430, 225] on button "Publish" at bounding box center [1426, 232] width 254 height 29
